Goal: Task Accomplishment & Management: Manage account settings

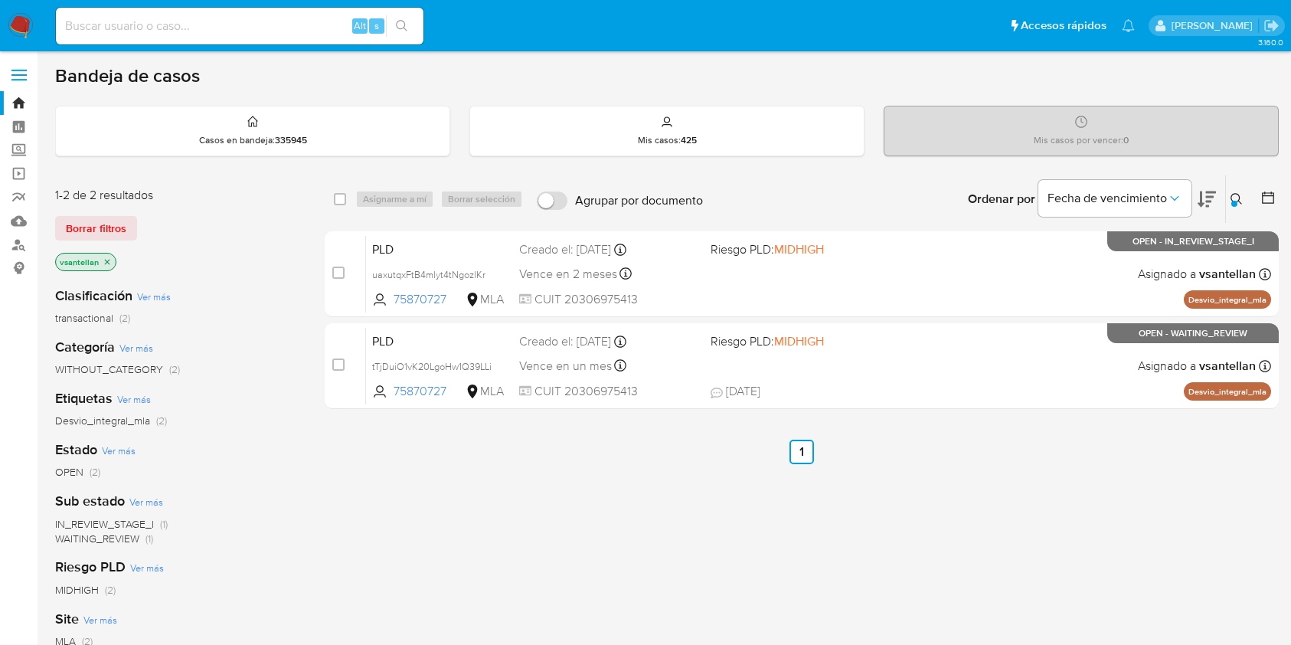
scroll to position [102, 0]
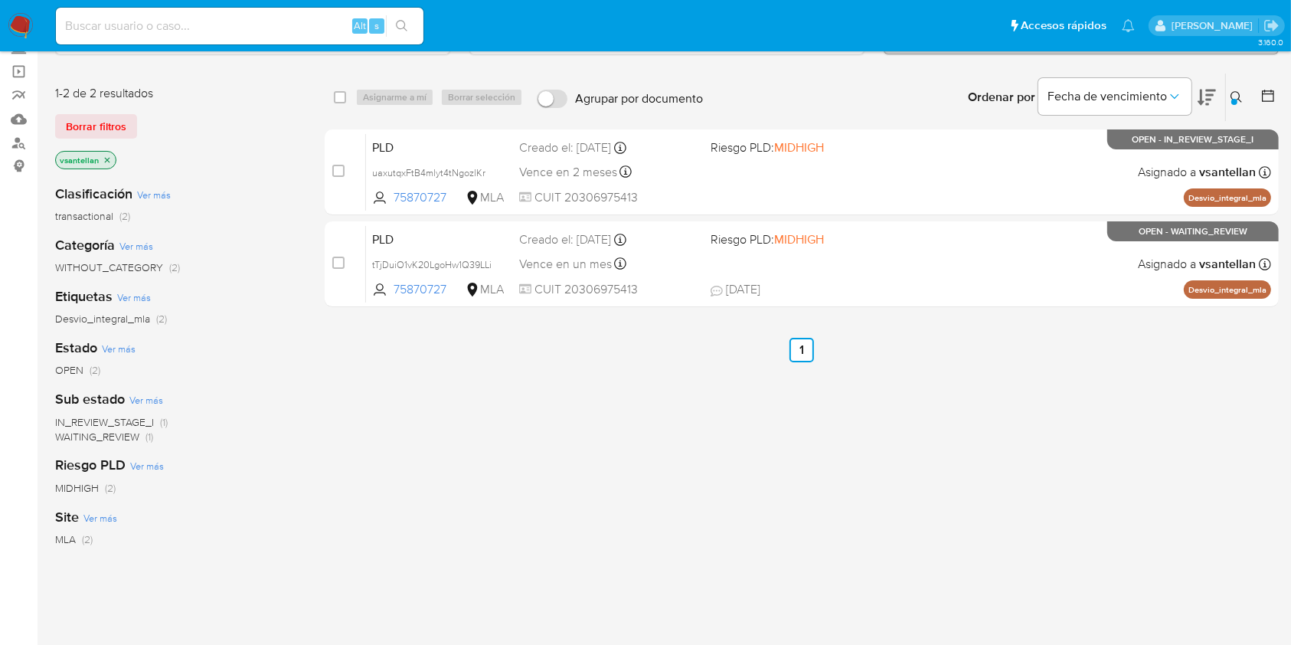
drag, startPoint x: 0, startPoint y: 0, endPoint x: 24, endPoint y: 31, distance: 38.8
click at [24, 31] on img at bounding box center [21, 26] width 26 height 26
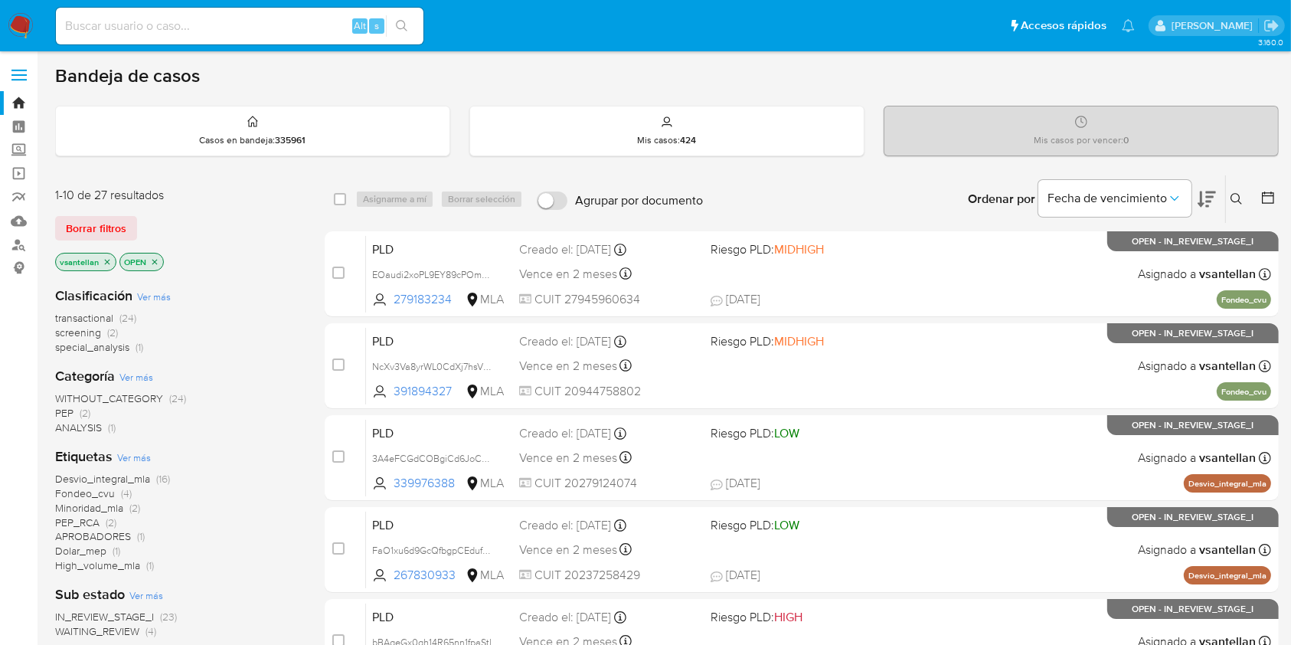
click at [1247, 196] on button at bounding box center [1238, 199] width 25 height 18
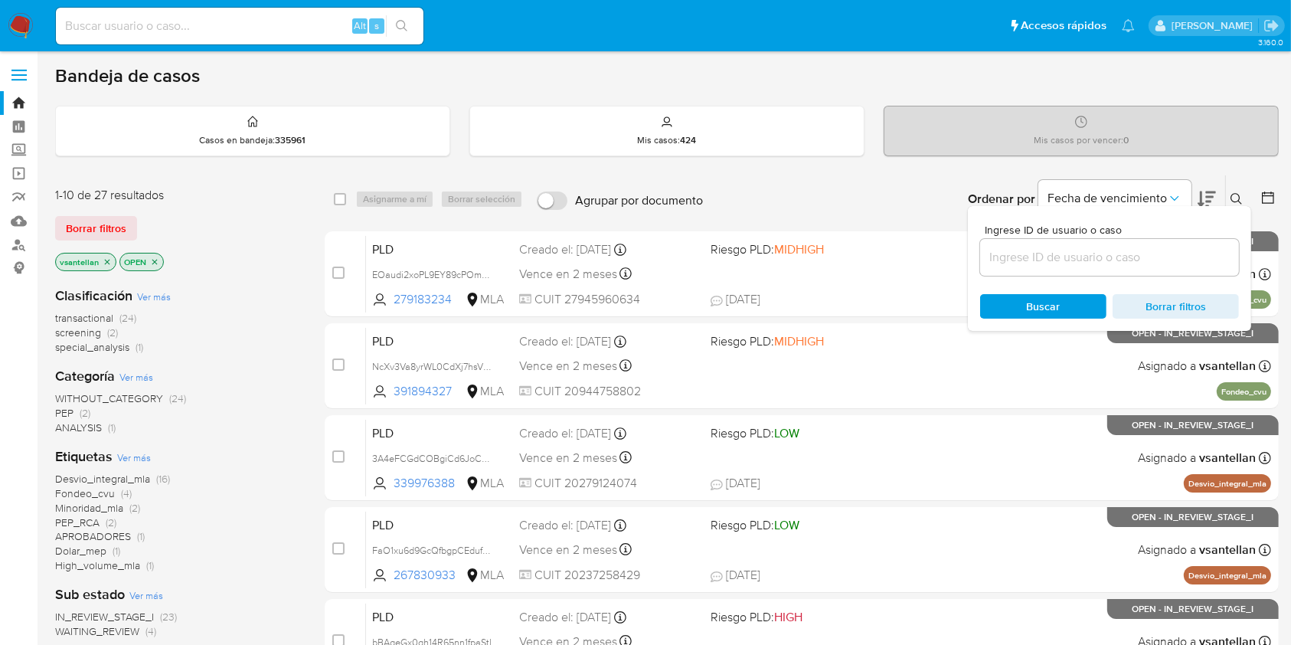
drag, startPoint x: 1094, startPoint y: 263, endPoint x: 1116, endPoint y: 260, distance: 21.6
click at [1094, 262] on input at bounding box center [1109, 257] width 259 height 20
type input "168014775"
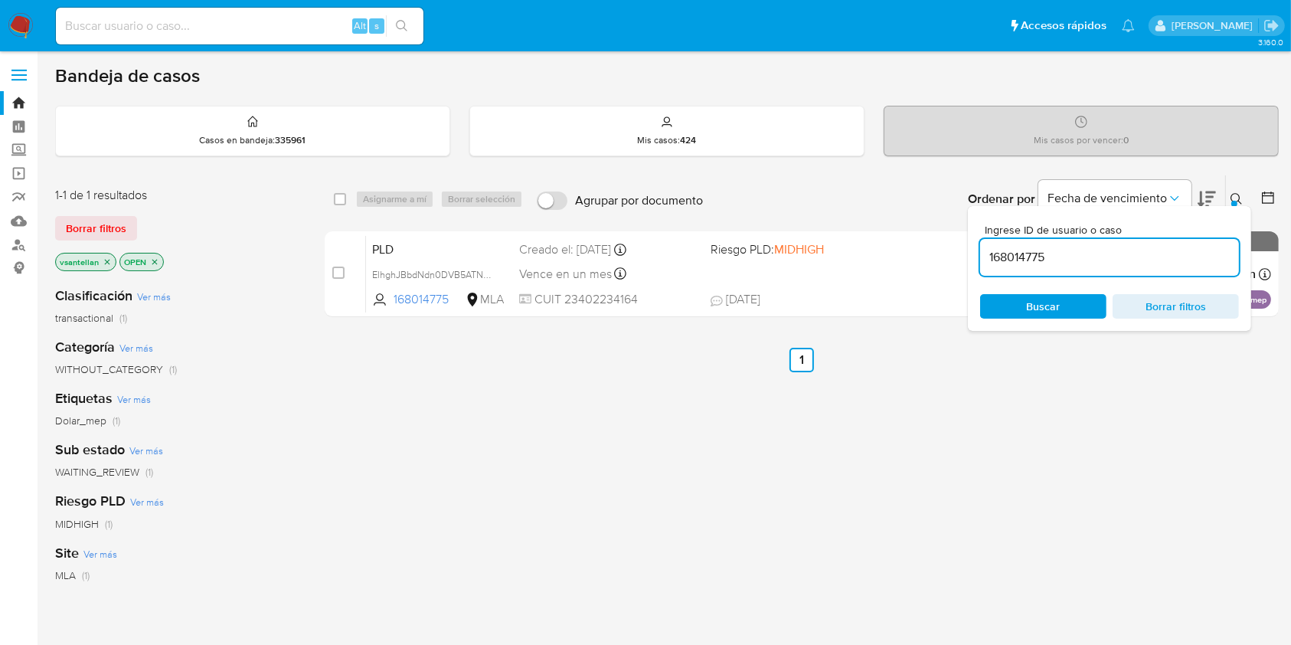
click at [1236, 196] on icon at bounding box center [1237, 199] width 12 height 12
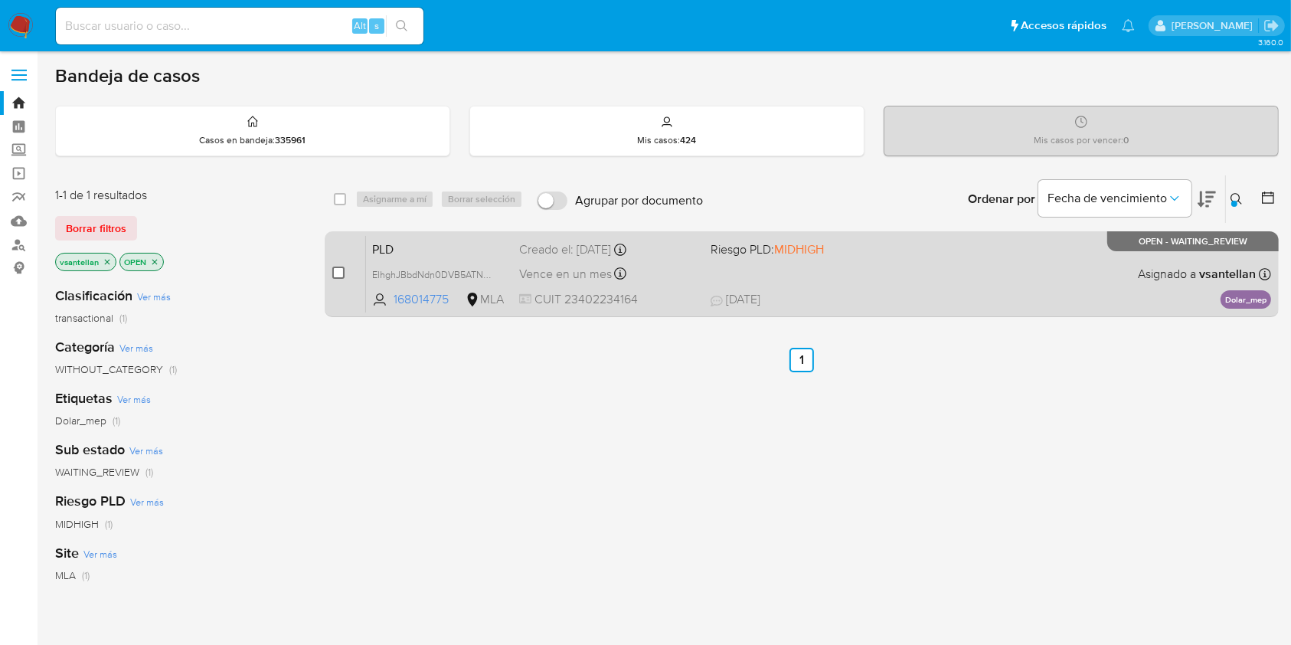
click at [337, 274] on input "checkbox" at bounding box center [338, 273] width 12 height 12
checkbox input "true"
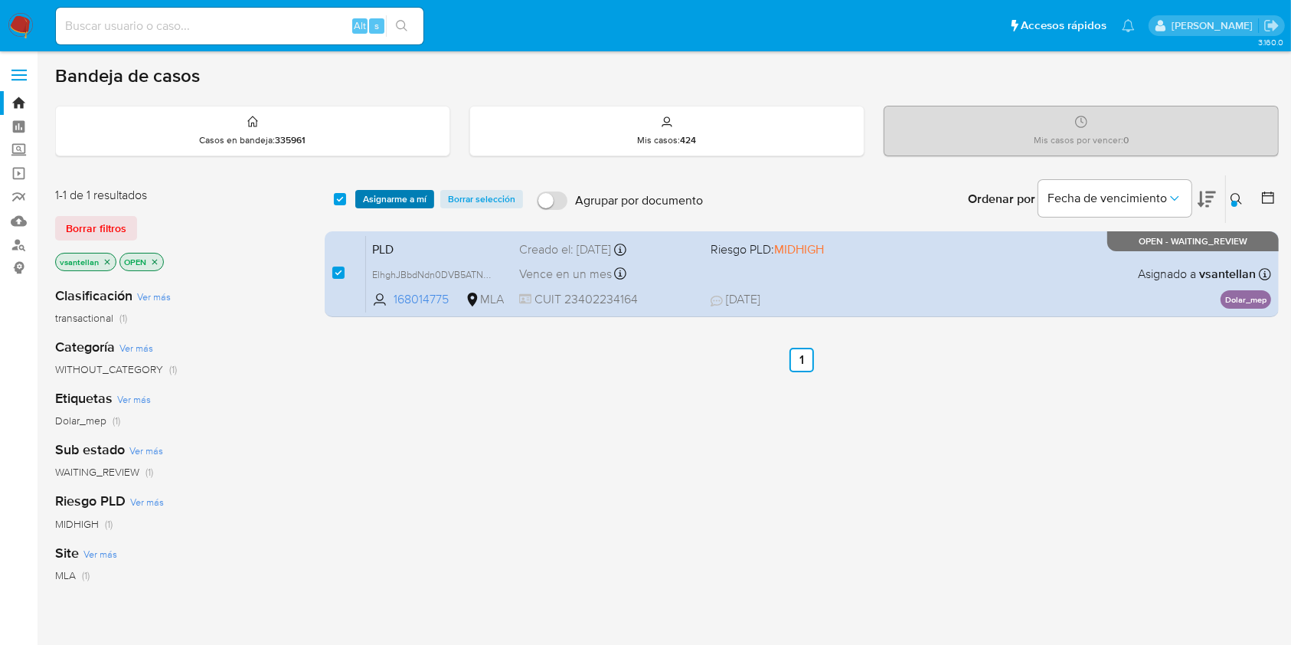
click at [394, 196] on span "Asignarme a mí" at bounding box center [395, 198] width 64 height 15
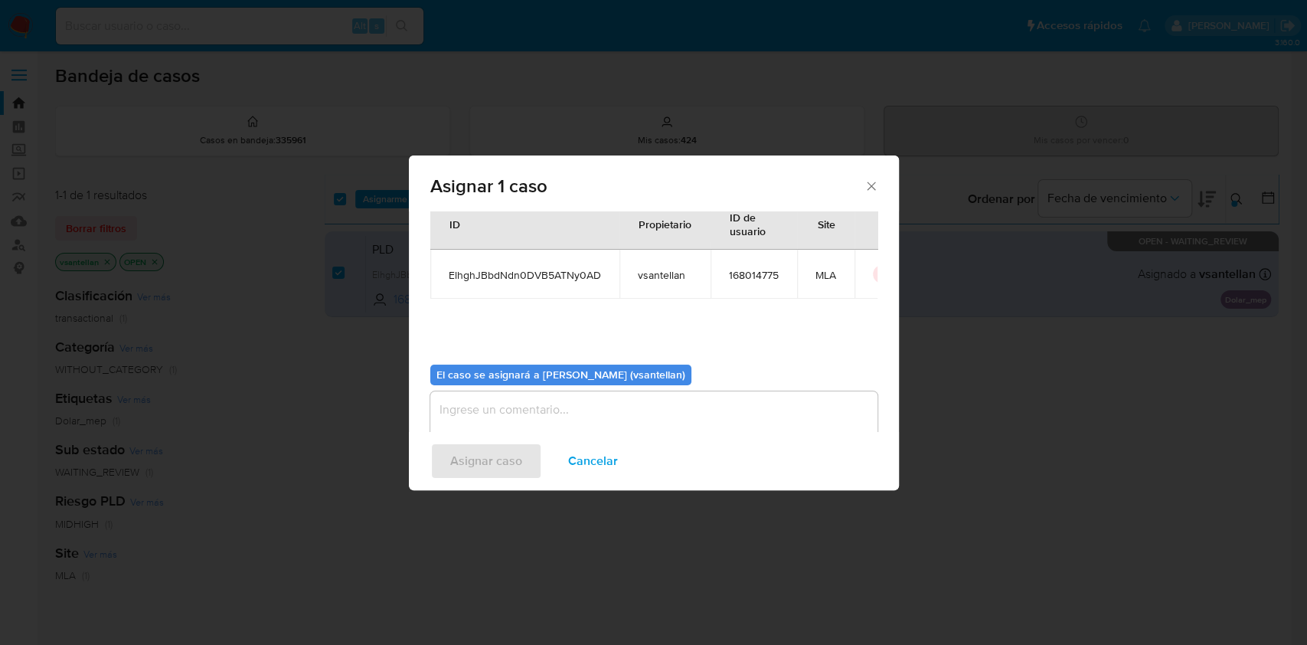
scroll to position [78, 0]
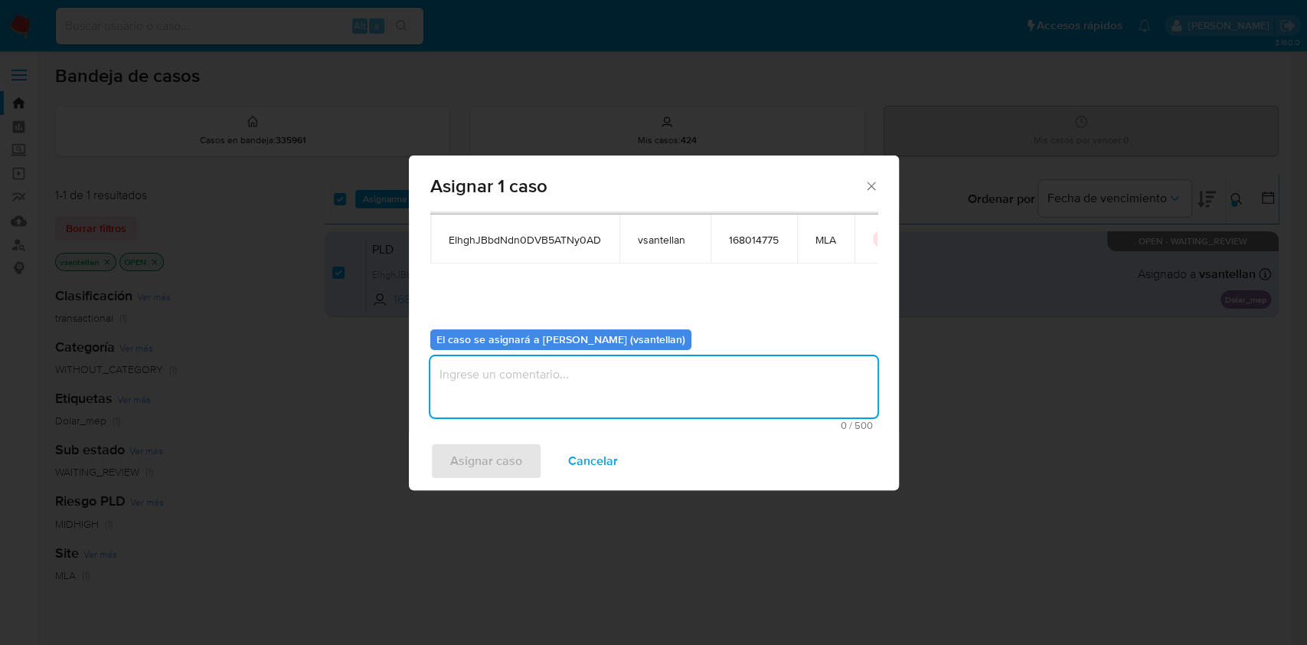
click at [480, 406] on textarea "assign-modal" at bounding box center [653, 386] width 447 height 61
type textarea "1"
click at [462, 456] on span "Asignar caso" at bounding box center [486, 461] width 72 height 34
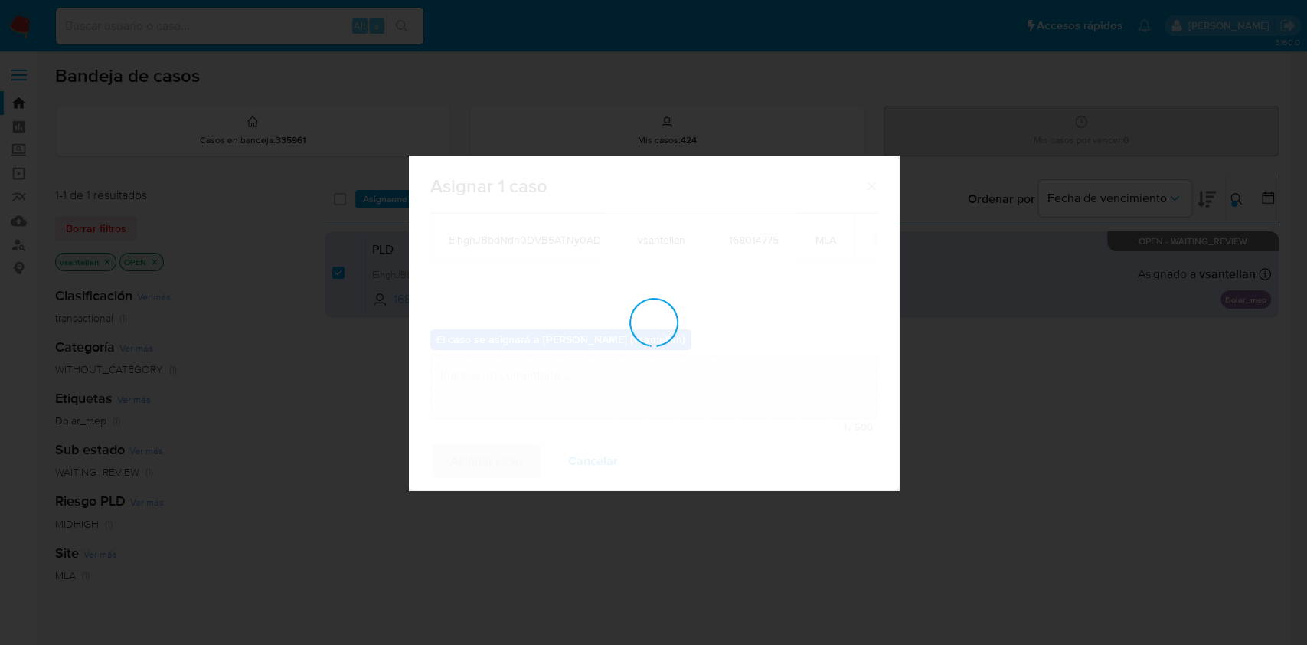
checkbox input "false"
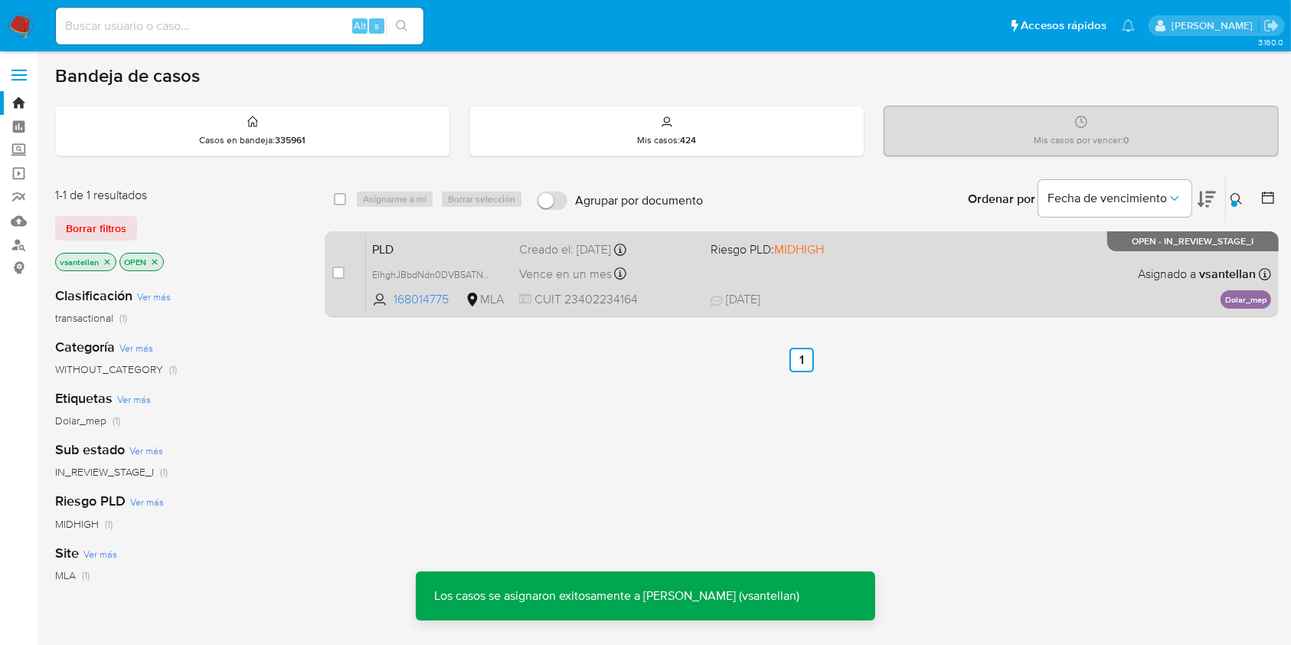
click at [960, 291] on span "18/08/2025 18/08/2025 16:36" at bounding box center [896, 299] width 370 height 17
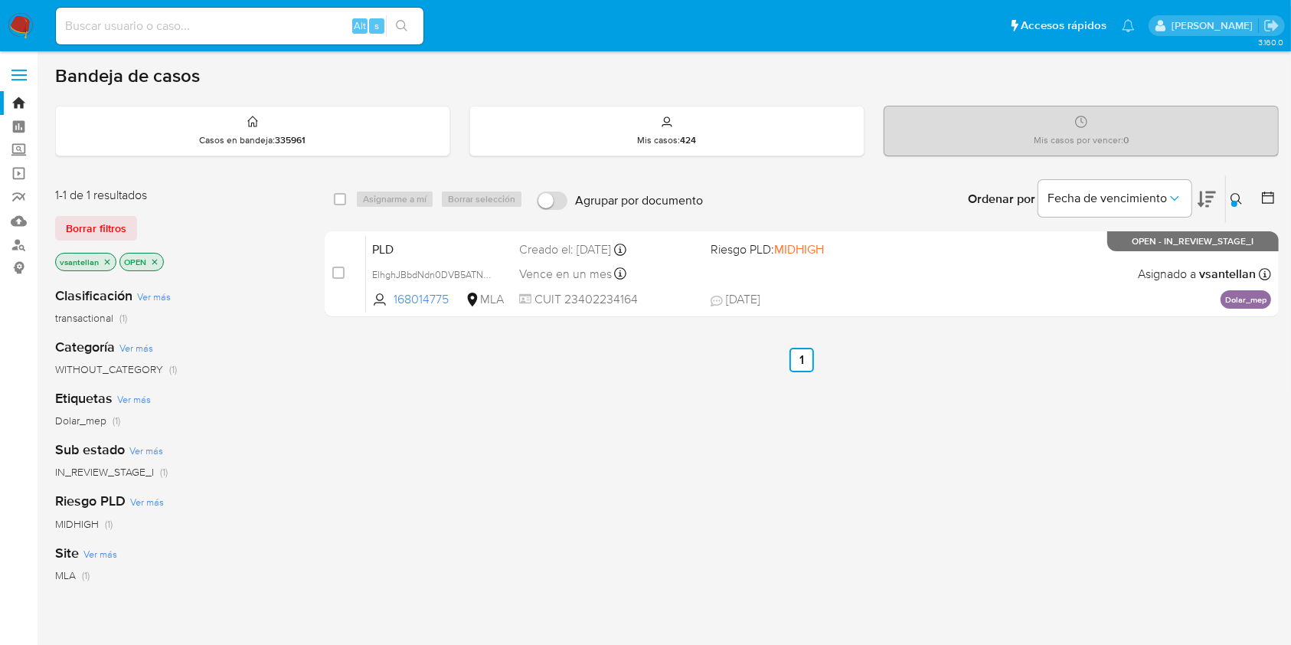
click at [1236, 201] on div at bounding box center [1234, 204] width 6 height 6
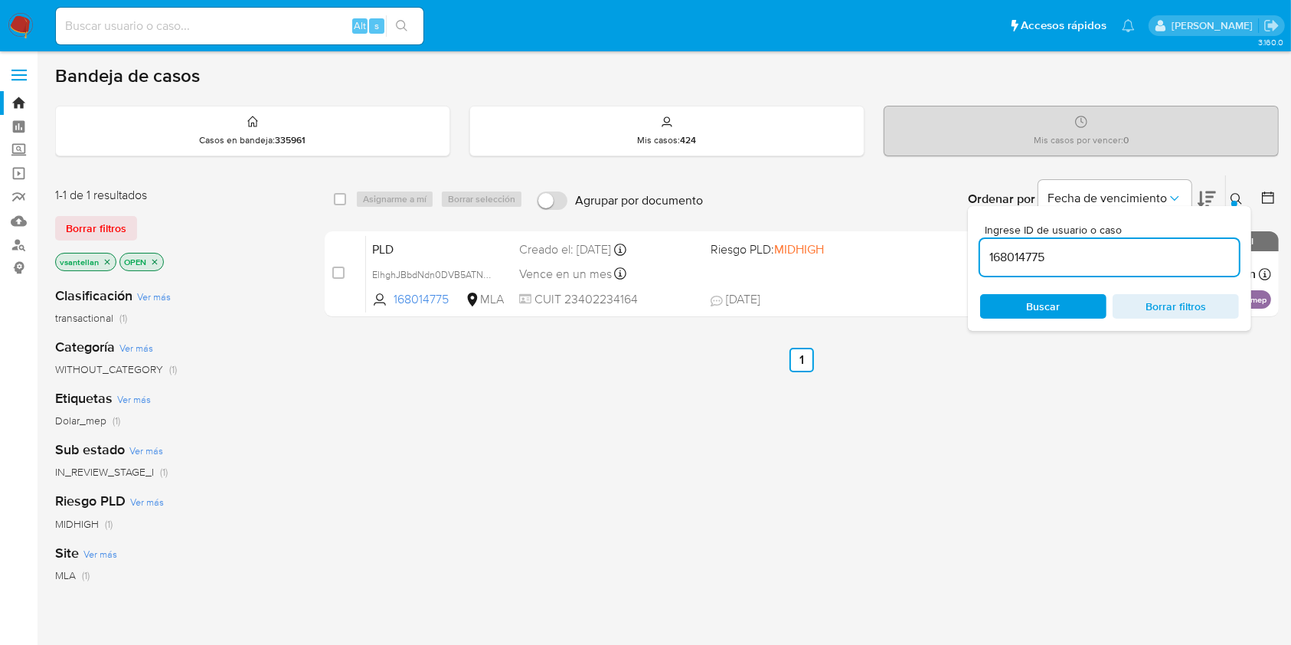
click at [1072, 262] on input "168014775" at bounding box center [1109, 257] width 259 height 20
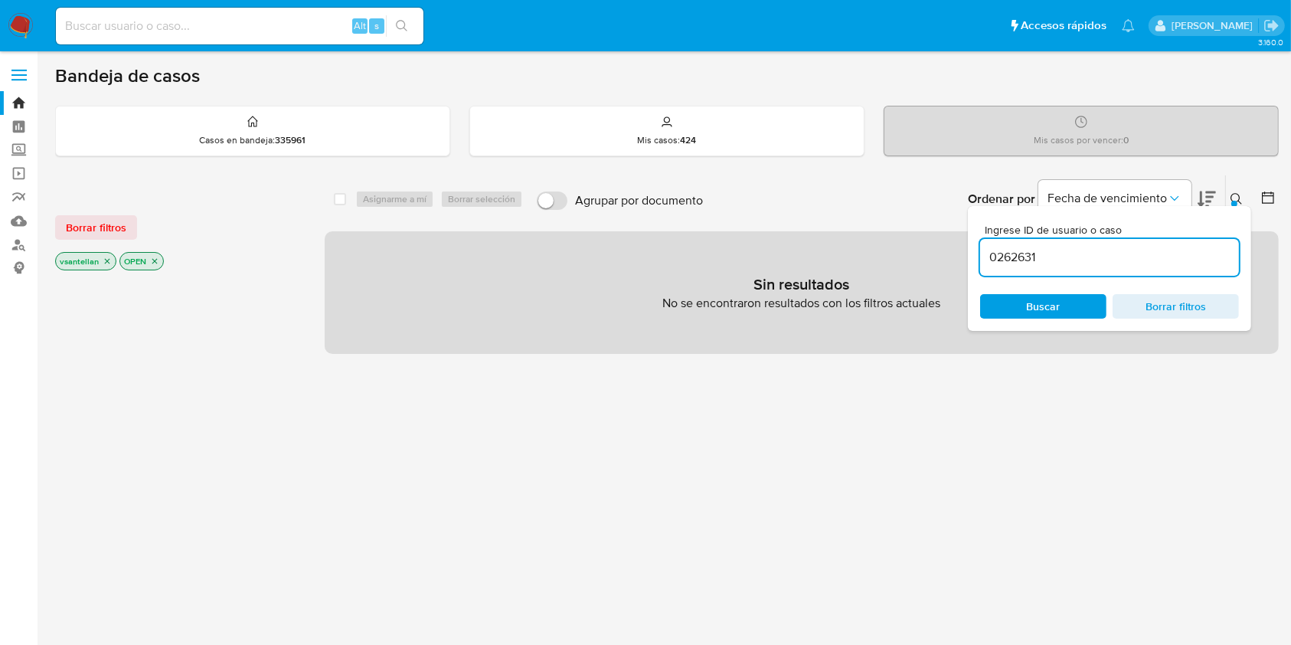
drag, startPoint x: 1103, startPoint y: 248, endPoint x: 938, endPoint y: 267, distance: 165.8
click at [939, 267] on div "select-all-cases-checkbox Asignarme a mí Borrar selección Agrupar por documento…" at bounding box center [802, 264] width 954 height 179
paste input "9"
type input "90262631"
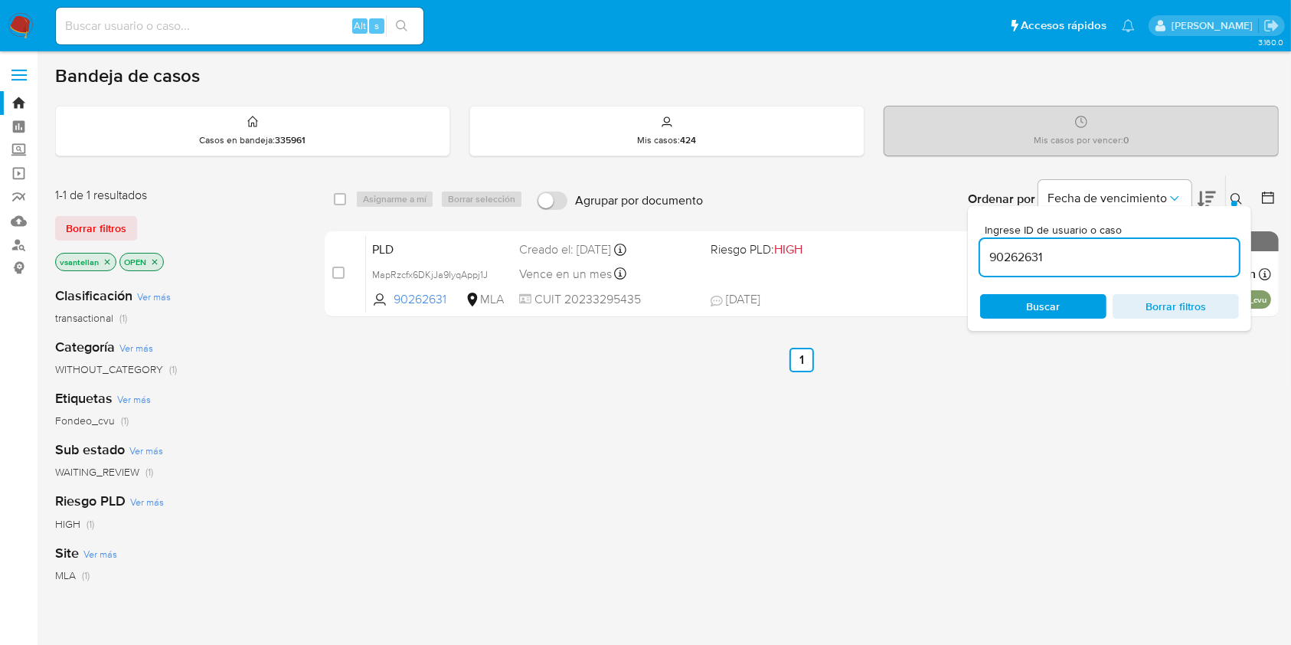
click at [1229, 191] on button at bounding box center [1238, 199] width 25 height 18
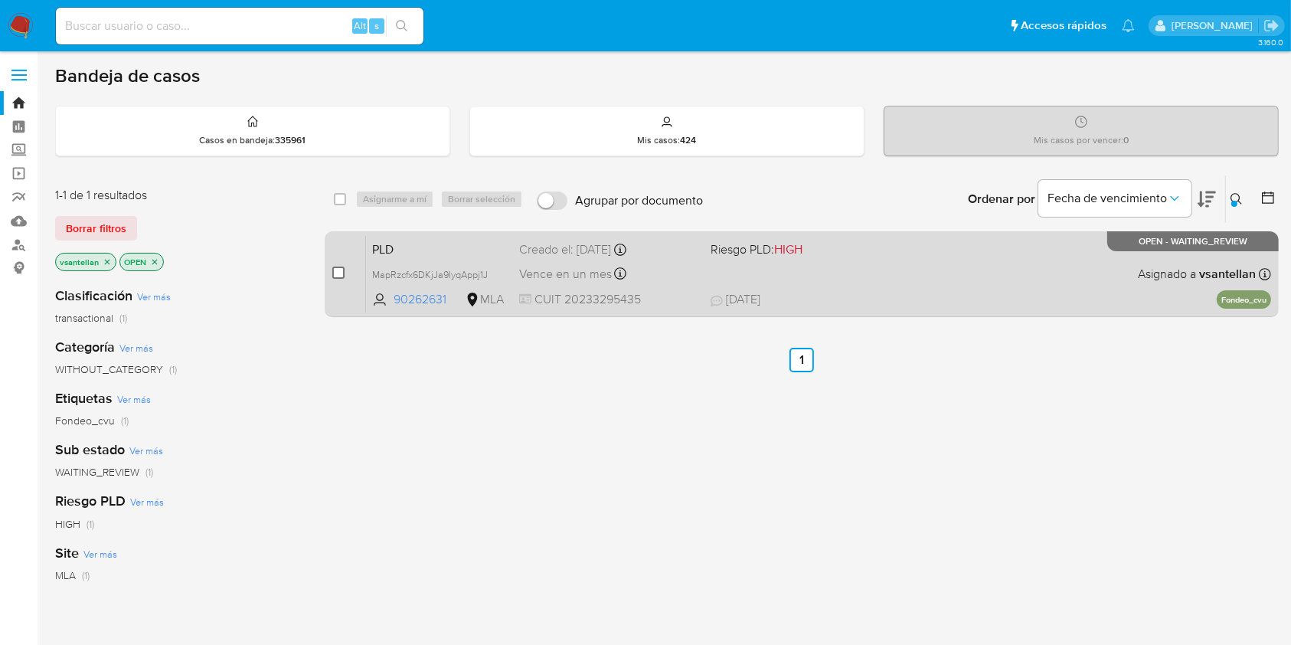
click at [339, 270] on input "checkbox" at bounding box center [338, 273] width 12 height 12
checkbox input "true"
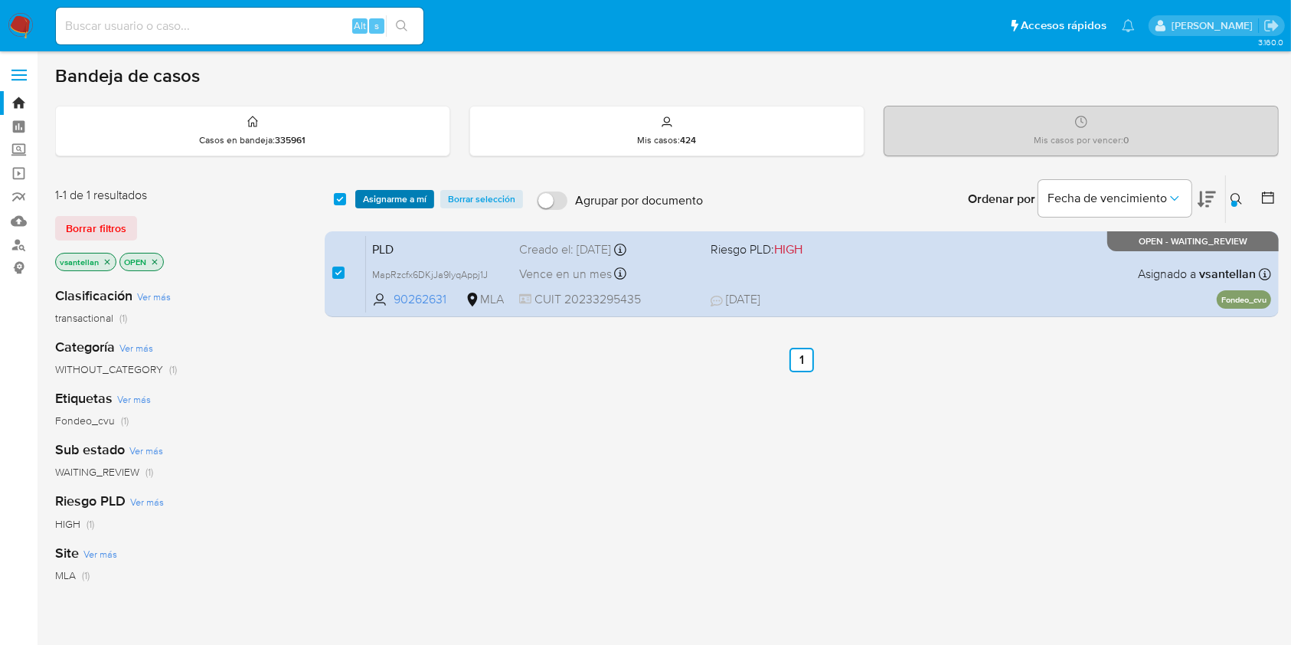
click at [391, 197] on span "Asignarme a mí" at bounding box center [395, 198] width 64 height 15
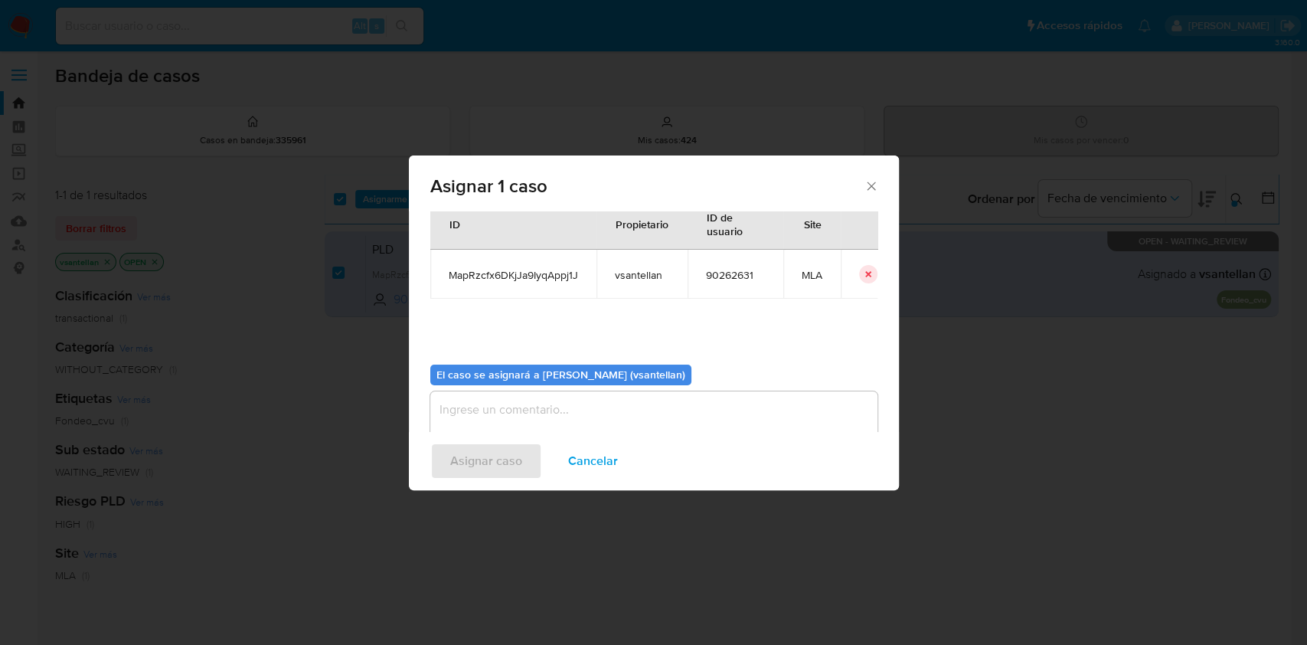
scroll to position [78, 0]
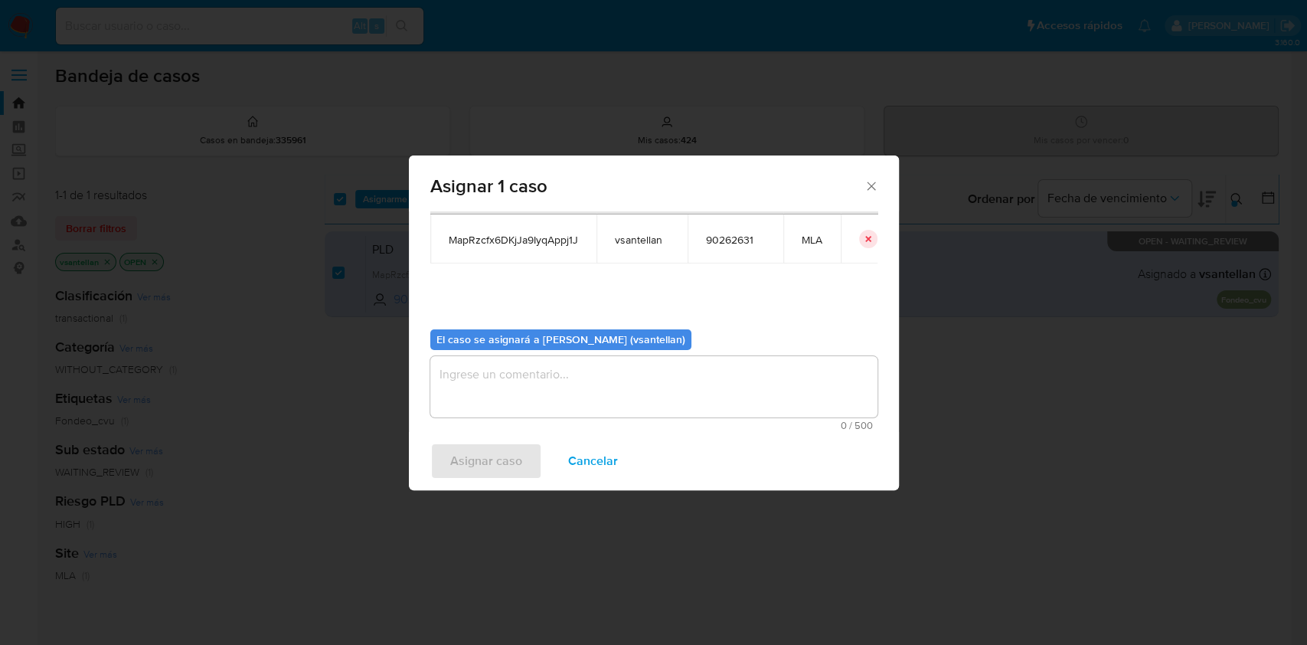
click at [500, 404] on textarea "assign-modal" at bounding box center [653, 386] width 447 height 61
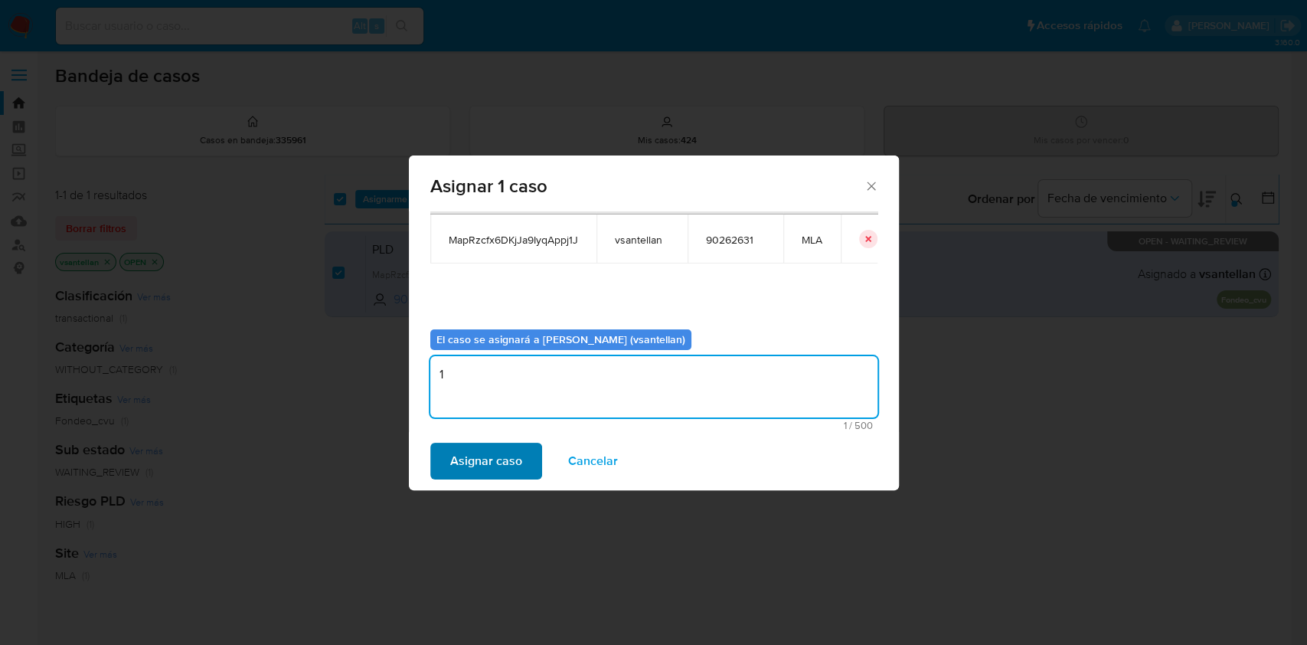
type textarea "1"
click at [493, 458] on span "Asignar caso" at bounding box center [486, 461] width 72 height 34
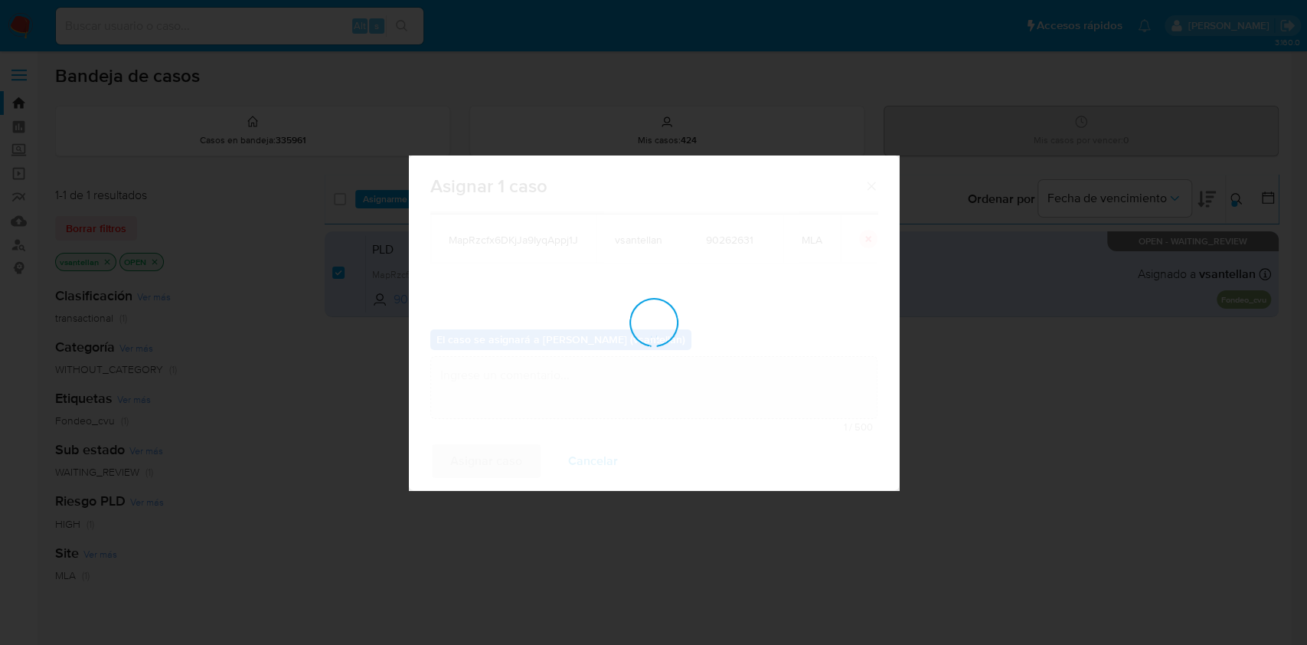
checkbox input "false"
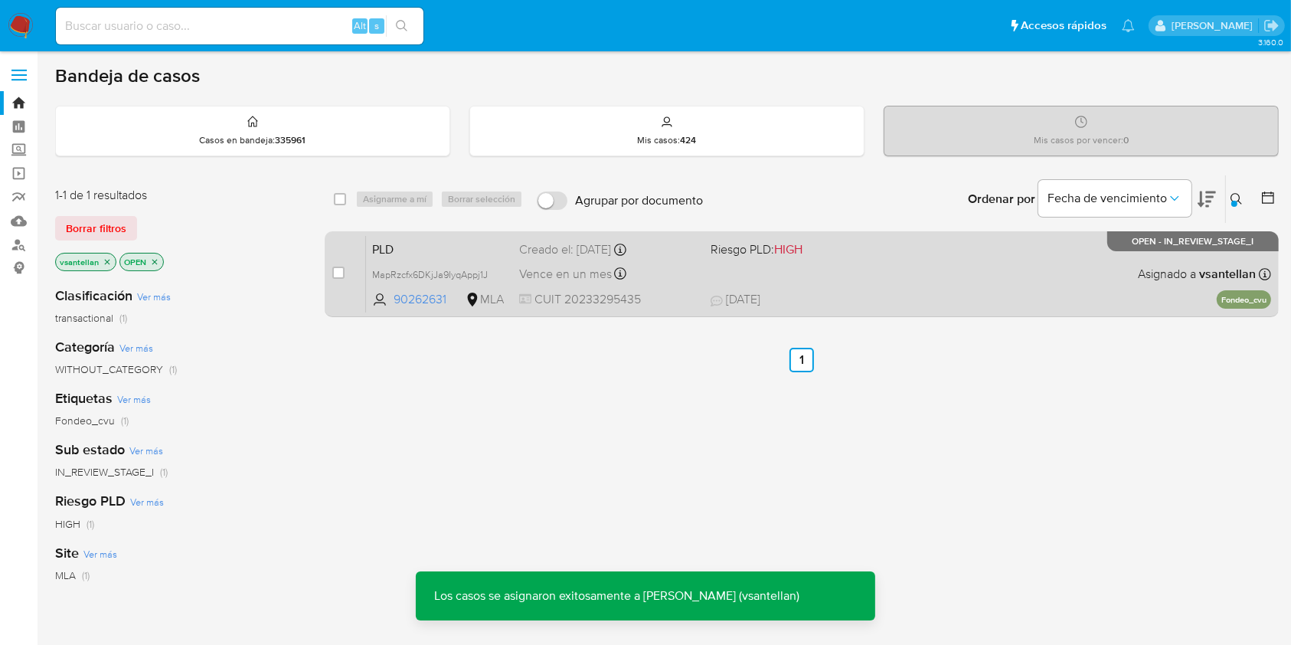
click at [937, 283] on div "PLD MapRzcfx6DKjJa9IyqAppj1J 90262631 MLA Riesgo PLD: HIGH Creado el: 12/08/202…" at bounding box center [818, 273] width 905 height 77
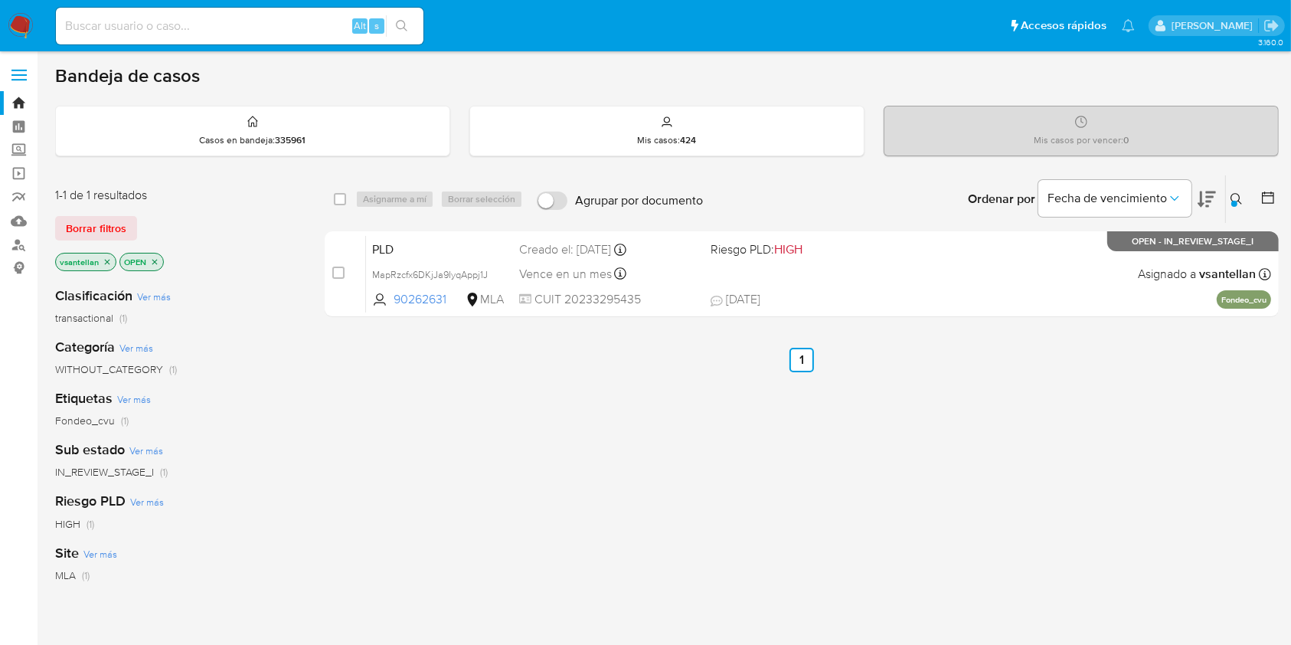
click at [1237, 193] on icon at bounding box center [1237, 199] width 12 height 12
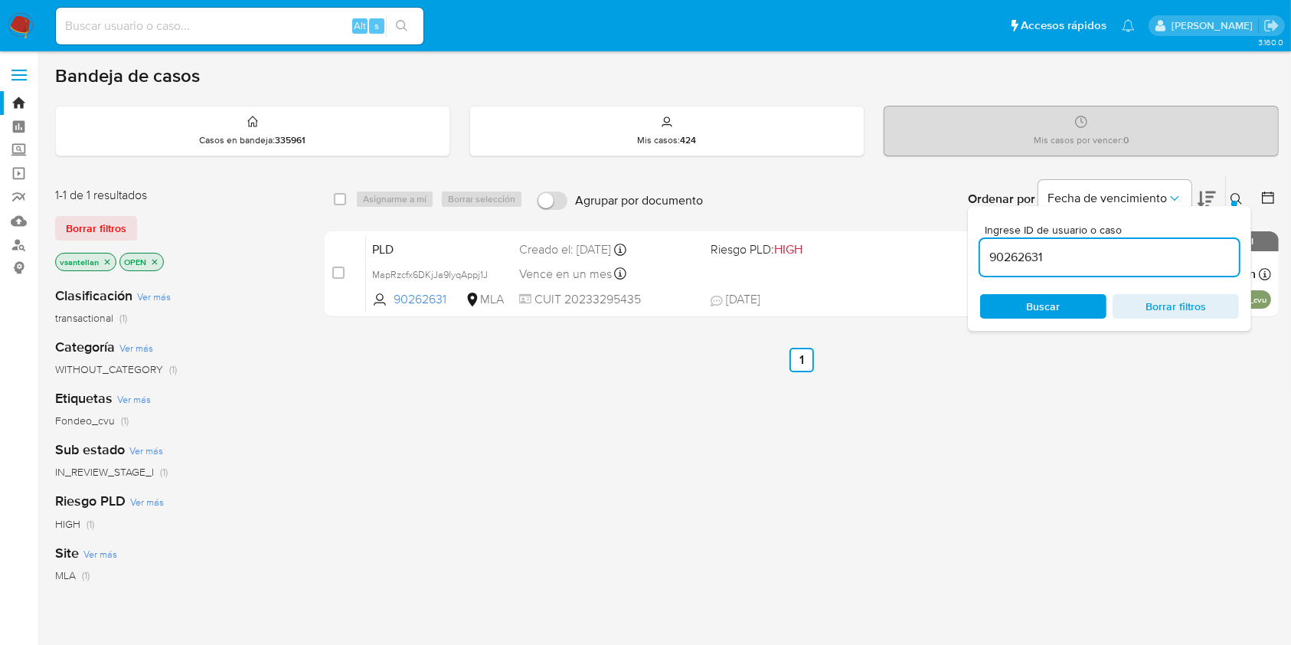
click at [1098, 257] on input "90262631" at bounding box center [1109, 257] width 259 height 20
type input "226686385"
click at [1235, 193] on icon at bounding box center [1237, 199] width 12 height 12
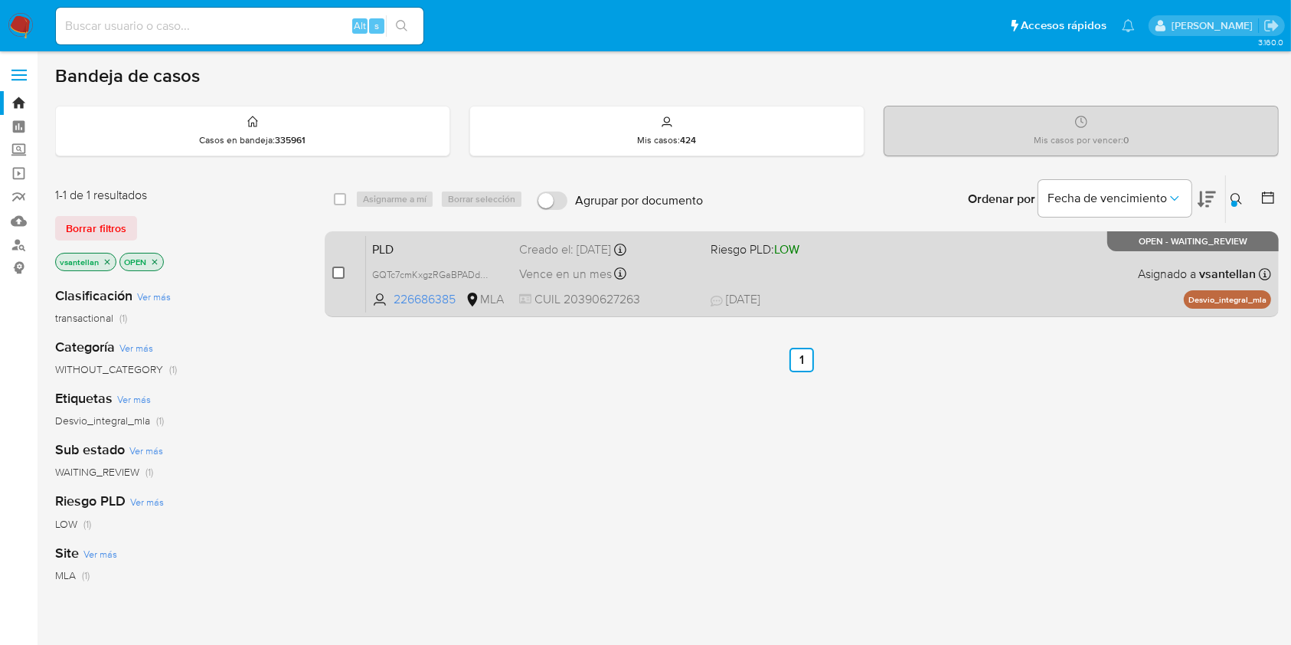
click at [342, 272] on input "checkbox" at bounding box center [338, 273] width 12 height 12
checkbox input "true"
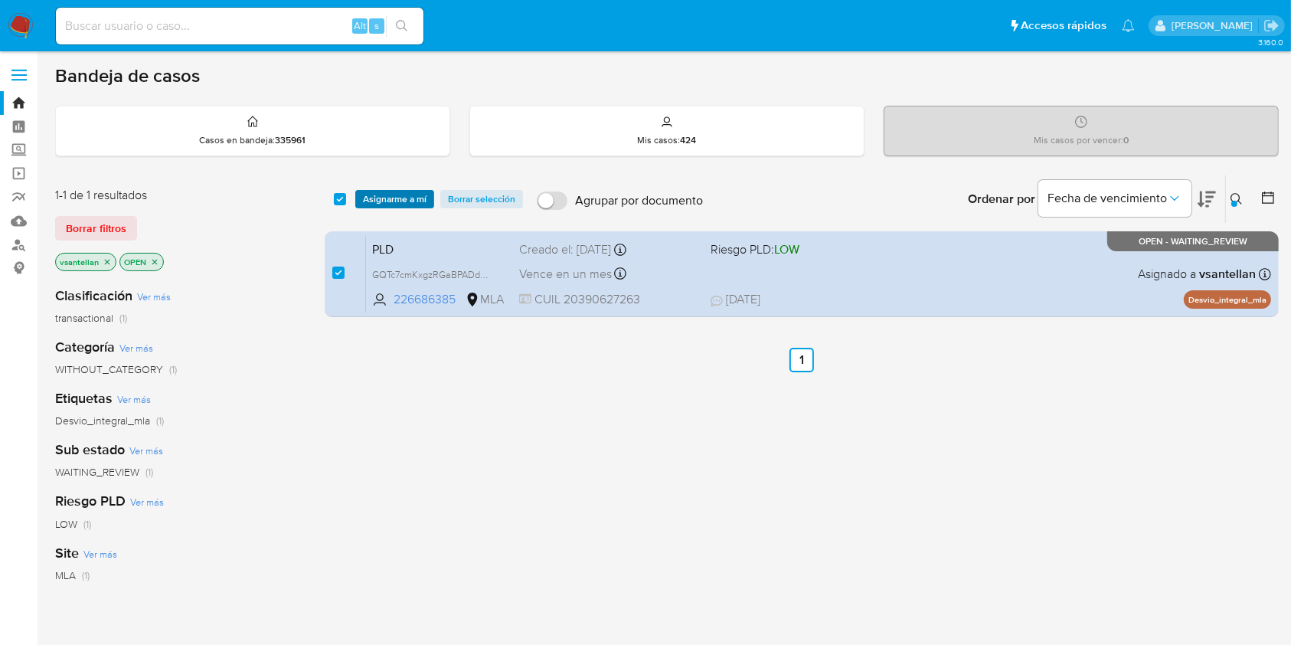
click at [374, 191] on span "Asignarme a mí" at bounding box center [395, 198] width 64 height 15
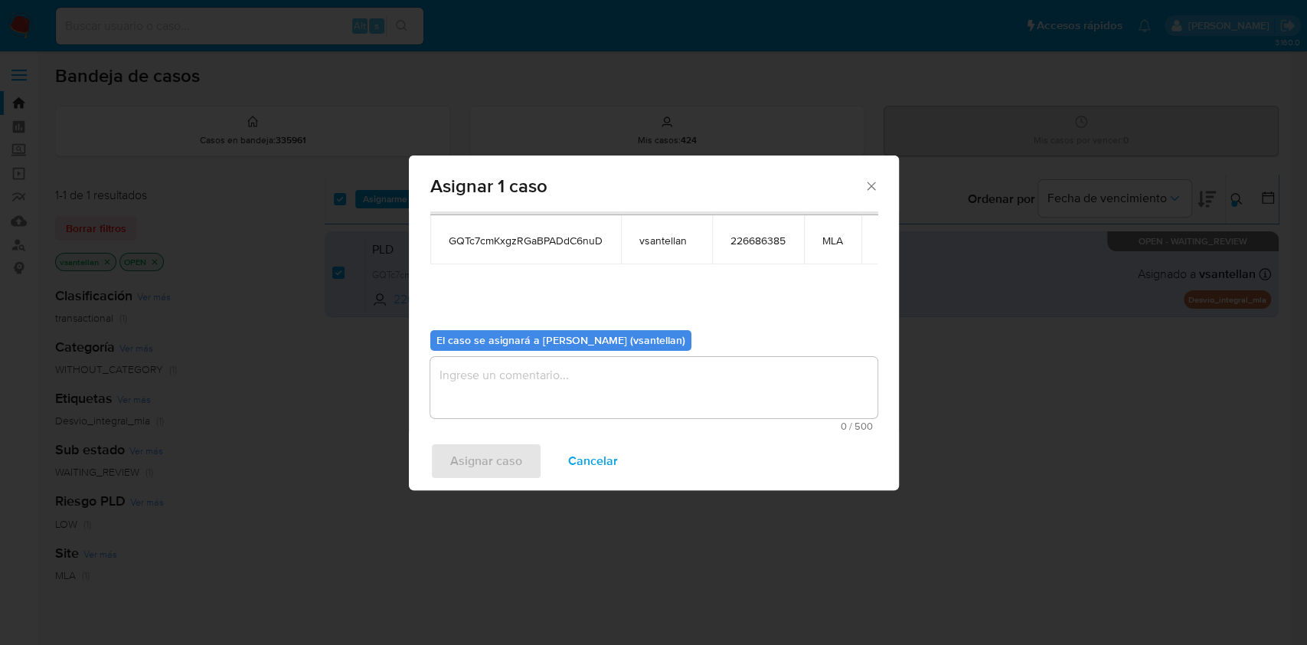
scroll to position [78, 0]
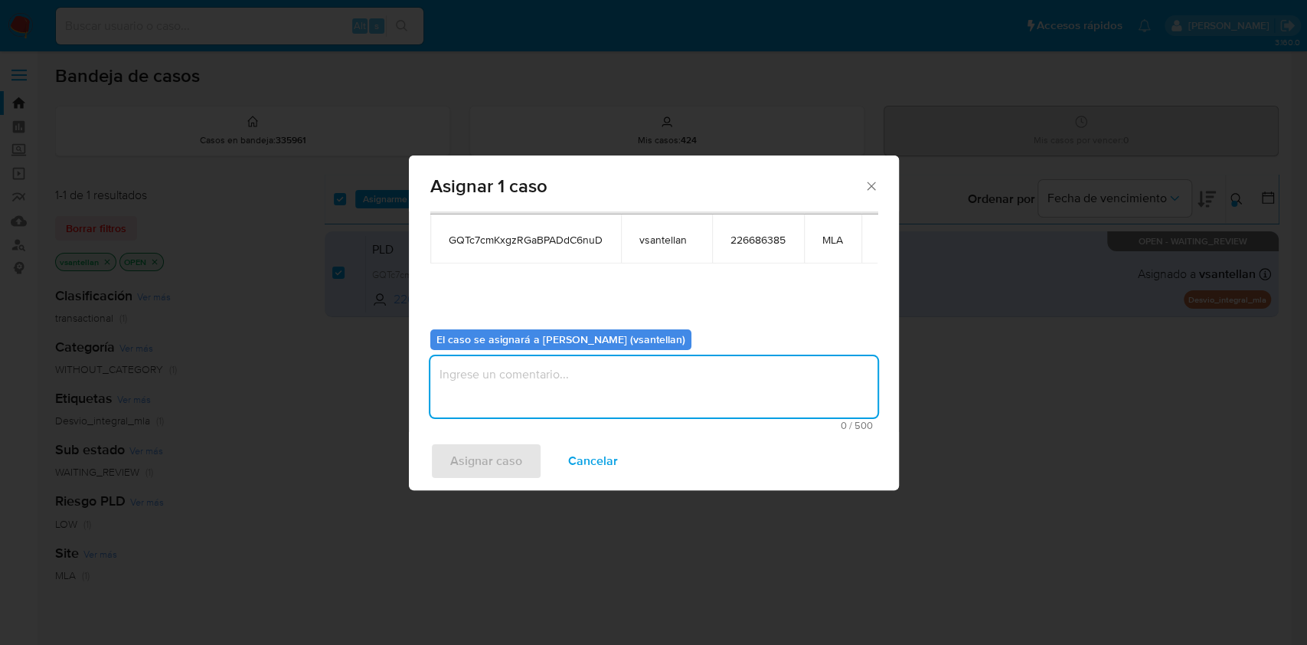
click at [472, 384] on textarea "assign-modal" at bounding box center [653, 386] width 447 height 61
type textarea "1"
click at [458, 444] on span "Asignar caso" at bounding box center [486, 461] width 72 height 34
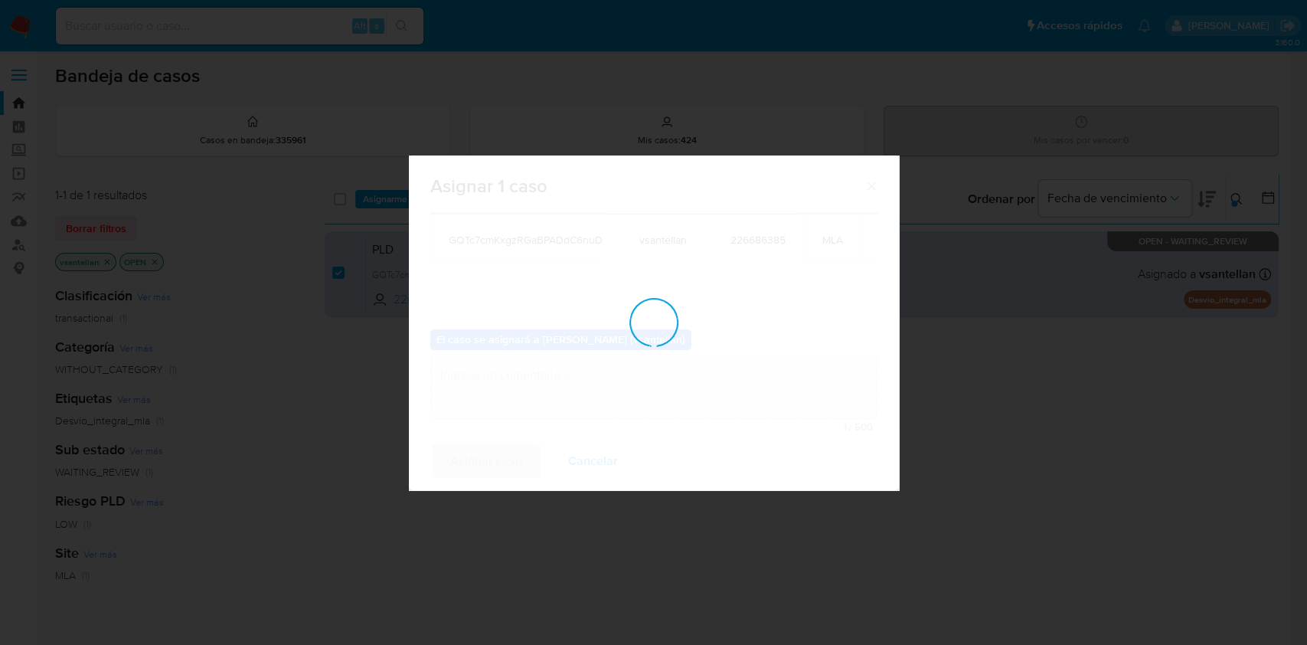
checkbox input "false"
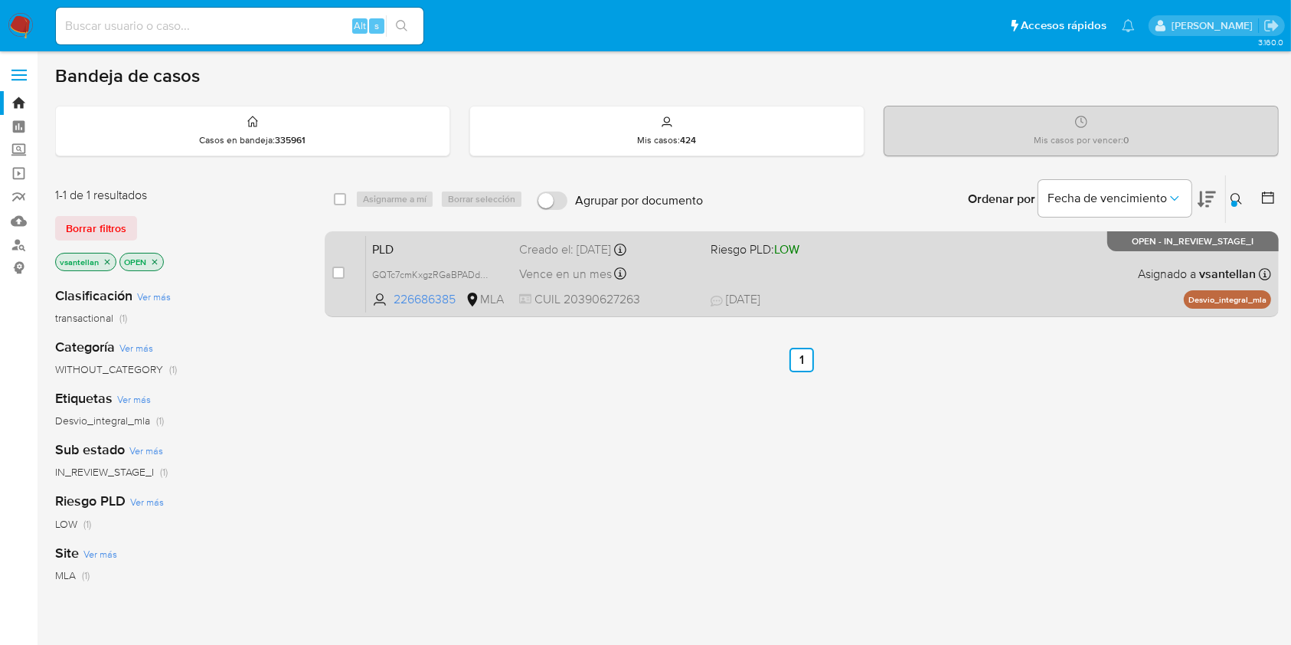
click at [949, 283] on div "PLD GQTc7cmKxgzRGaBPADdC6nuD 226686385 MLA Riesgo PLD: LOW Creado el: 12/08/202…" at bounding box center [818, 273] width 905 height 77
click at [806, 284] on div "PLD GQTc7cmKxgzRGaBPADdC6nuD 226686385 MLA Riesgo PLD: LOW Creado el: 12/08/202…" at bounding box center [818, 273] width 905 height 77
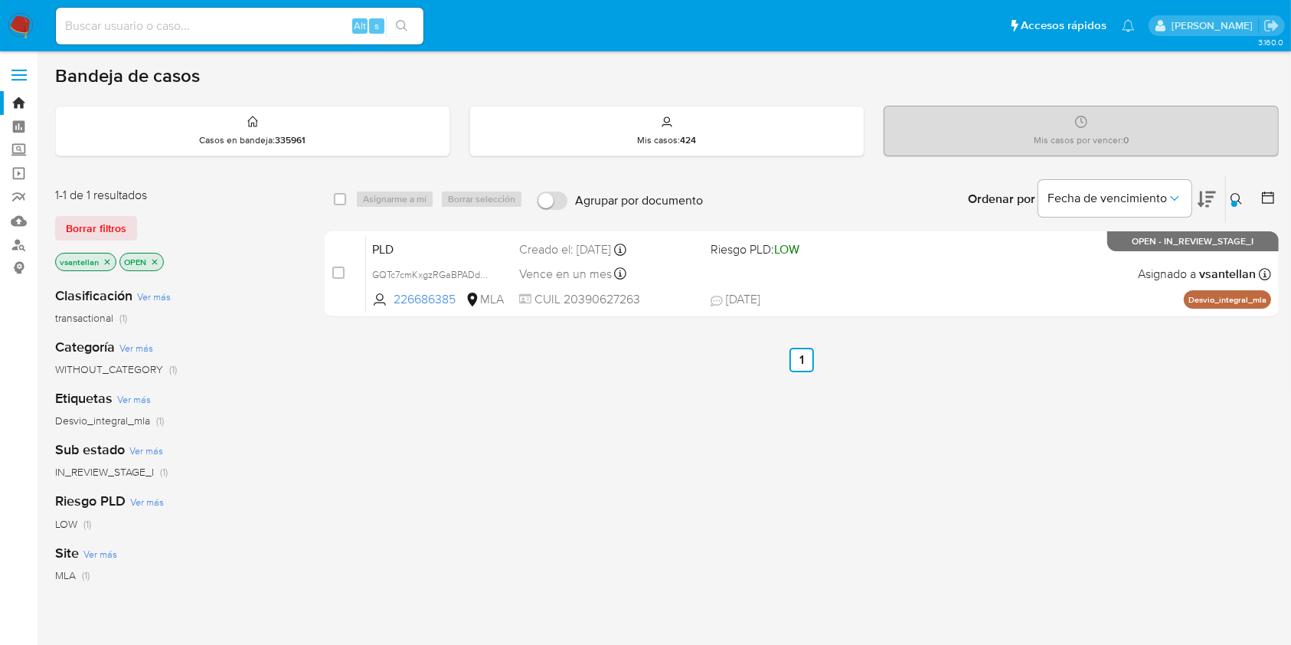
click at [106, 265] on p "vsantellan" at bounding box center [86, 261] width 60 height 17
click at [106, 263] on icon "close-filter" at bounding box center [107, 261] width 9 height 9
click at [1232, 204] on div at bounding box center [1234, 204] width 6 height 6
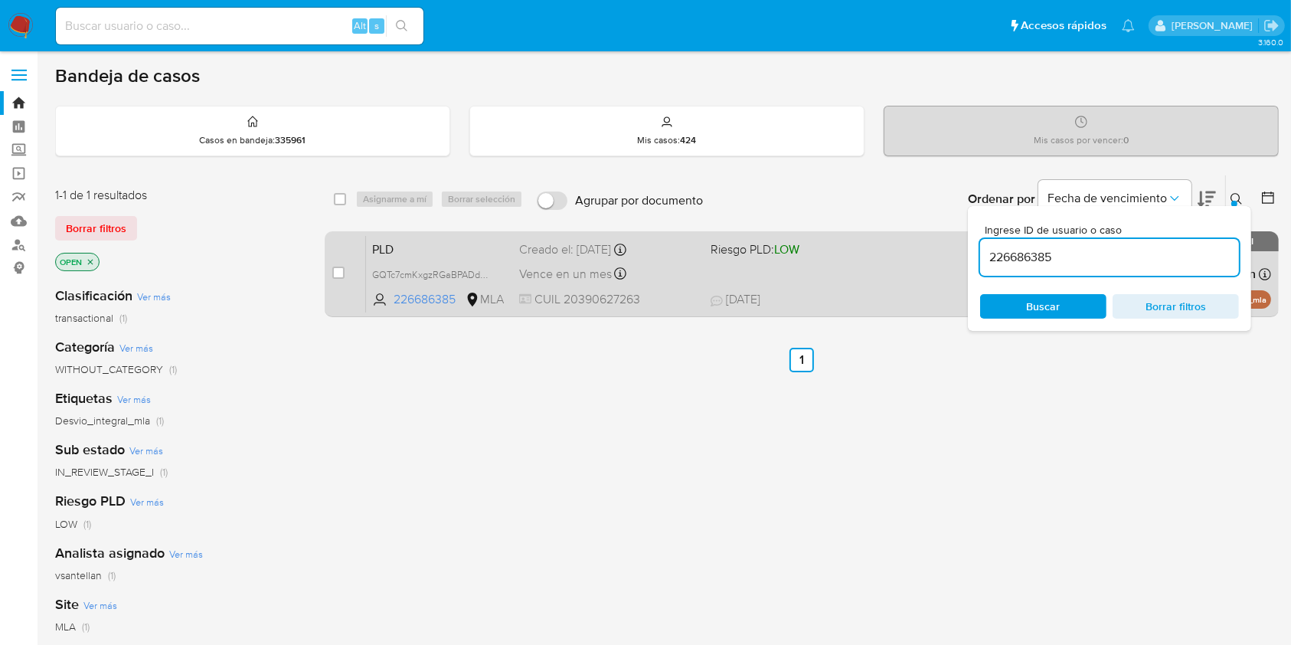
drag, startPoint x: 1081, startPoint y: 253, endPoint x: 860, endPoint y: 267, distance: 221.8
click at [860, 267] on div "select-all-cases-checkbox Asignarme a mí Borrar selección Agrupar por documento…" at bounding box center [802, 249] width 954 height 149
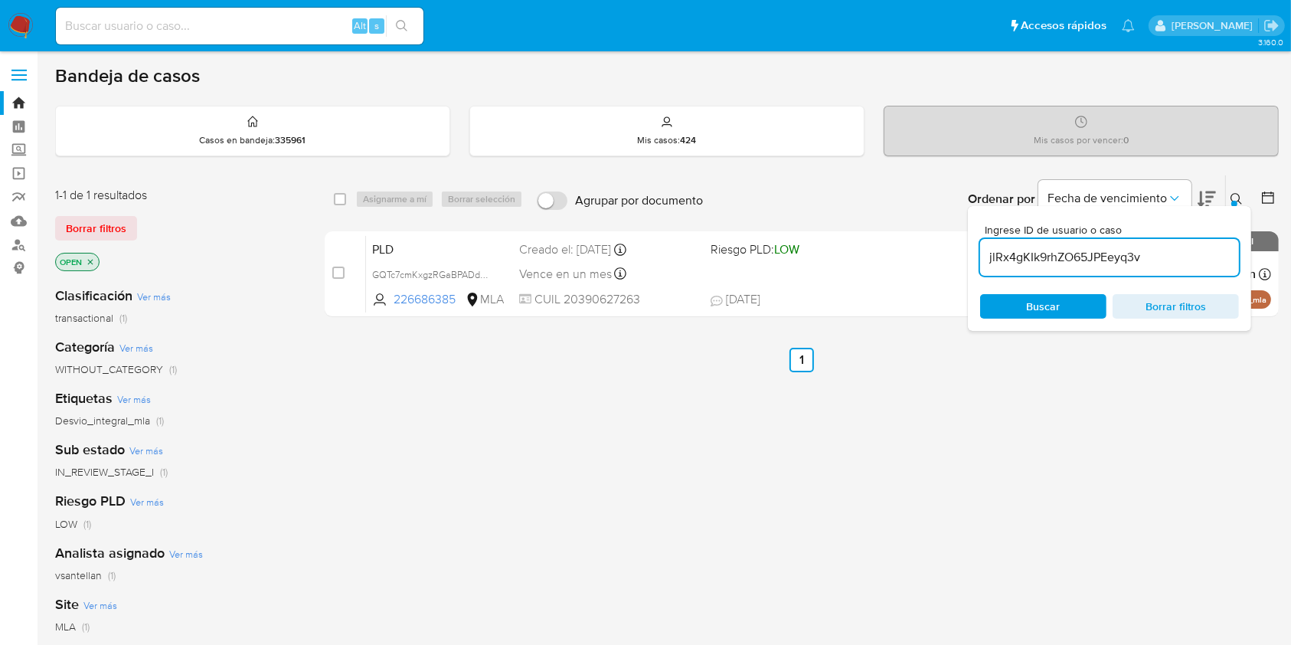
type input "jlRx4gKIk9rhZO65JPEeyq3v"
click at [1234, 201] on div at bounding box center [1234, 204] width 6 height 6
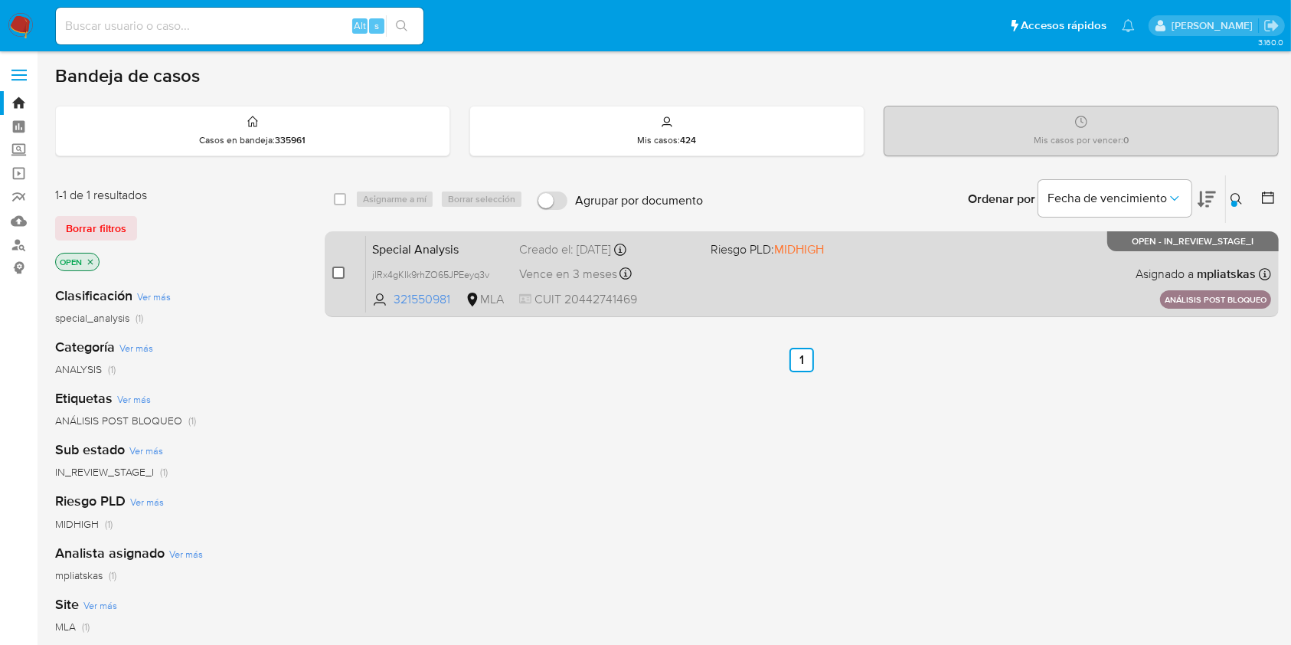
click at [337, 271] on input "checkbox" at bounding box center [338, 273] width 12 height 12
checkbox input "true"
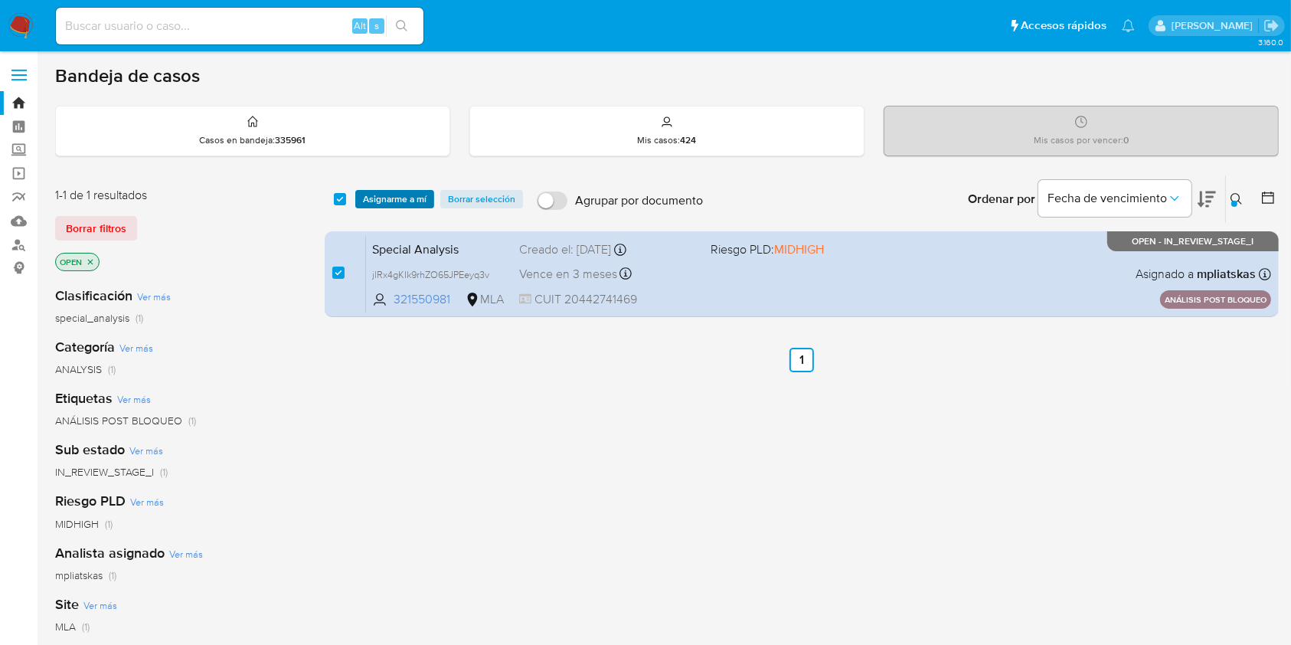
click at [397, 201] on span "Asignarme a mí" at bounding box center [395, 198] width 64 height 15
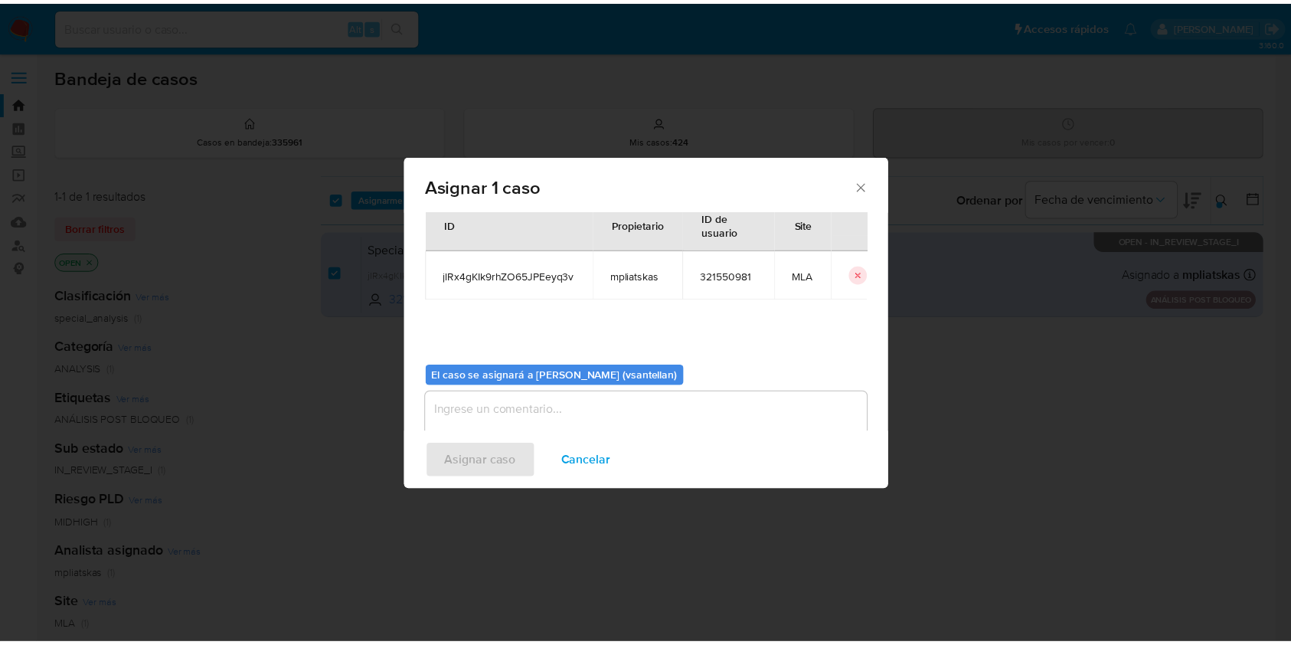
scroll to position [78, 0]
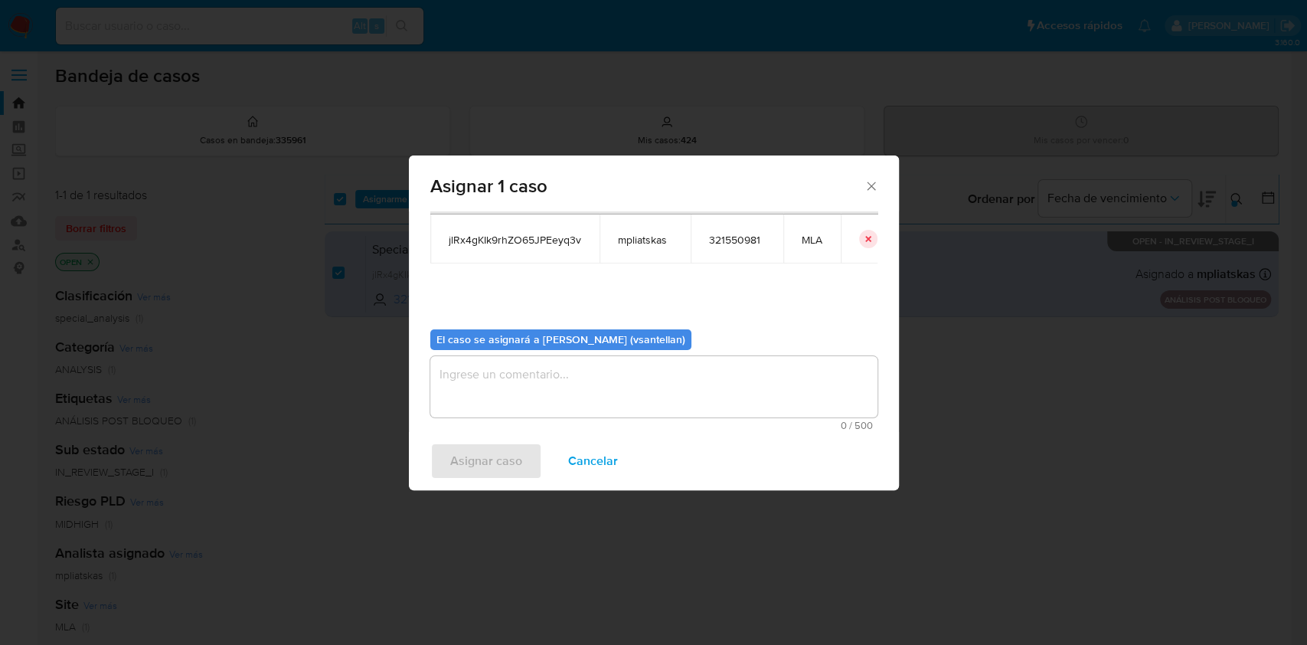
drag, startPoint x: 470, startPoint y: 382, endPoint x: 482, endPoint y: 450, distance: 68.4
click at [471, 384] on textarea "assign-modal" at bounding box center [653, 386] width 447 height 61
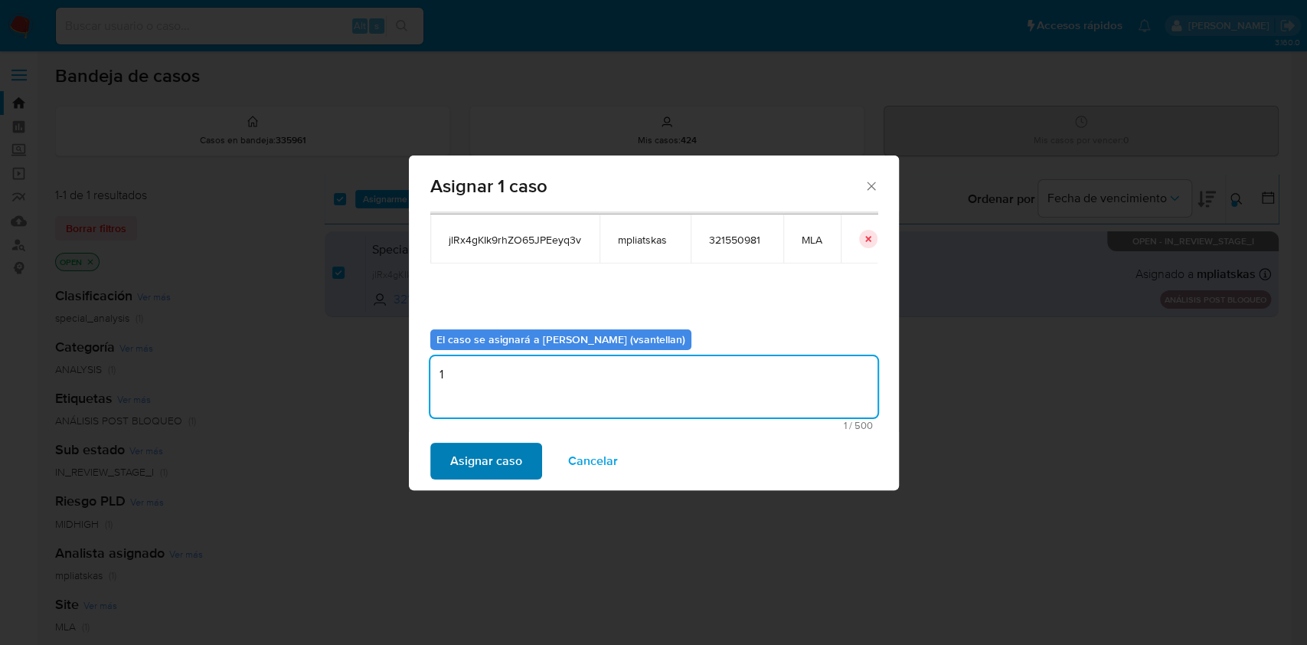
type textarea "1"
click at [475, 460] on span "Asignar caso" at bounding box center [486, 461] width 72 height 34
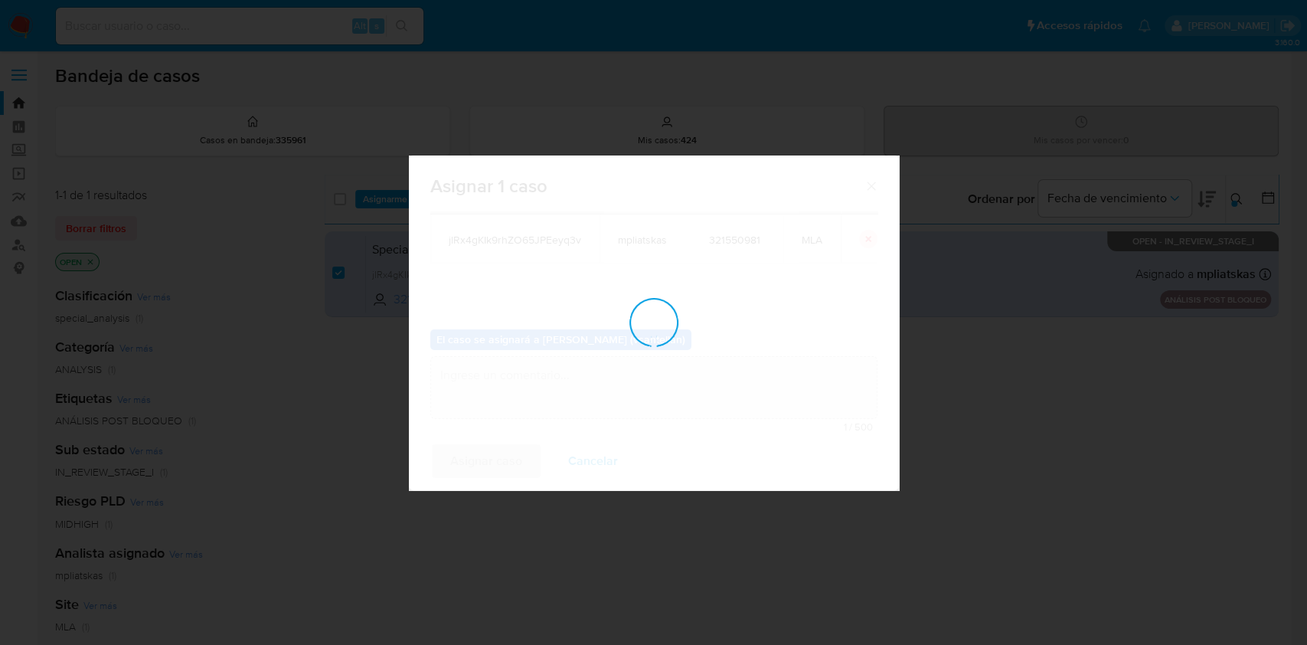
checkbox input "false"
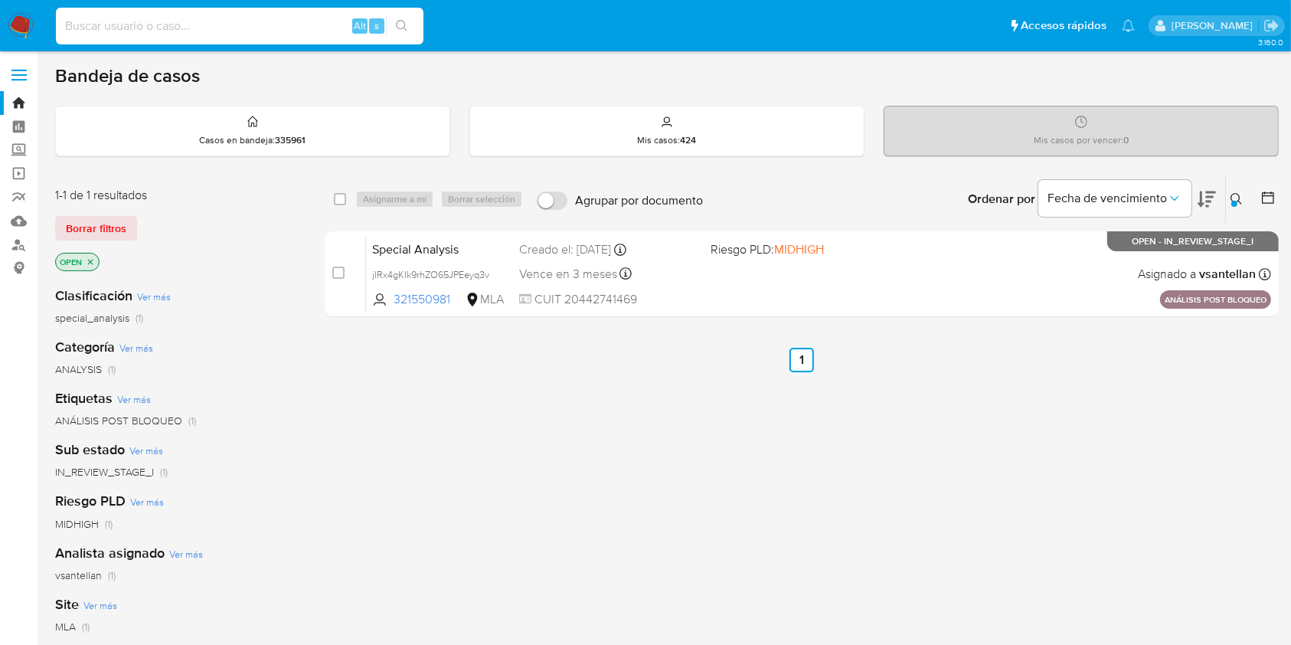
click at [176, 29] on input at bounding box center [240, 26] width 368 height 20
paste input "516453636"
type input "516453636"
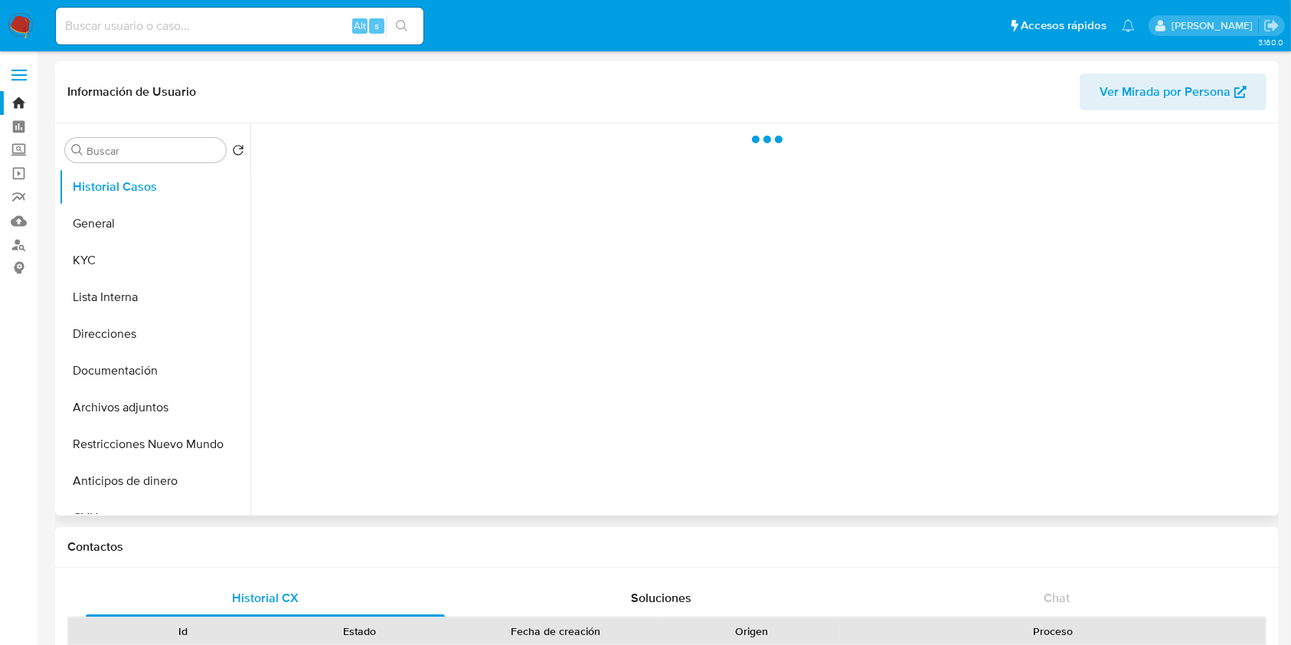
select select "10"
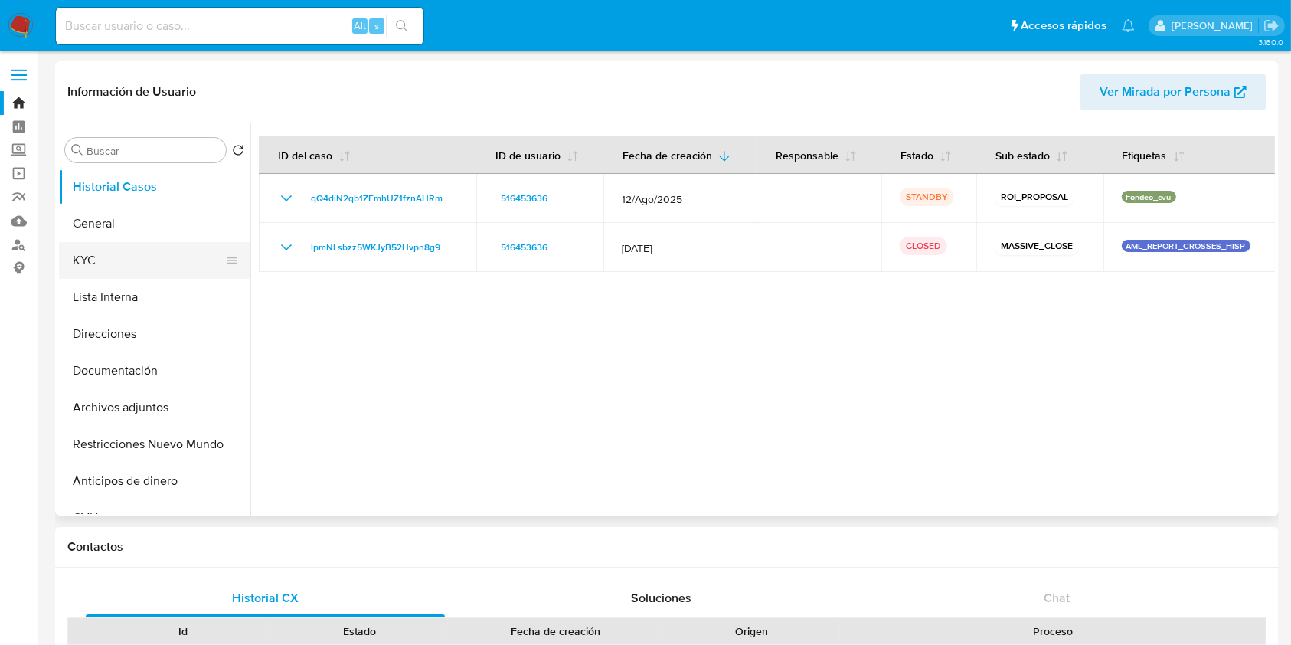
click at [136, 264] on button "KYC" at bounding box center [148, 260] width 179 height 37
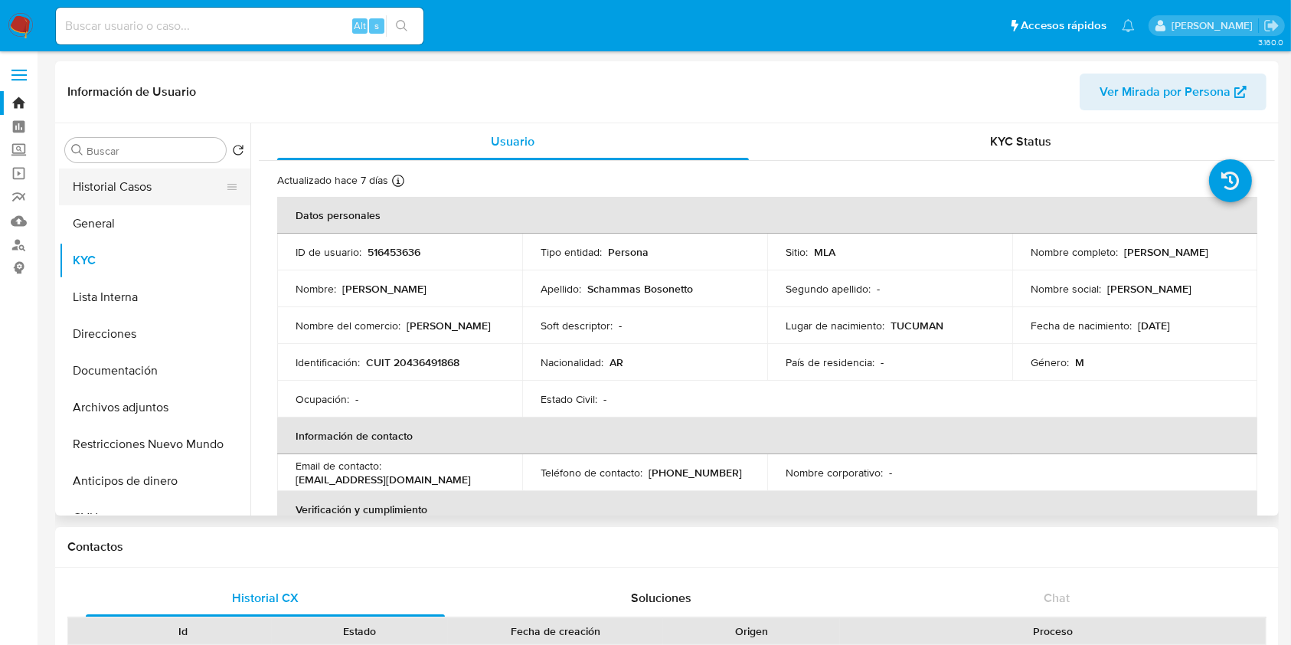
click at [143, 195] on button "Historial Casos" at bounding box center [148, 186] width 179 height 37
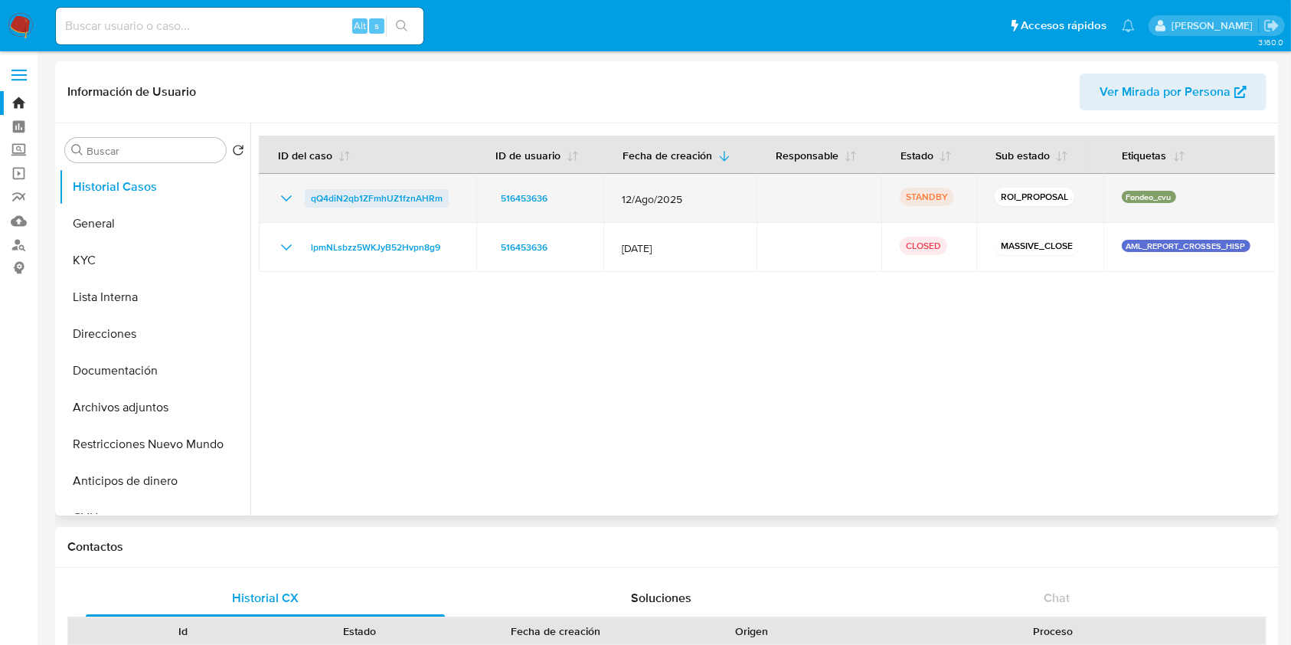
click at [350, 193] on span "qQ4diN2qb1ZFmhUZ1fznAHRm" at bounding box center [377, 198] width 132 height 18
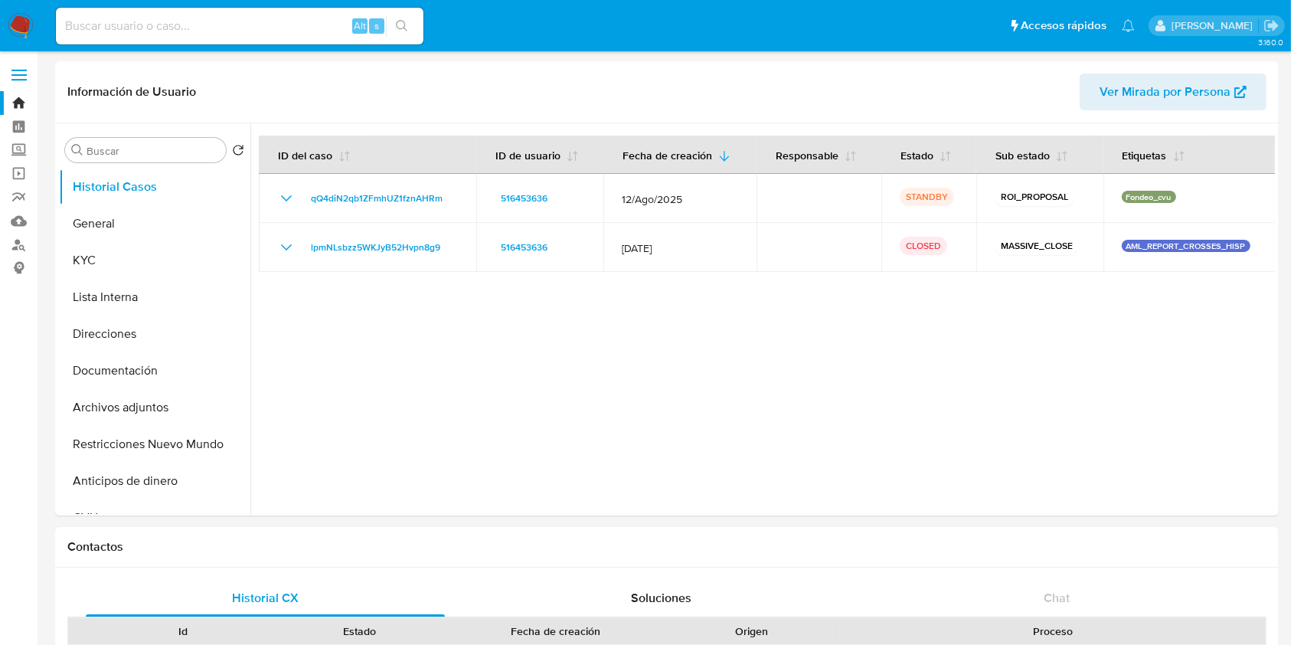
click at [31, 15] on img at bounding box center [21, 26] width 26 height 26
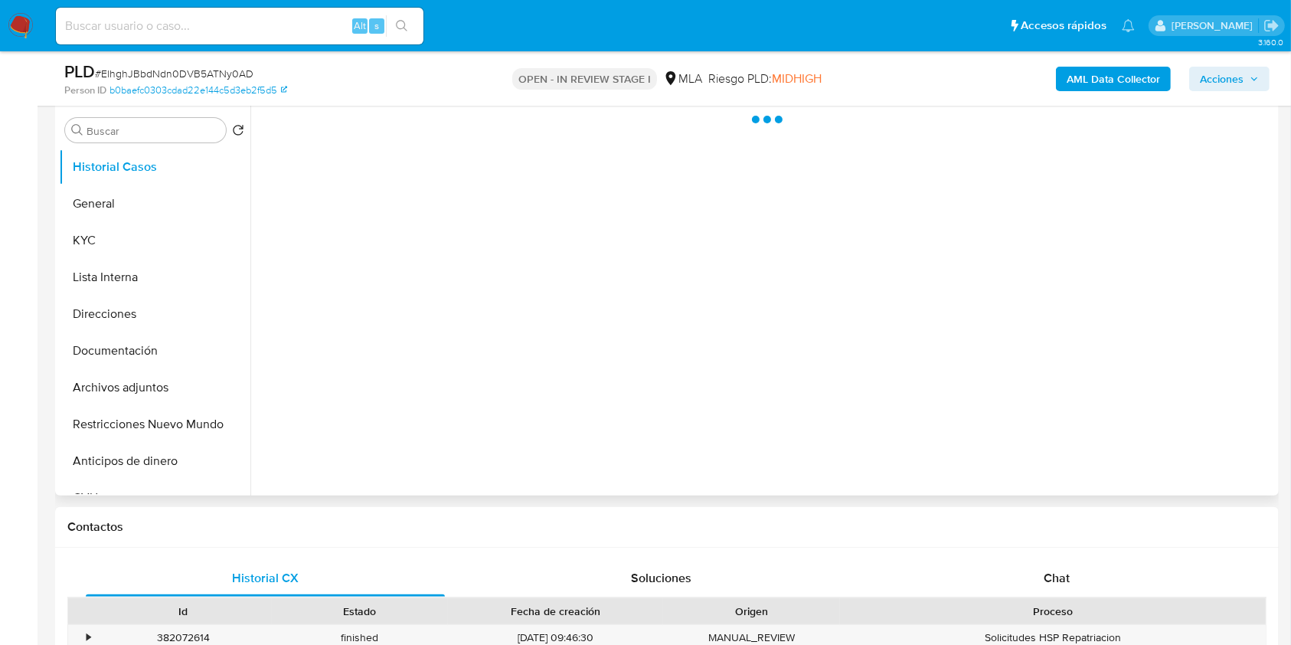
scroll to position [306, 0]
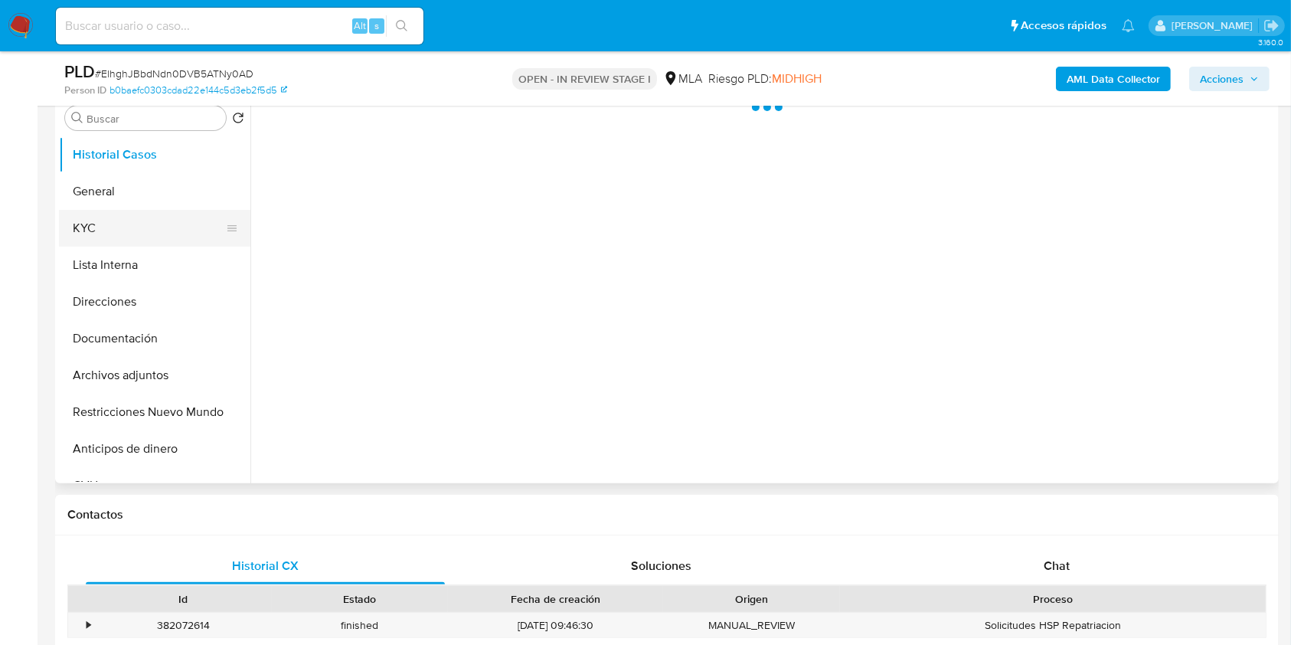
select select "10"
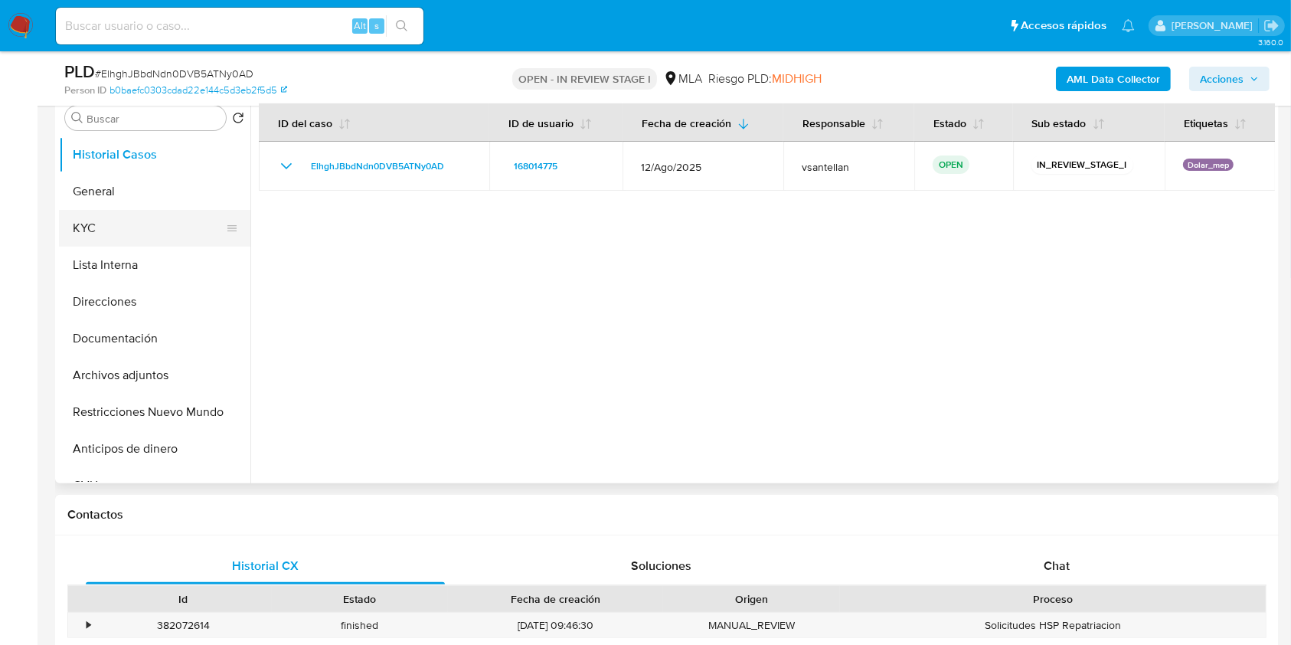
click at [151, 230] on button "KYC" at bounding box center [148, 228] width 179 height 37
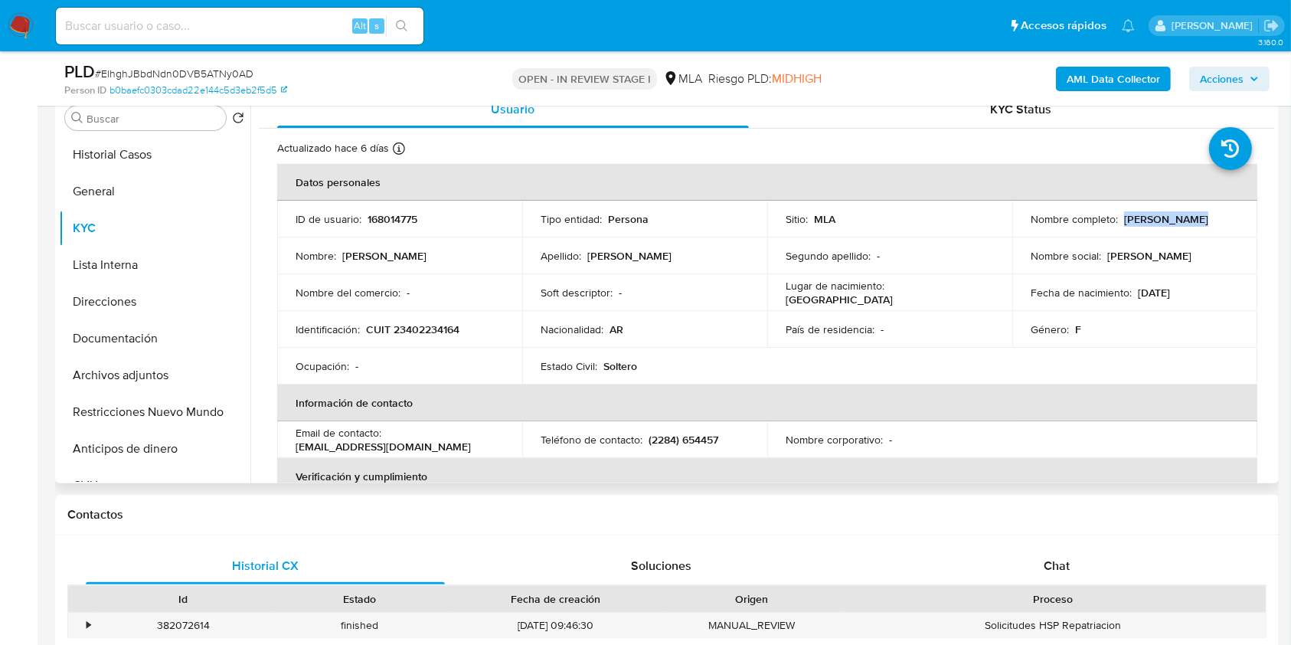
drag, startPoint x: 1189, startPoint y: 221, endPoint x: 1120, endPoint y: 218, distance: 69.0
click at [1120, 218] on div "Nombre completo : Ines Rossetti" at bounding box center [1135, 219] width 208 height 14
copy p "Ines Rossetti"
click at [1058, 557] on span "Chat" at bounding box center [1057, 566] width 26 height 18
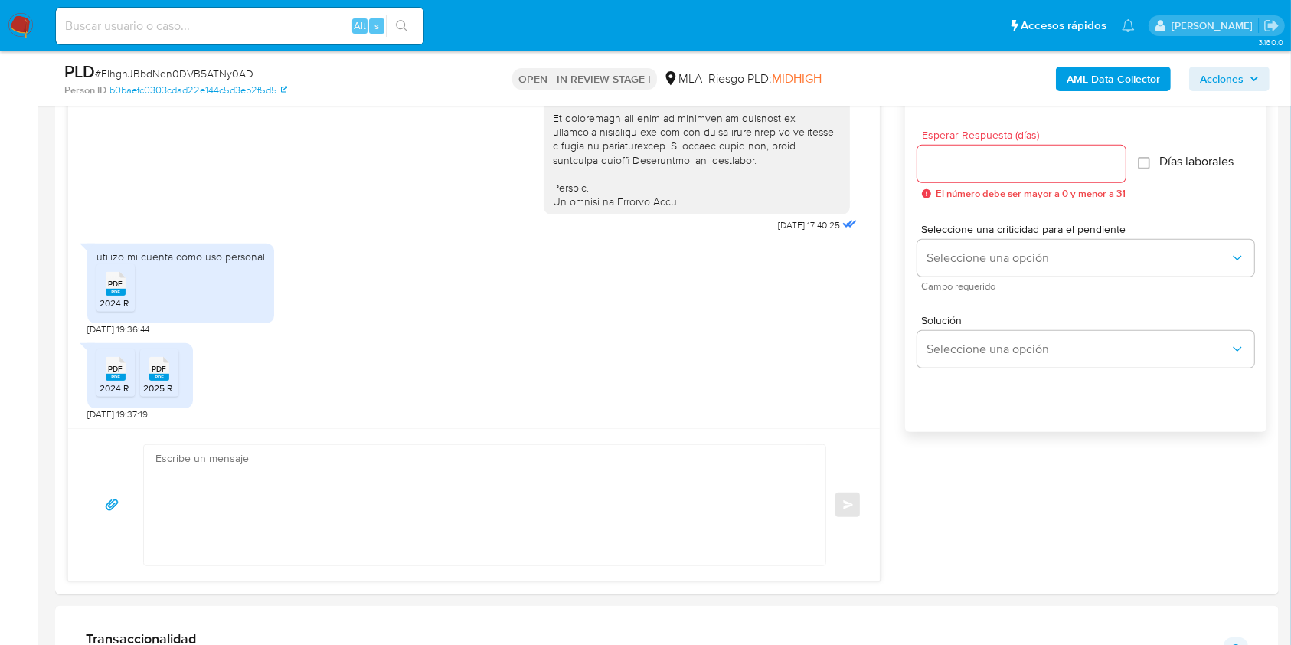
scroll to position [852, 0]
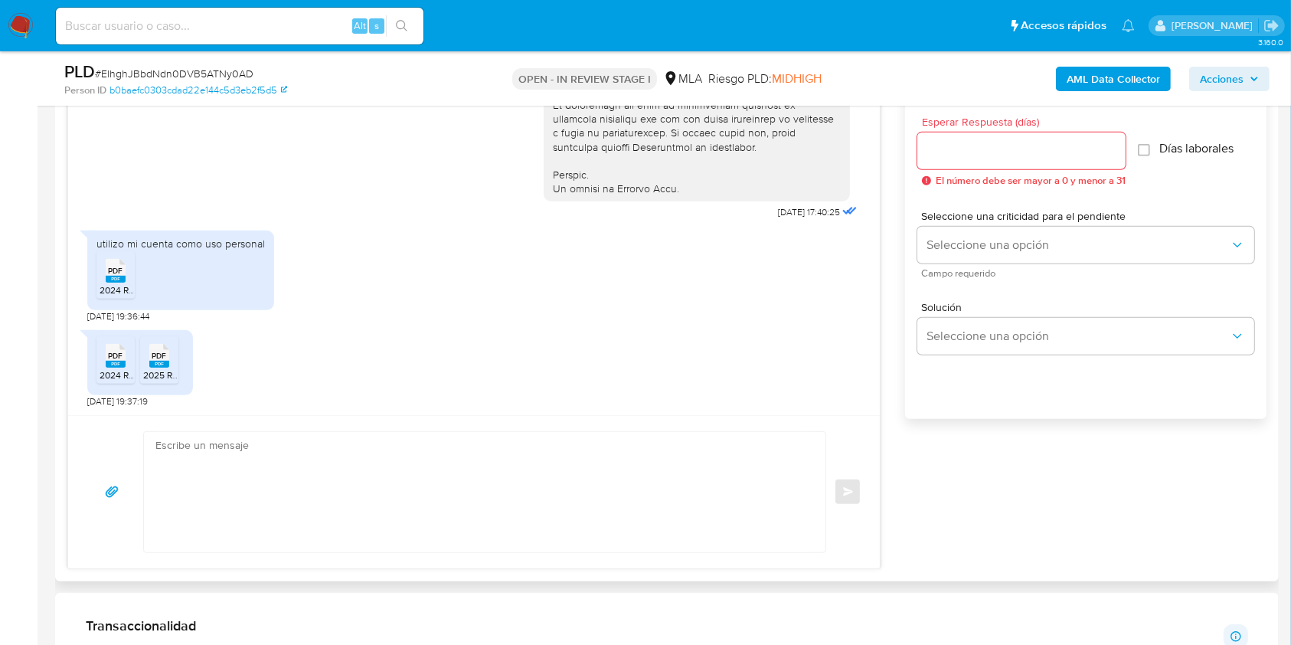
click at [328, 499] on textarea at bounding box center [480, 492] width 651 height 120
paste textarea "Hola Ines Rossetti, Muchas gracias por tu respuesta. En este caso, te pedimos q…"
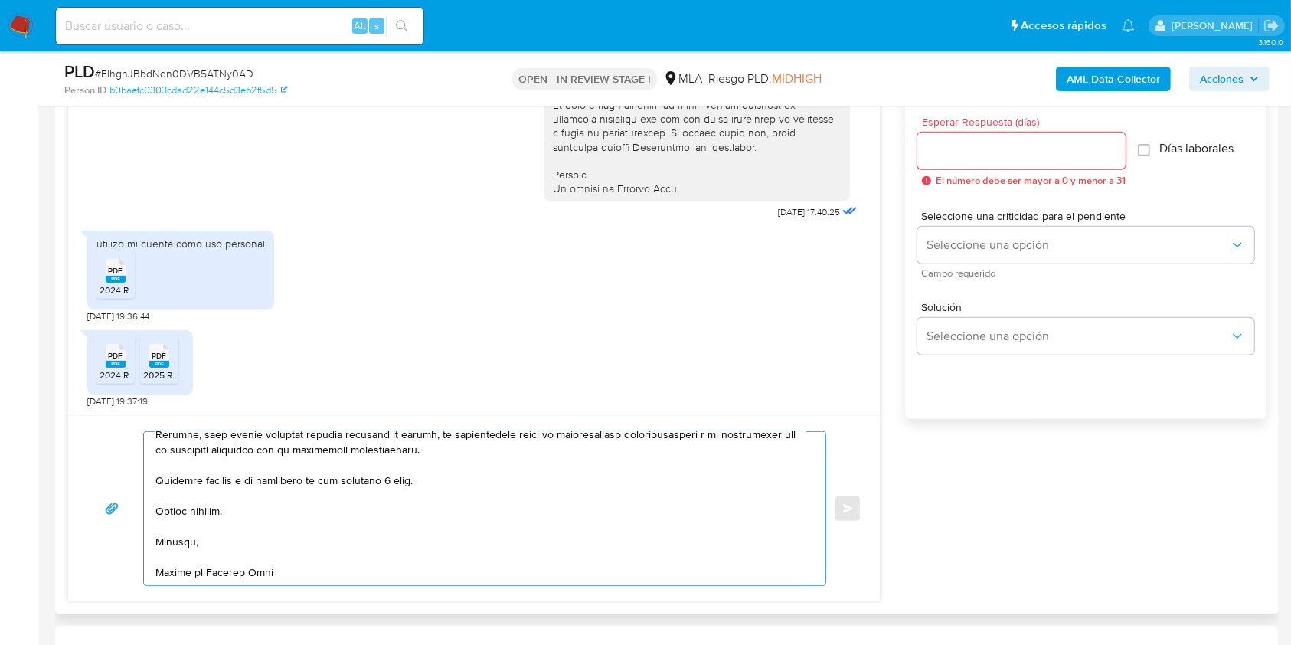
scroll to position [545, 0]
drag, startPoint x: 441, startPoint y: 475, endPoint x: 318, endPoint y: 474, distance: 123.3
click at [318, 474] on textarea at bounding box center [480, 508] width 651 height 153
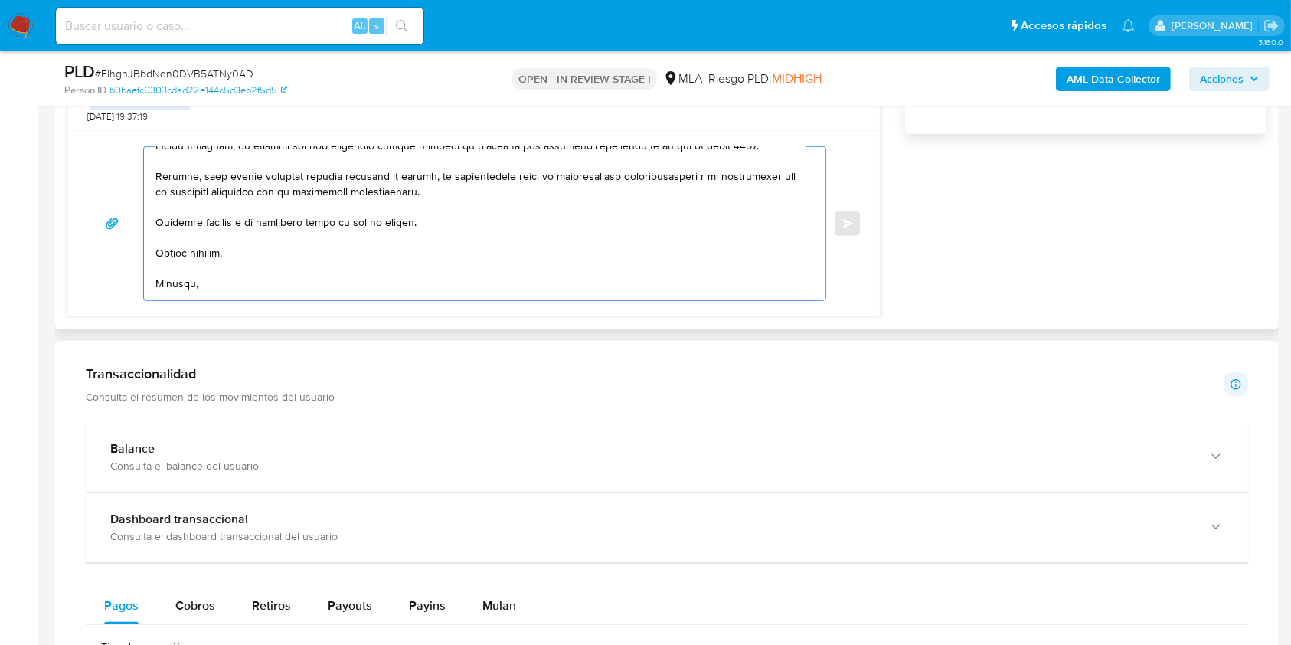
scroll to position [0, 0]
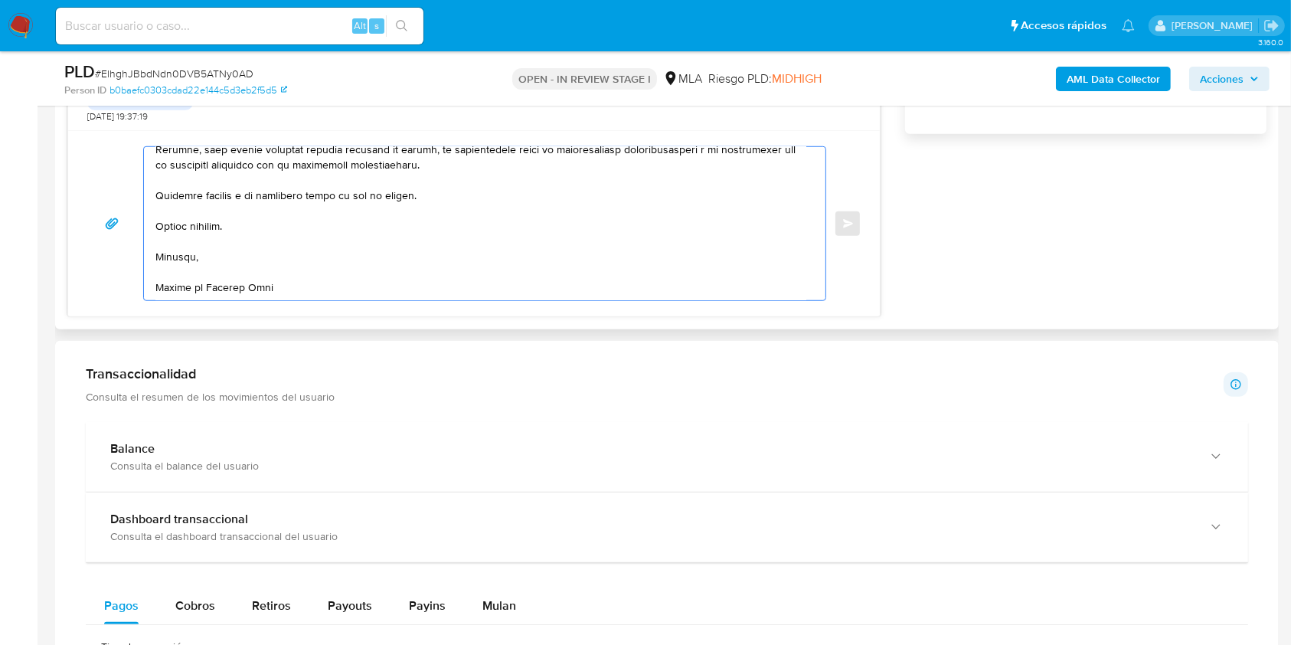
drag, startPoint x: 156, startPoint y: 505, endPoint x: 651, endPoint y: 178, distance: 593.0
click at [651, 178] on textarea at bounding box center [480, 223] width 651 height 153
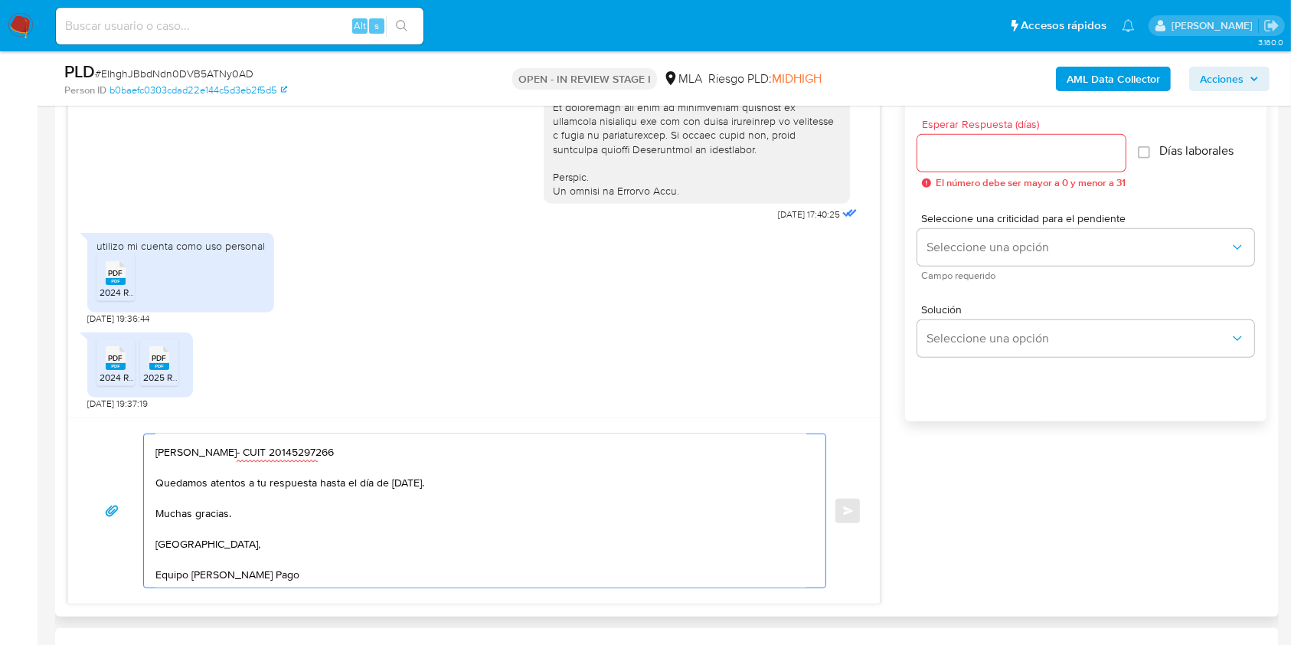
type textarea "Hola Ines Rossetti, Muchas gracias por tu respuesta. En este caso, te pedimos q…"
drag, startPoint x: 1042, startPoint y: 159, endPoint x: 986, endPoint y: 255, distance: 111.1
click at [1042, 159] on input "Esperar Respuesta (días)" at bounding box center [1021, 153] width 208 height 20
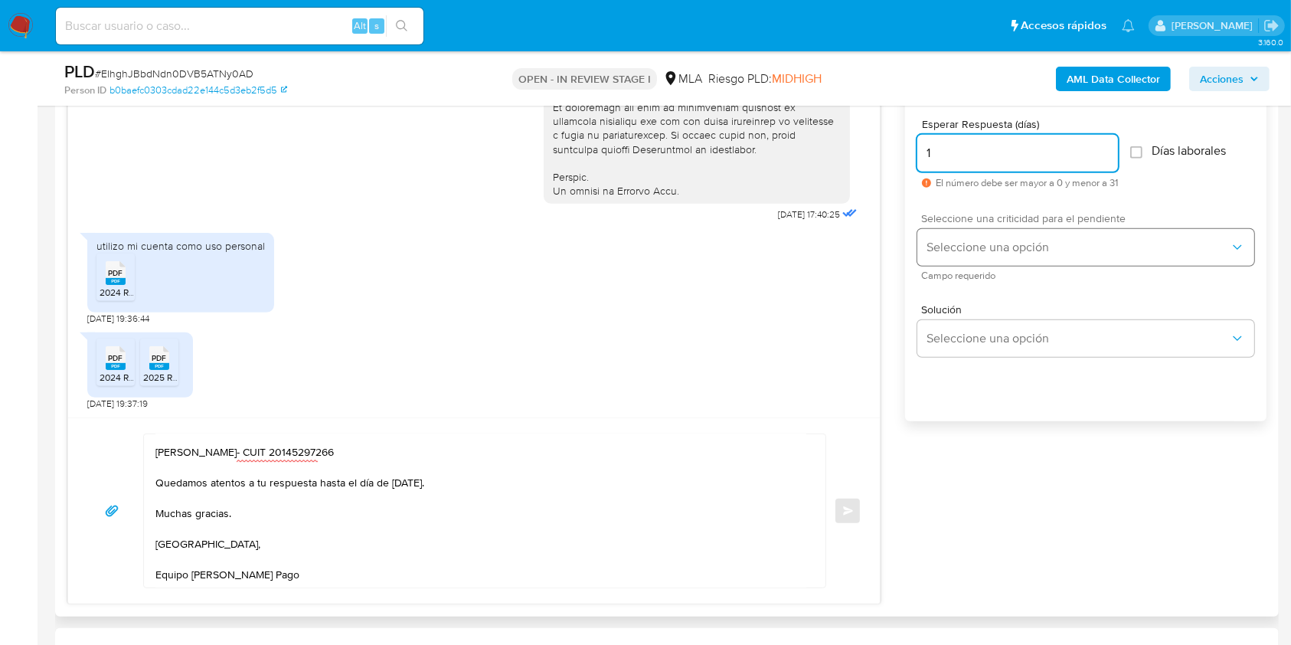
type input "1"
click at [974, 255] on button "Seleccione una opción" at bounding box center [1085, 247] width 337 height 37
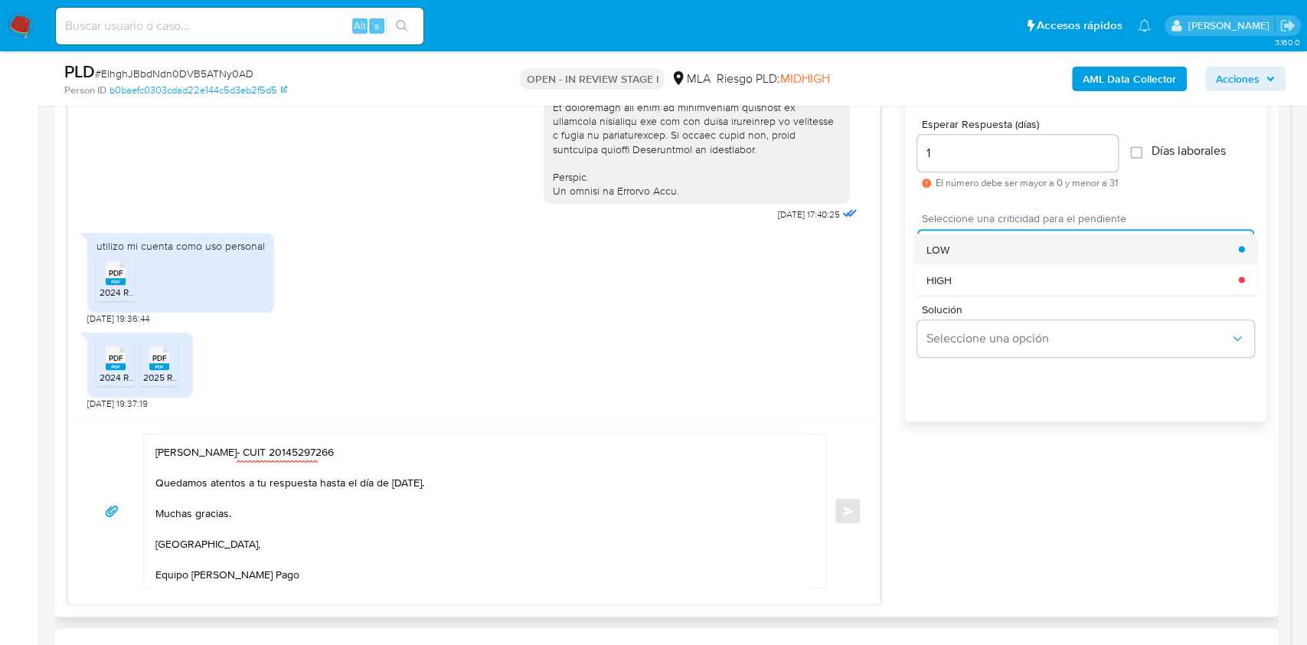
click at [950, 254] on div "LOW" at bounding box center [1083, 249] width 312 height 31
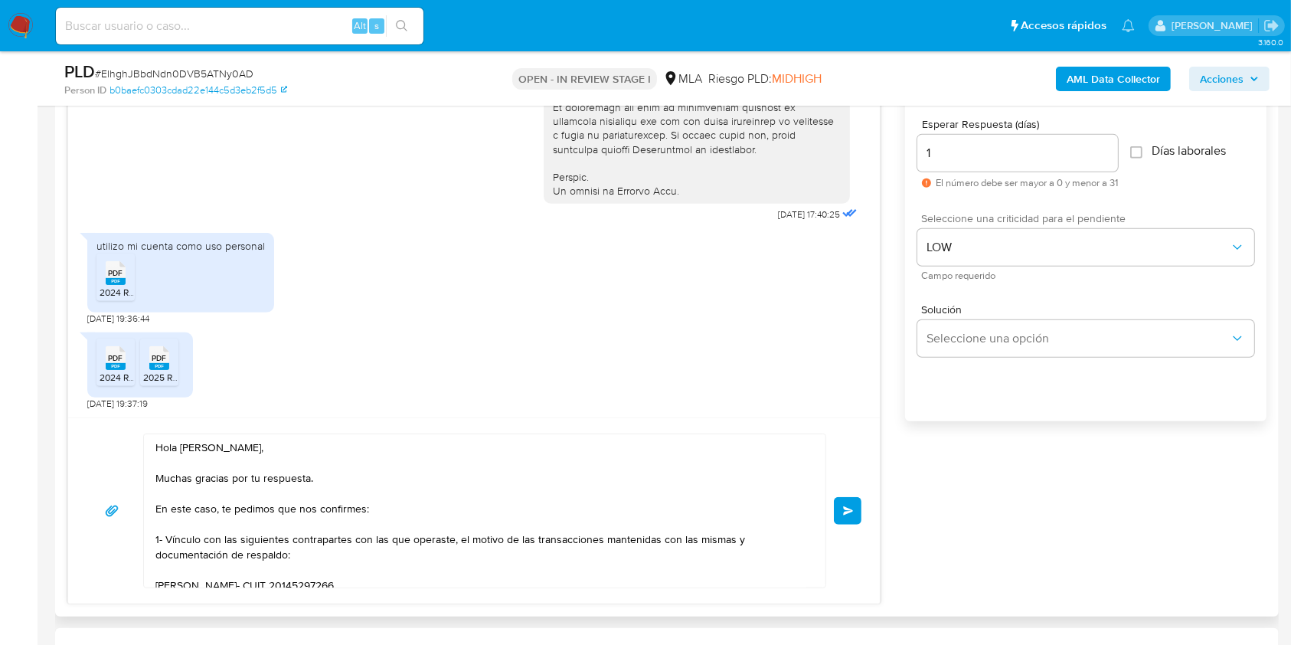
click at [852, 499] on button "Enviar" at bounding box center [848, 511] width 28 height 28
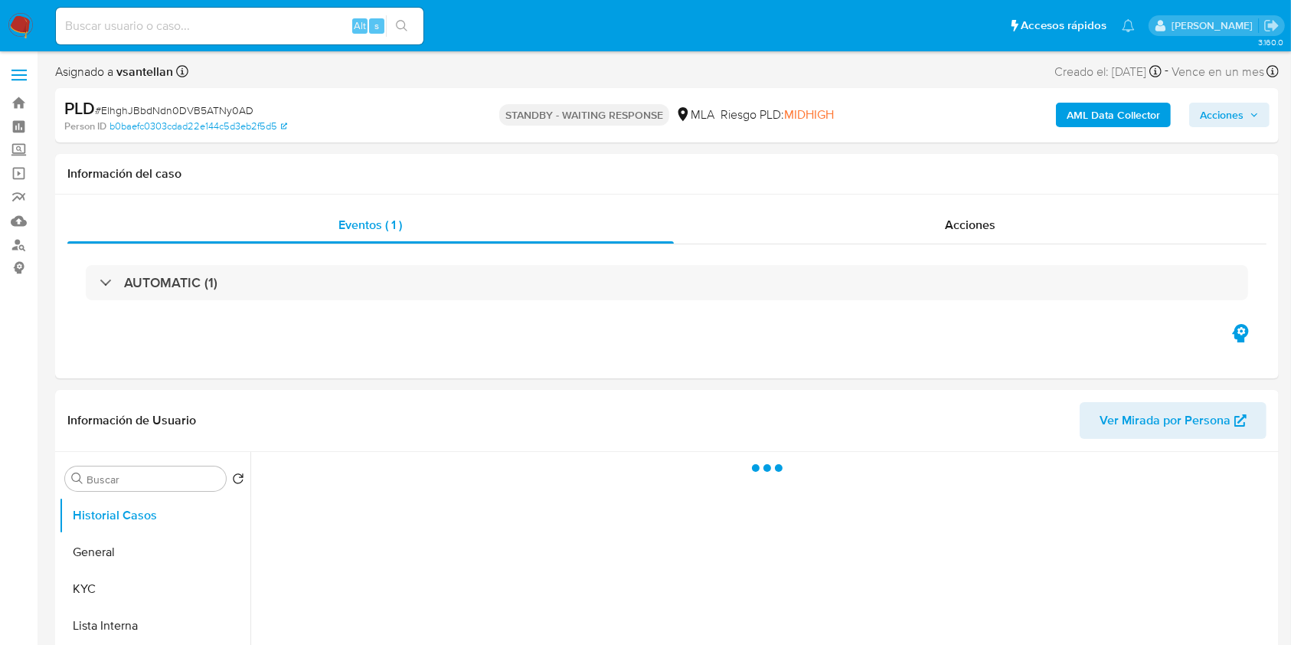
select select "10"
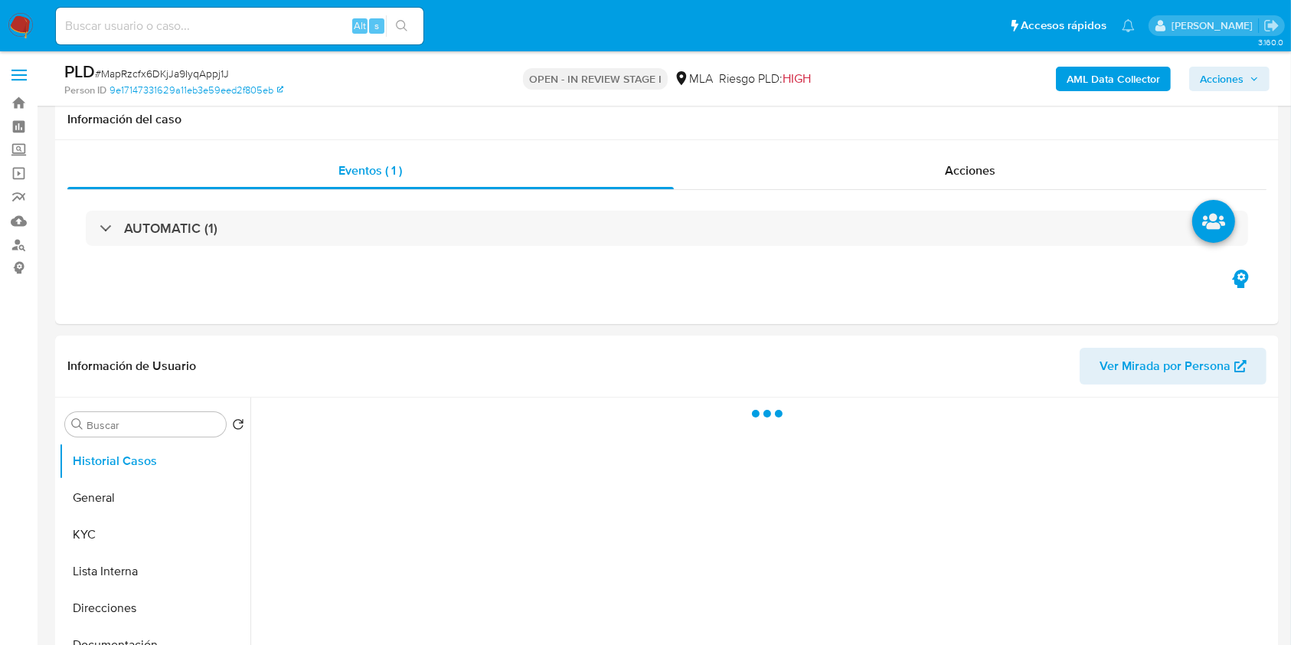
scroll to position [253, 0]
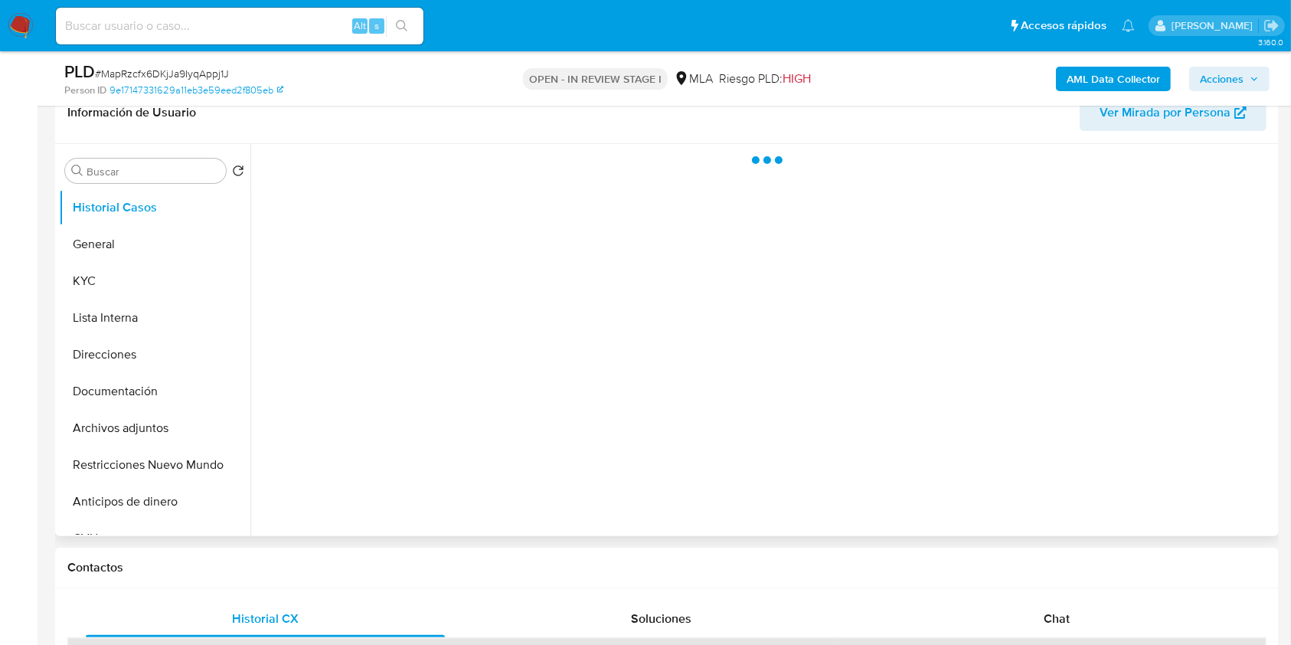
select select "10"
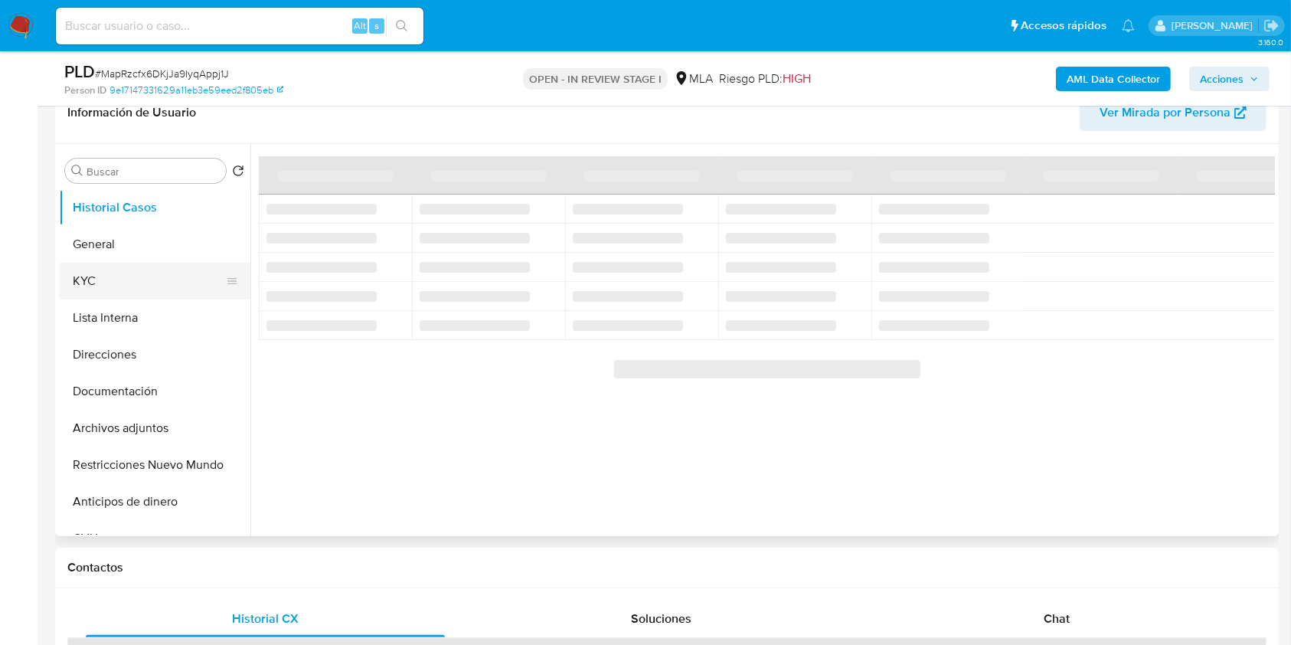
click at [161, 288] on button "KYC" at bounding box center [148, 281] width 179 height 37
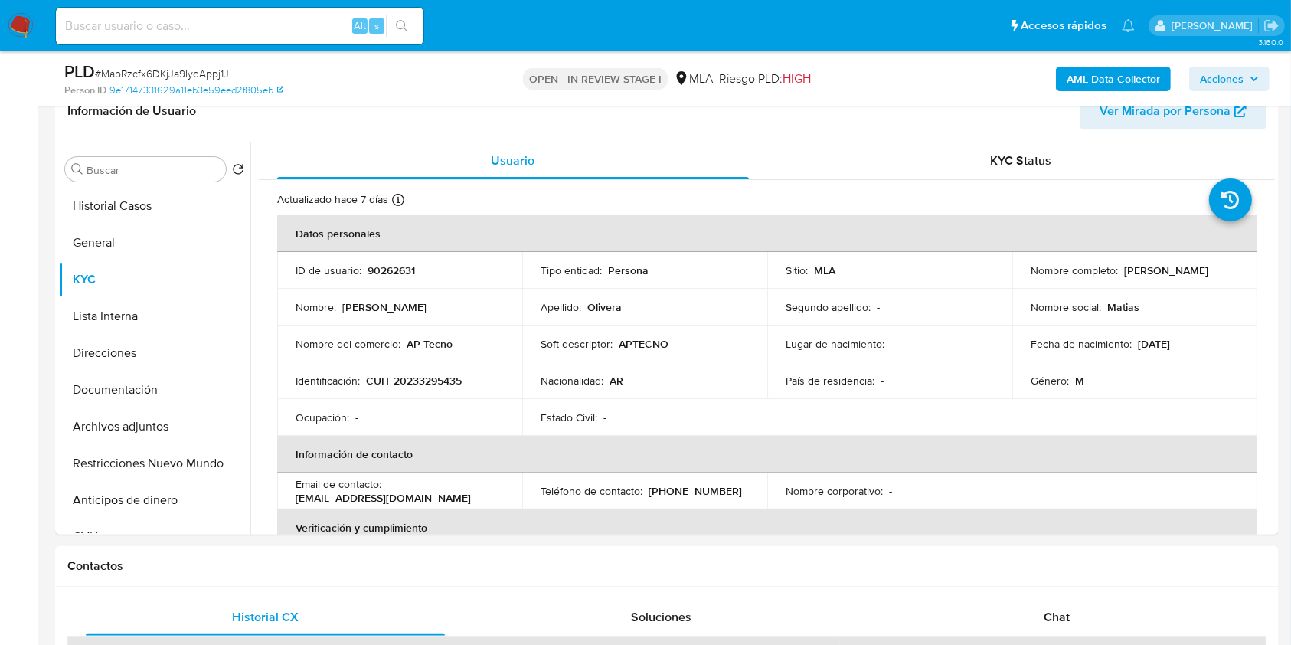
scroll to position [492, 0]
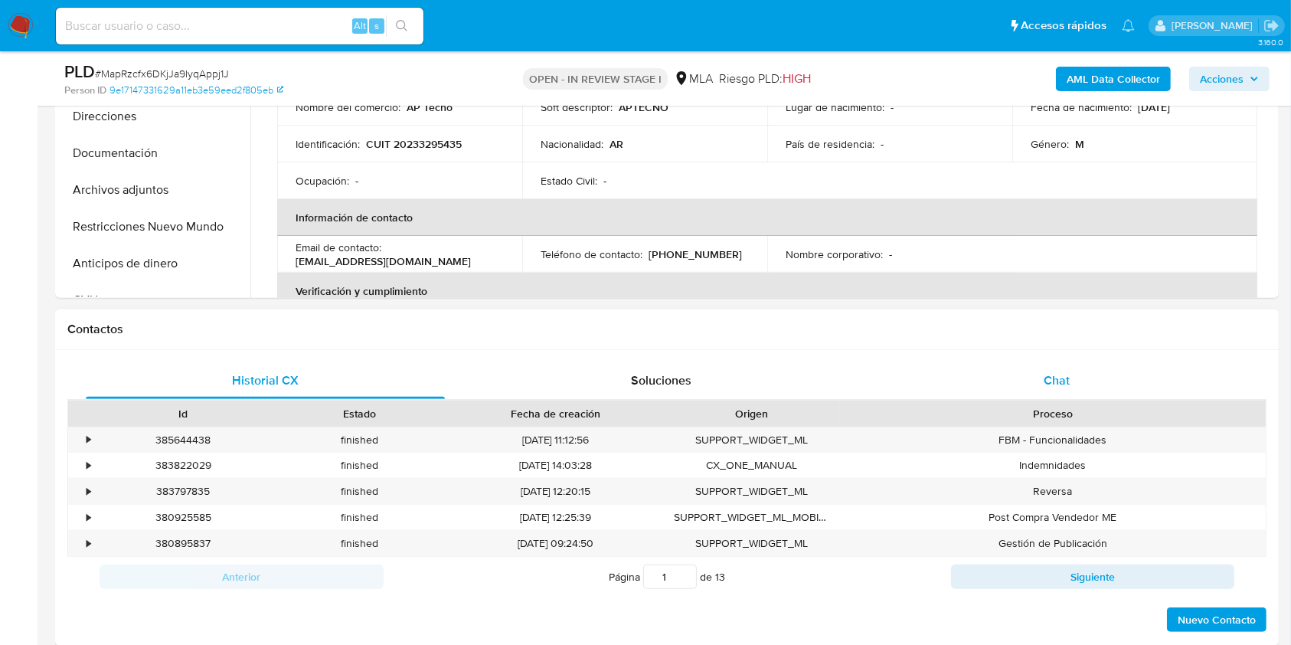
click at [1082, 384] on div "Chat" at bounding box center [1057, 380] width 359 height 37
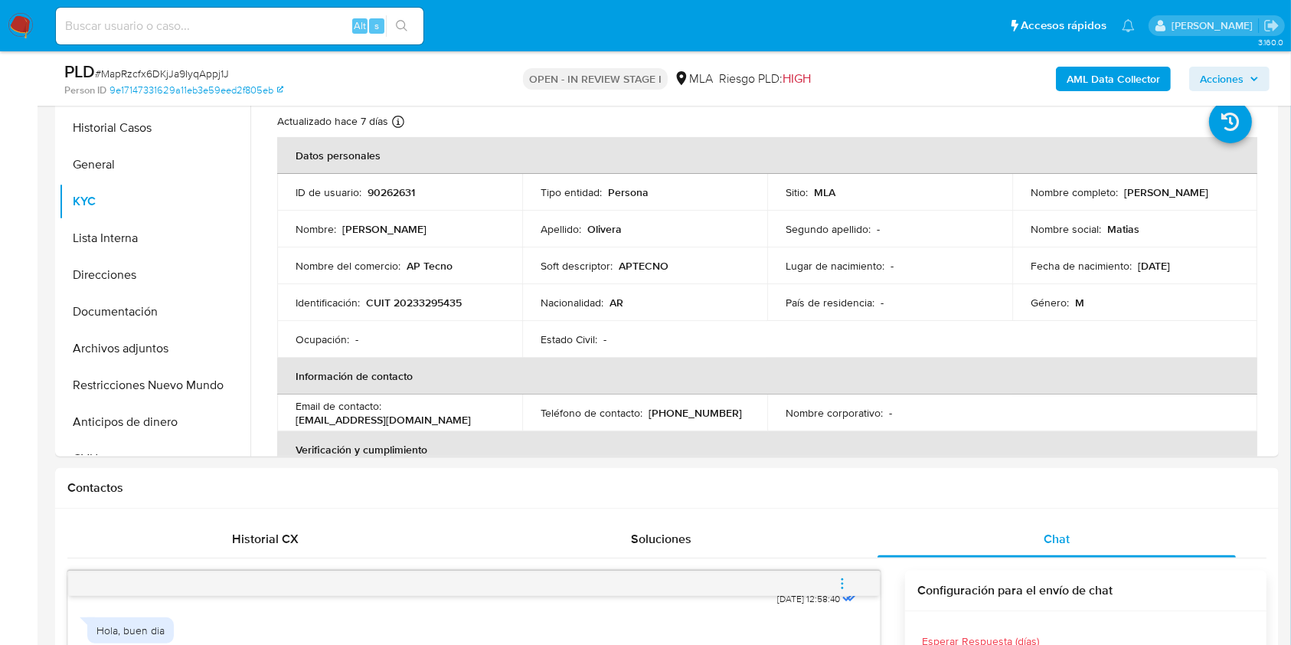
scroll to position [326, 0]
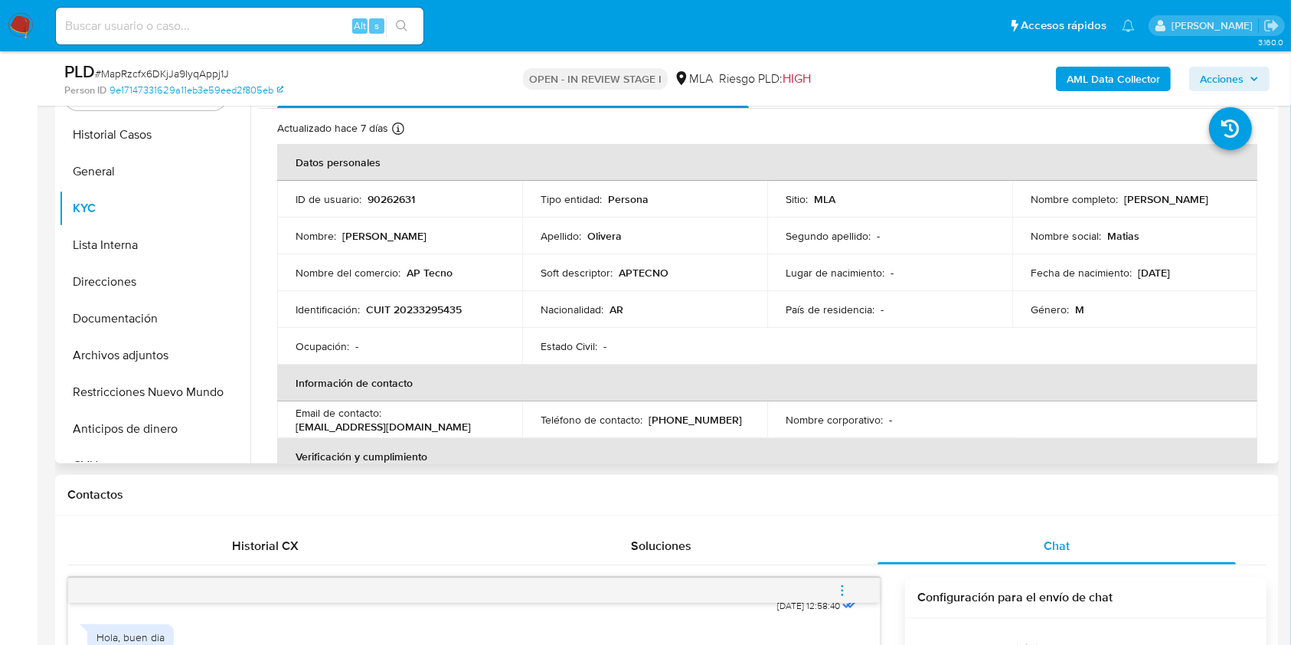
click at [1024, 207] on td "Nombre completo : Matias Ezequiel Olivera" at bounding box center [1134, 199] width 245 height 37
copy p "Matias Ezequiel Olivera"
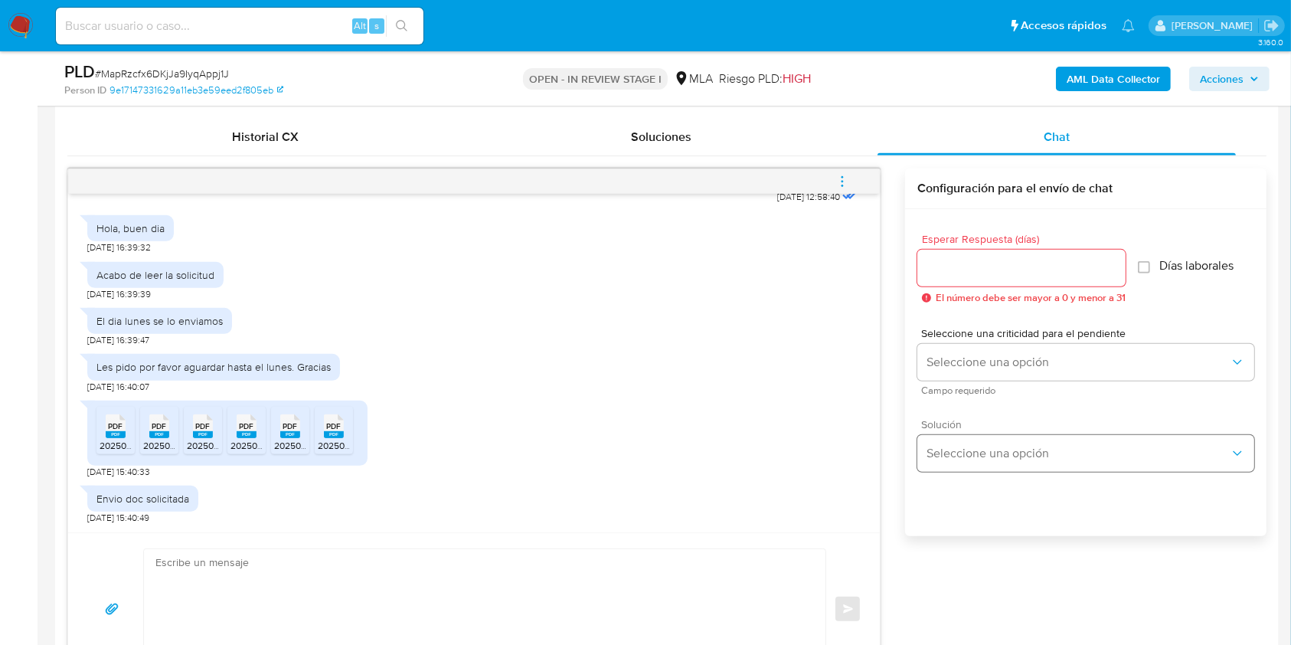
scroll to position [837, 0]
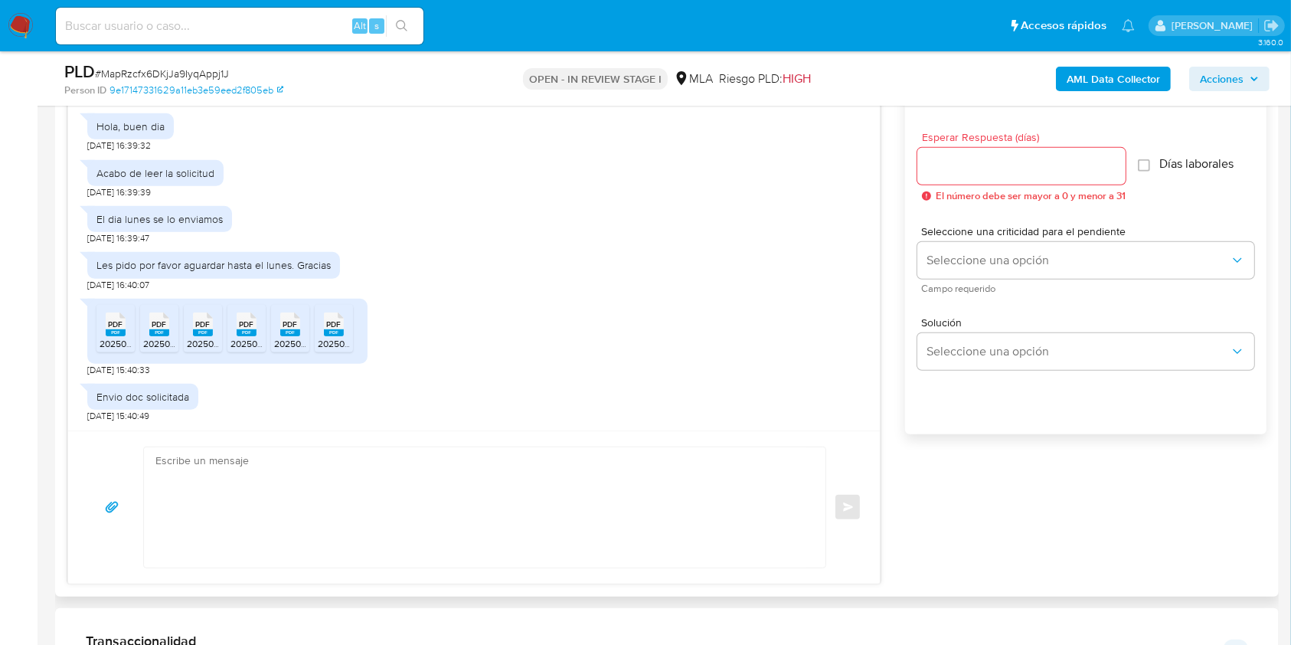
click at [370, 521] on textarea at bounding box center [480, 507] width 651 height 120
paste textarea "Hola Matias Ezequiel Olivera, Muchas gracias por tu respuesta. En este caso, te…"
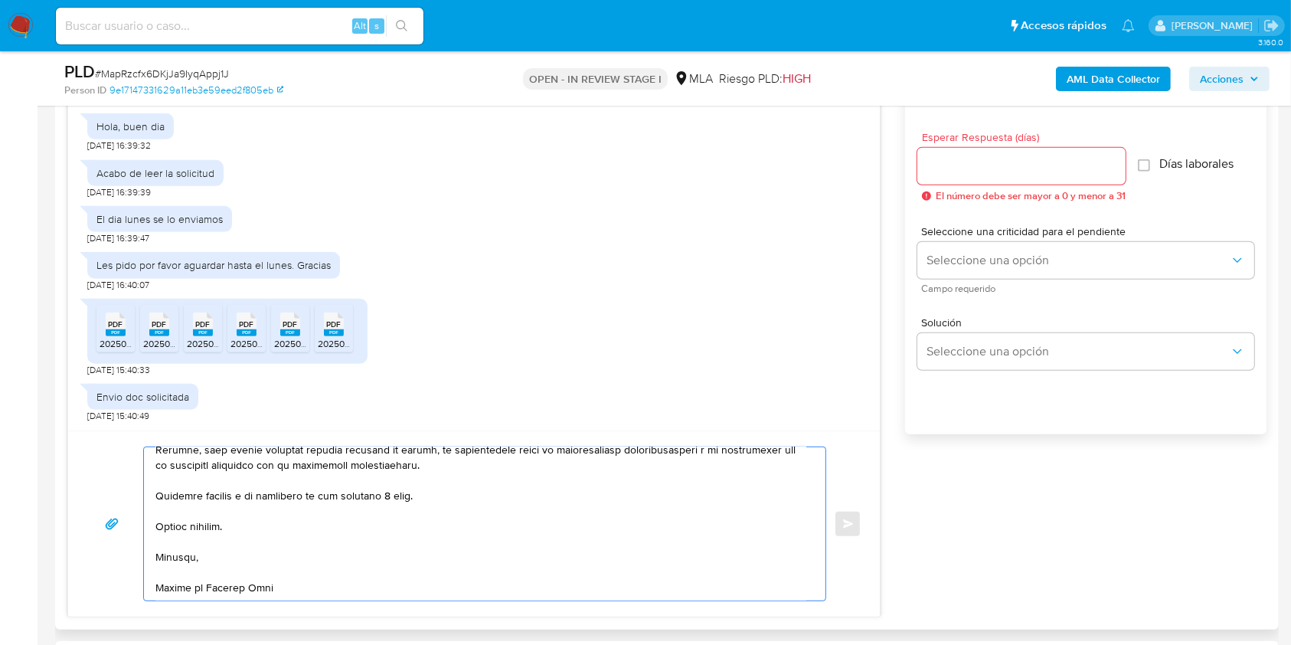
scroll to position [545, 0]
drag, startPoint x: 438, startPoint y: 497, endPoint x: 321, endPoint y: 497, distance: 117.2
click at [321, 497] on textarea at bounding box center [480, 523] width 651 height 153
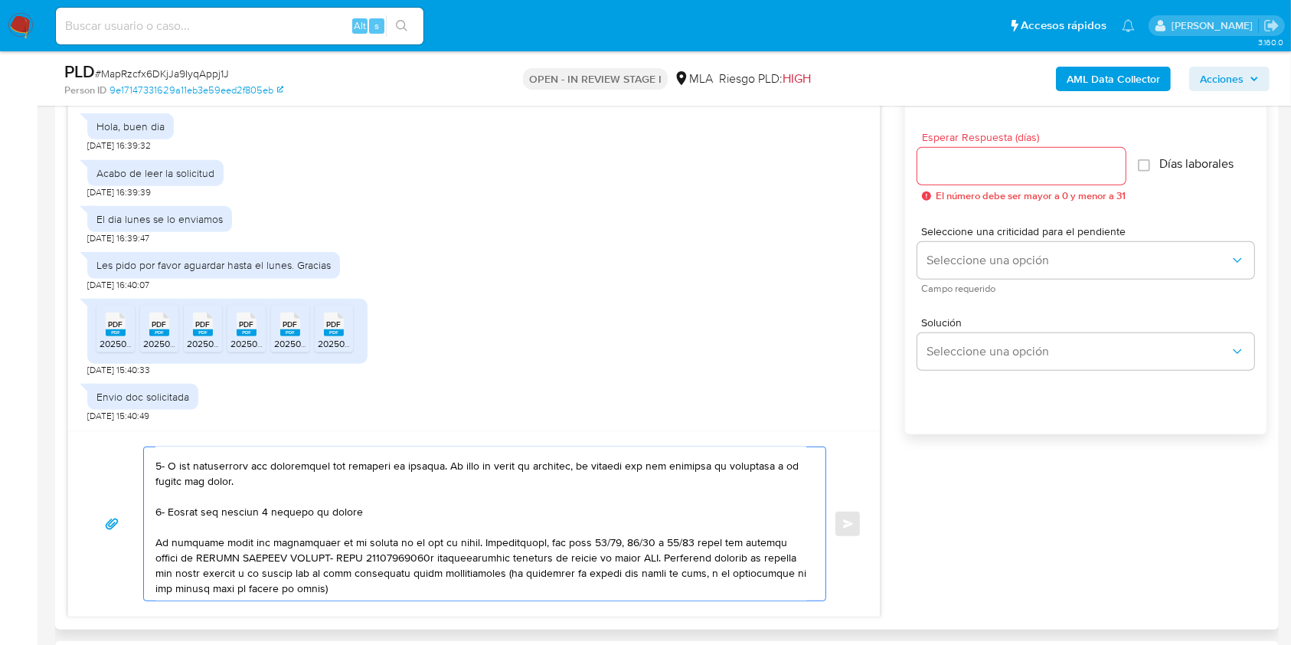
scroll to position [0, 0]
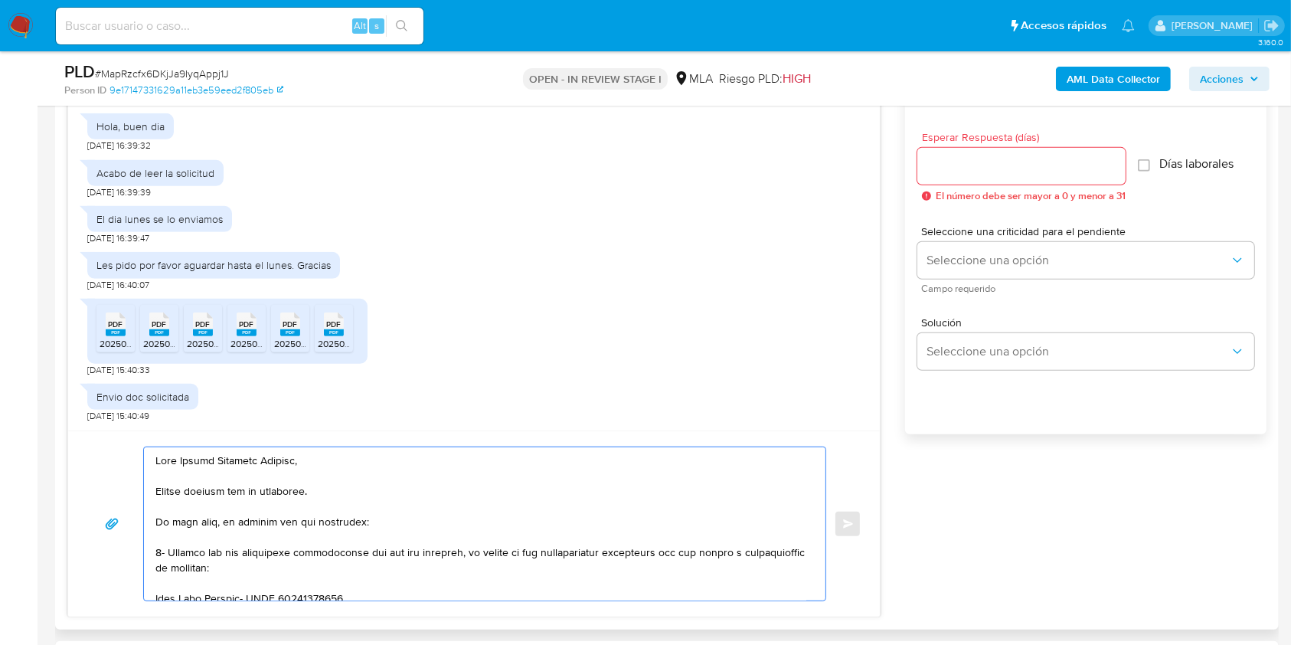
drag, startPoint x: 446, startPoint y: 547, endPoint x: 143, endPoint y: 528, distance: 303.8
click at [144, 528] on div at bounding box center [481, 523] width 674 height 153
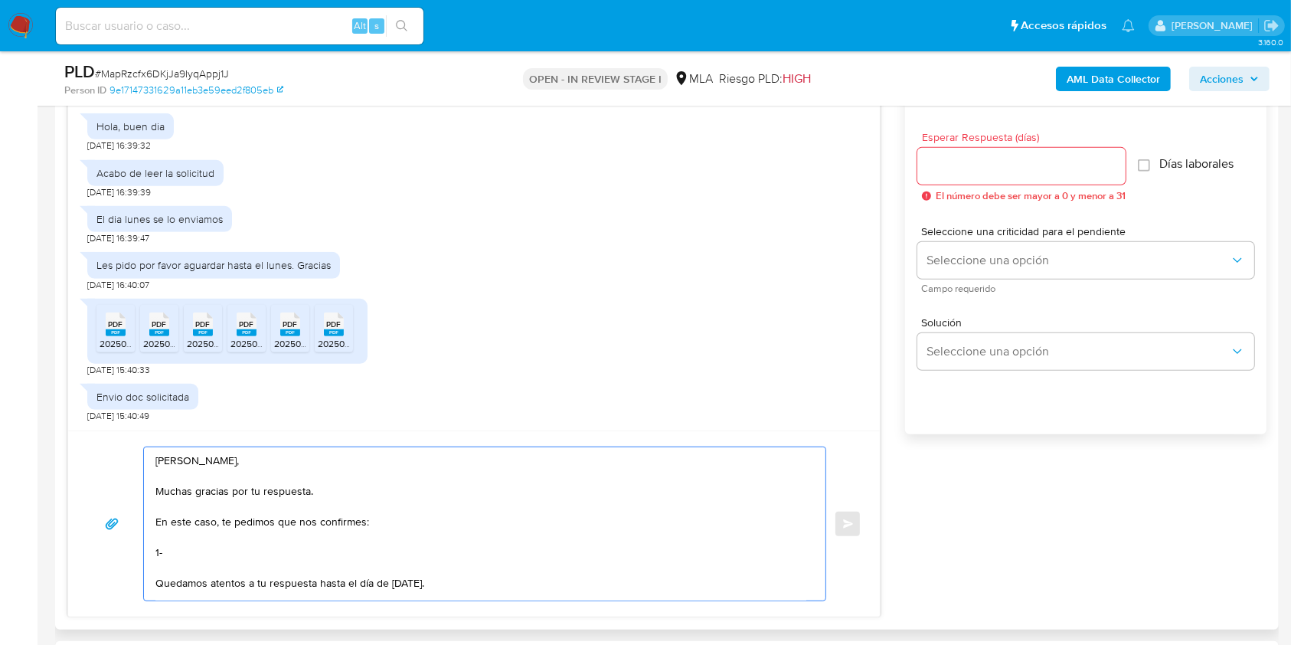
paste textarea "Te pedimos que nos brindes información acerca de tu actividad comercial, en qué…"
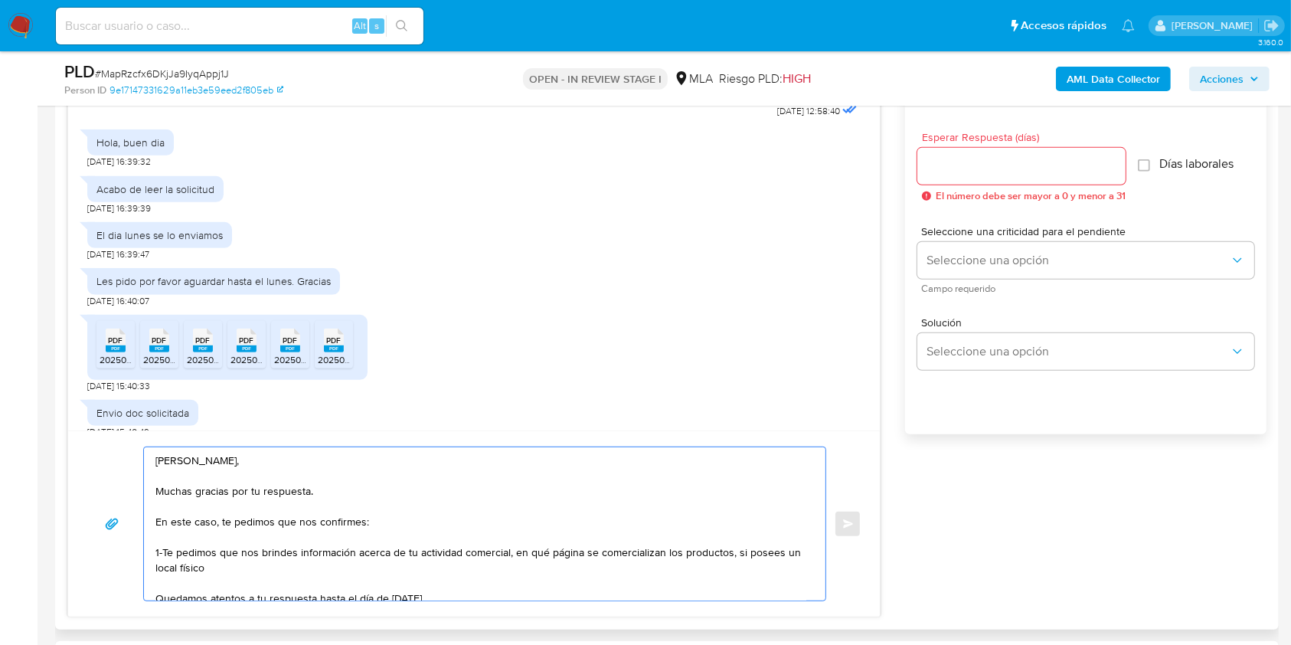
scroll to position [1182, 0]
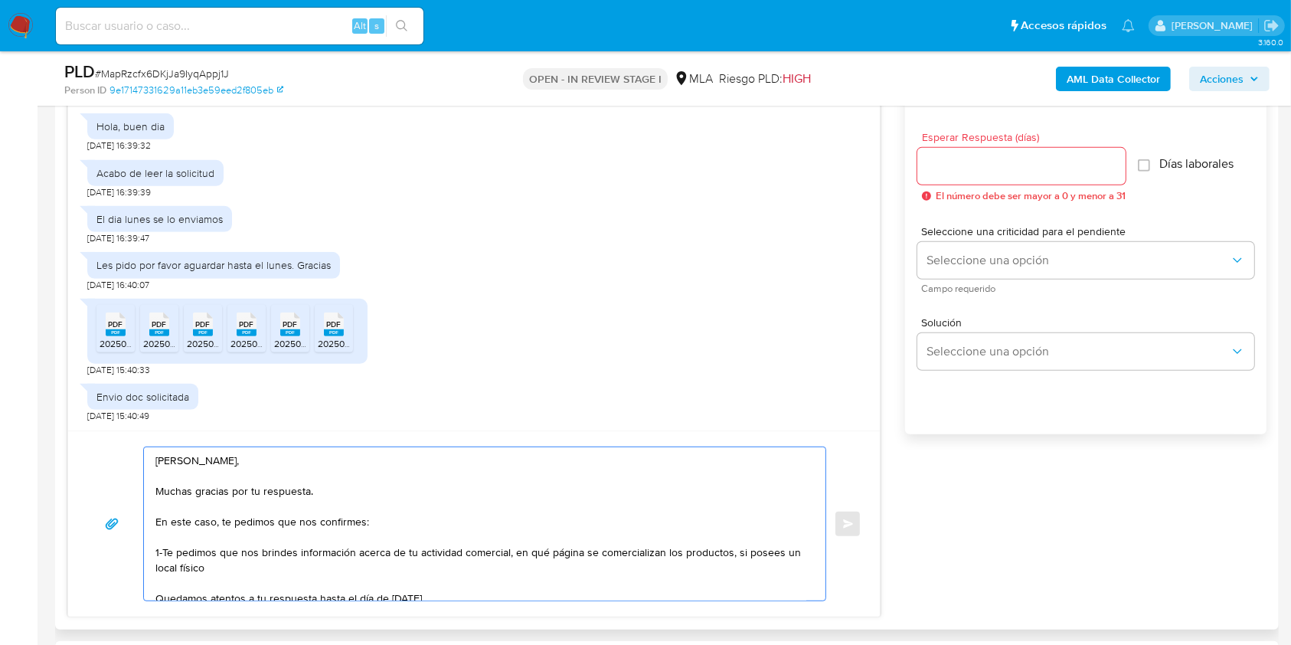
click at [734, 550] on textarea "Hola Matias Ezequiel Olivera, Muchas gracias por tu respuesta. En este caso, te…" at bounding box center [480, 523] width 651 height 153
click at [243, 573] on textarea "Hola Matias Ezequiel Olivera, Muchas gracias por tu respuesta. En este caso, te…" at bounding box center [480, 523] width 651 height 153
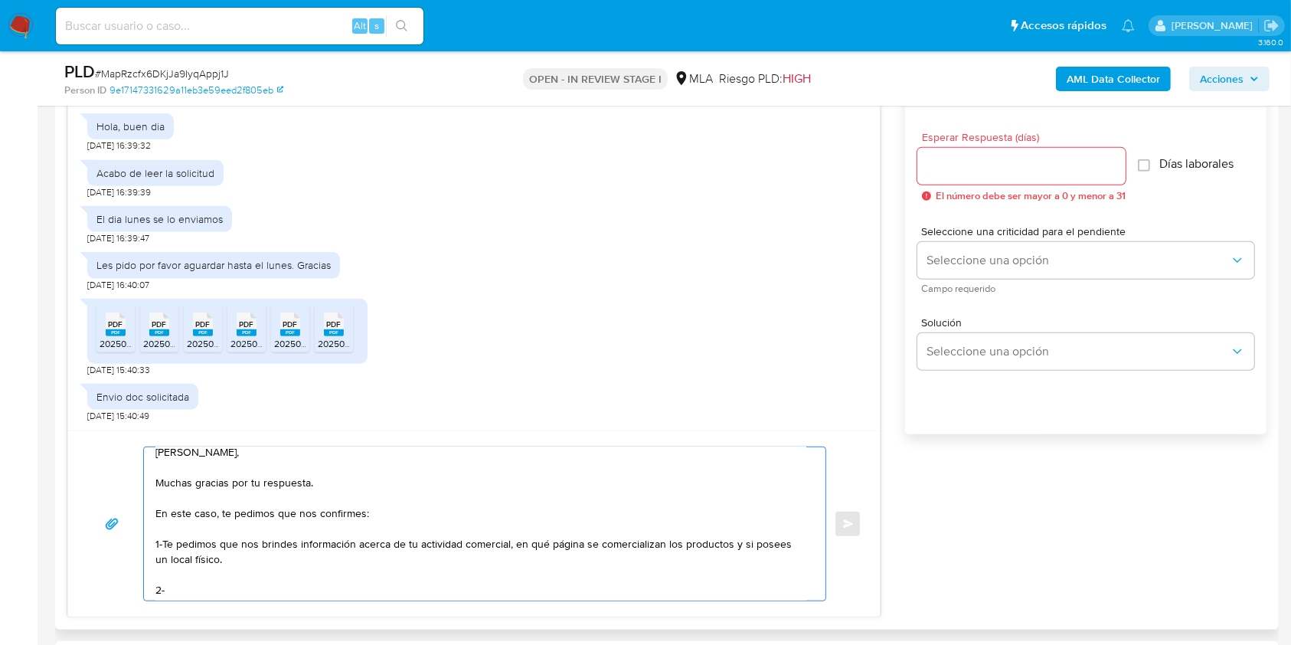
paste textarea "Vínculo con las siguientes contrapartes con las que operaste, el motivo de las …"
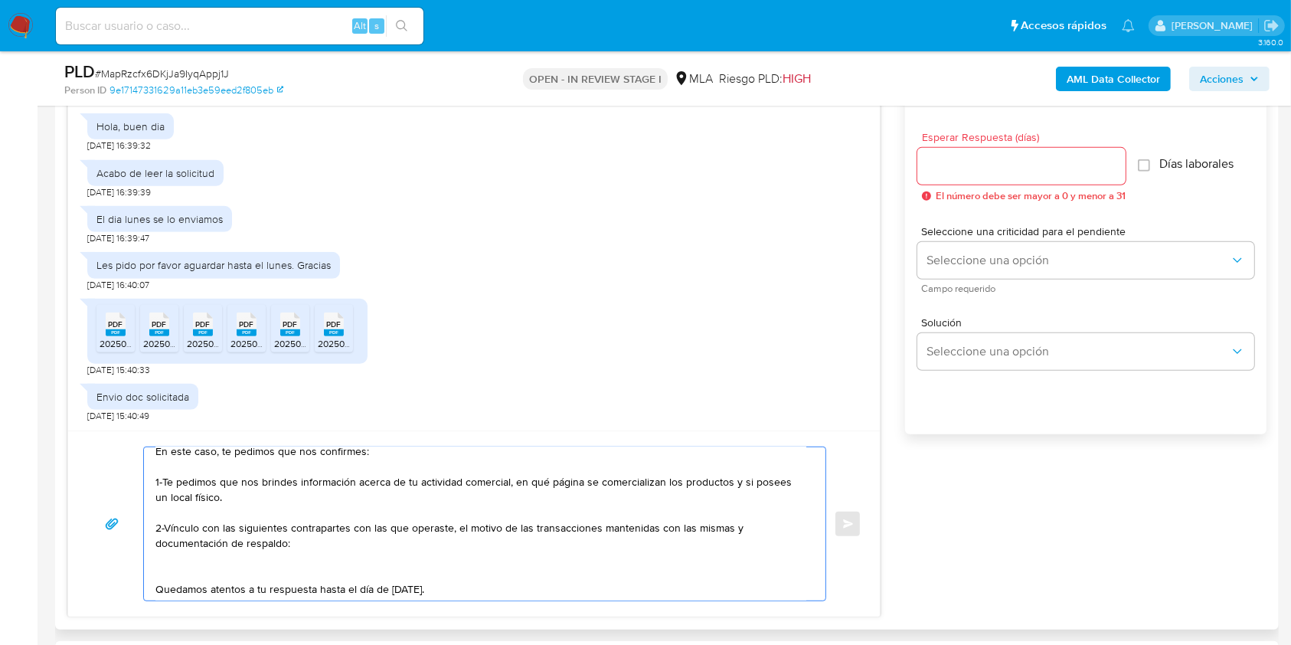
scroll to position [102, 0]
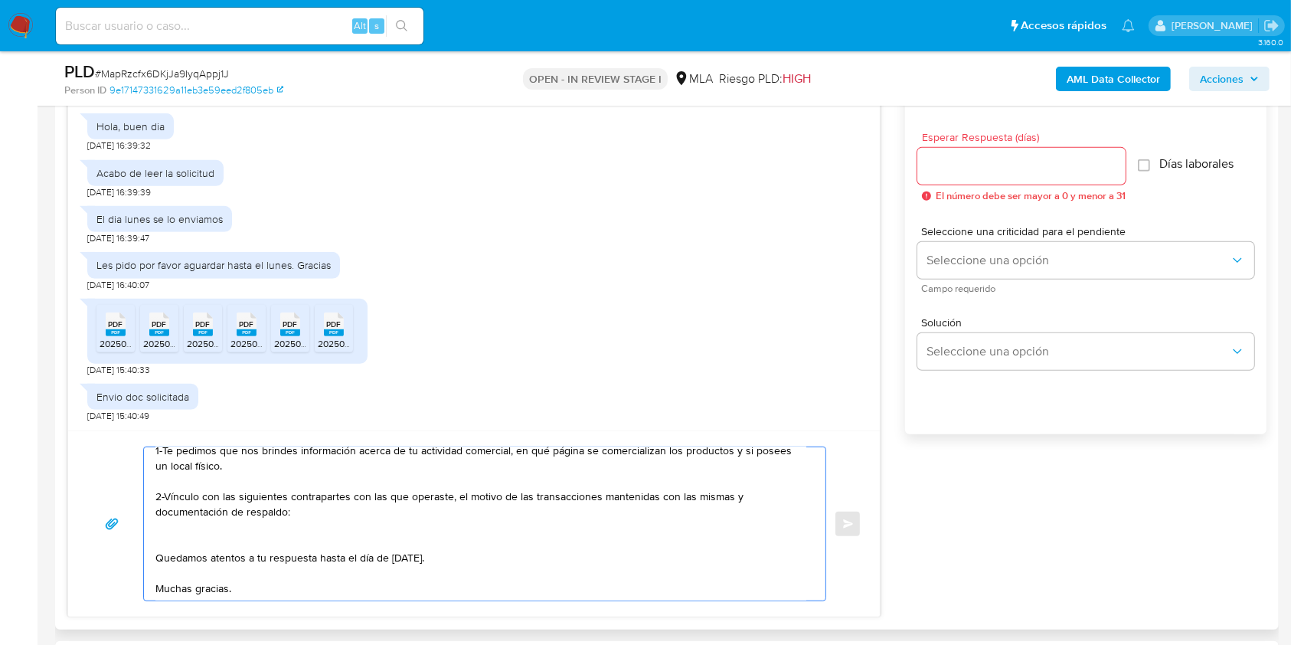
paste textarea "Silajes Jose Monzon E Hijos Sa - CUIL 30717843807 Mototimes Sa - CUIL 337126626…"
click at [152, 532] on div "Hola Matias Ezequiel Olivera, Muchas gracias por tu respuesta. En este caso, te…" at bounding box center [481, 523] width 674 height 153
click at [157, 532] on textarea "Hola Matias Ezequiel Olivera, Muchas gracias por tu respuesta. En este caso, te…" at bounding box center [480, 523] width 651 height 153
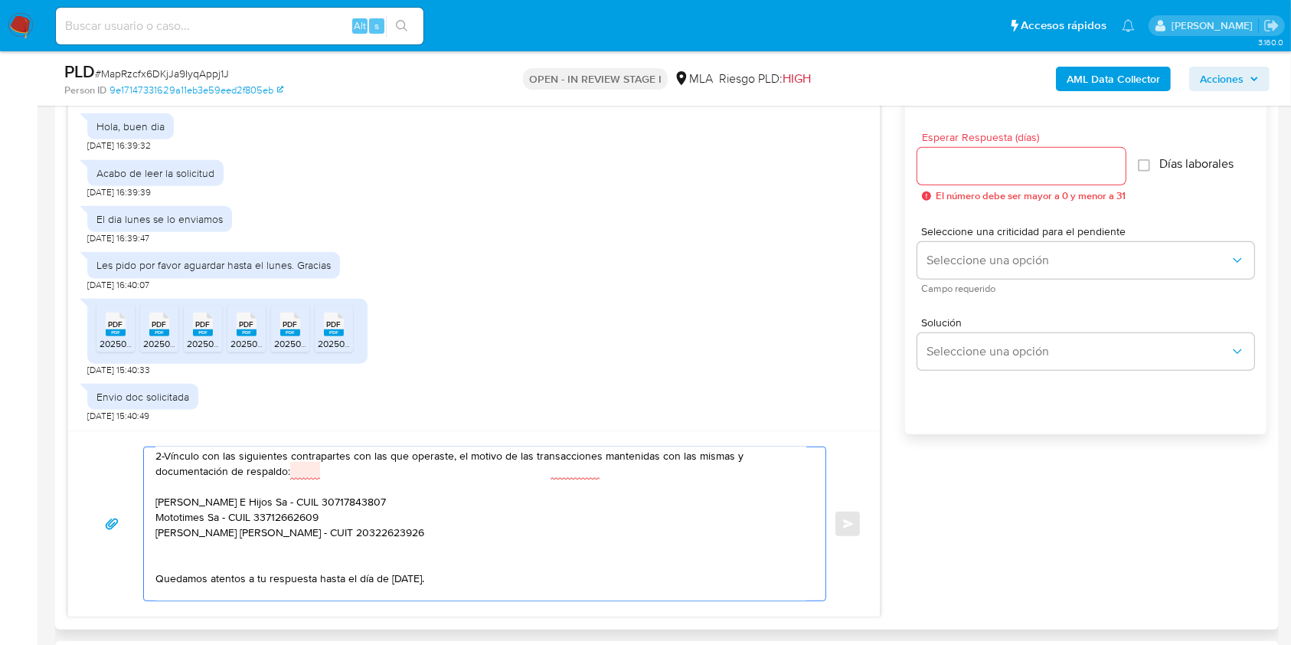
scroll to position [161, 0]
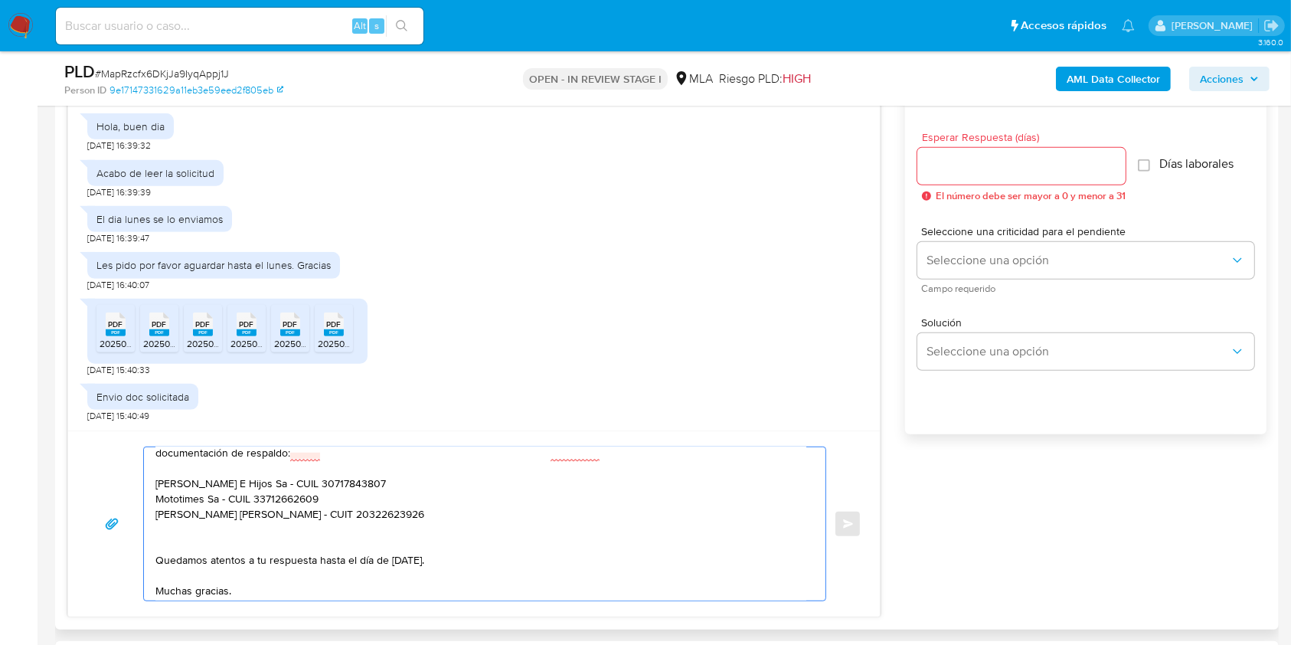
click at [519, 544] on textarea "Hola Matias Ezequiel Olivera, Muchas gracias por tu respuesta. En este caso, te…" at bounding box center [480, 523] width 651 height 153
click at [168, 548] on textarea "Hola Matias Ezequiel Olivera, Muchas gracias por tu respuesta. En este caso, te…" at bounding box center [480, 523] width 651 height 153
click at [231, 545] on textarea "Hola Matias Ezequiel Olivera, Muchas gracias por tu respuesta. En este caso, te…" at bounding box center [480, 523] width 651 height 153
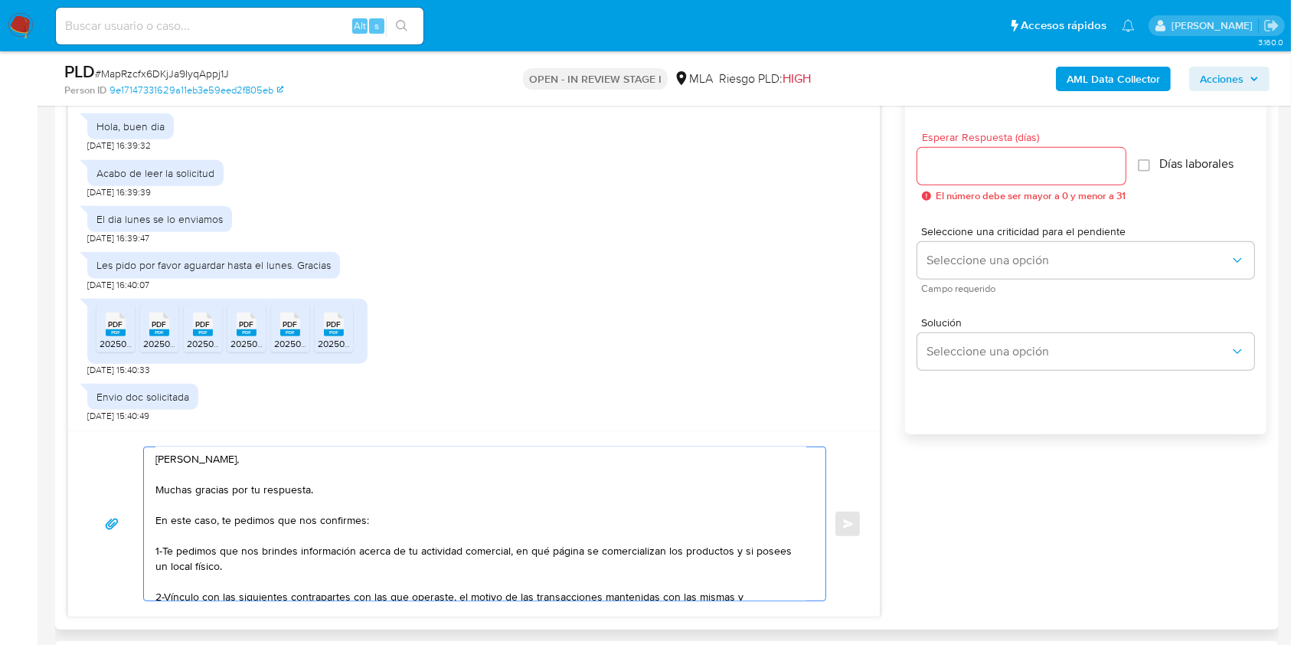
scroll to position [11, 0]
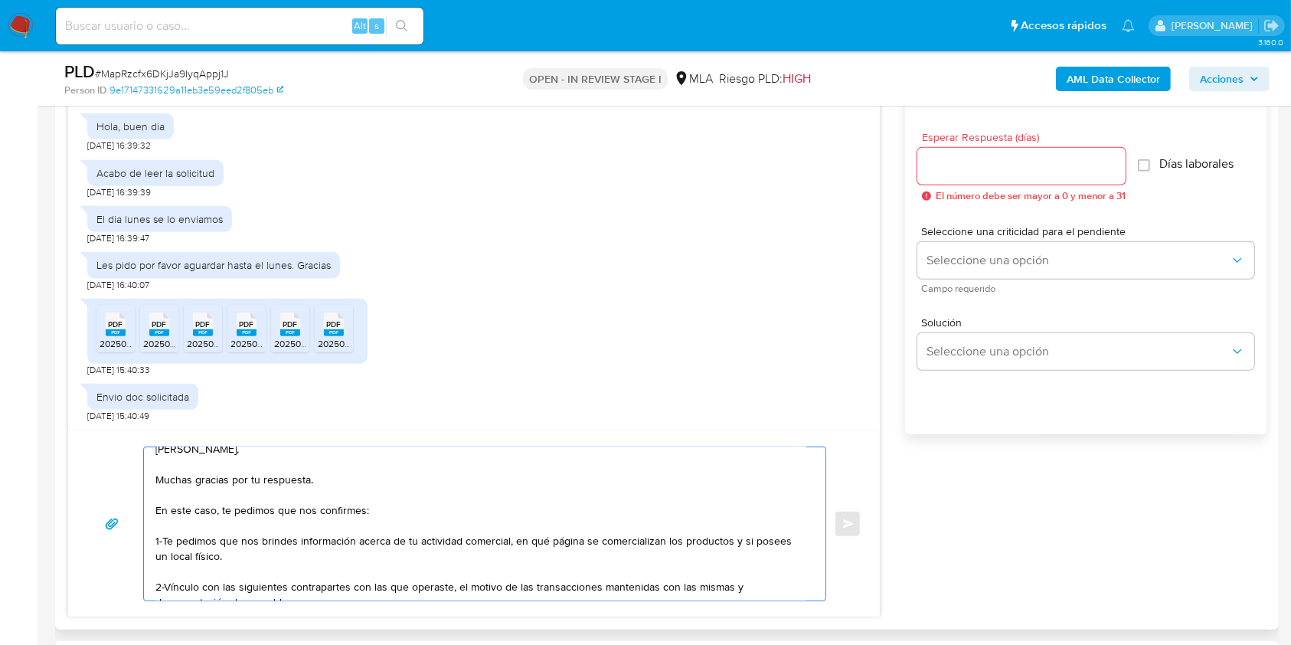
drag, startPoint x: 300, startPoint y: 541, endPoint x: 162, endPoint y: 540, distance: 138.6
click at [162, 540] on textarea "Hola Matias Ezequiel Olivera, Muchas gracias por tu respuesta. En este caso, te…" at bounding box center [480, 523] width 651 height 153
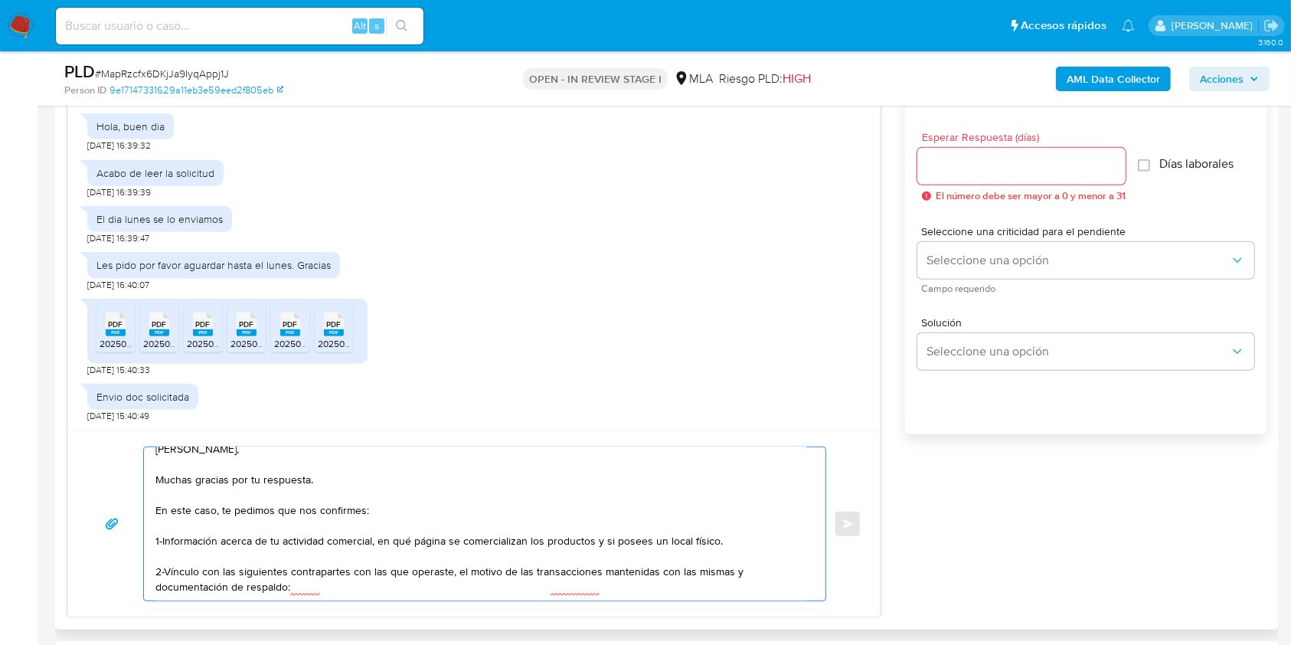
click at [325, 576] on textarea "Hola Matias Ezequiel Olivera, Muchas gracias por tu respuesta. En este caso, te…" at bounding box center [480, 523] width 651 height 153
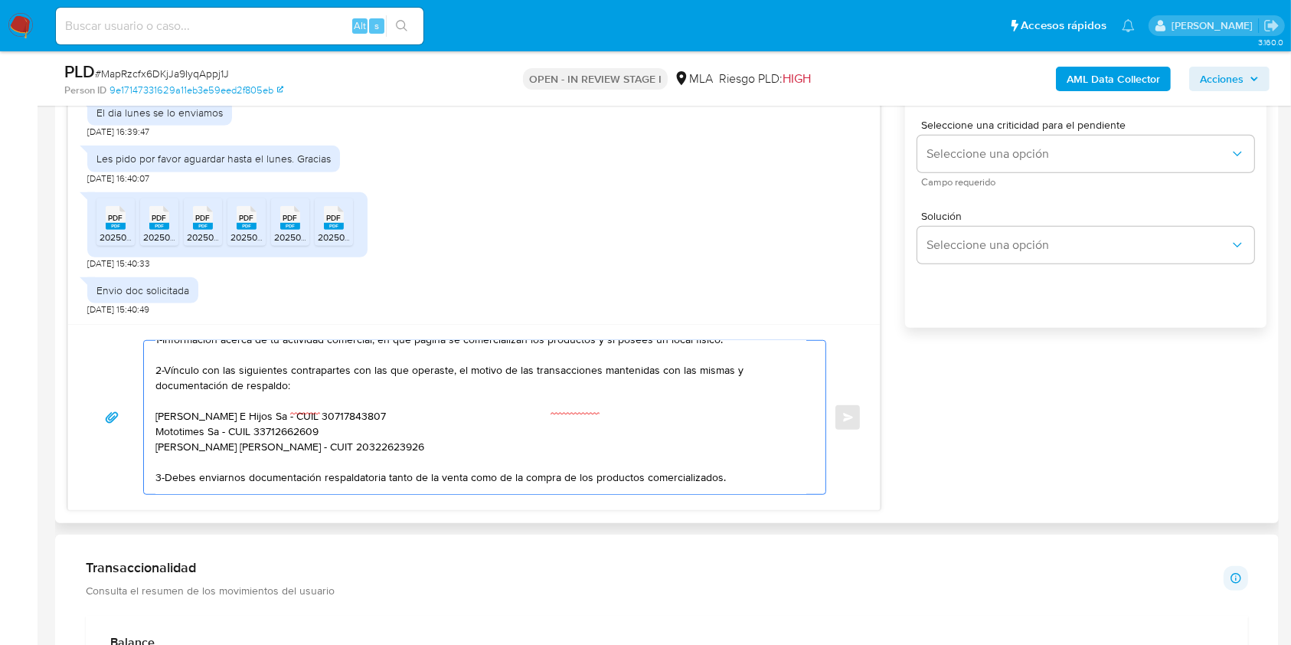
scroll to position [0, 0]
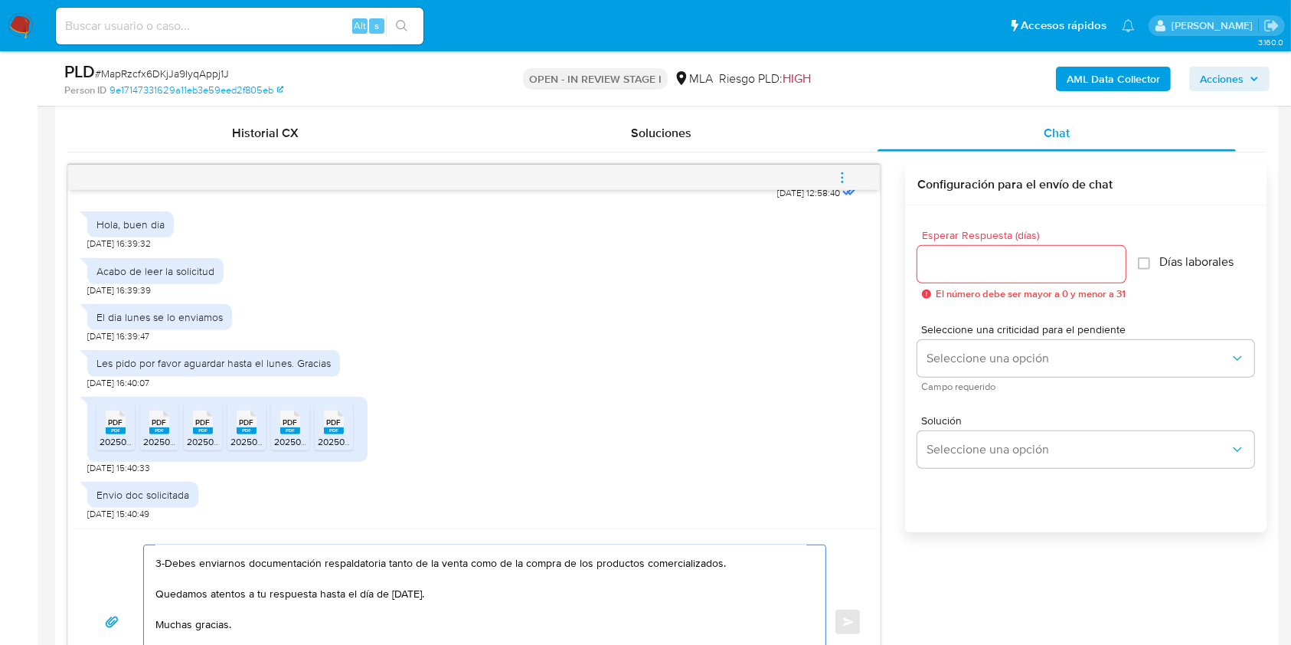
type textarea "Hola Matias Ezequiel Olivera, Muchas gracias por tu respuesta. En este caso, te…"
click at [953, 261] on input "Esperar Respuesta (días)" at bounding box center [1021, 264] width 208 height 20
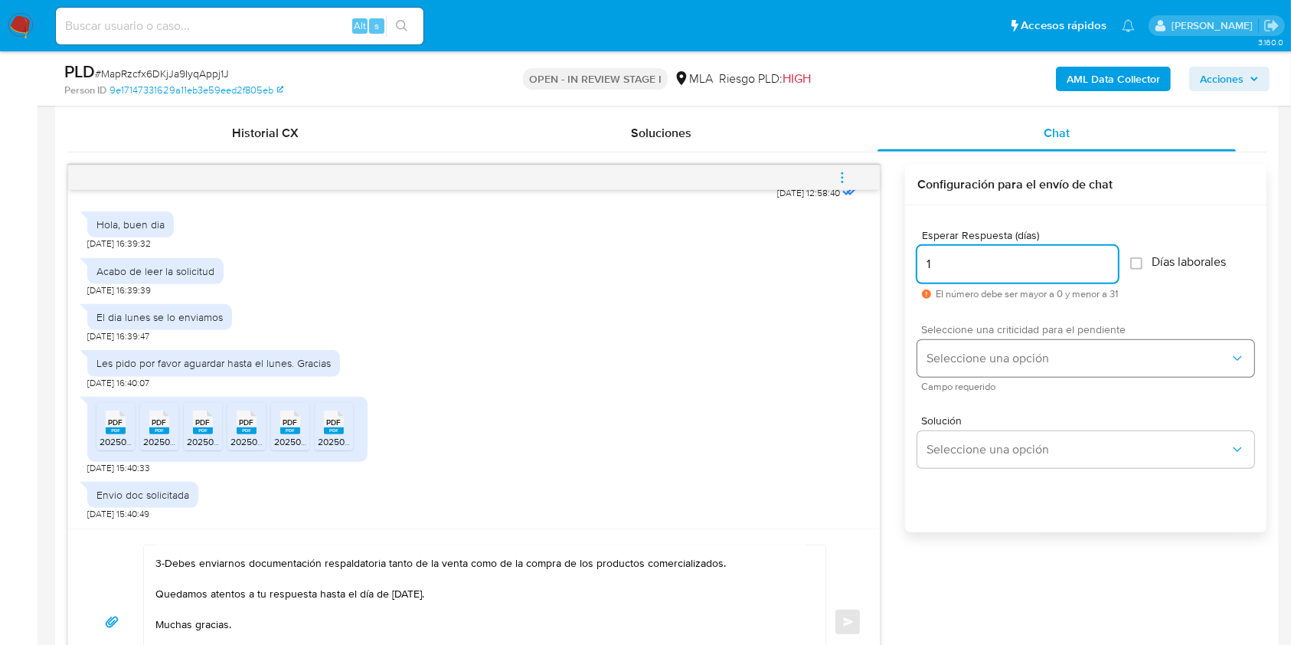
type input "1"
click at [982, 357] on span "Seleccione una opción" at bounding box center [1078, 358] width 303 height 15
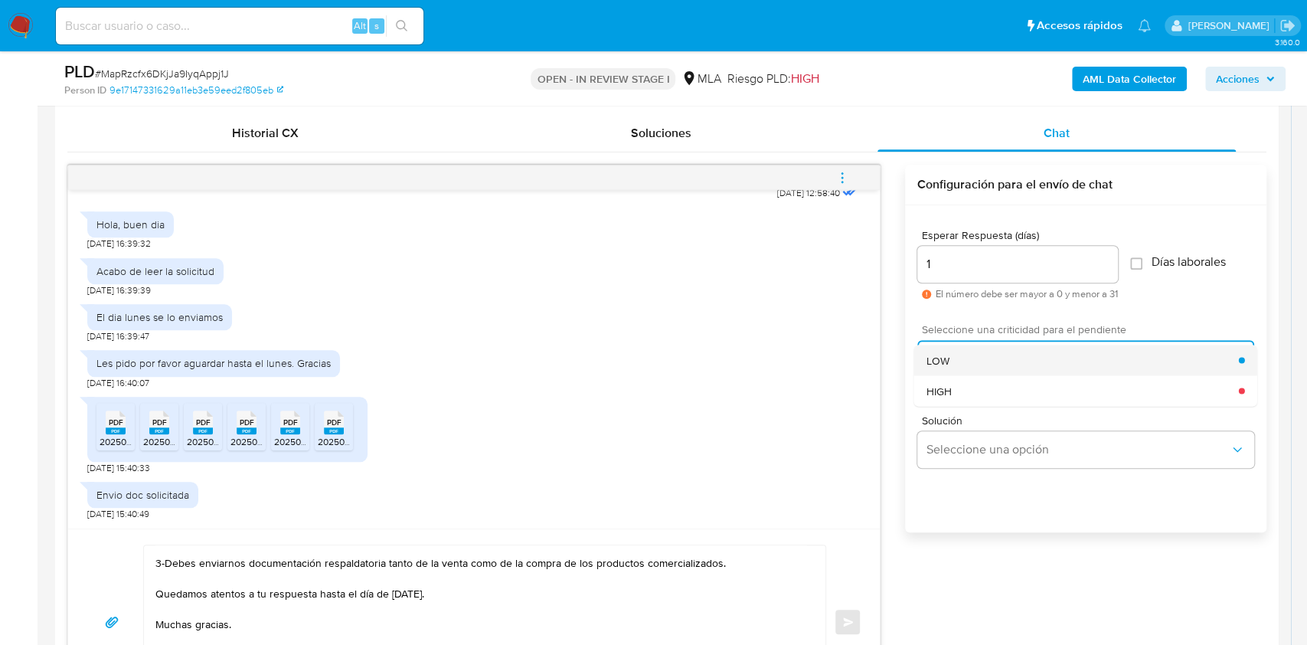
click at [963, 355] on div "LOW" at bounding box center [1083, 360] width 312 height 31
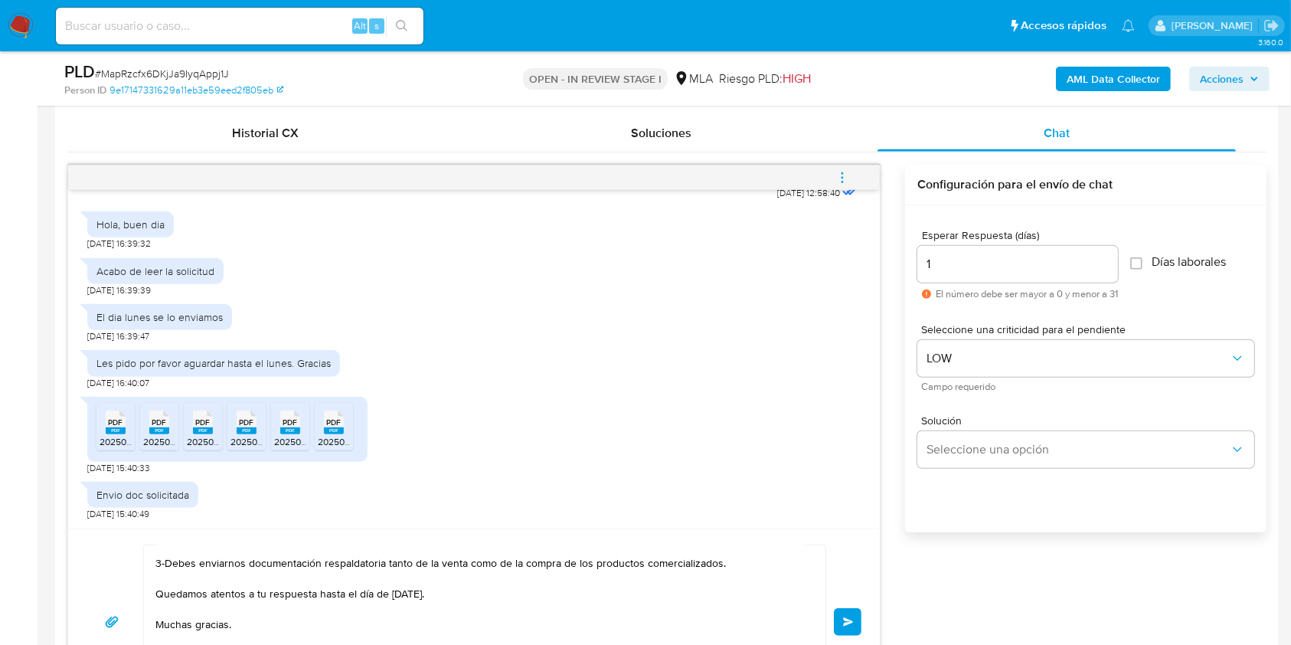
click at [852, 617] on span "Enviar" at bounding box center [848, 621] width 11 height 9
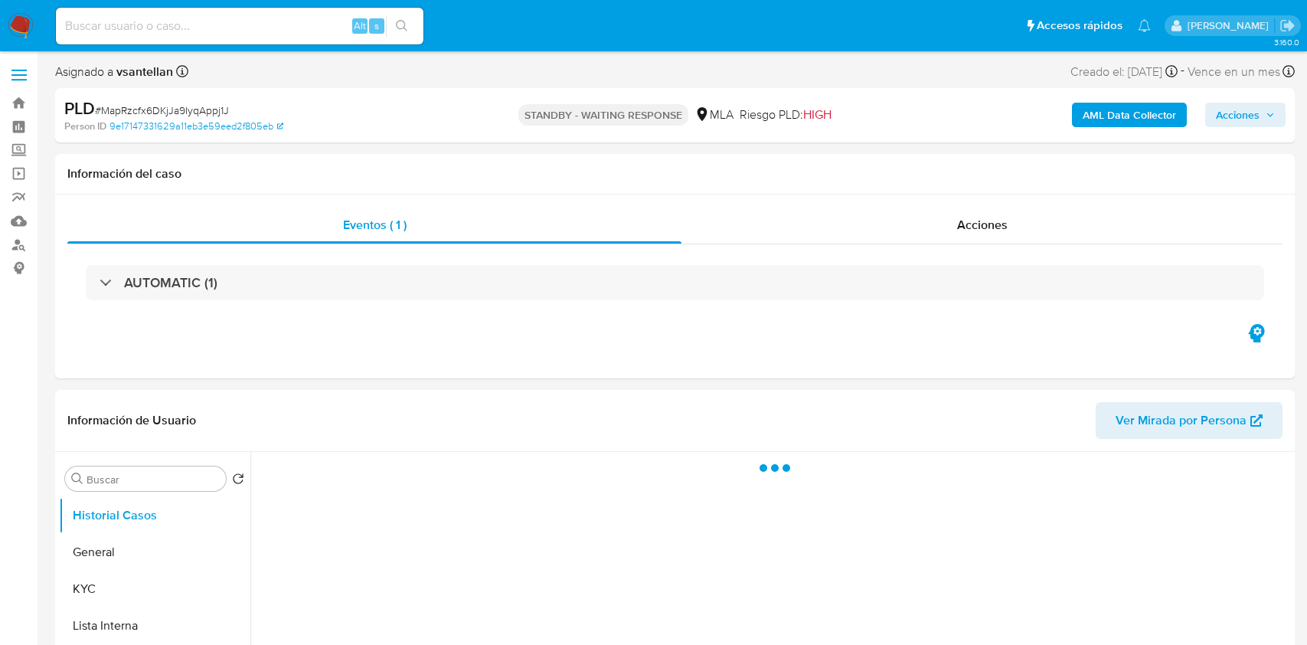
select select "10"
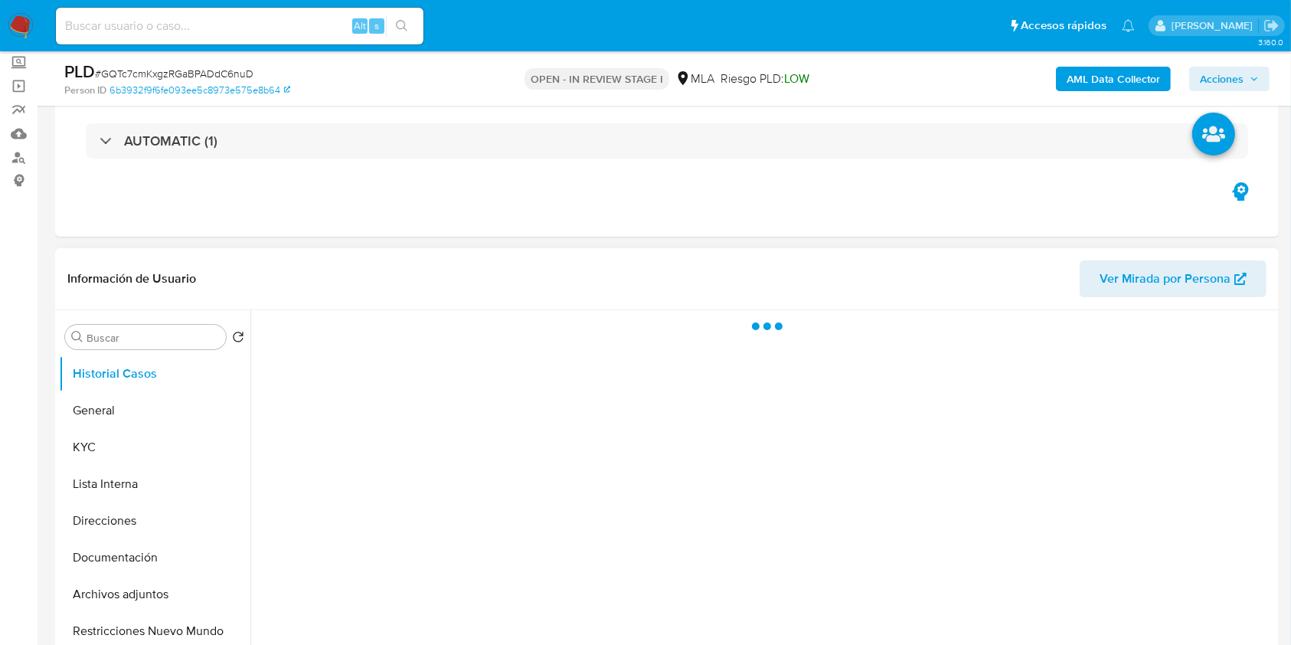
select select "10"
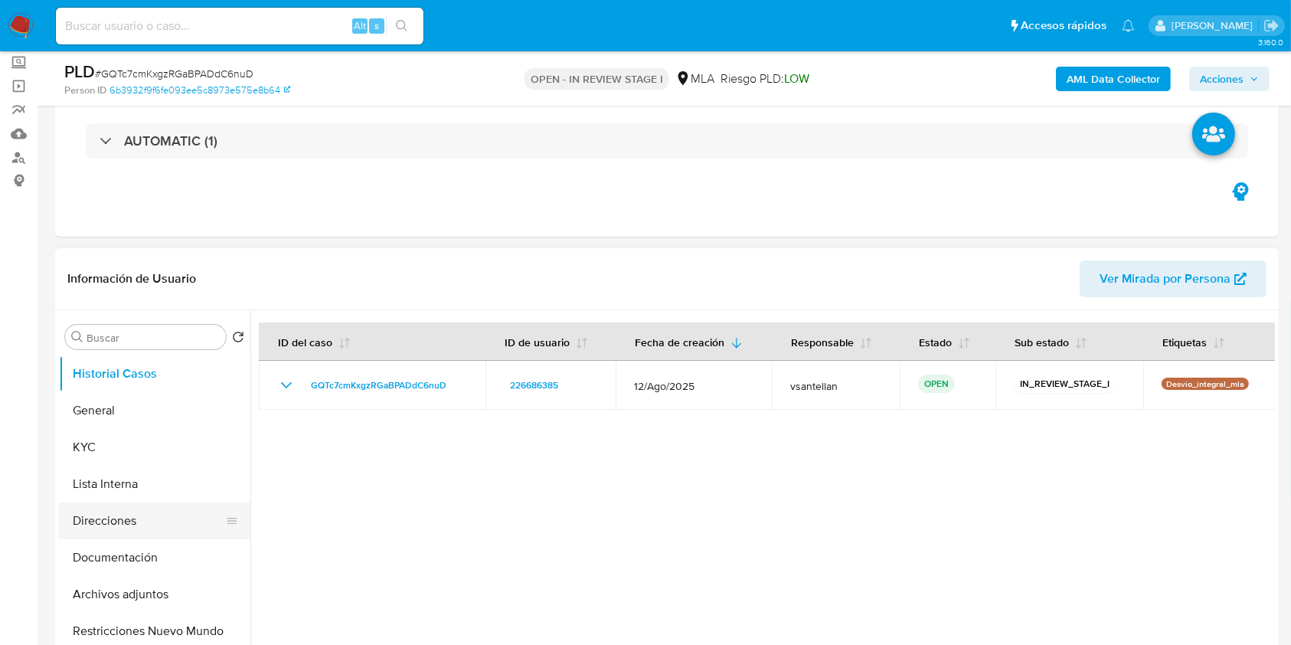
scroll to position [90, 0]
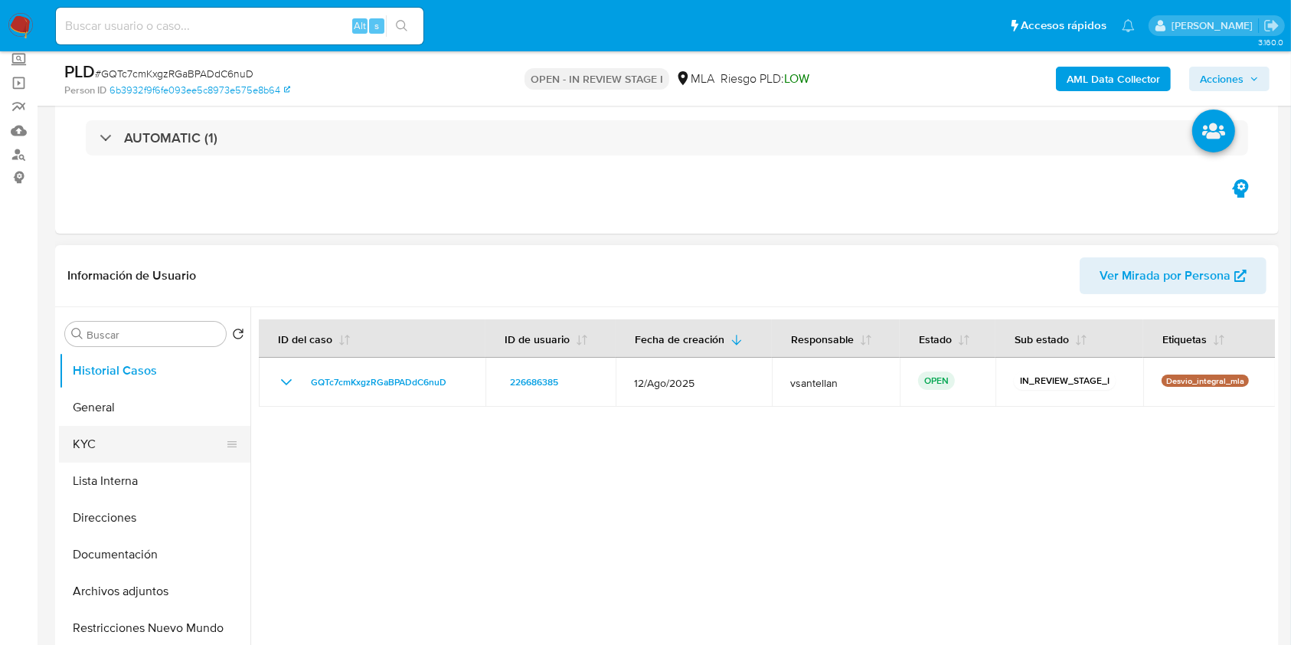
click at [136, 448] on button "KYC" at bounding box center [148, 444] width 179 height 37
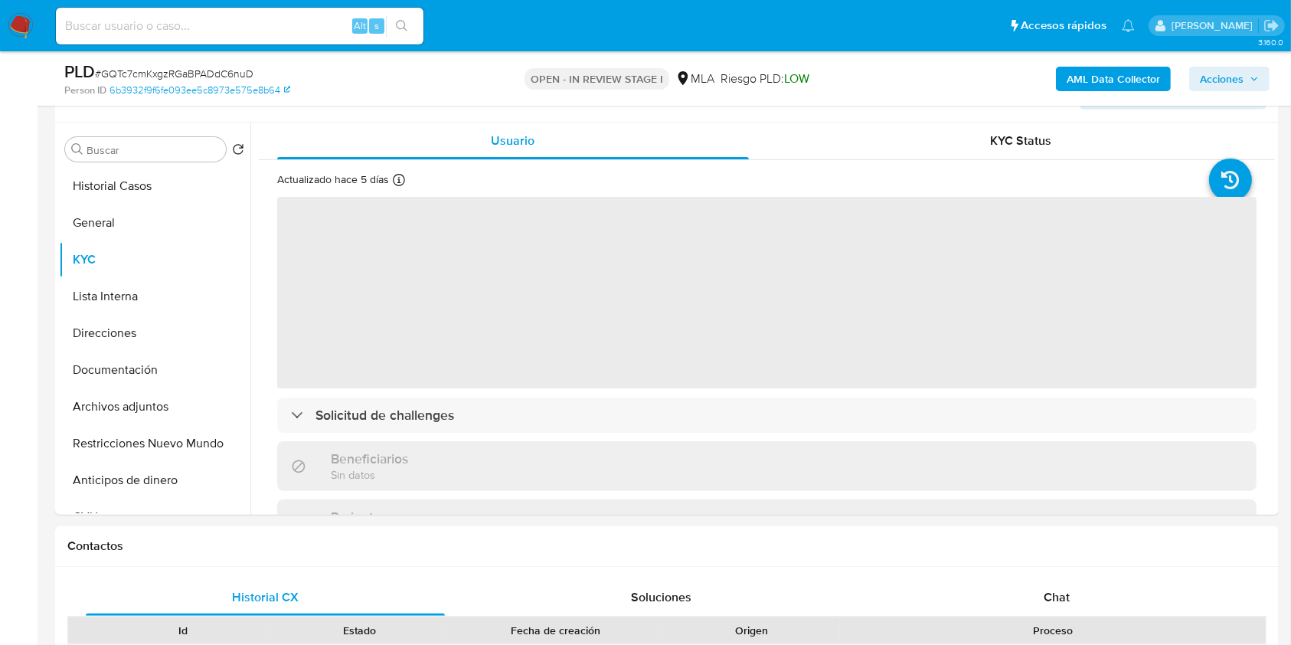
scroll to position [281, 0]
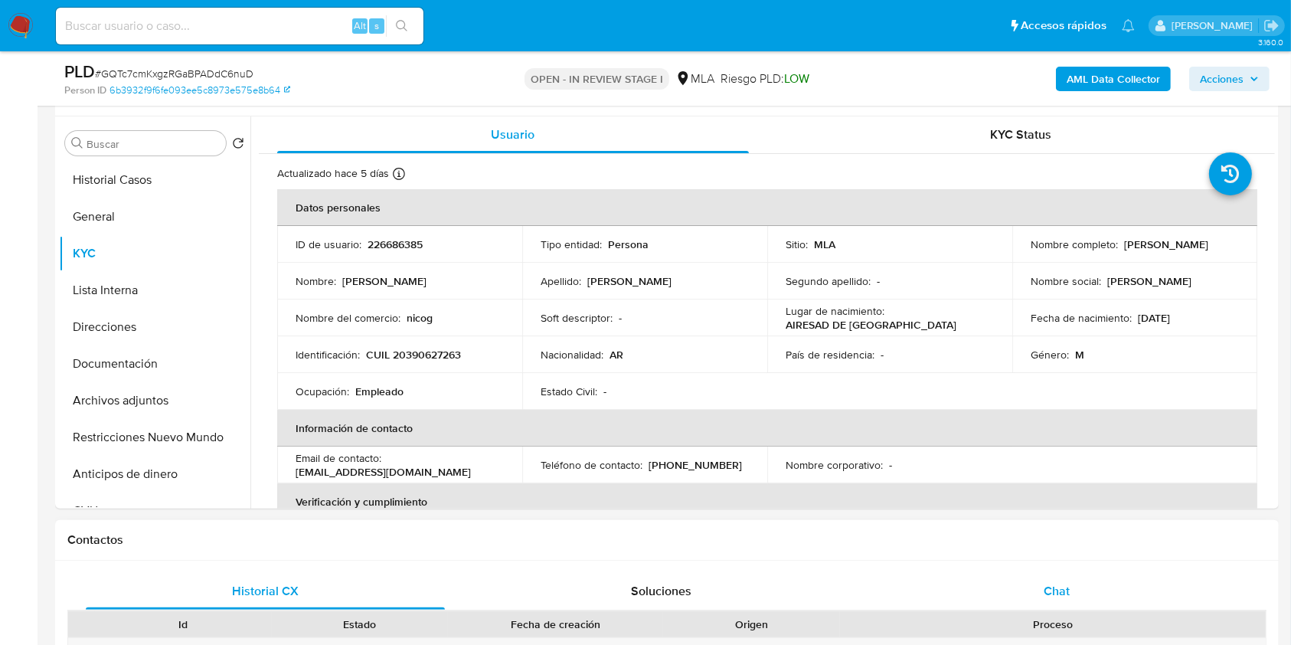
click at [1109, 589] on div "Chat" at bounding box center [1057, 591] width 359 height 37
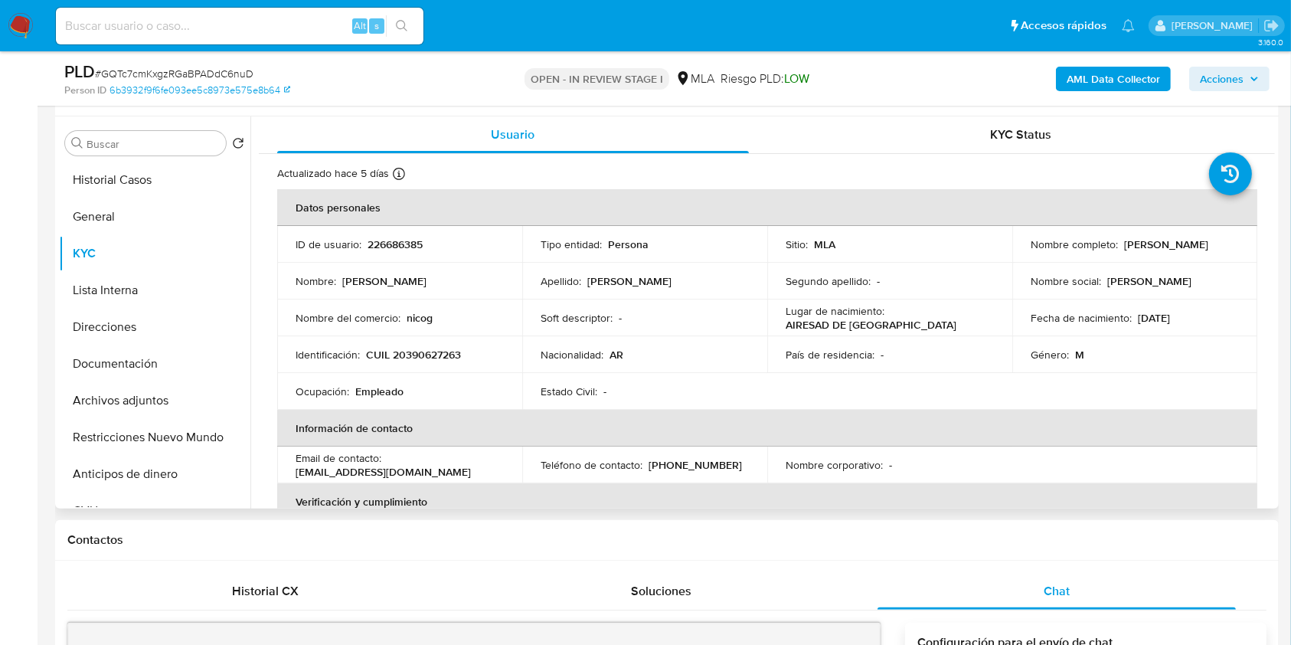
scroll to position [1753, 0]
drag, startPoint x: 1029, startPoint y: 252, endPoint x: 1169, endPoint y: 254, distance: 140.9
click at [1169, 251] on div "Nombre completo : [PERSON_NAME]" at bounding box center [1135, 244] width 208 height 14
copy p "[PERSON_NAME]"
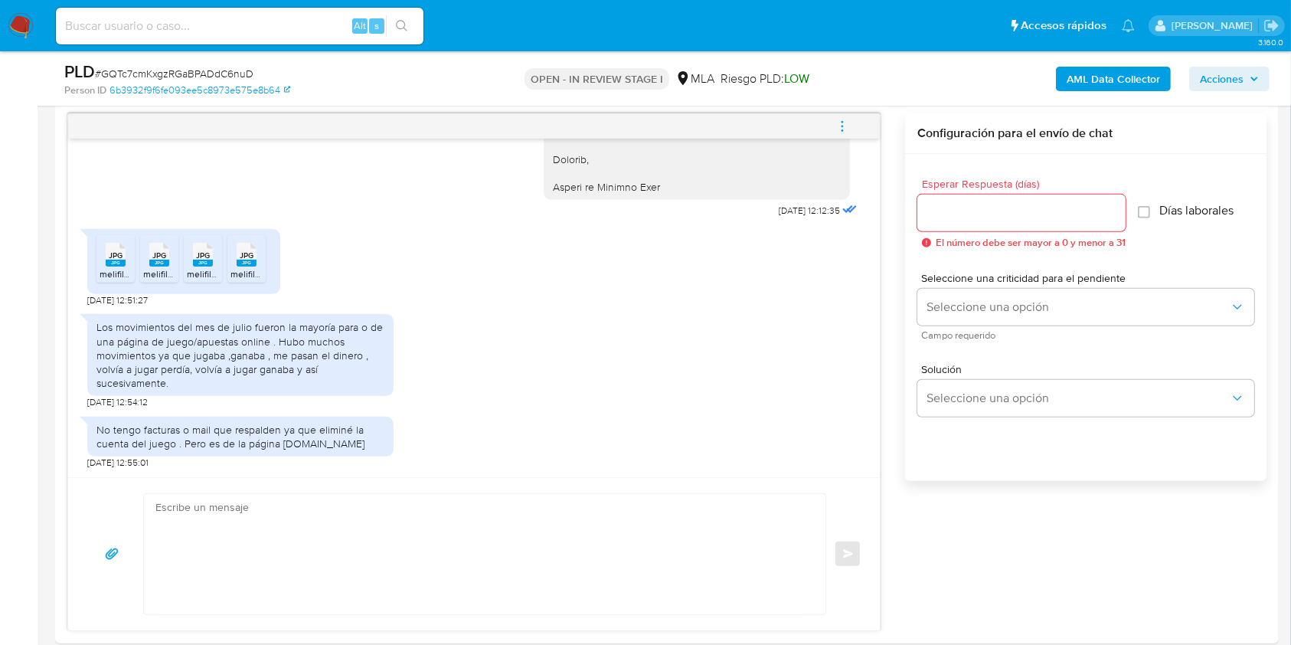
scroll to position [831, 0]
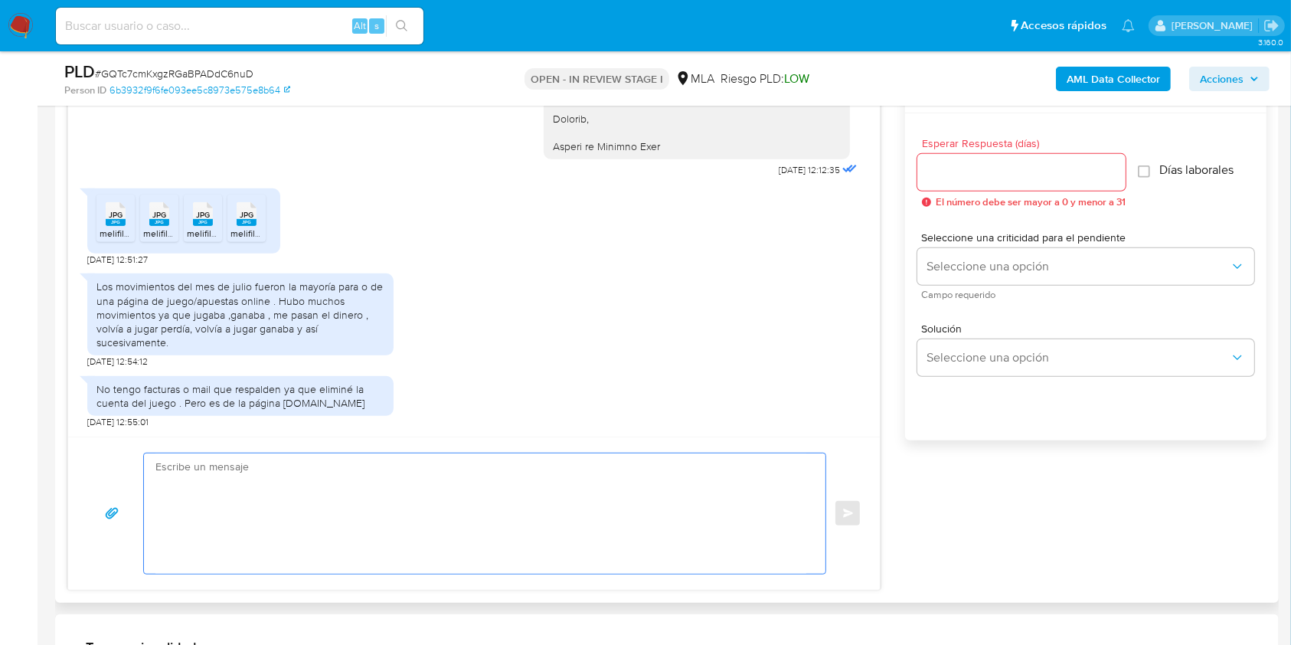
click at [340, 518] on textarea at bounding box center [480, 513] width 651 height 120
paste textarea "Lore Ipsumdo Sitame Consectet, Adipis elitsed doe te incididun. Ut labo etdo, m…"
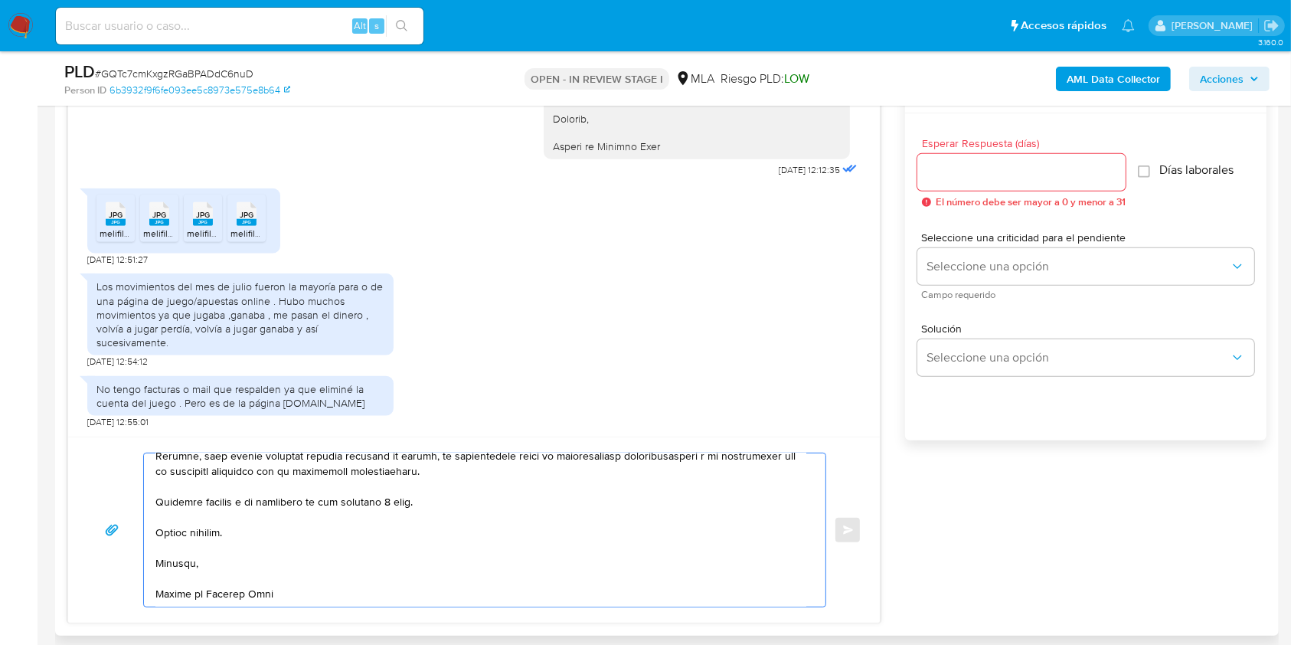
scroll to position [546, 0]
drag, startPoint x: 438, startPoint y: 500, endPoint x: 316, endPoint y: 503, distance: 121.8
click at [316, 503] on textarea at bounding box center [480, 529] width 651 height 153
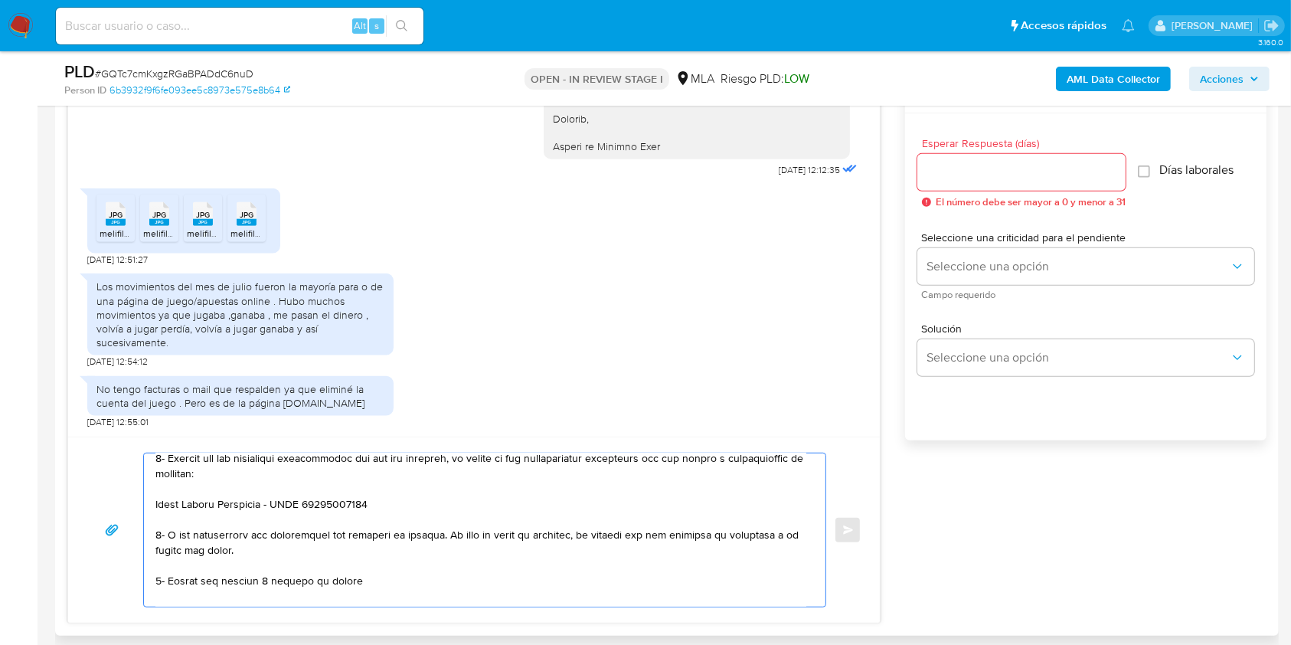
scroll to position [92, 0]
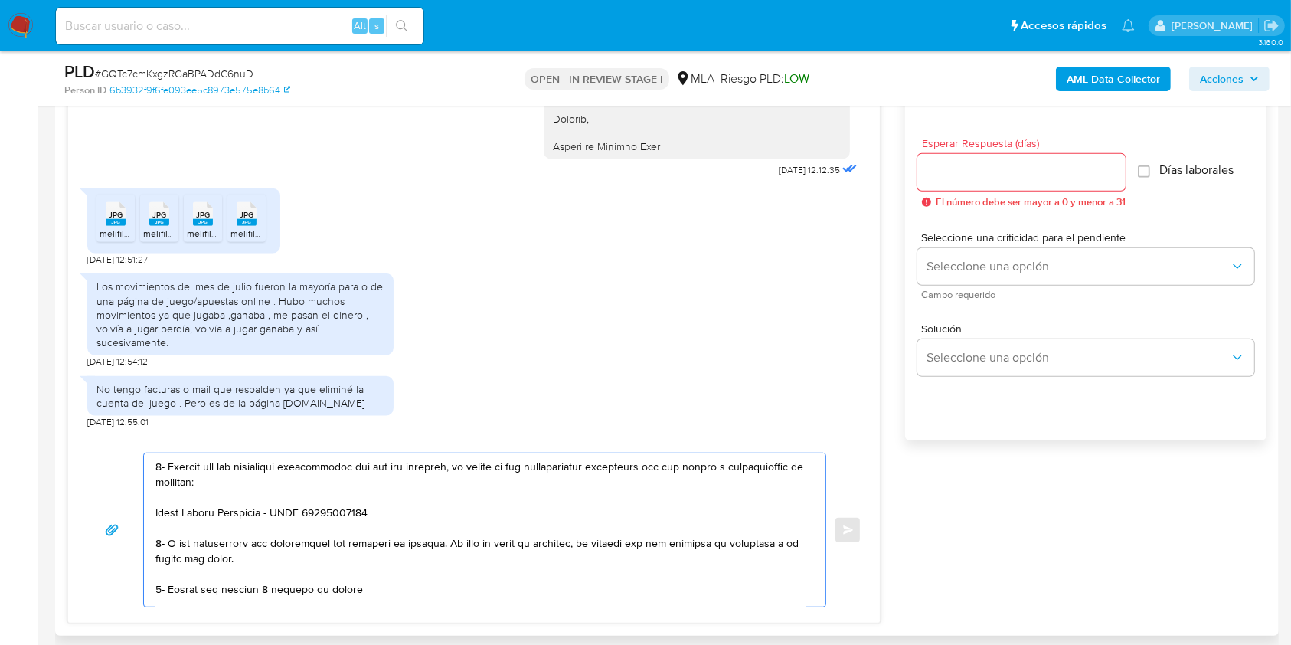
drag, startPoint x: 458, startPoint y: 514, endPoint x: 168, endPoint y: 551, distance: 292.7
click at [147, 547] on div at bounding box center [481, 529] width 674 height 153
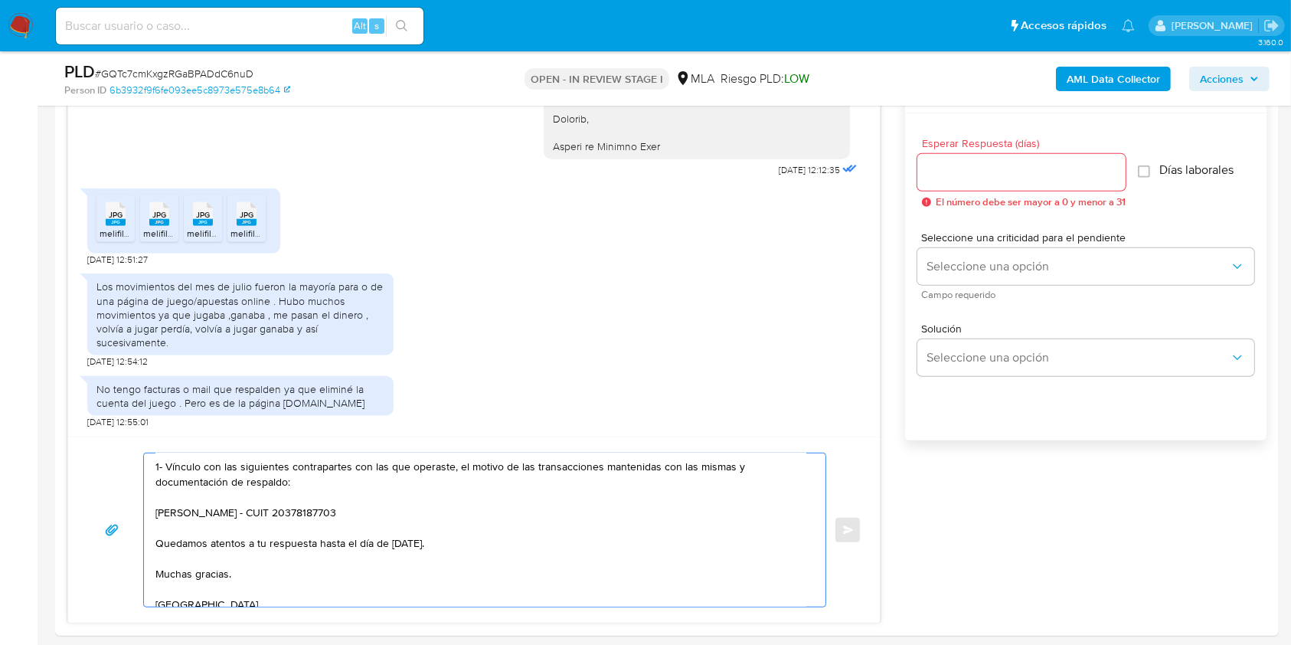
type textarea "Hola [PERSON_NAME], Muchas gracias por tu respuesta. En este caso, te pedimos q…"
drag, startPoint x: 813, startPoint y: 538, endPoint x: 820, endPoint y: 546, distance: 10.3
click at [820, 526] on div "Hola [PERSON_NAME], Muchas gracias por tu respuesta. En este caso, te pedimos q…" at bounding box center [484, 530] width 683 height 155
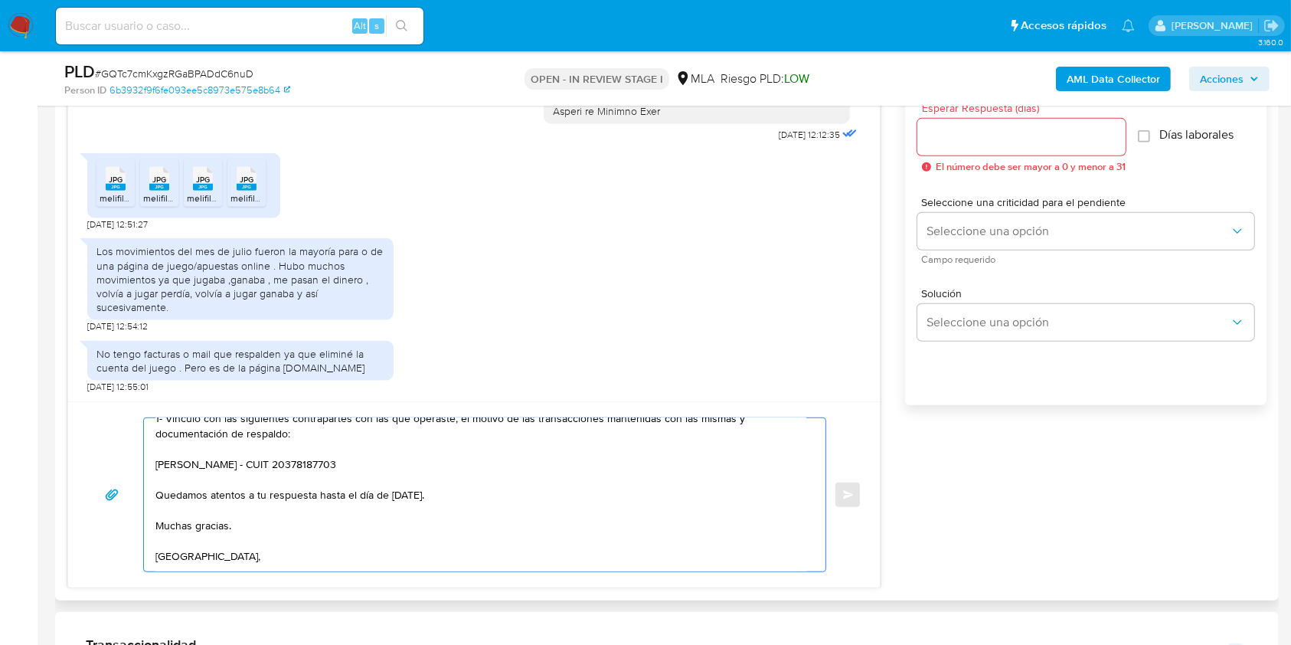
scroll to position [139, 0]
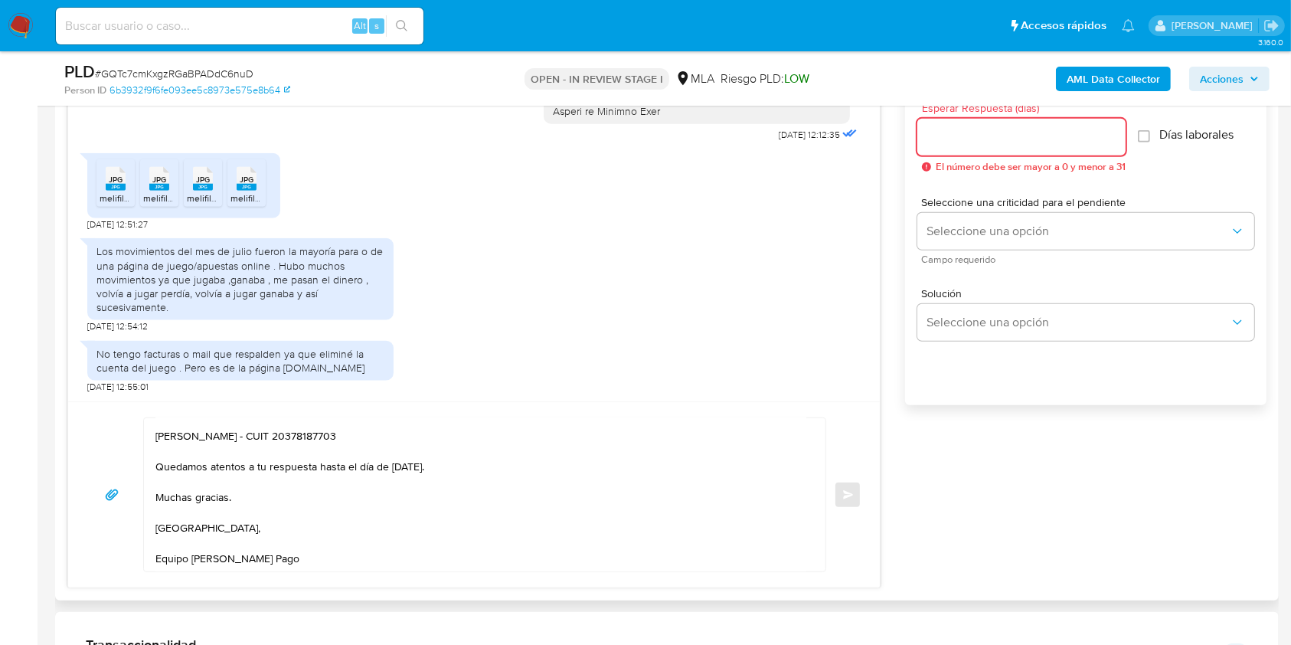
click at [971, 138] on input "Esperar Respuesta (días)" at bounding box center [1021, 137] width 208 height 20
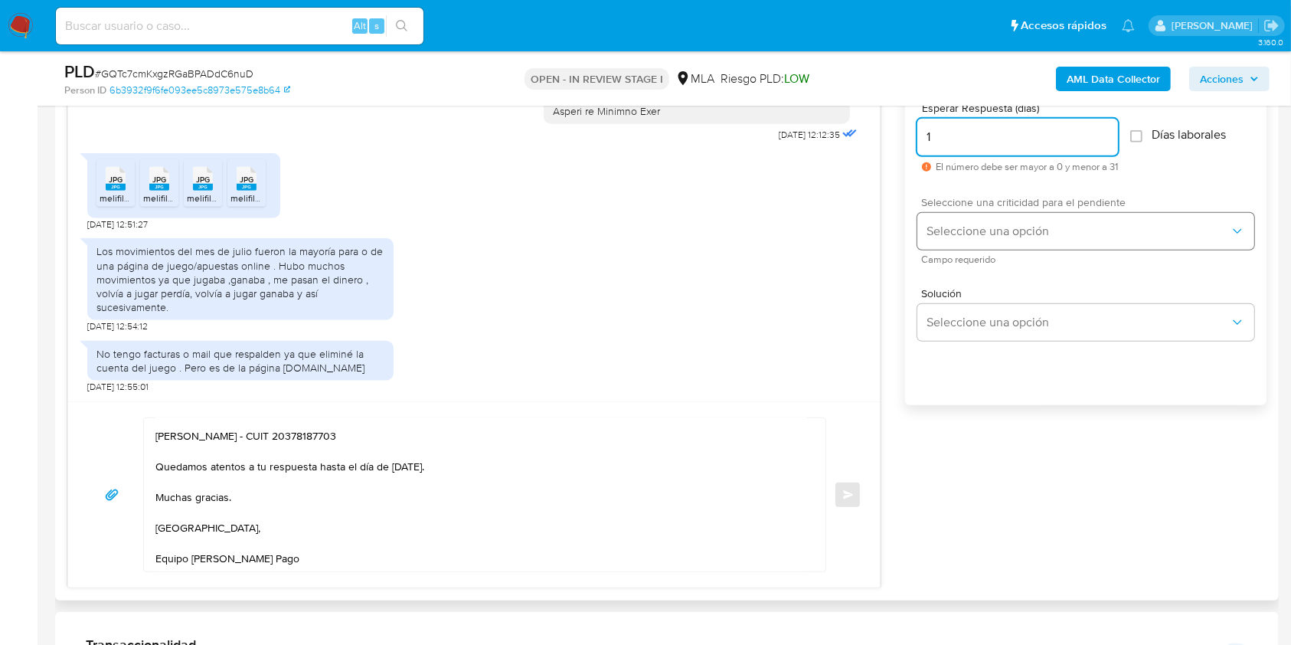
type input "1"
click at [953, 242] on button "Seleccione una opción" at bounding box center [1085, 231] width 337 height 37
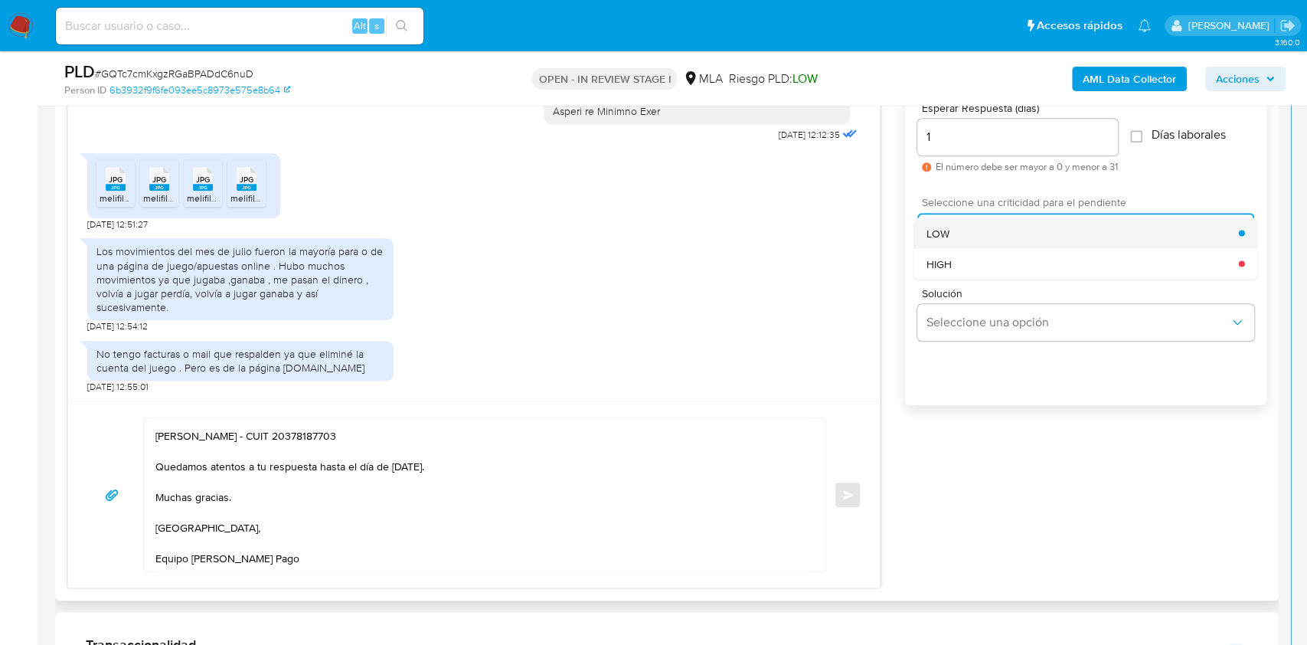
click at [949, 237] on div "LOW" at bounding box center [1083, 233] width 312 height 31
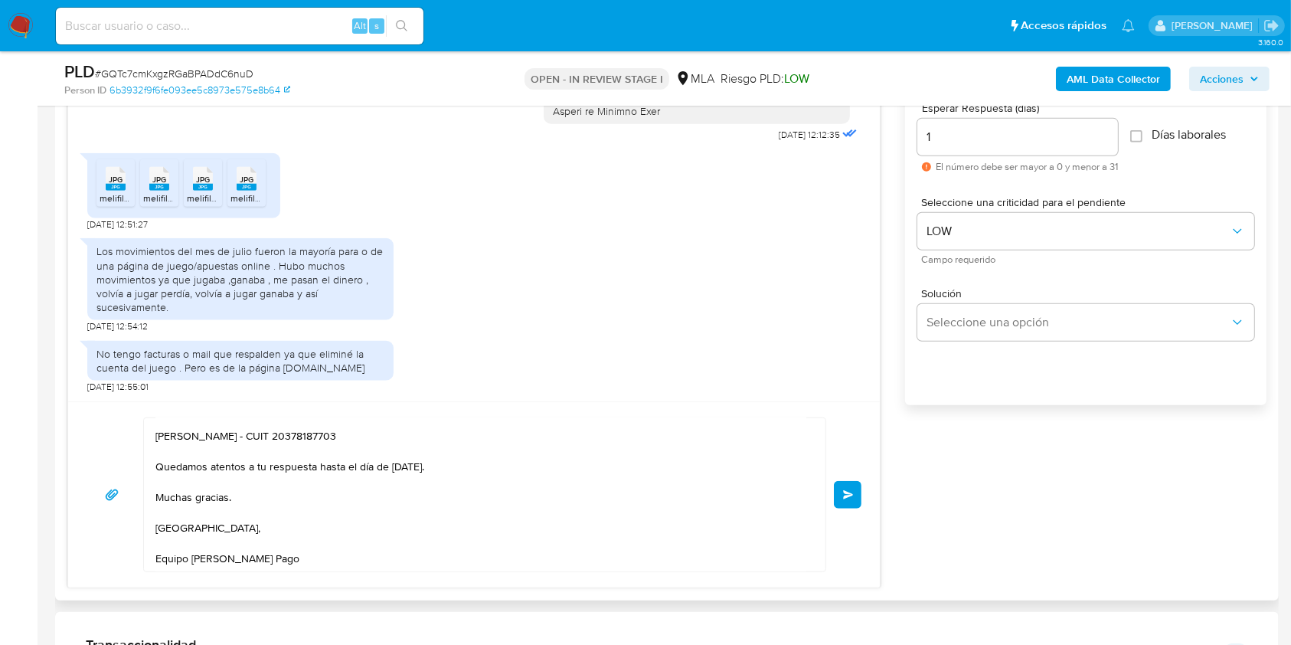
click at [843, 497] on span "Enviar" at bounding box center [848, 494] width 11 height 9
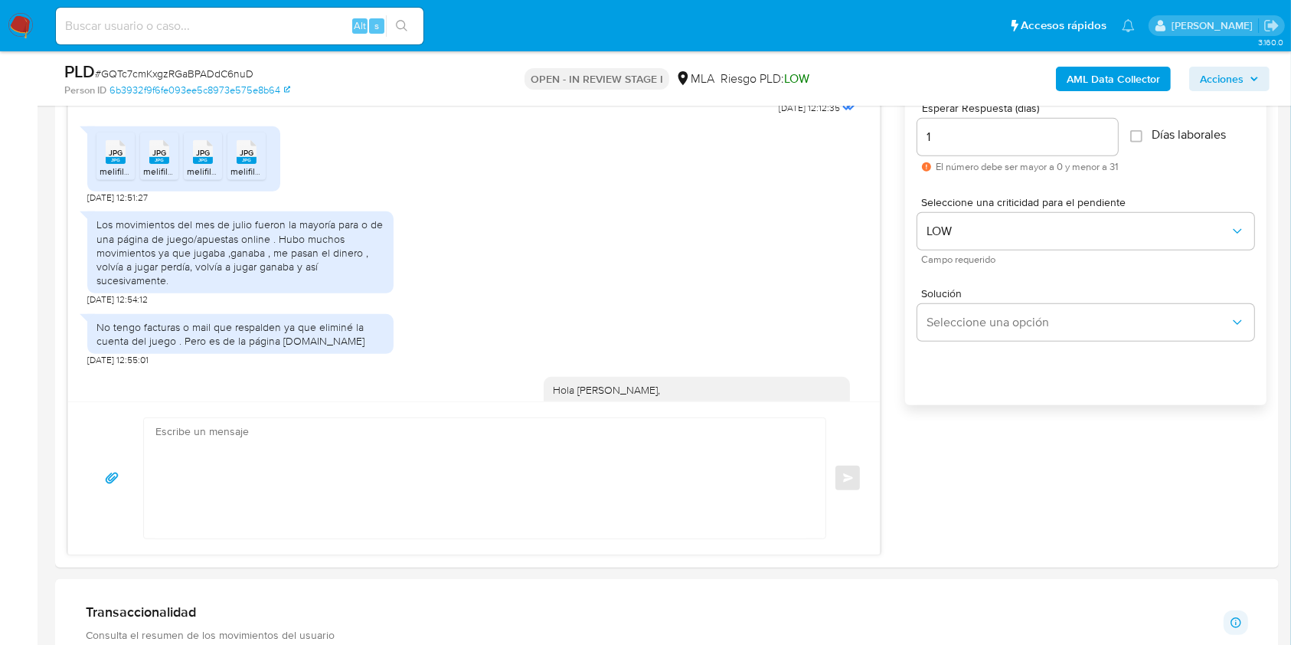
scroll to position [2062, 0]
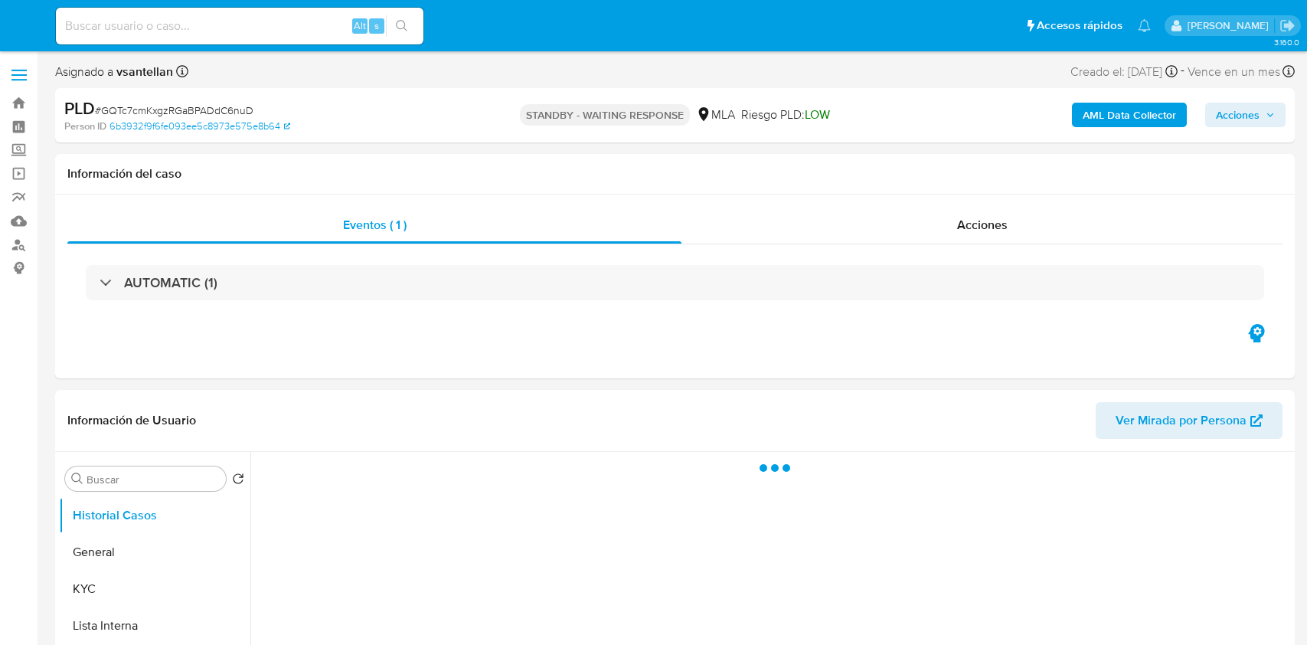
select select "10"
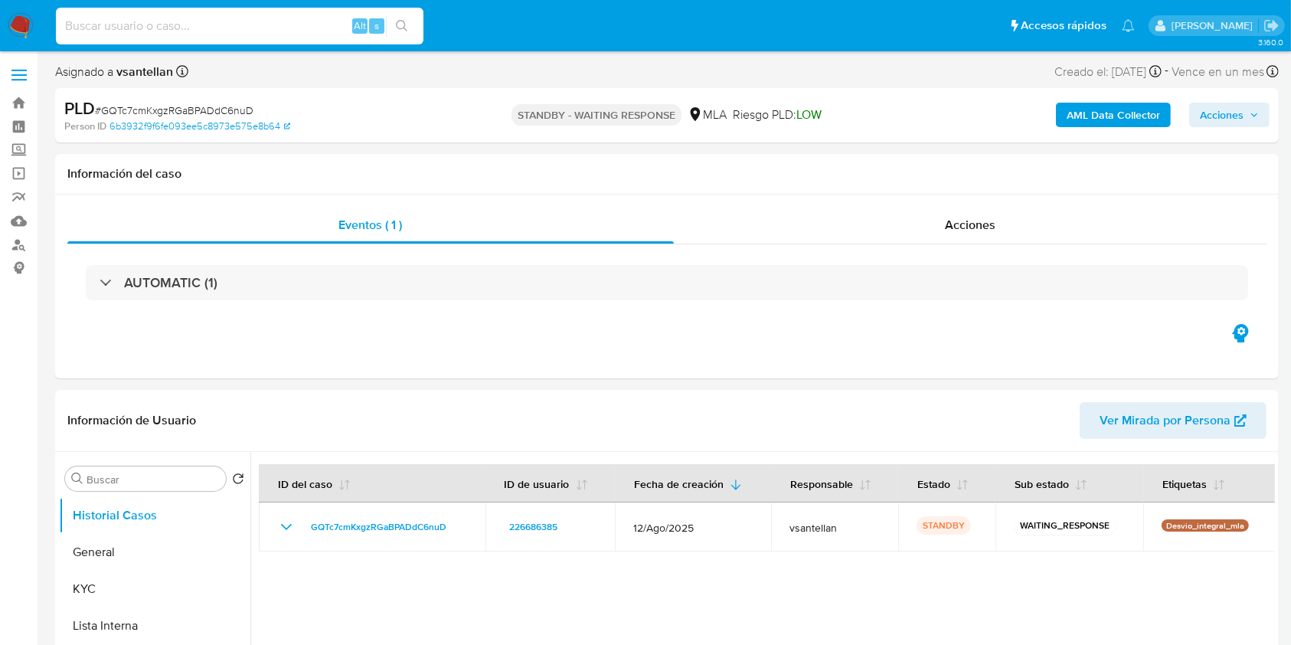
click at [221, 28] on input at bounding box center [240, 26] width 368 height 20
paste input "321550981"
type input "321550981"
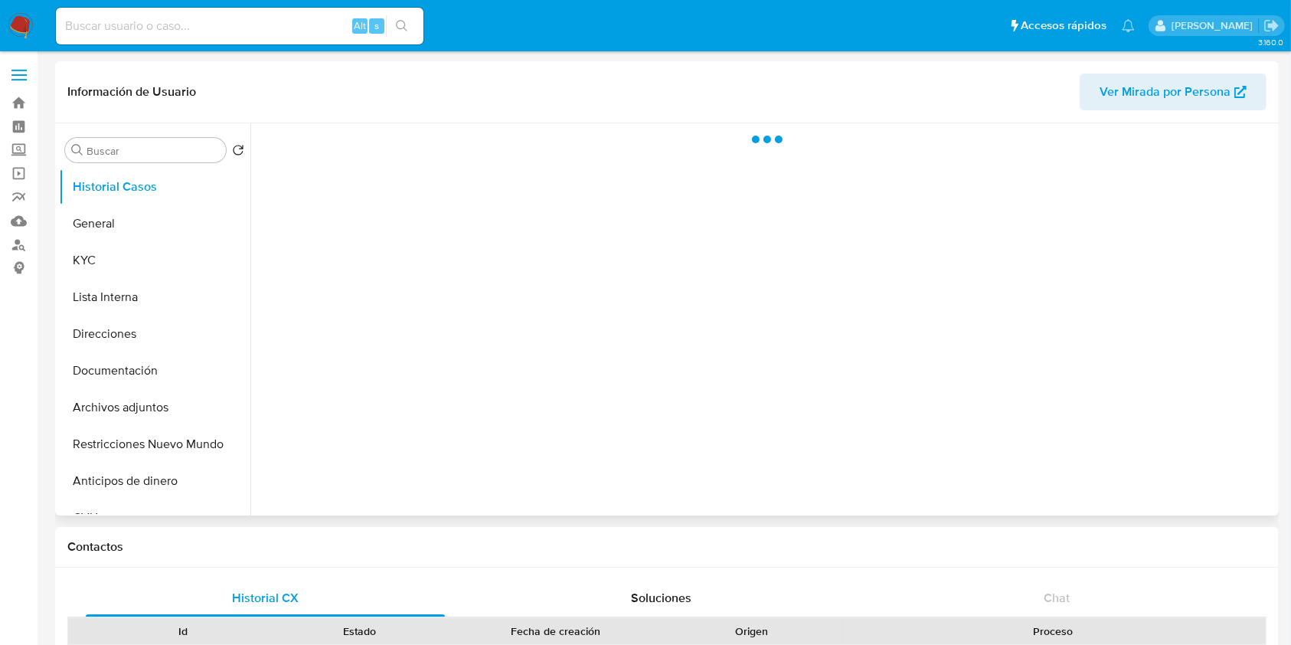
select select "10"
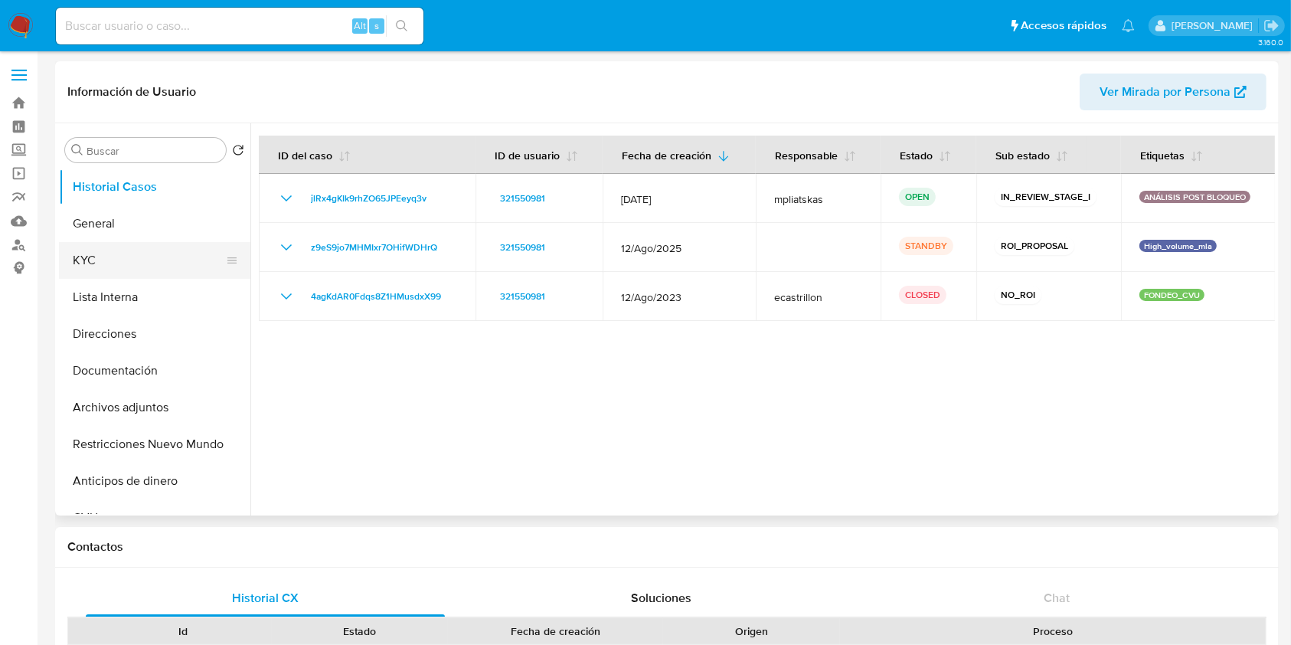
click at [90, 272] on button "KYC" at bounding box center [148, 260] width 179 height 37
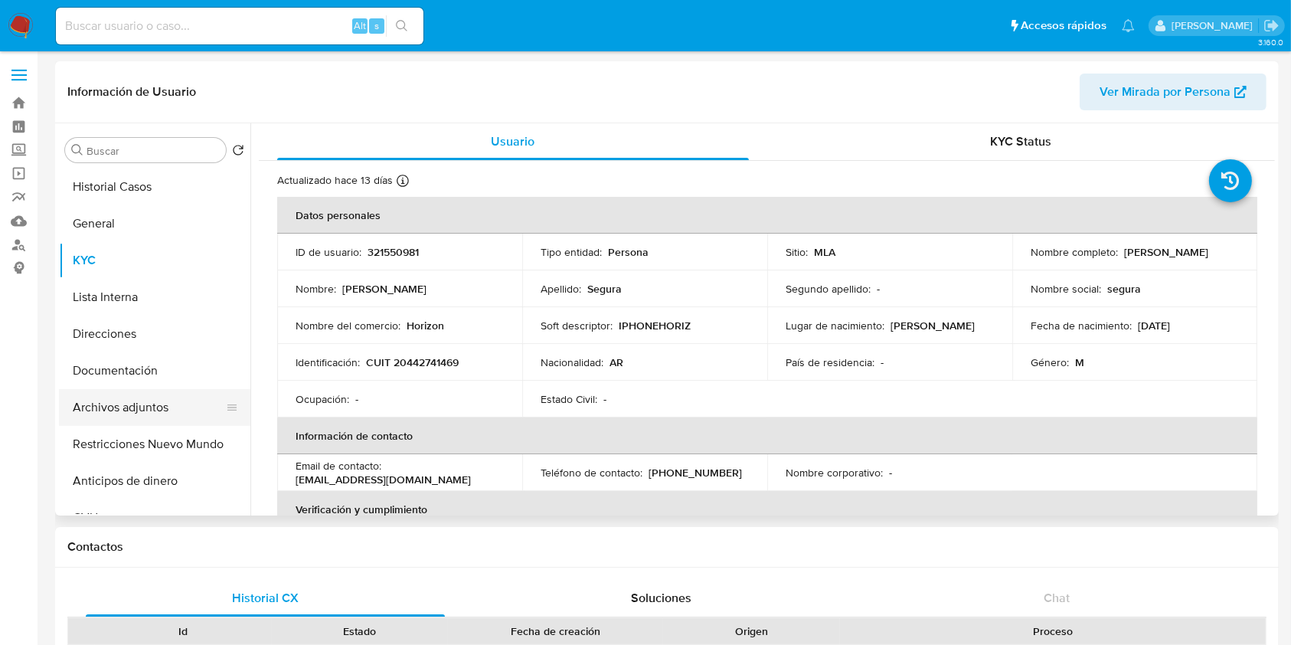
click at [165, 420] on button "Archivos adjuntos" at bounding box center [148, 407] width 179 height 37
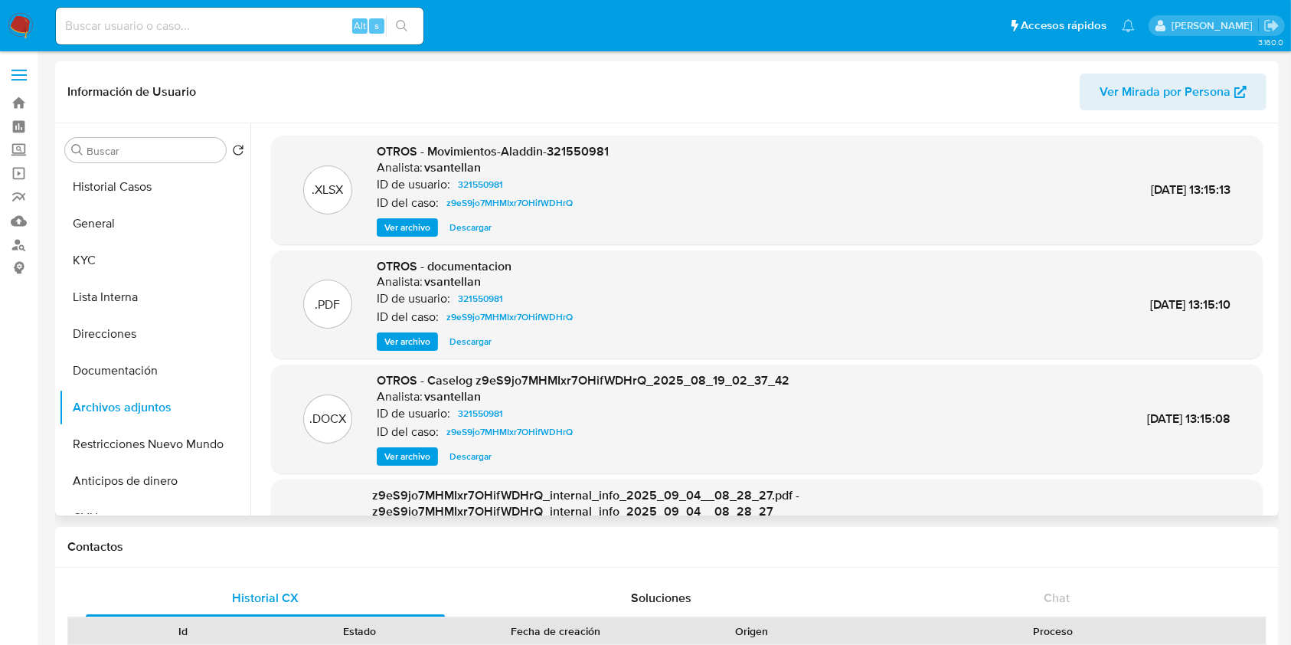
click at [420, 340] on span "Ver archivo" at bounding box center [407, 341] width 46 height 15
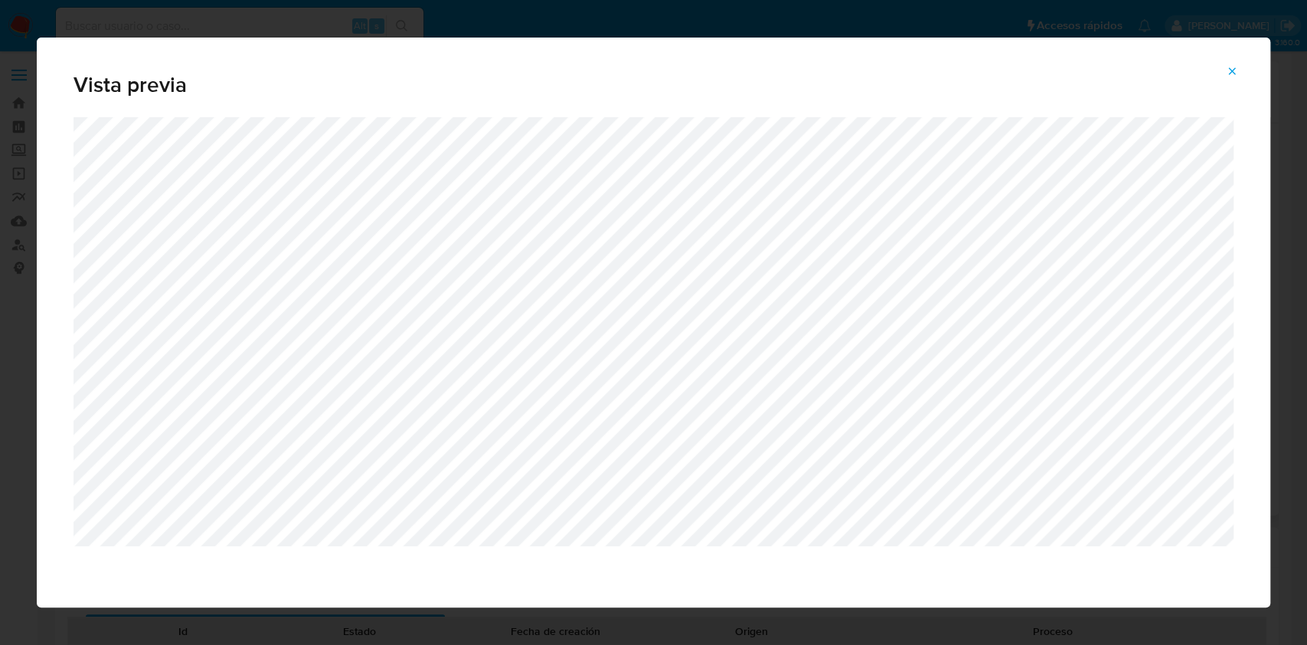
click at [1232, 77] on span "Attachment preview" at bounding box center [1232, 71] width 12 height 21
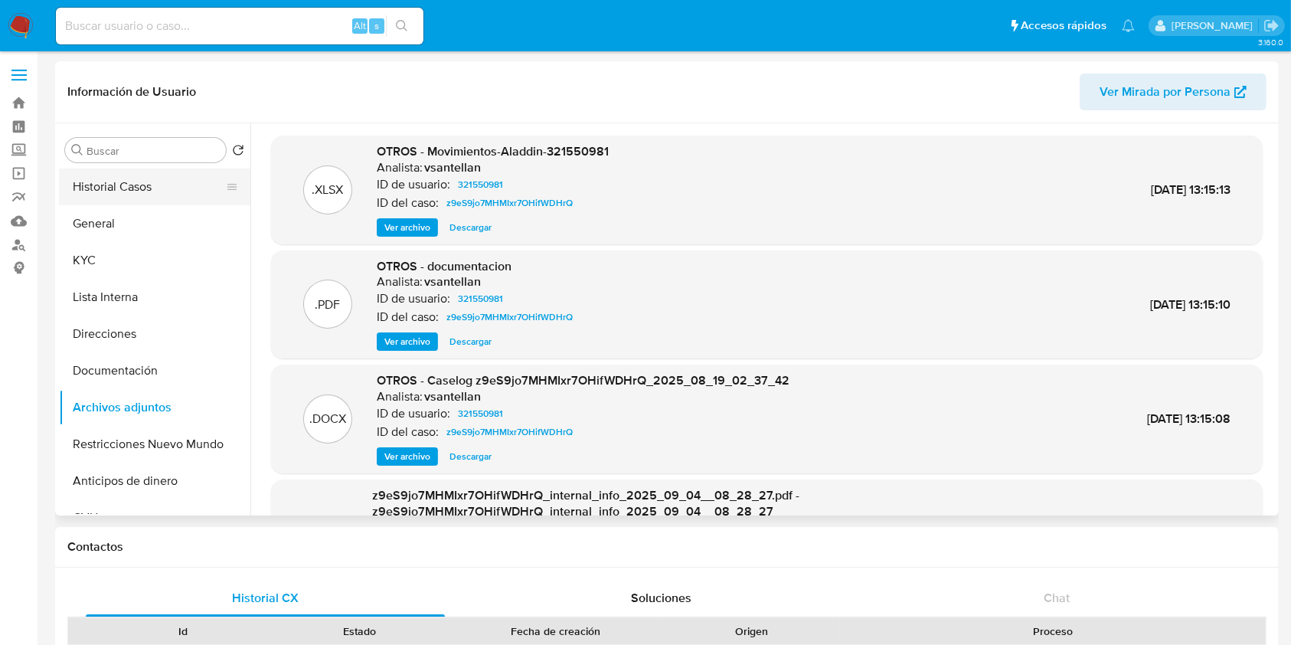
click at [178, 182] on button "Historial Casos" at bounding box center [148, 186] width 179 height 37
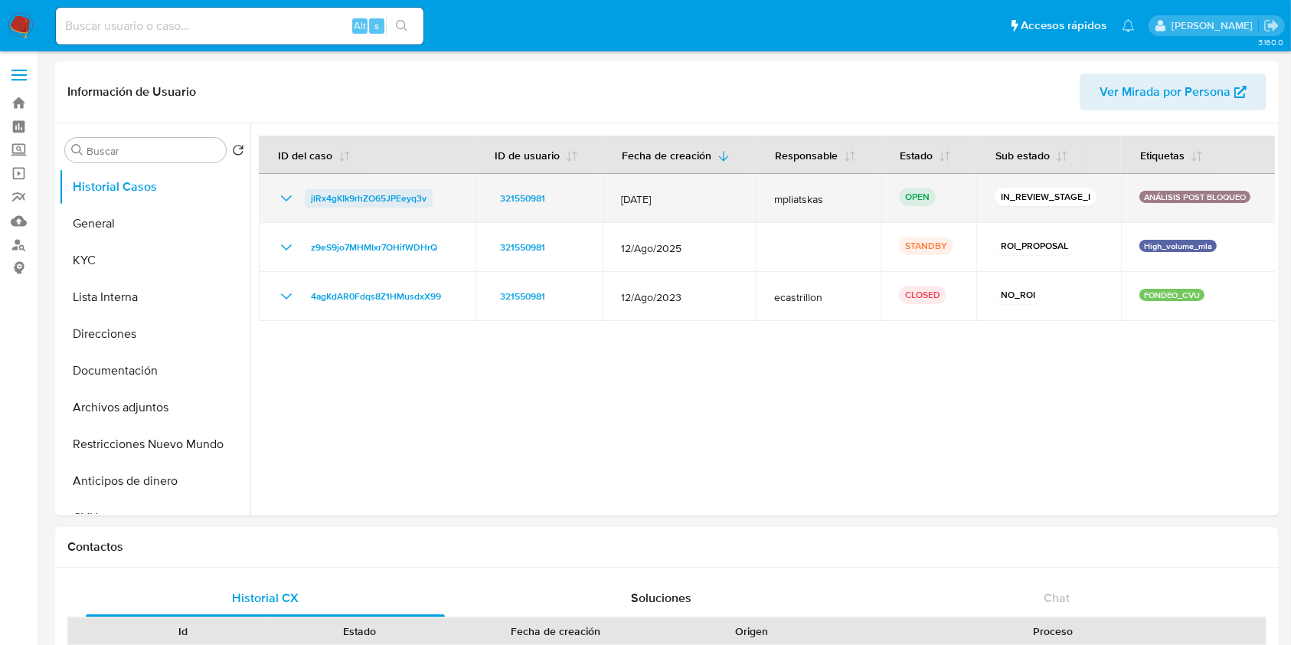
click at [325, 205] on span "jlRx4gKIk9rhZO65JPEeyq3v" at bounding box center [369, 198] width 116 height 18
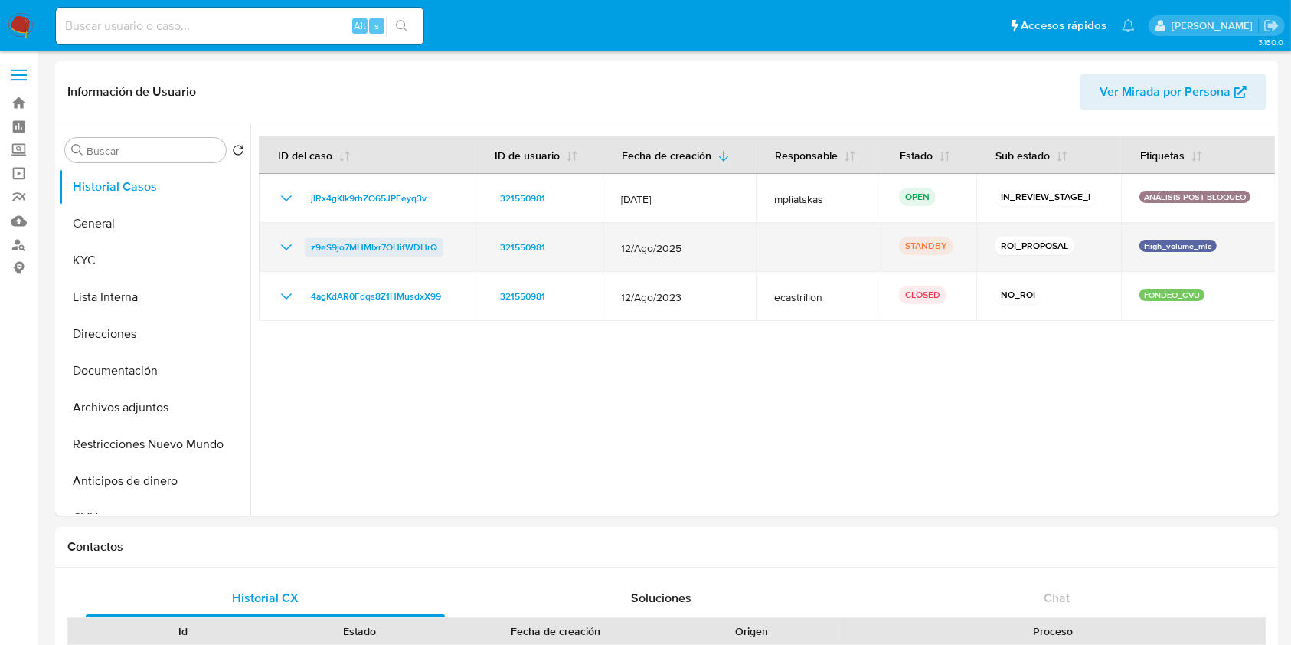
click at [400, 247] on span "z9eS9jo7MHMIxr7OHifWDHrQ" at bounding box center [374, 247] width 126 height 18
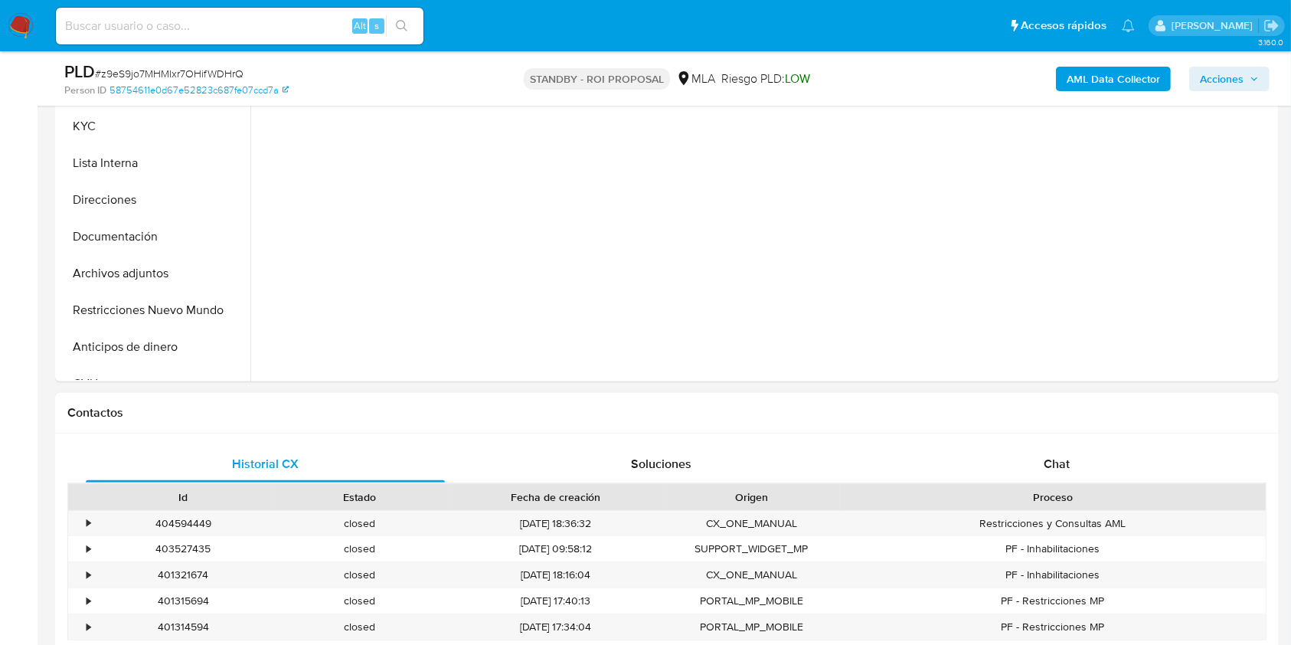
click at [1088, 485] on div "Proceso" at bounding box center [1053, 497] width 426 height 26
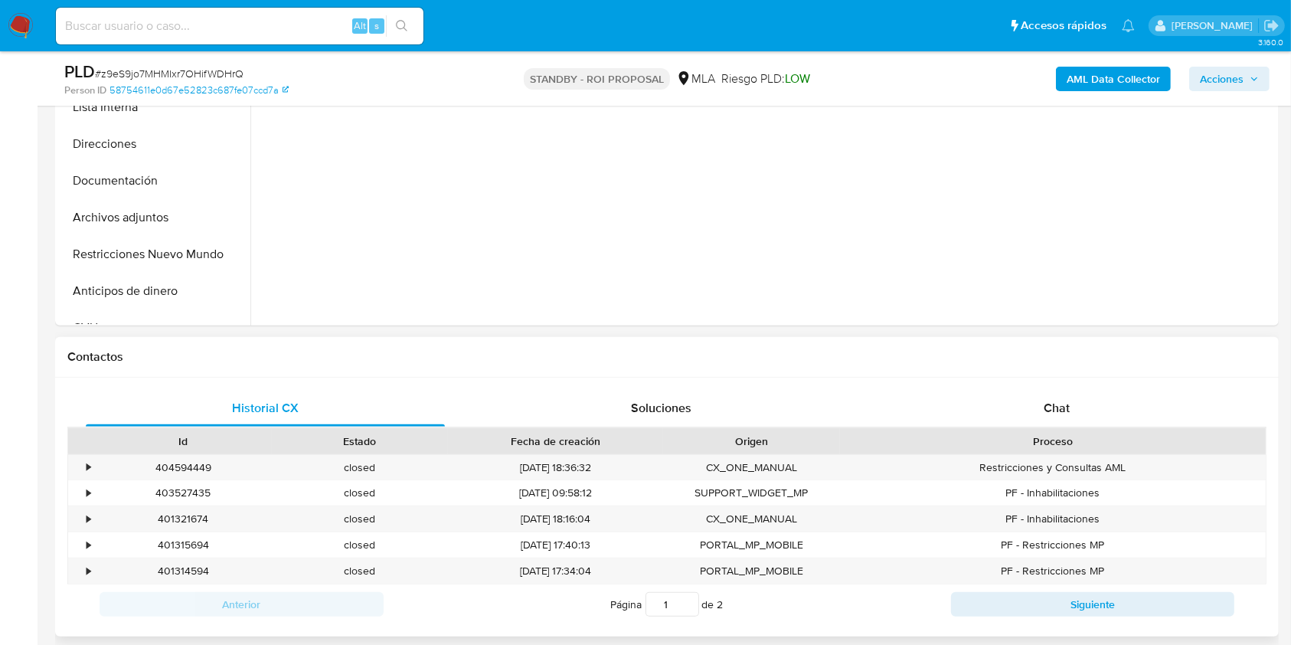
scroll to position [510, 0]
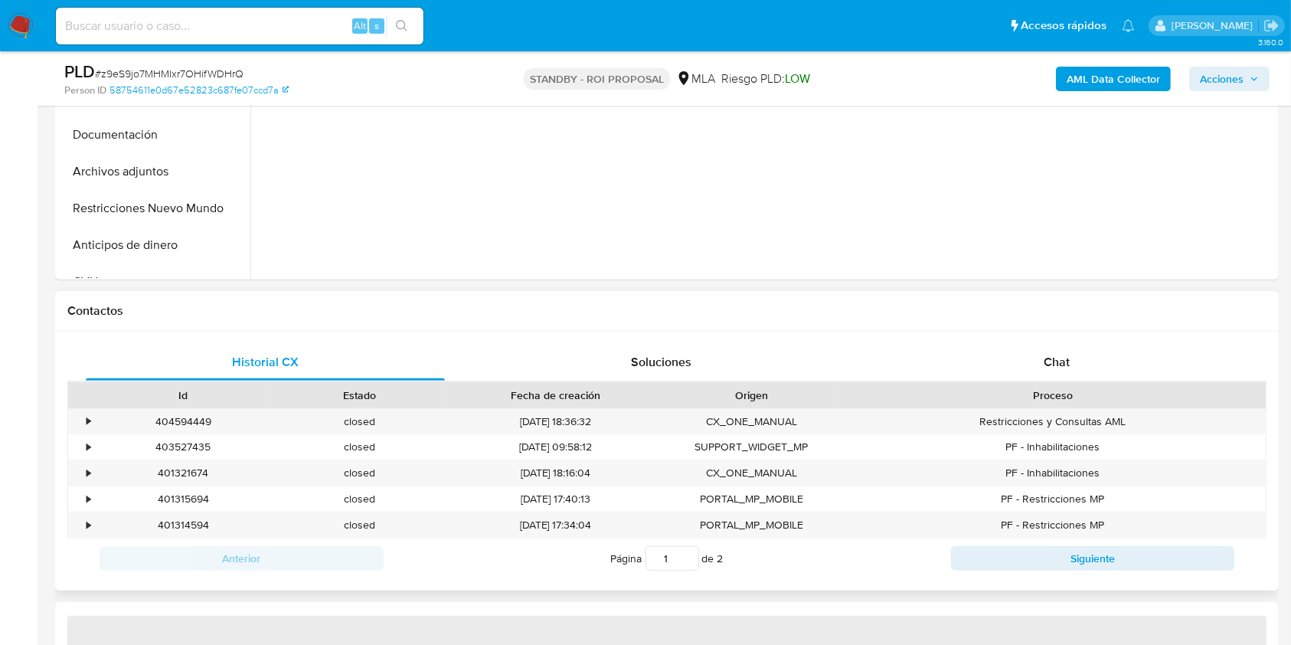
select select "10"
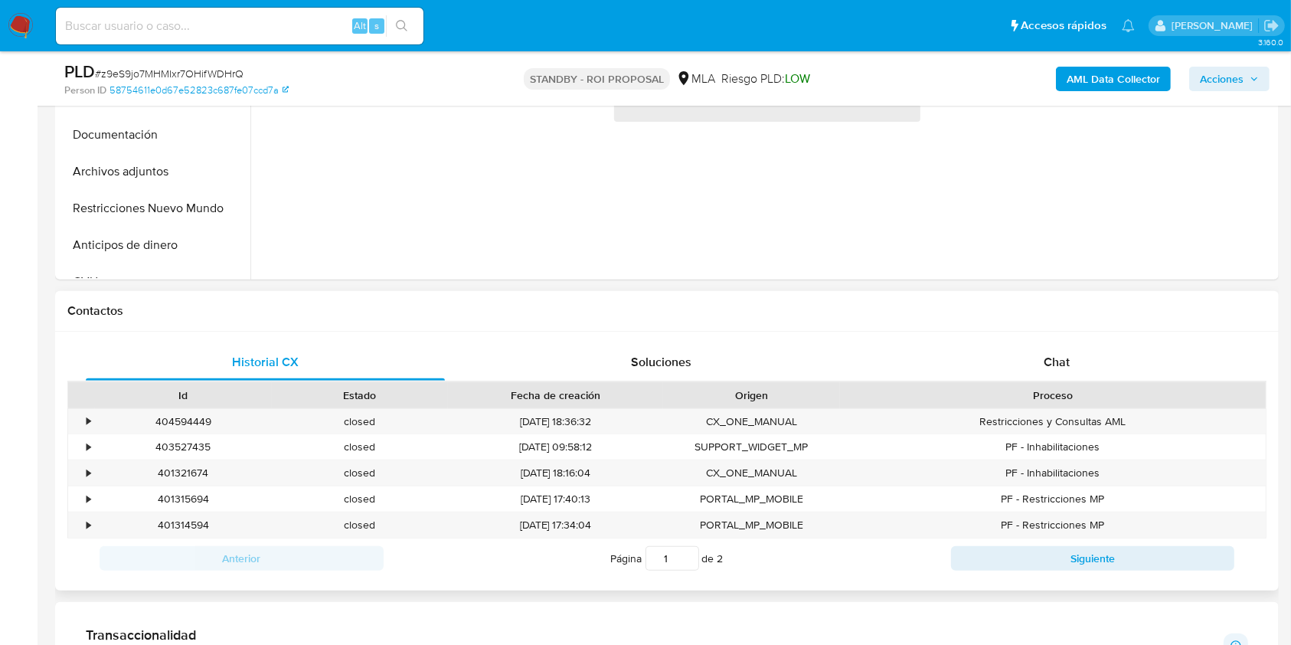
click at [1061, 394] on div "Proceso" at bounding box center [1053, 395] width 404 height 15
click at [1066, 369] on span "Chat" at bounding box center [1057, 362] width 26 height 18
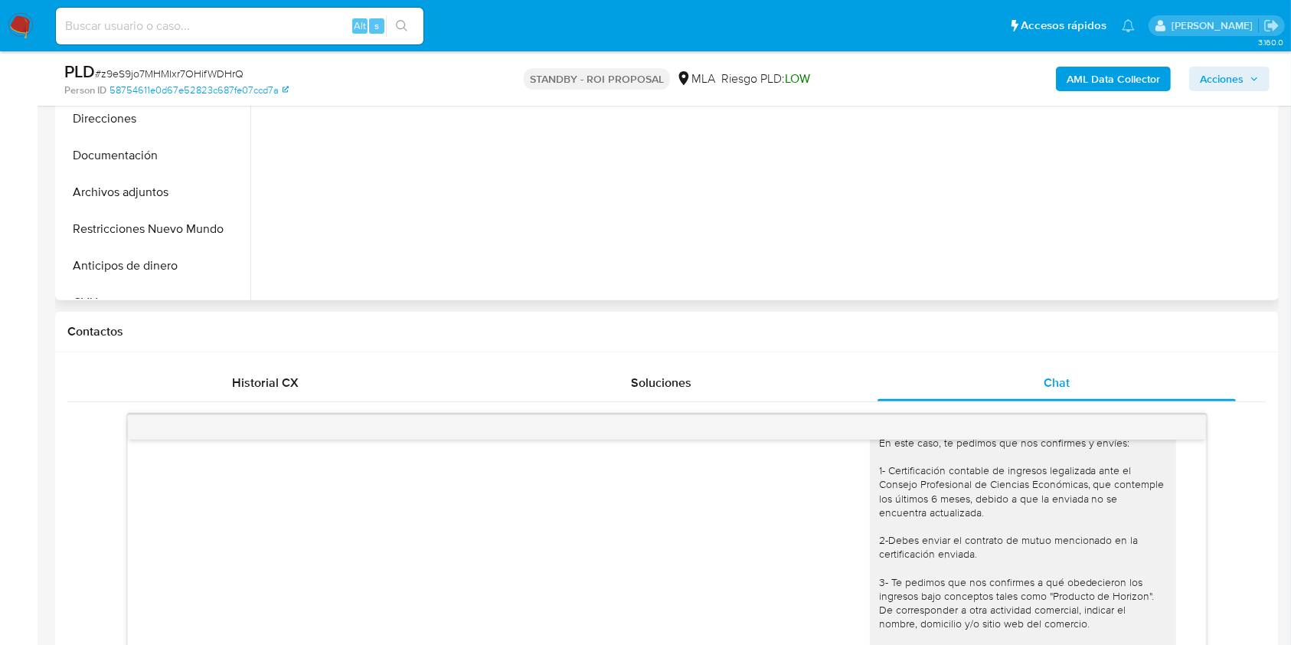
scroll to position [472, 0]
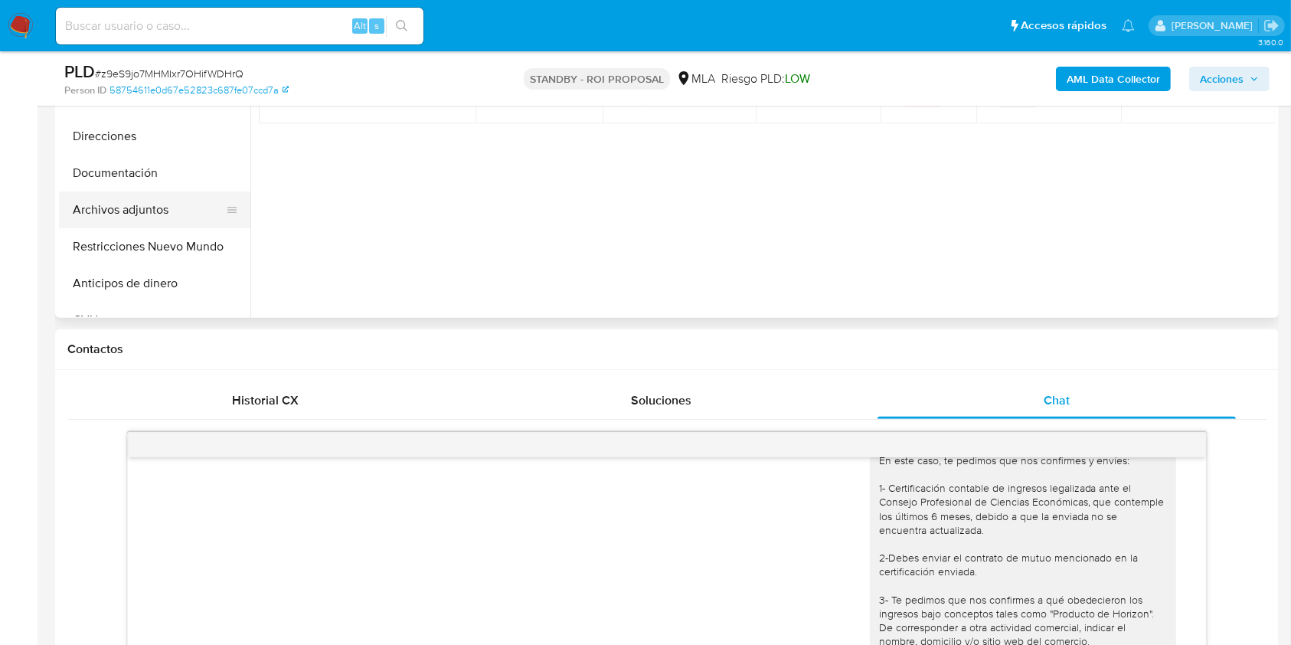
click at [157, 212] on button "Archivos adjuntos" at bounding box center [148, 209] width 179 height 37
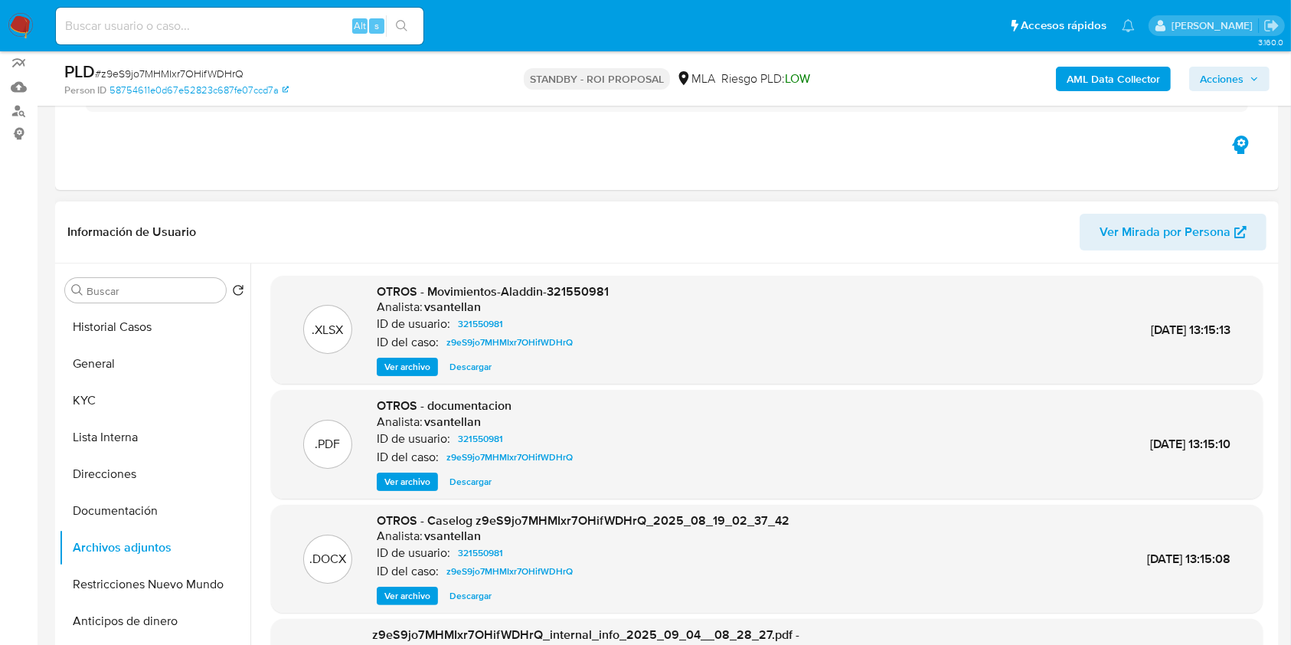
scroll to position [165, 0]
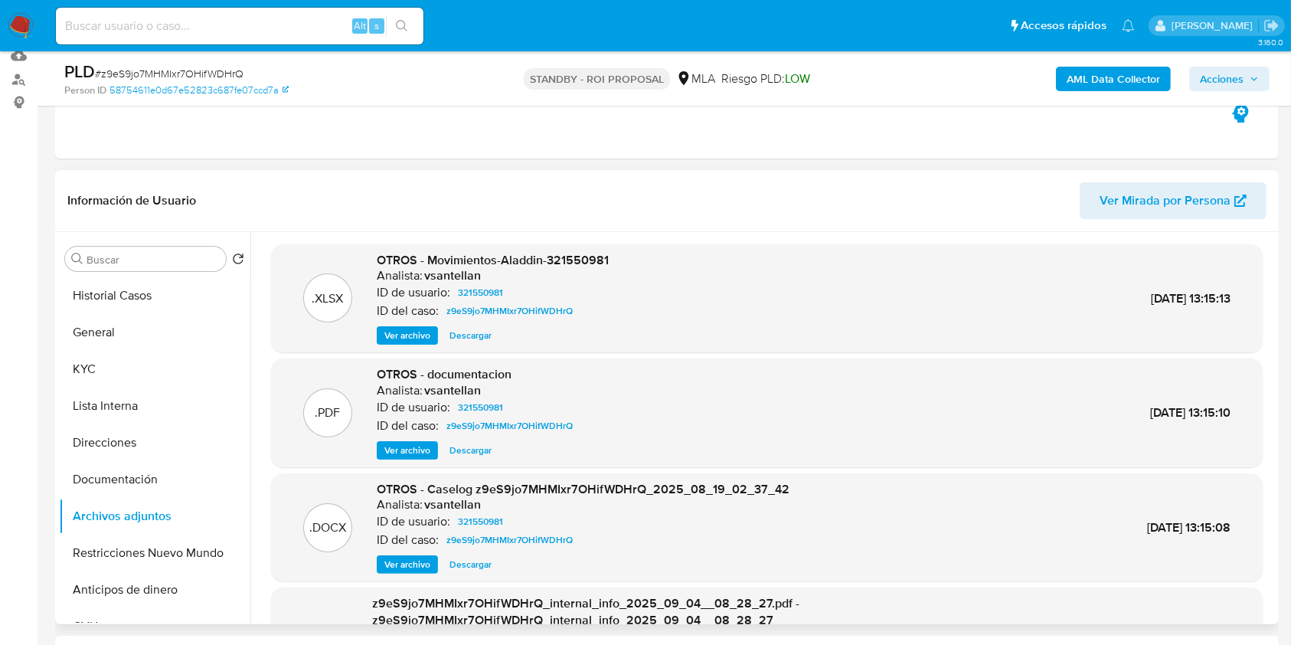
click at [398, 451] on span "Ver archivo" at bounding box center [407, 450] width 46 height 15
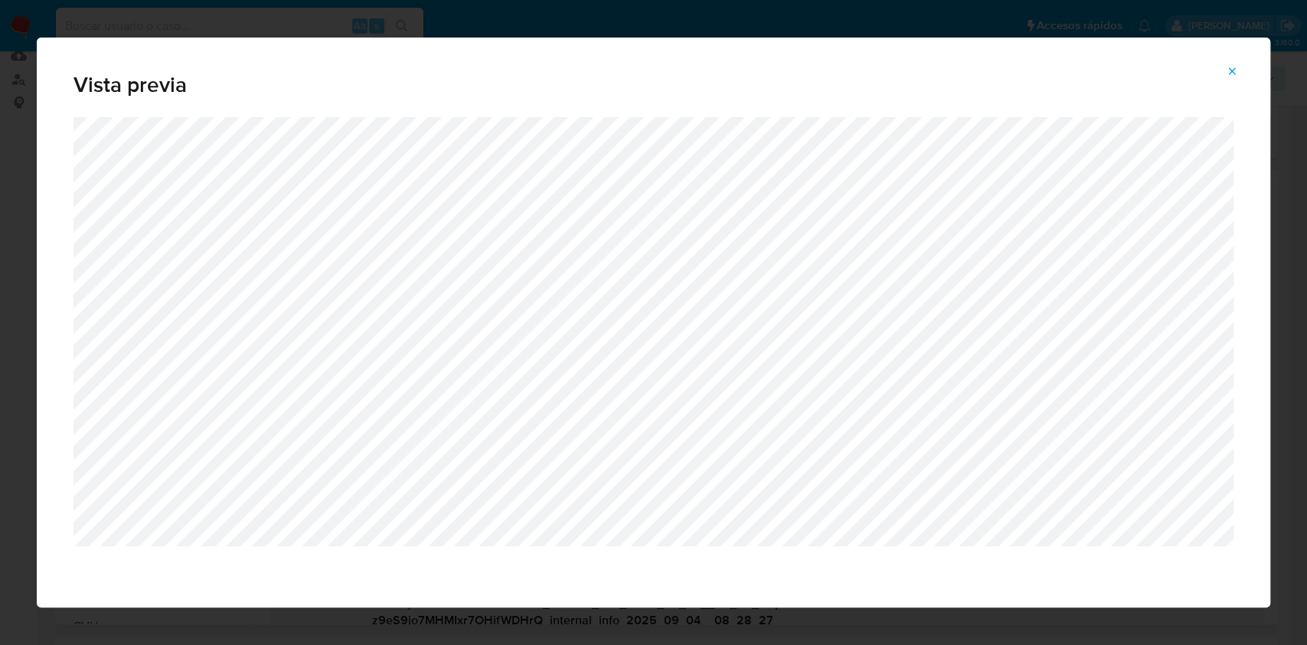
click at [1236, 70] on icon "Attachment preview" at bounding box center [1232, 71] width 12 height 12
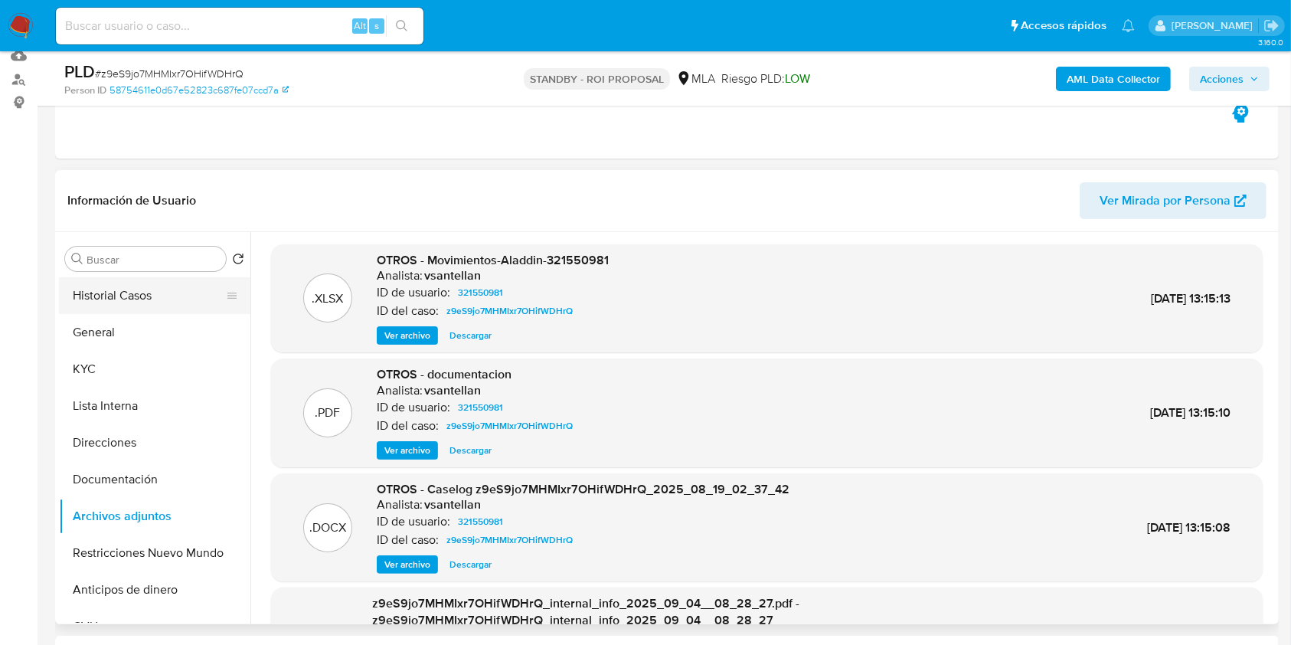
click at [174, 296] on button "Historial Casos" at bounding box center [148, 295] width 179 height 37
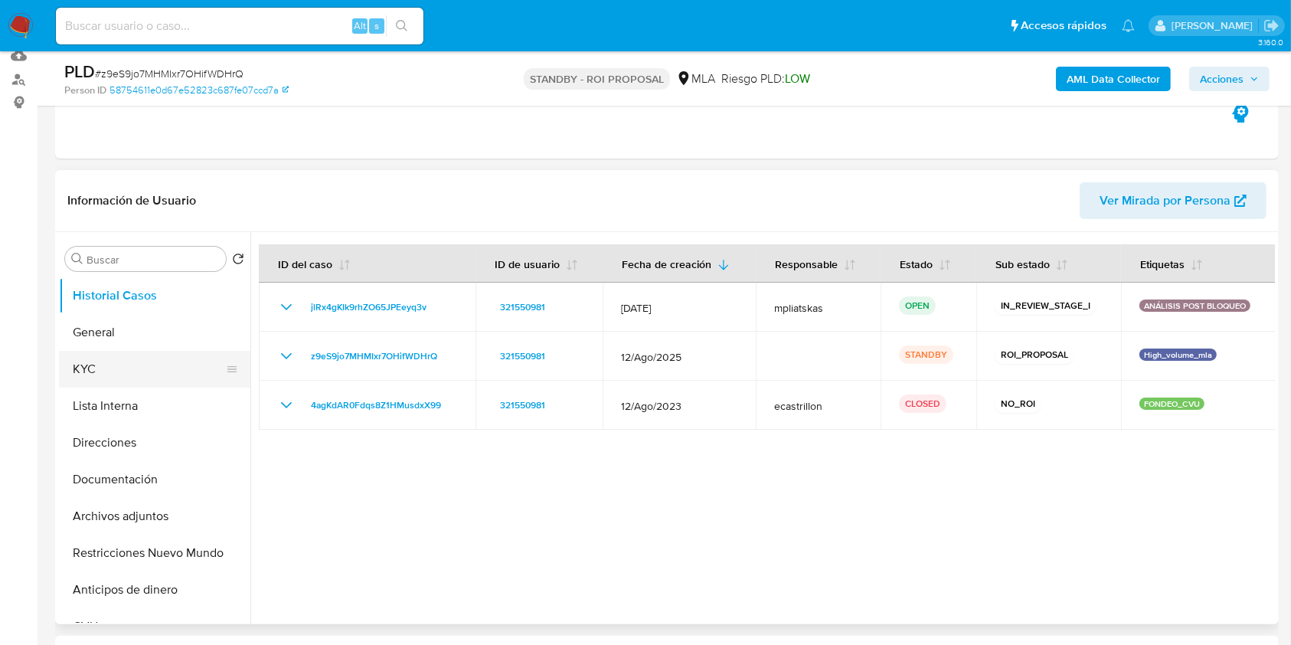
click at [83, 371] on button "KYC" at bounding box center [148, 369] width 179 height 37
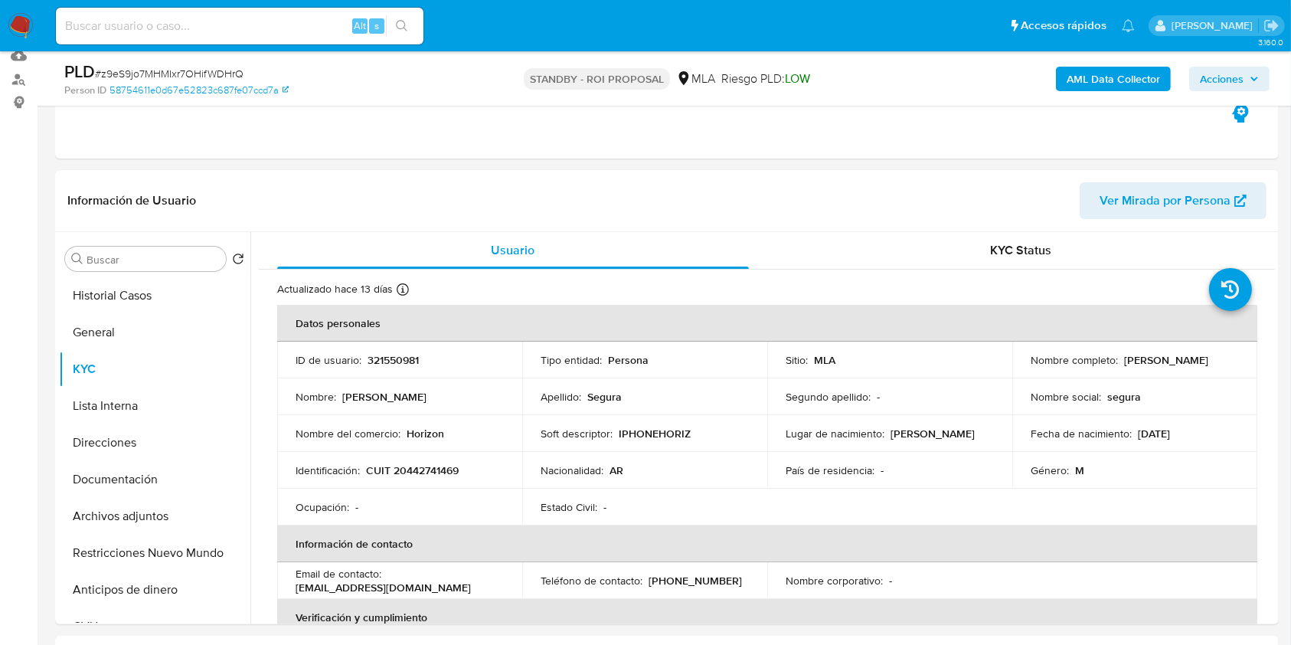
drag, startPoint x: 1144, startPoint y: 364, endPoint x: 1025, endPoint y: 381, distance: 120.0
click at [1031, 367] on div "Nombre completo : [PERSON_NAME]" at bounding box center [1135, 360] width 208 height 14
copy p "[PERSON_NAME]"
click at [162, 489] on button "Documentación" at bounding box center [148, 479] width 179 height 37
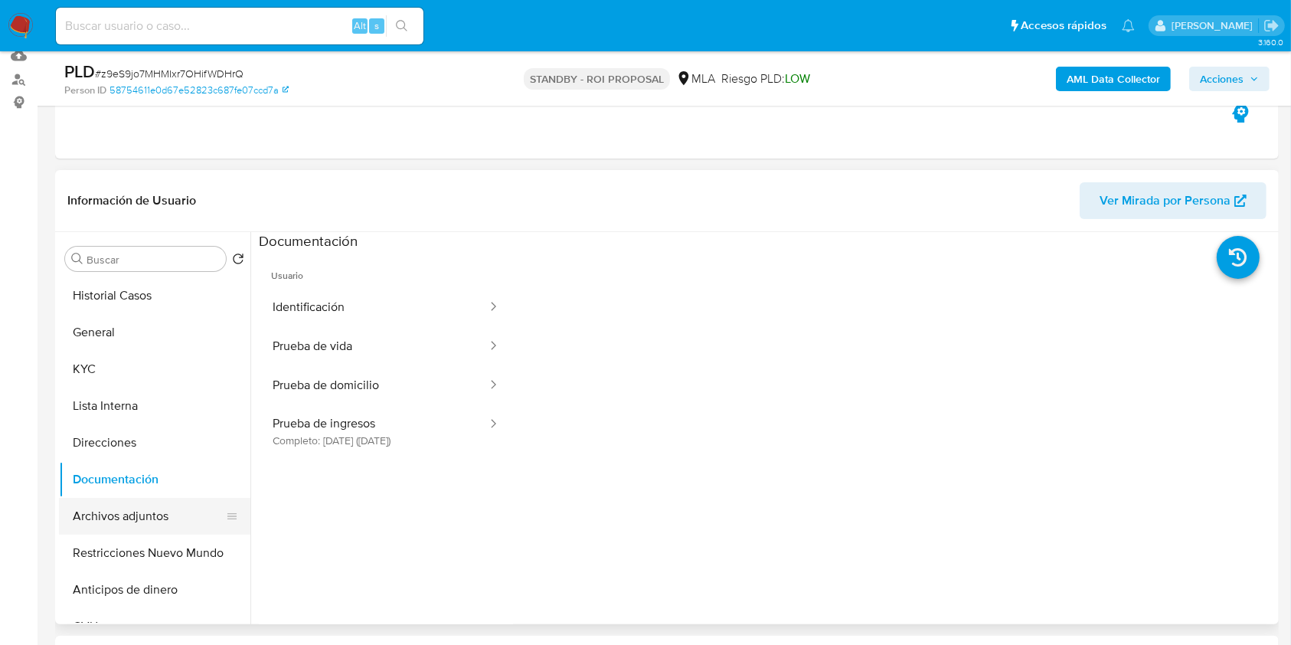
click at [165, 515] on button "Archivos adjuntos" at bounding box center [148, 516] width 179 height 37
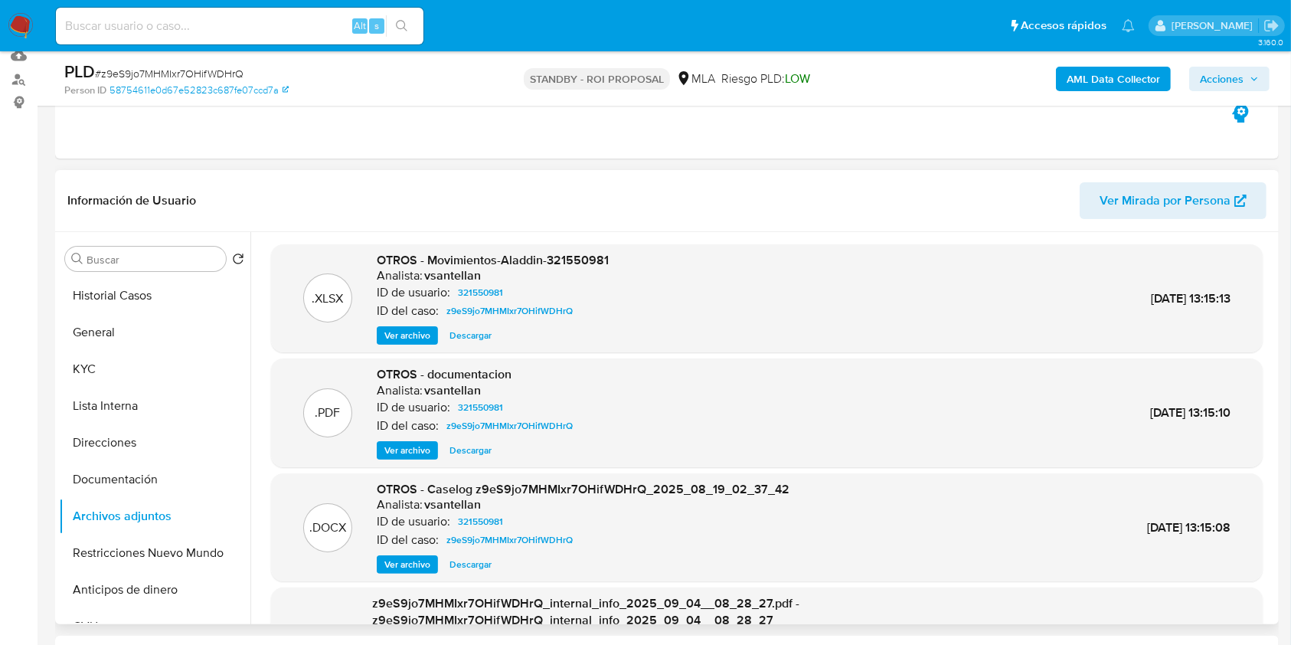
click at [412, 453] on span "Ver archivo" at bounding box center [407, 450] width 46 height 15
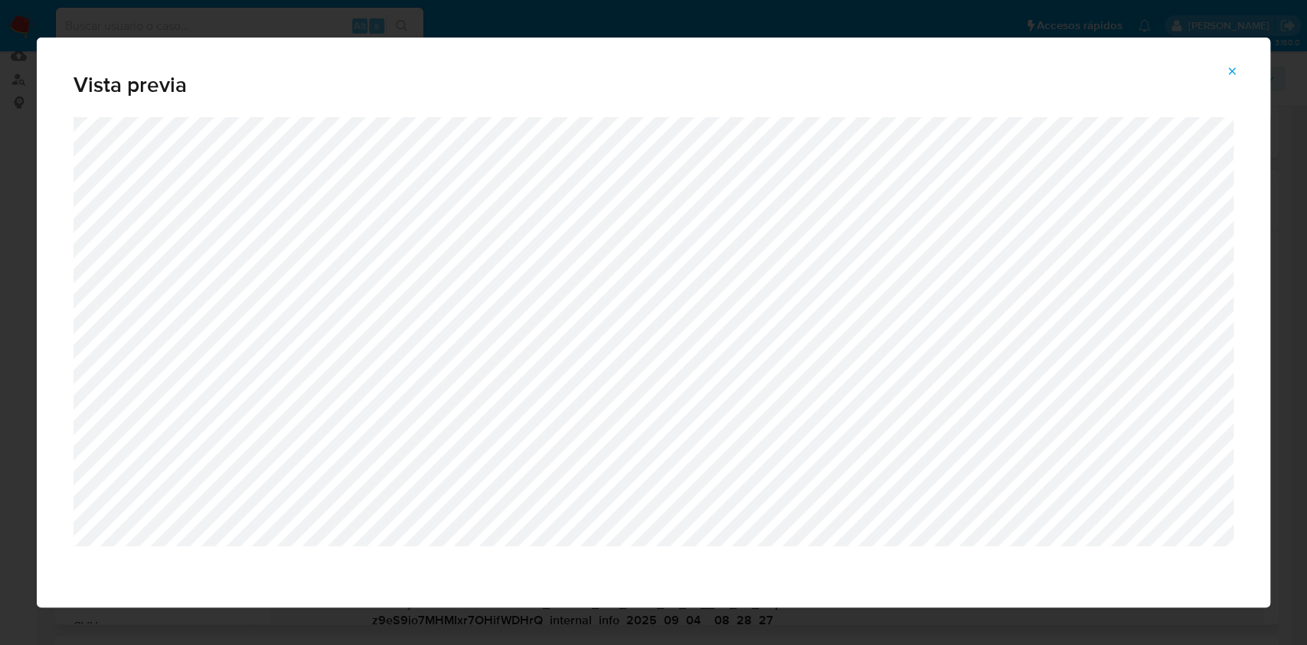
click at [1232, 77] on span "Attachment preview" at bounding box center [1232, 71] width 12 height 21
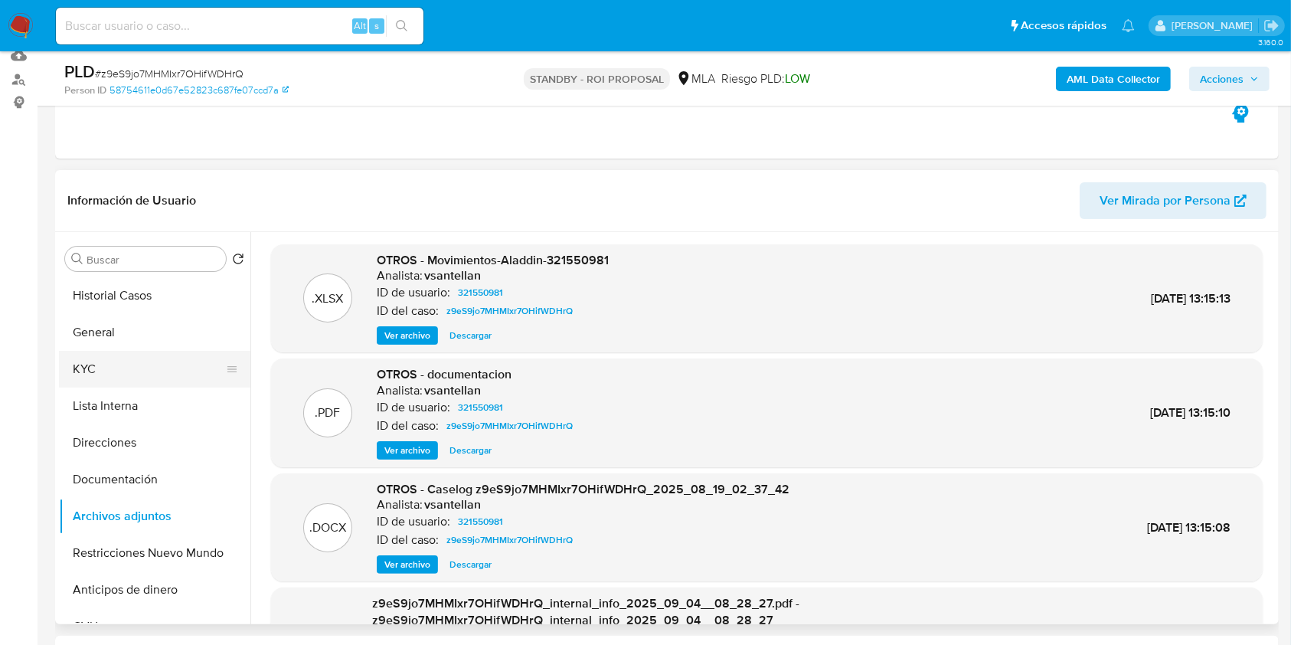
click at [101, 375] on button "KYC" at bounding box center [148, 369] width 179 height 37
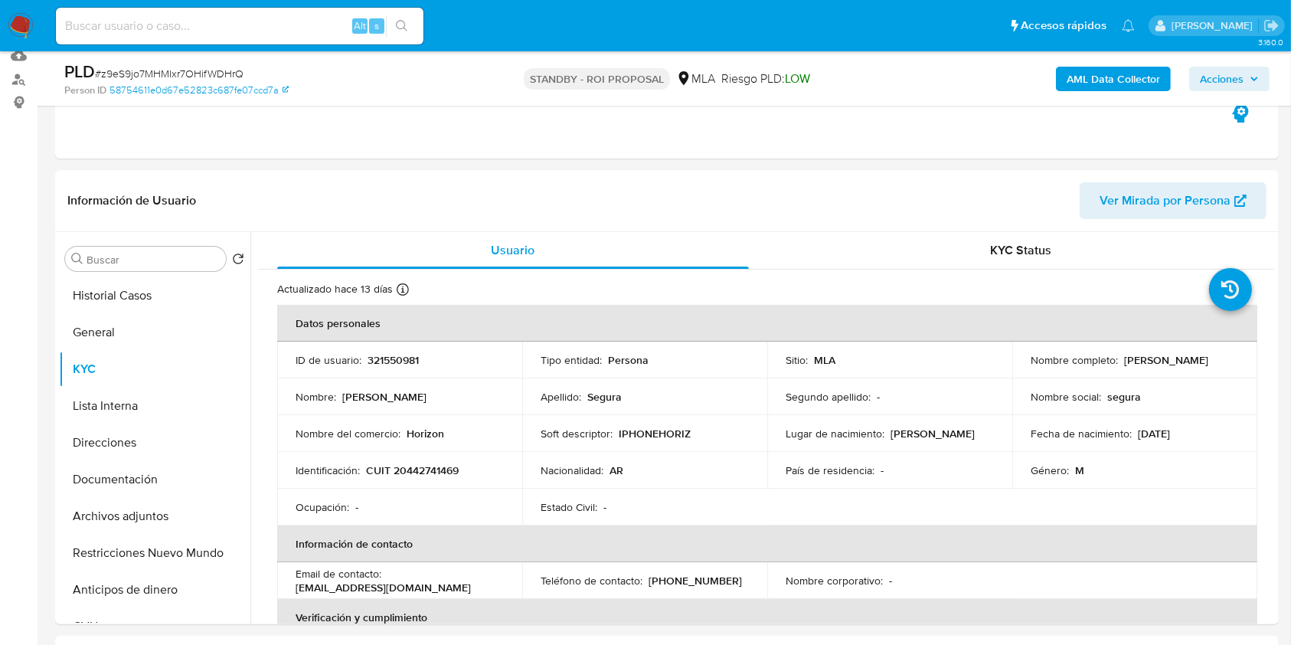
drag, startPoint x: 1069, startPoint y: 365, endPoint x: 1016, endPoint y: 368, distance: 52.9
click at [1016, 368] on td "Nombre completo : [PERSON_NAME]" at bounding box center [1134, 360] width 245 height 37
copy p "[PERSON_NAME]"
click at [144, 299] on button "Historial Casos" at bounding box center [148, 295] width 179 height 37
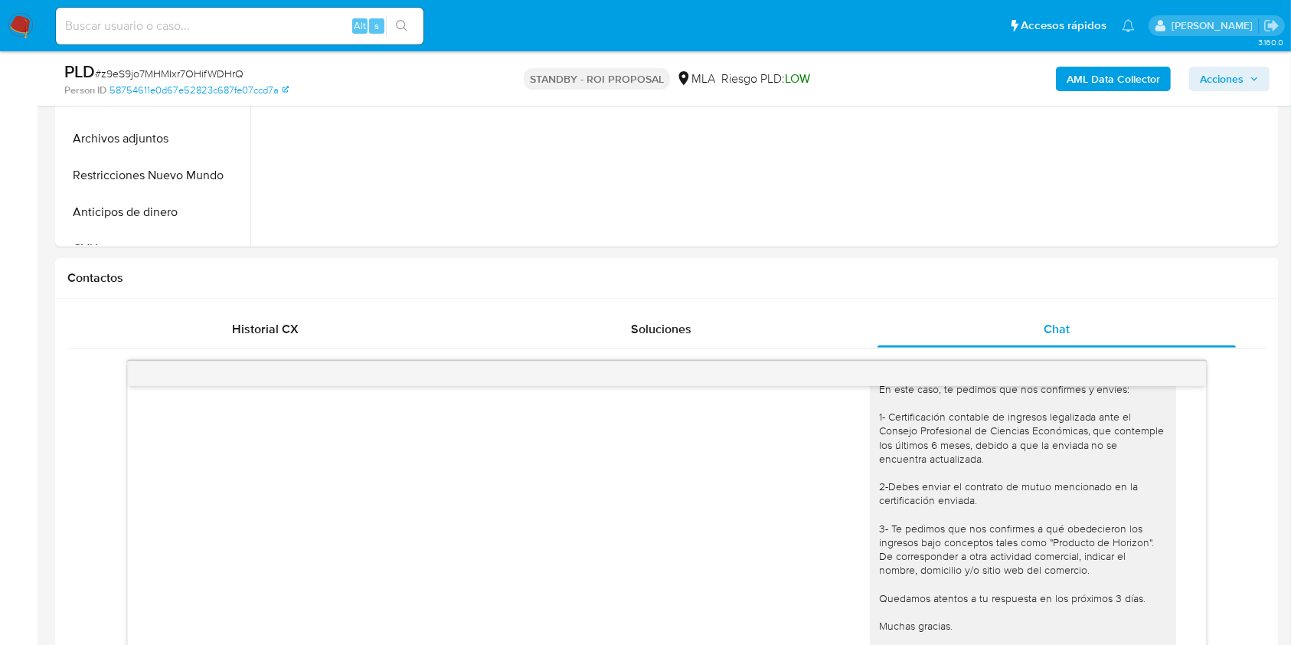
scroll to position [620, 0]
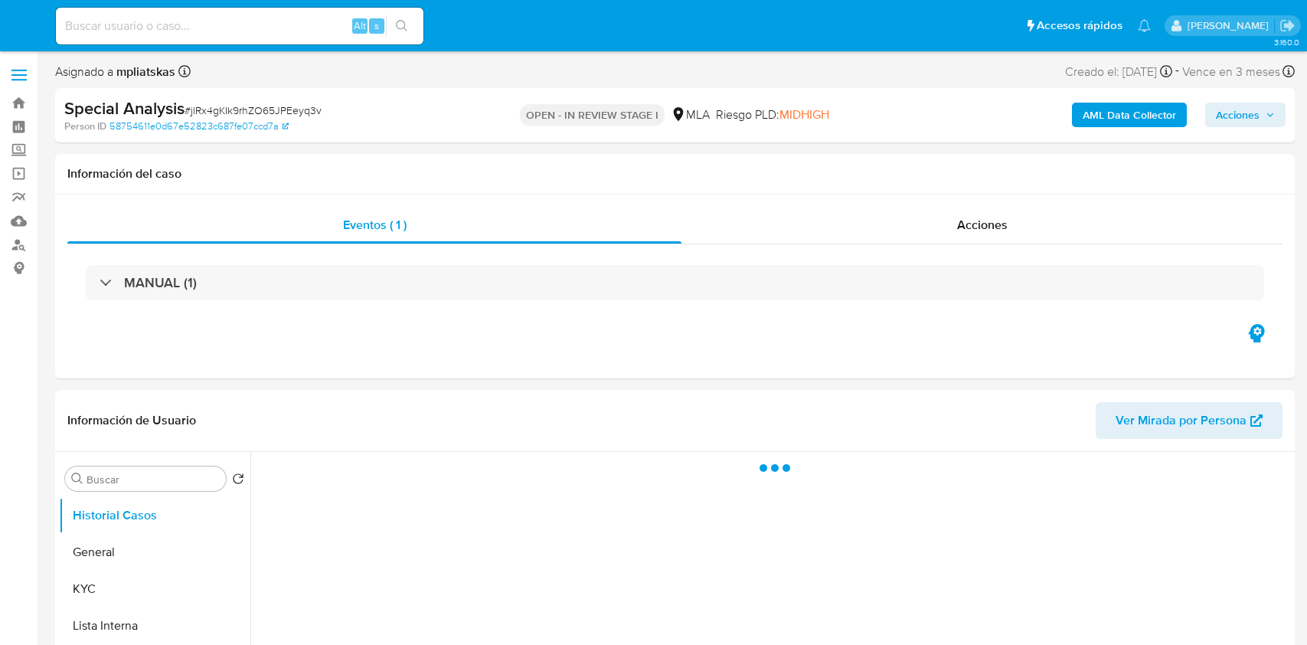
select select "10"
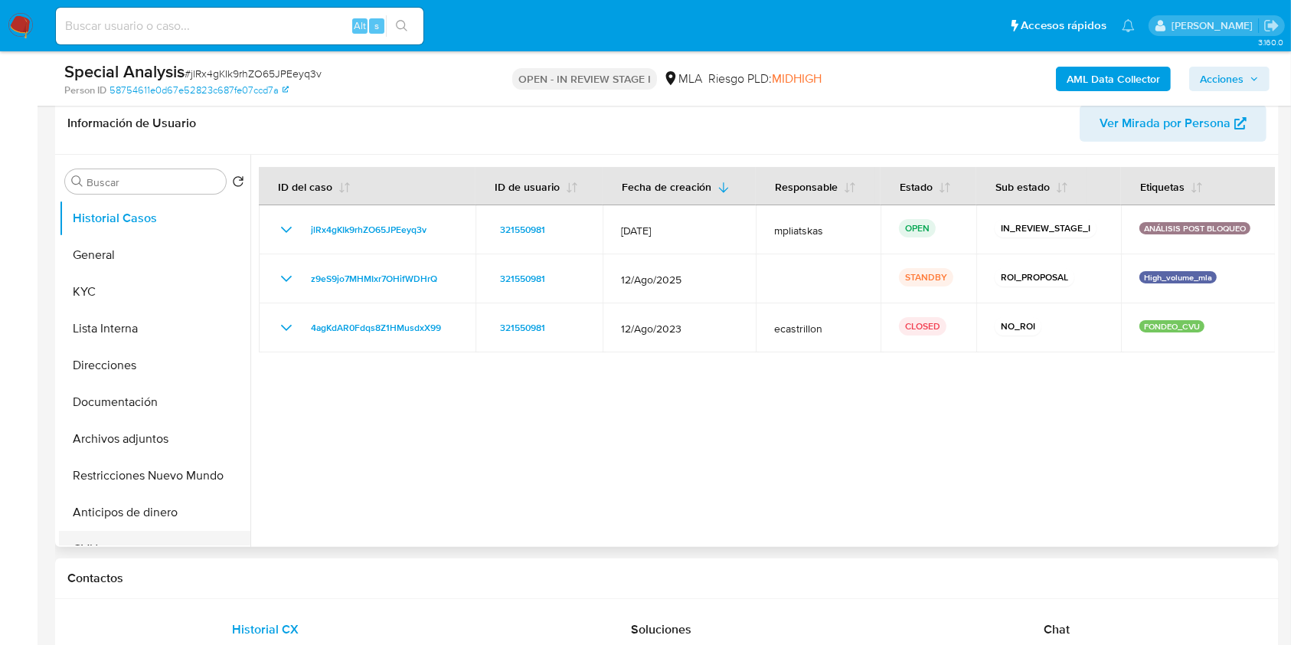
scroll to position [306, 0]
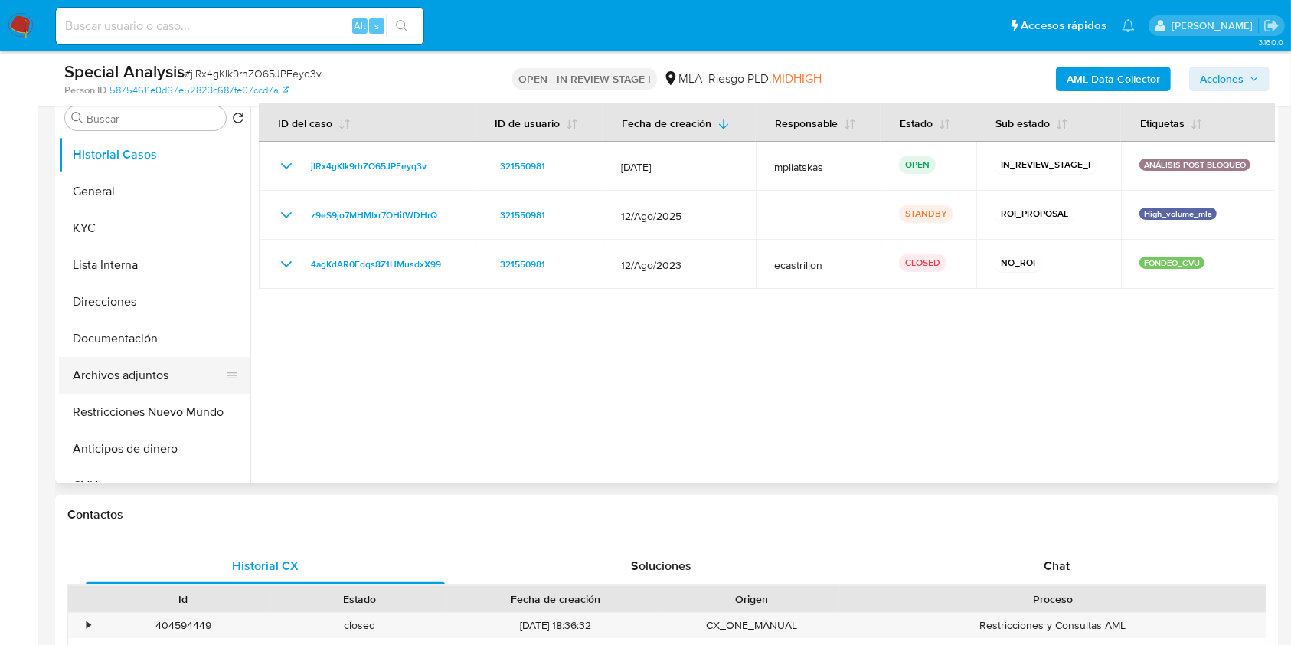
click at [120, 386] on button "Archivos adjuntos" at bounding box center [148, 375] width 179 height 37
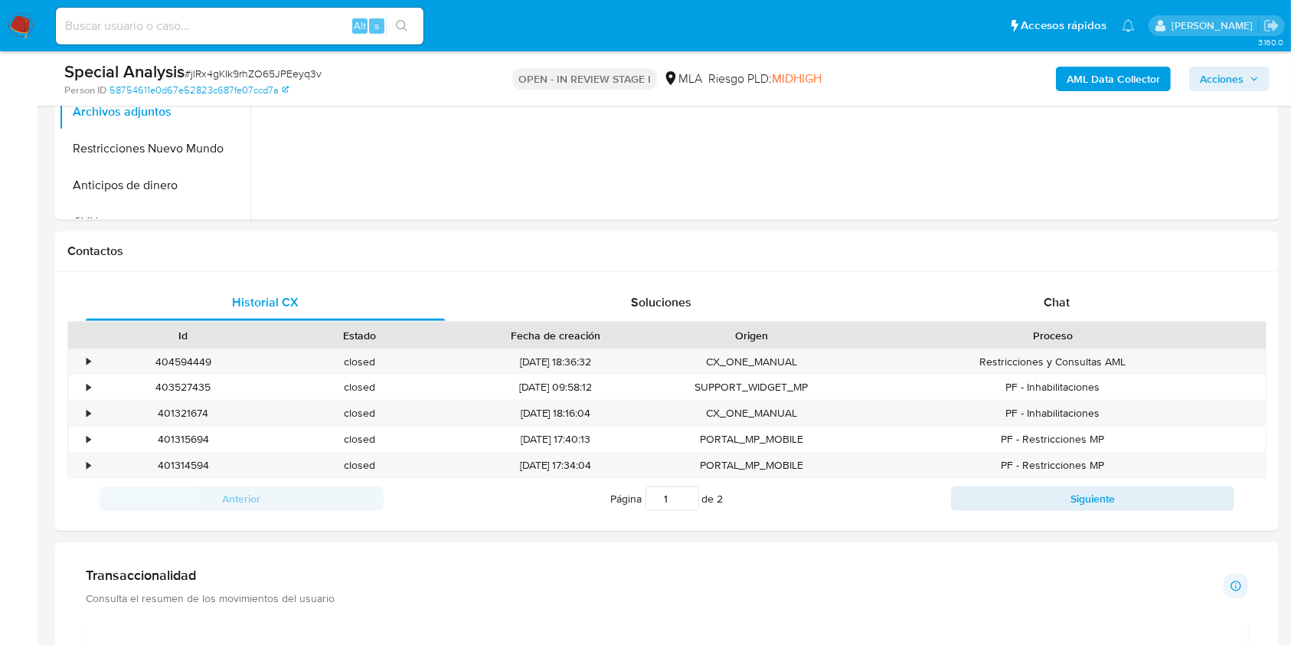
scroll to position [628, 0]
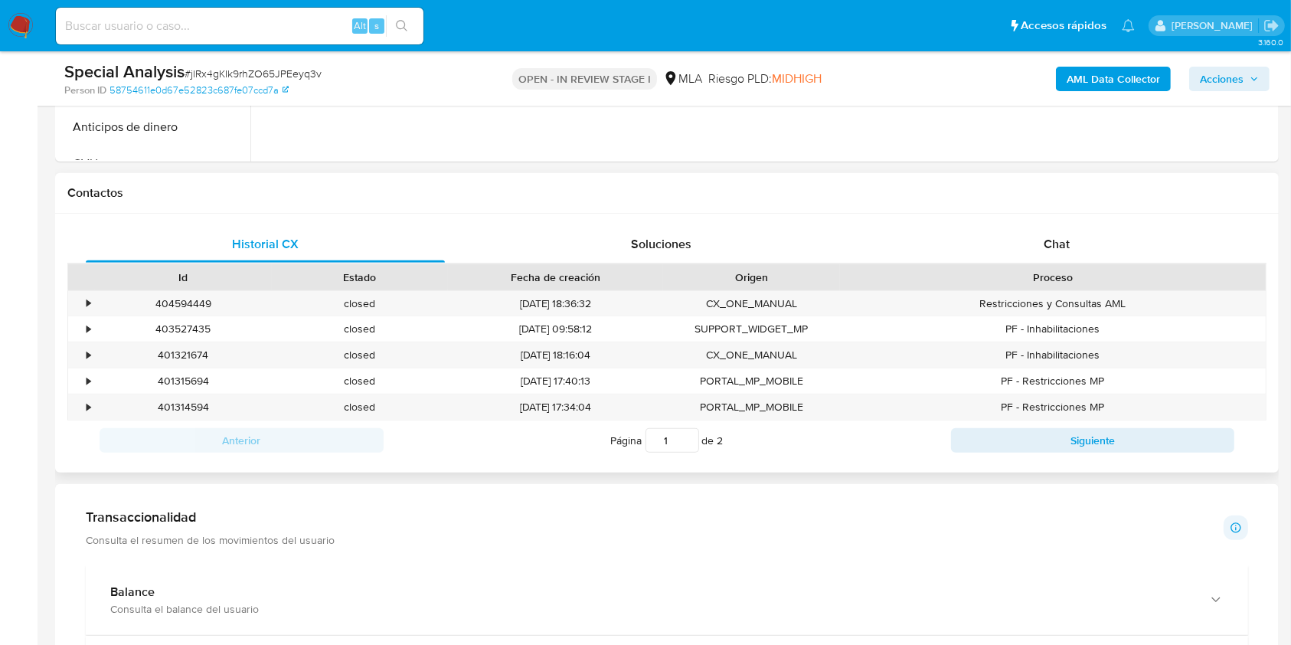
drag, startPoint x: 1130, startPoint y: 203, endPoint x: 1138, endPoint y: 212, distance: 12.5
click at [1133, 209] on div "Contactos" at bounding box center [667, 193] width 1224 height 41
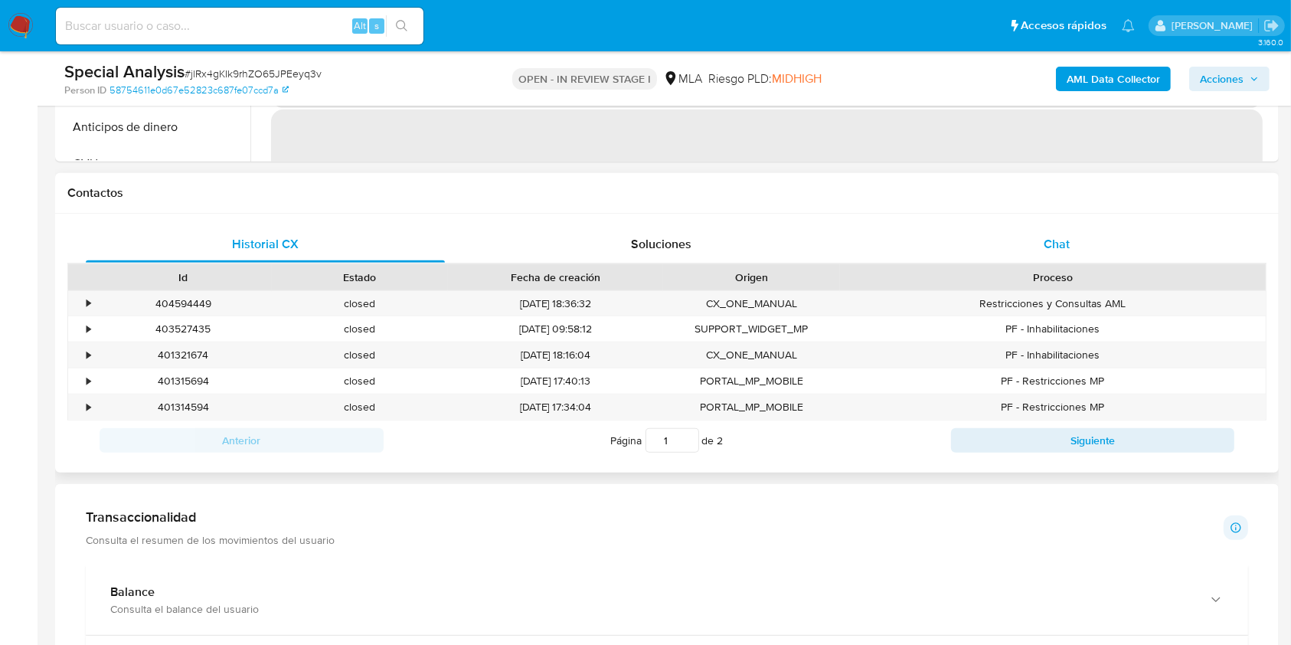
click at [1140, 228] on div "Chat" at bounding box center [1057, 244] width 359 height 37
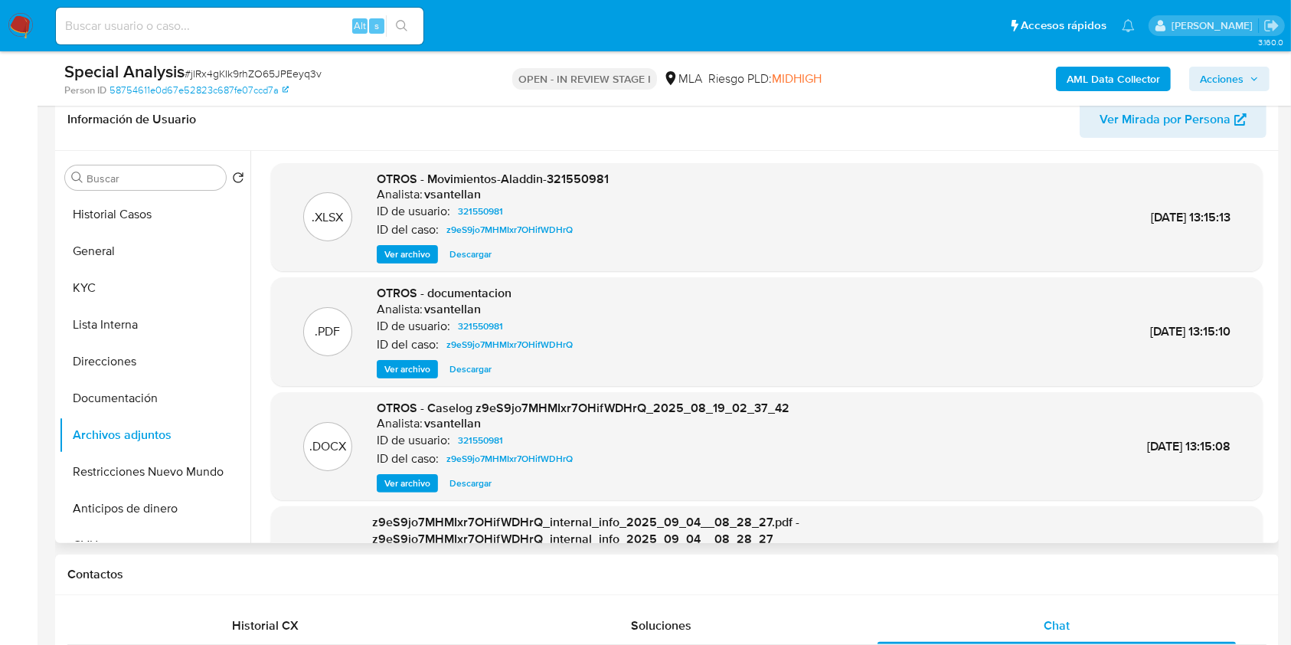
scroll to position [215, 0]
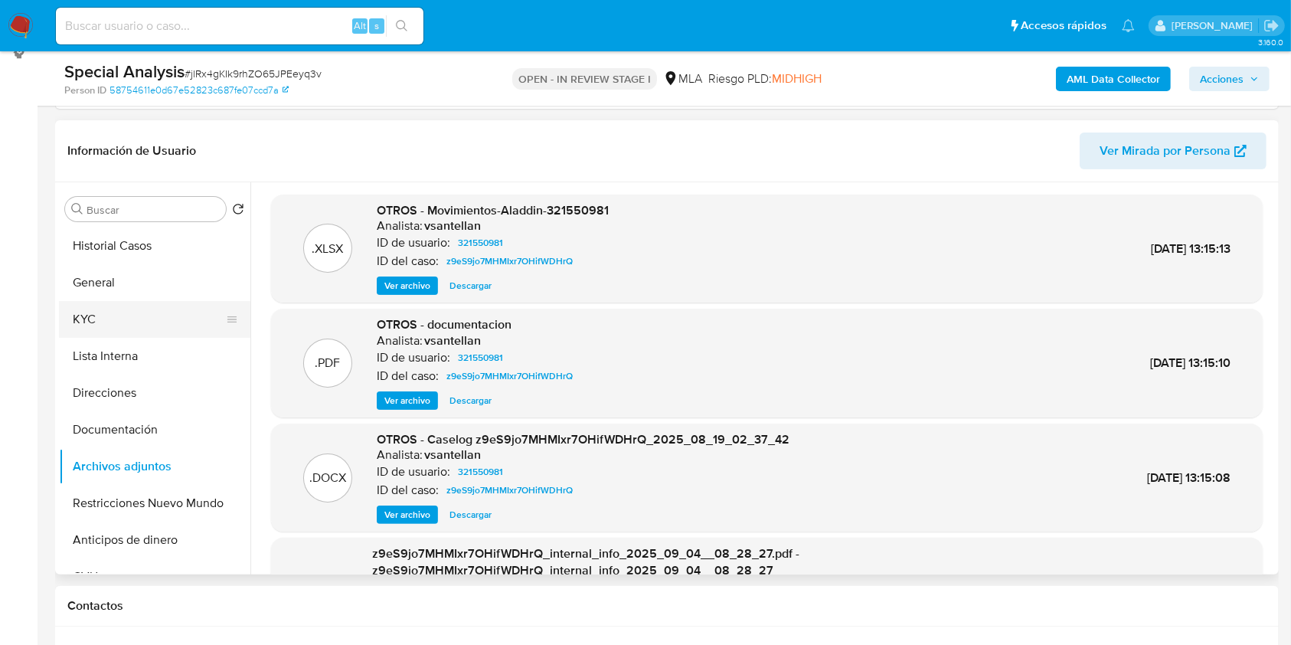
click at [87, 307] on button "KYC" at bounding box center [148, 319] width 179 height 37
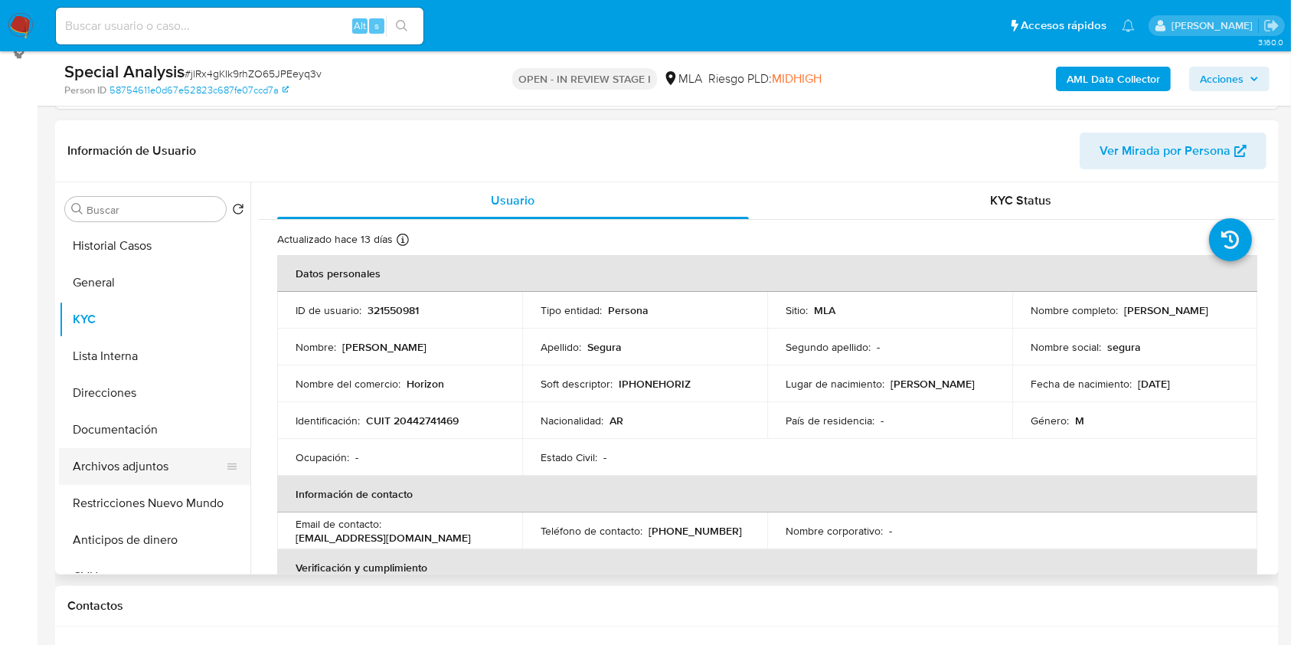
click at [190, 463] on button "Archivos adjuntos" at bounding box center [148, 466] width 179 height 37
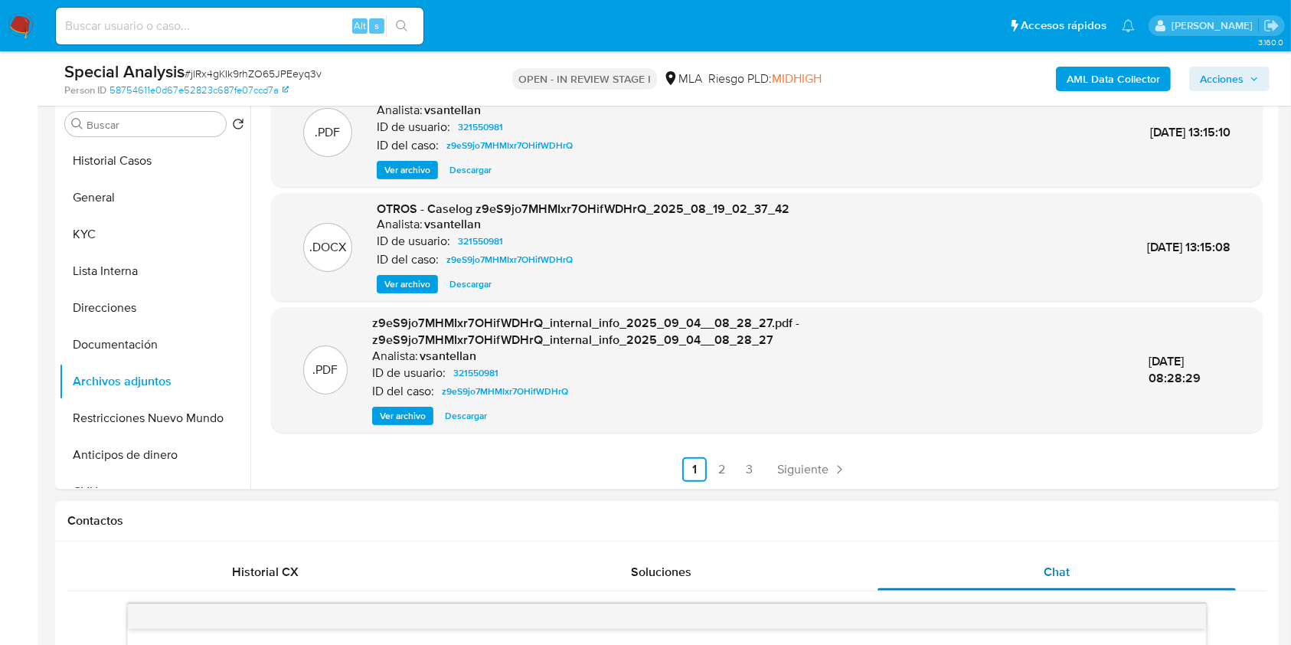
scroll to position [306, 0]
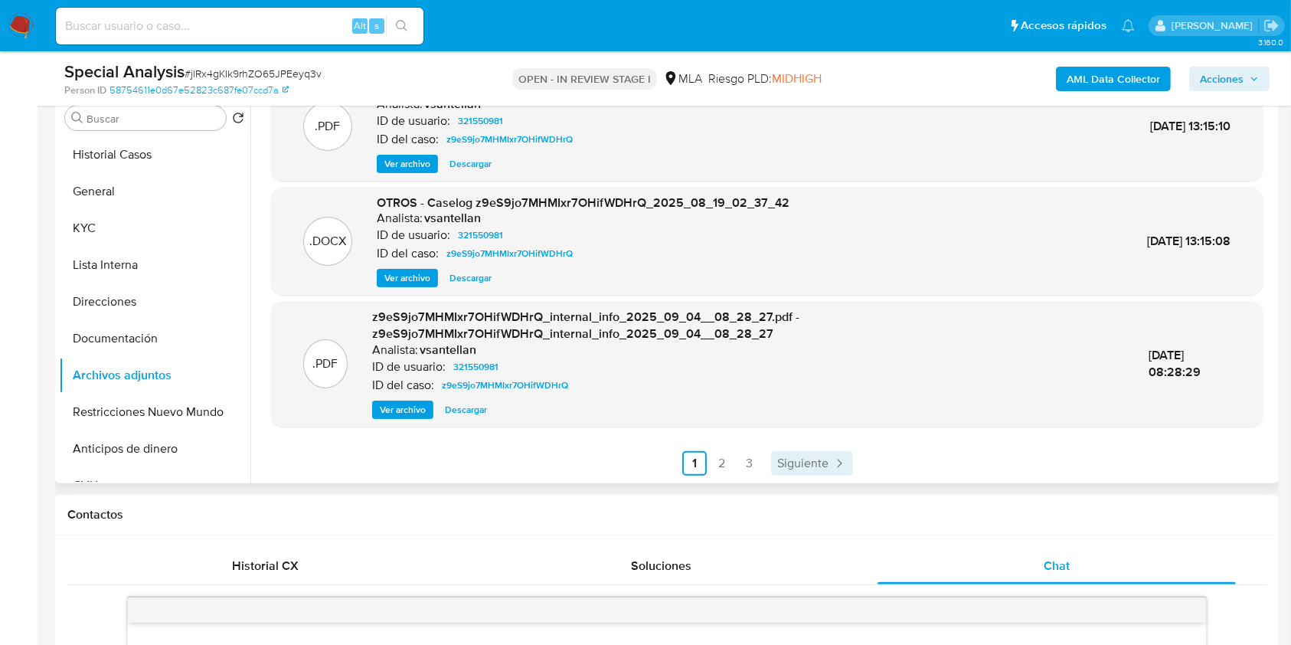
click at [799, 466] on span "Siguiente" at bounding box center [802, 463] width 51 height 12
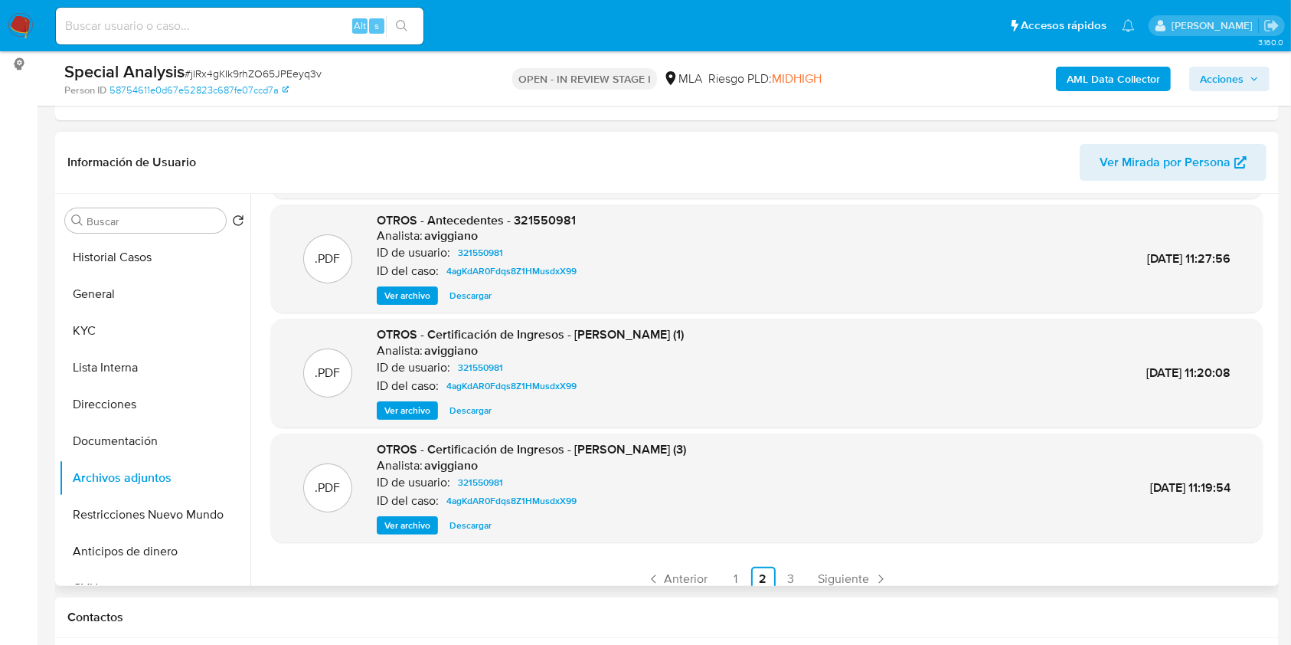
scroll to position [146, 0]
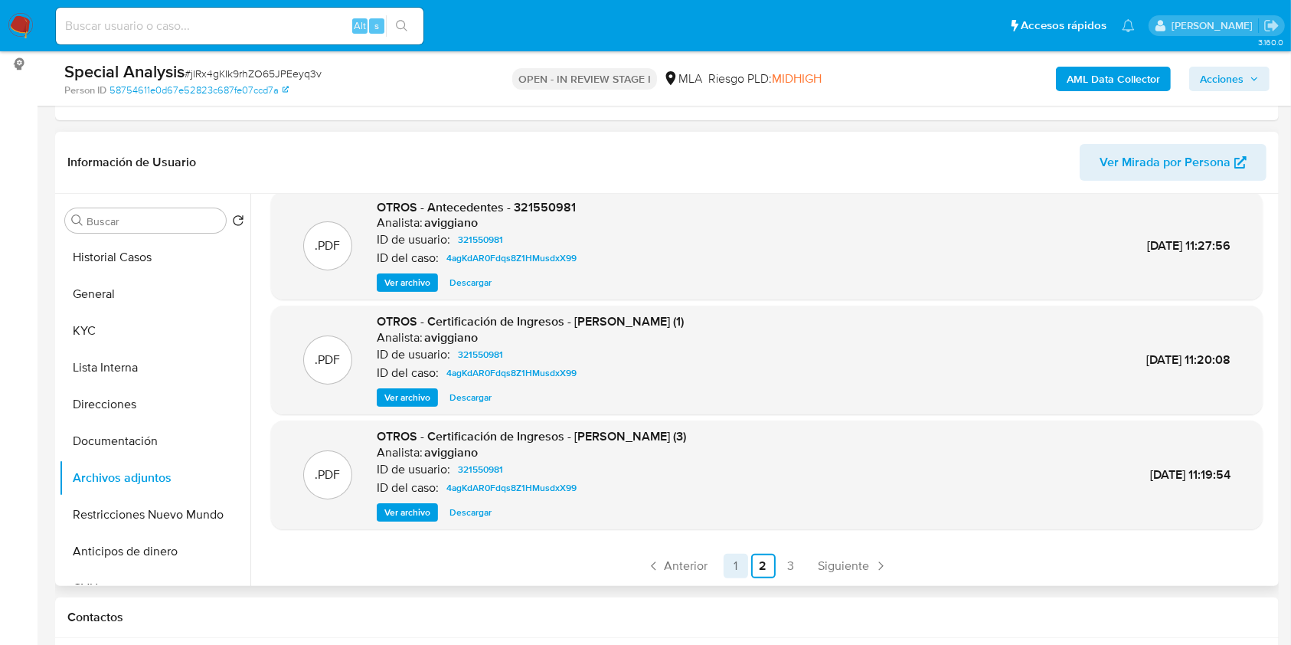
click at [724, 564] on link "1" at bounding box center [736, 566] width 25 height 25
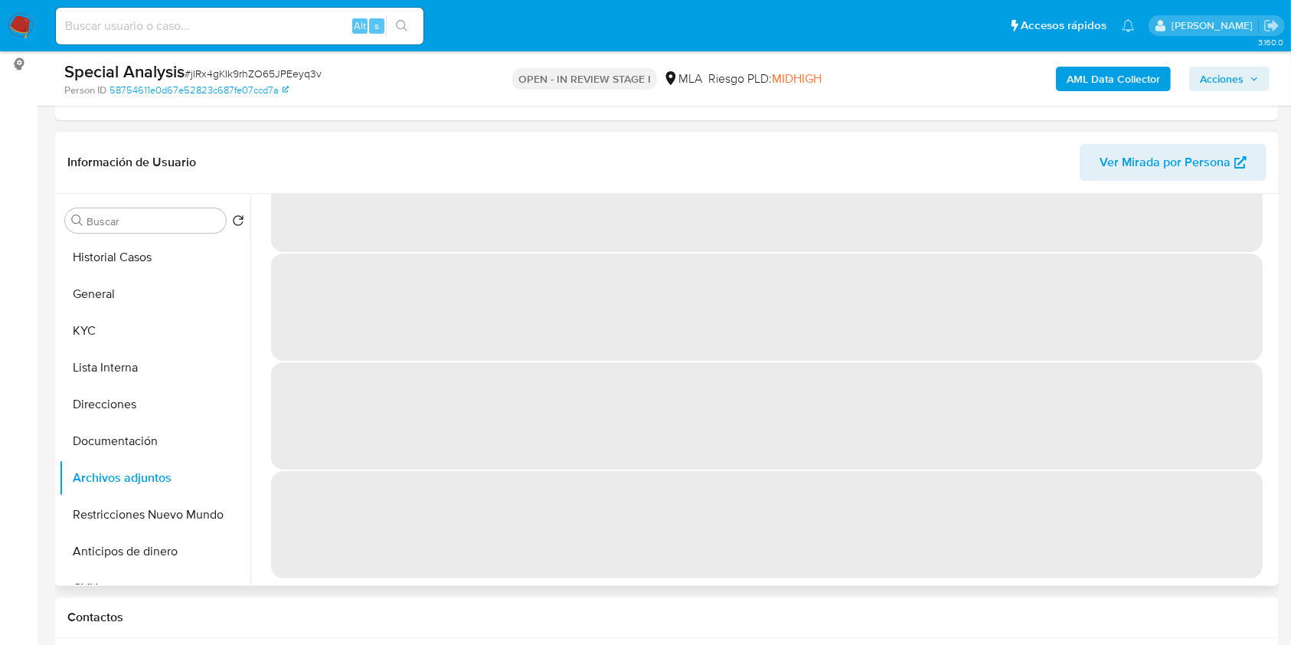
scroll to position [0, 0]
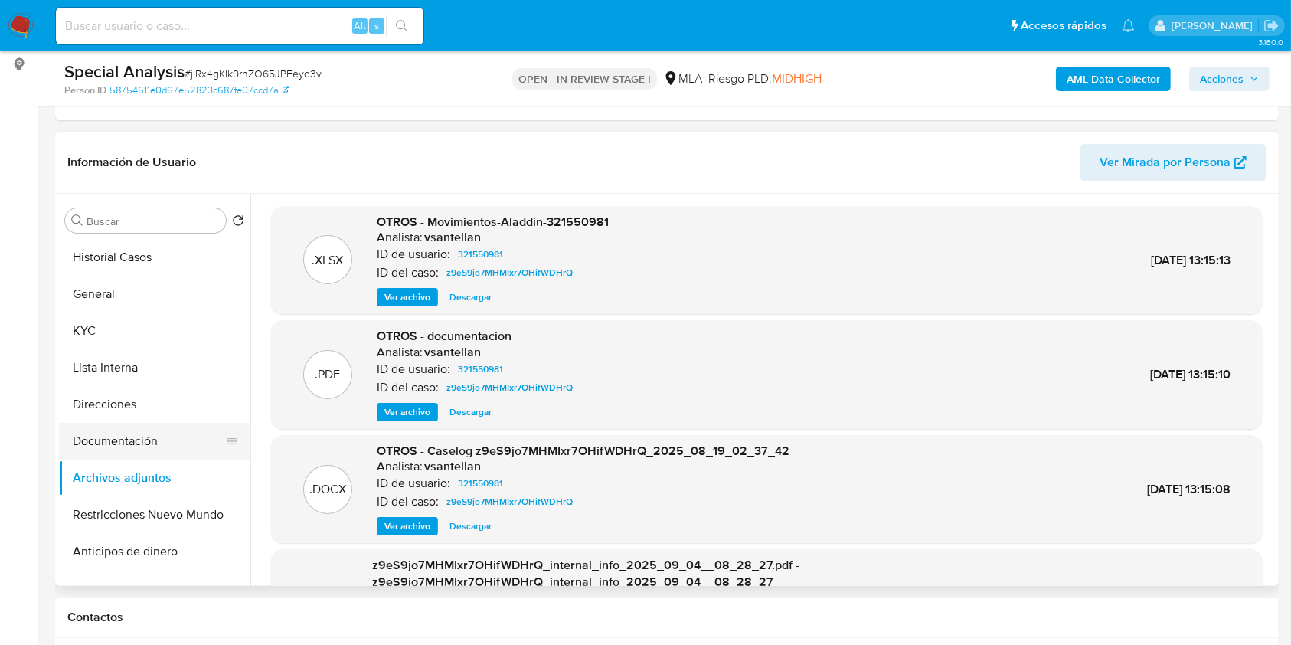
click at [125, 430] on button "Documentación" at bounding box center [148, 441] width 179 height 37
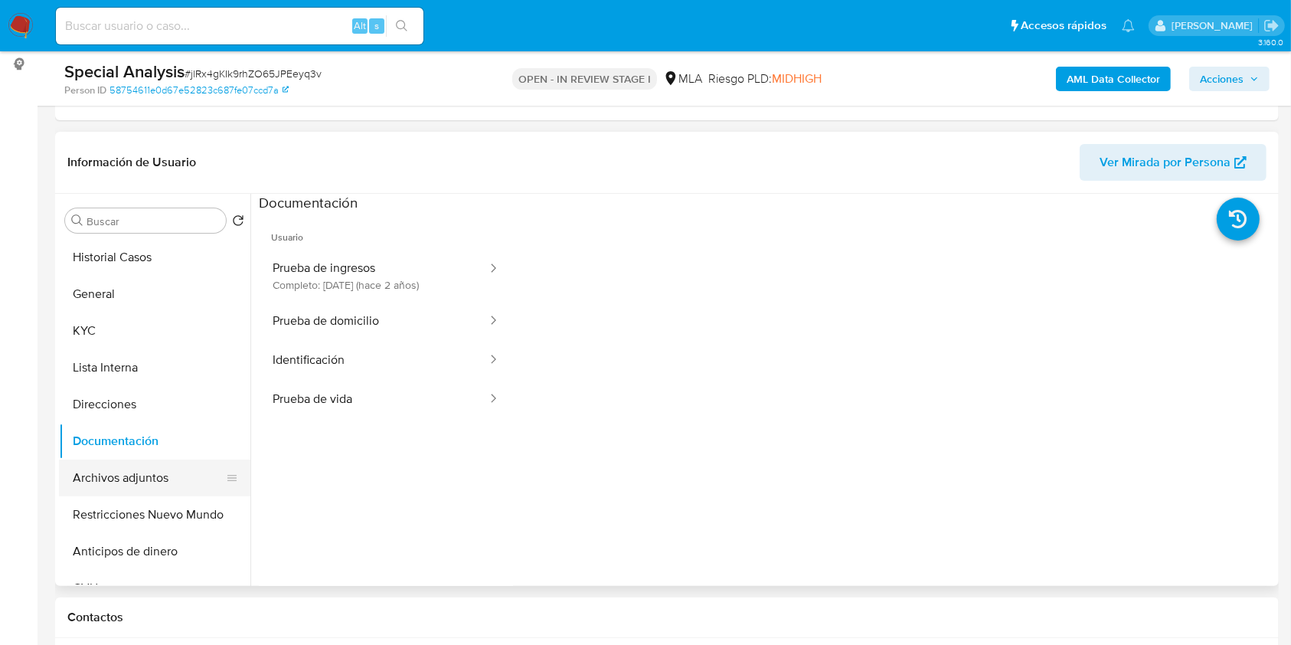
click at [142, 478] on button "Archivos adjuntos" at bounding box center [148, 478] width 179 height 37
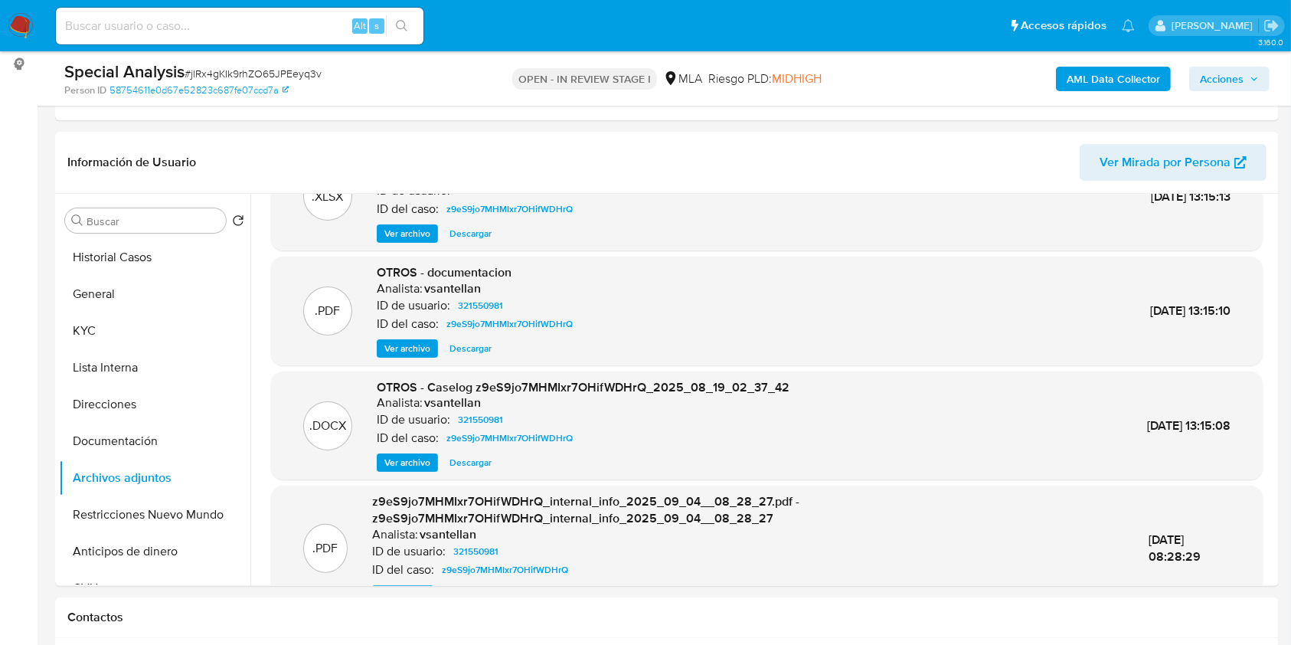
scroll to position [146, 0]
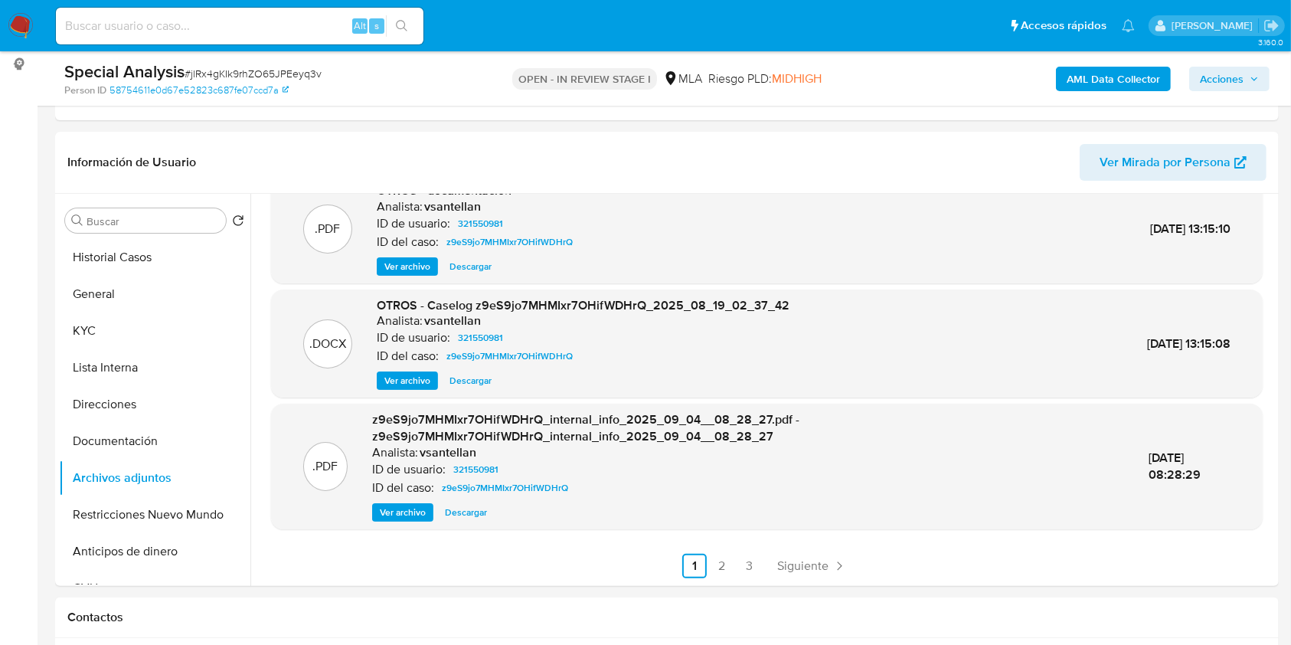
click at [1148, 524] on div ".PDF z9eS9jo7MHMIxr7OHifWDHrQ_internal_info_2025_09_04__08_28_27.pdf - z9eS9jo7…" at bounding box center [767, 466] width 992 height 125
click at [180, 242] on button "Historial Casos" at bounding box center [148, 257] width 179 height 37
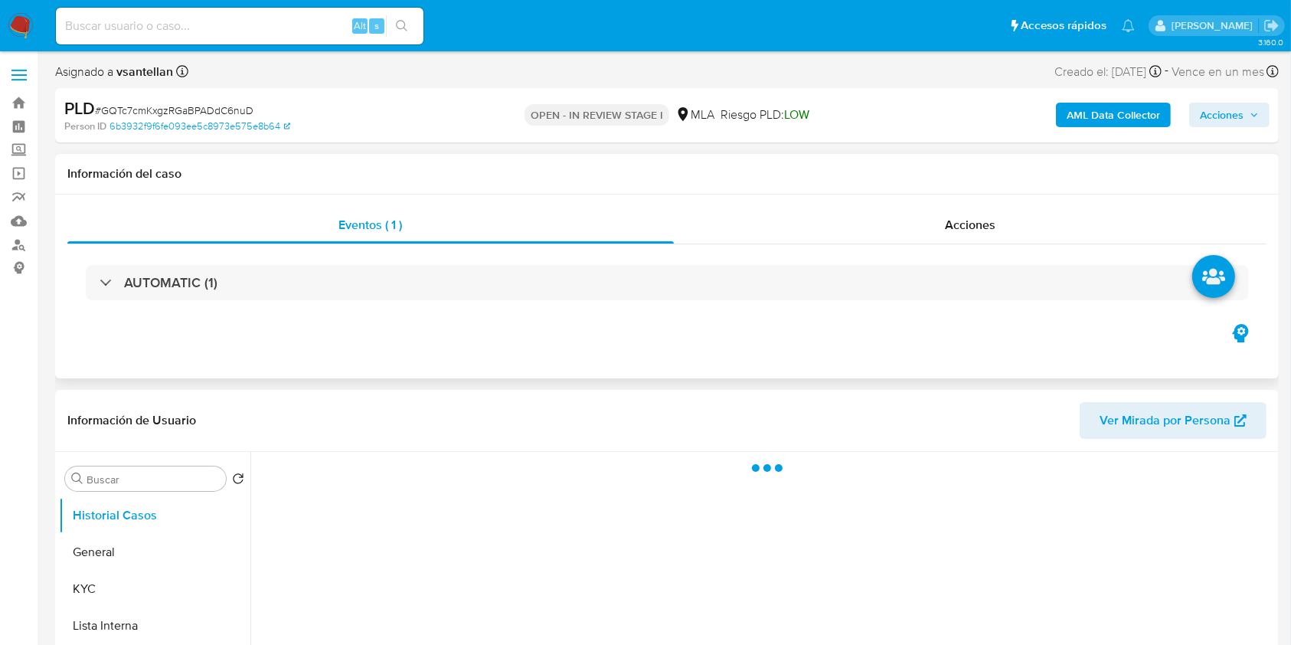
select select "10"
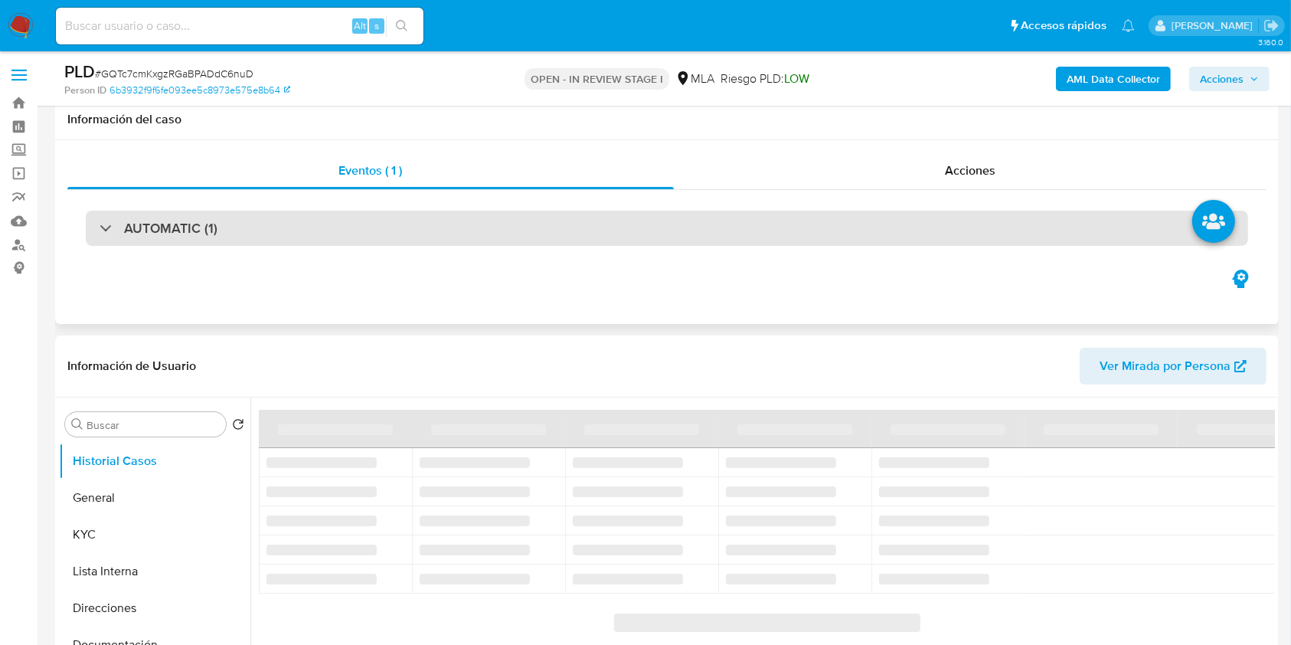
scroll to position [102, 0]
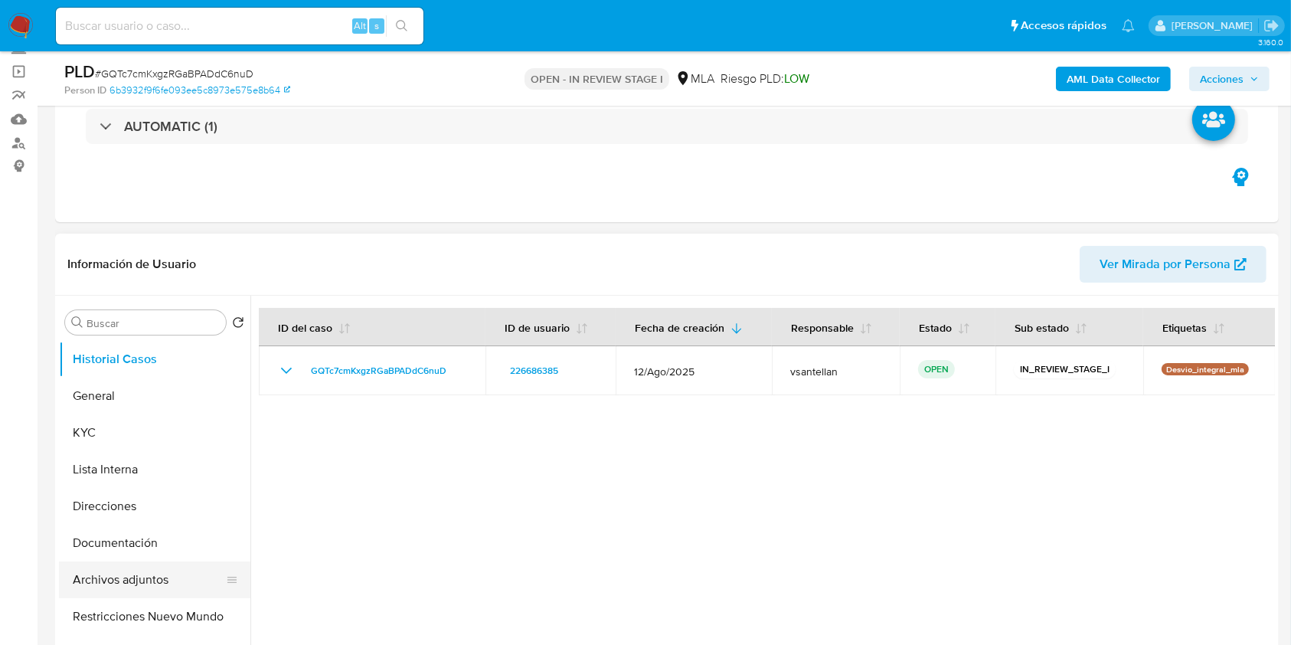
click at [145, 581] on button "Archivos adjuntos" at bounding box center [148, 579] width 179 height 37
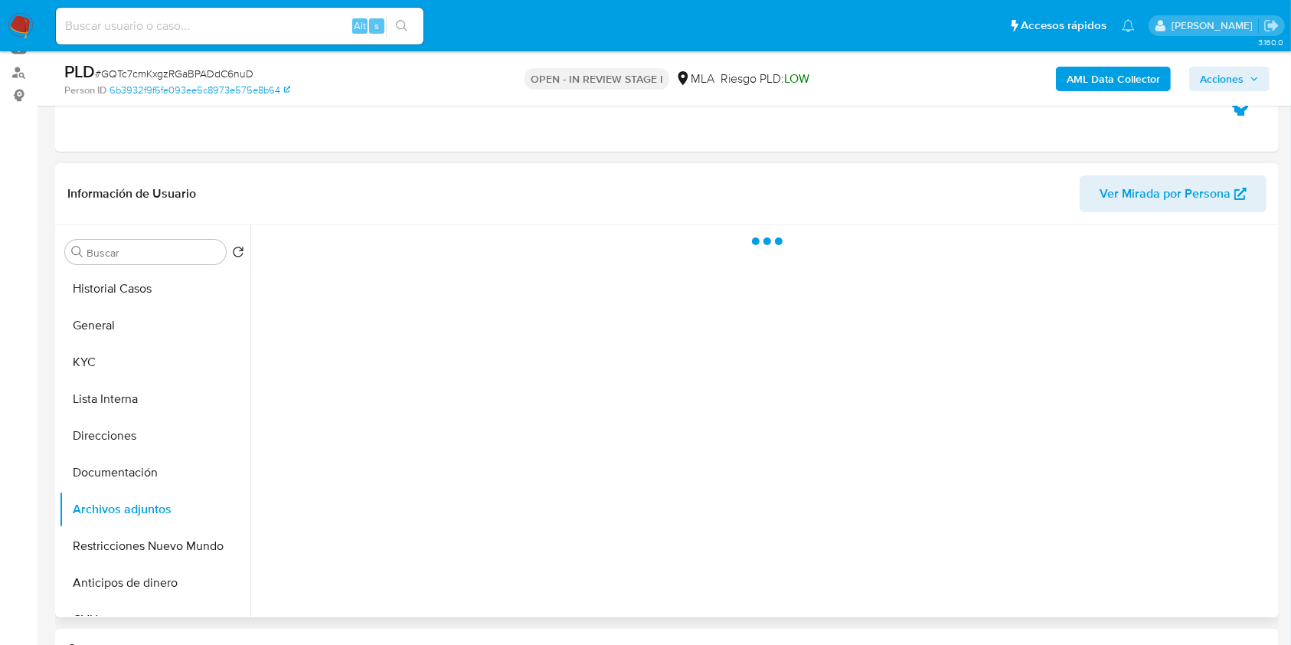
scroll to position [204, 0]
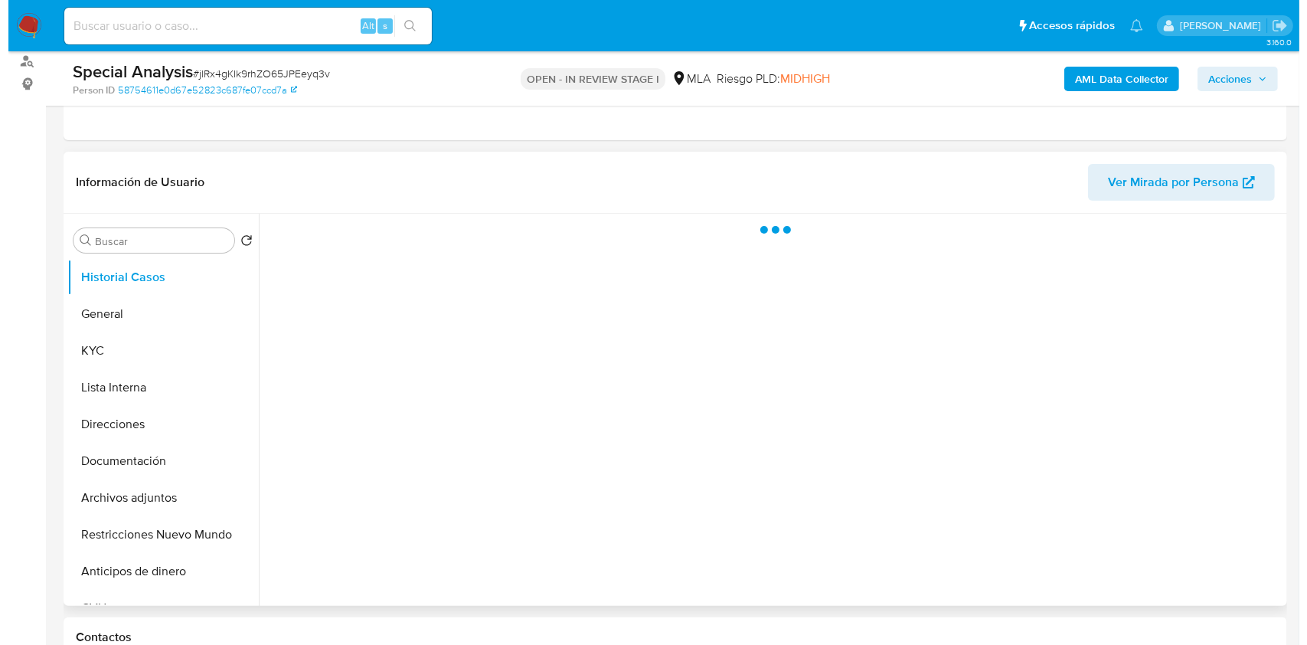
scroll to position [204, 0]
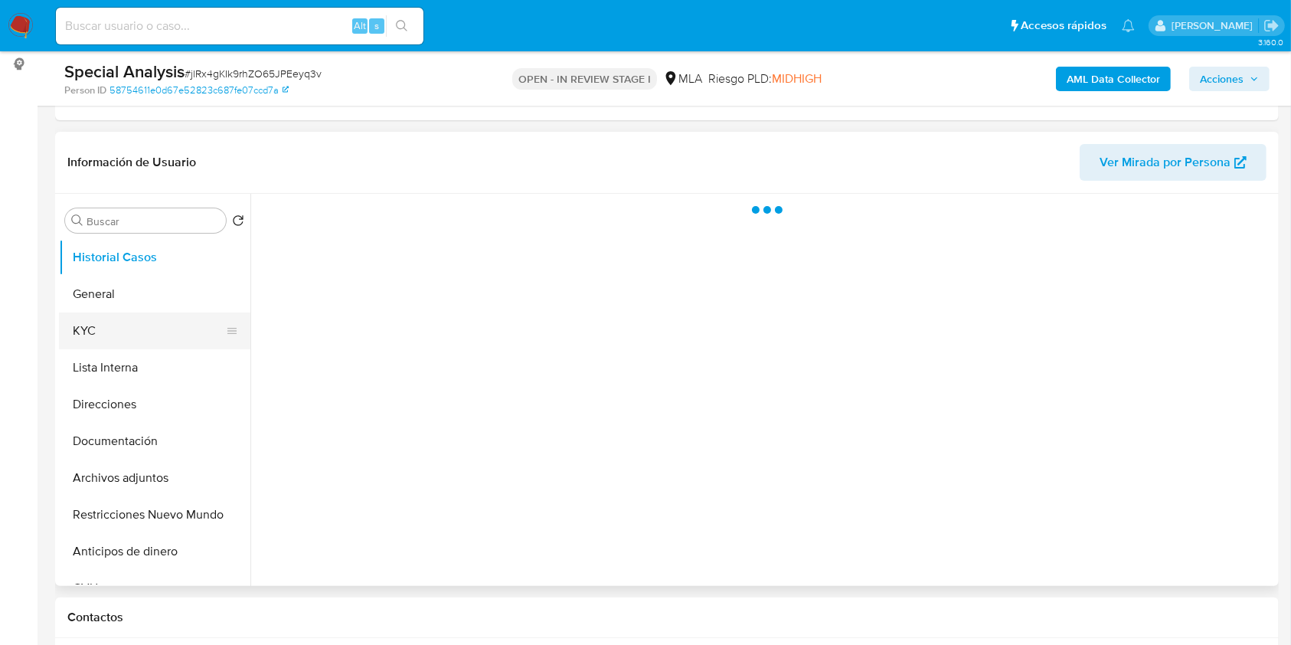
click at [121, 327] on button "KYC" at bounding box center [148, 330] width 179 height 37
select select "10"
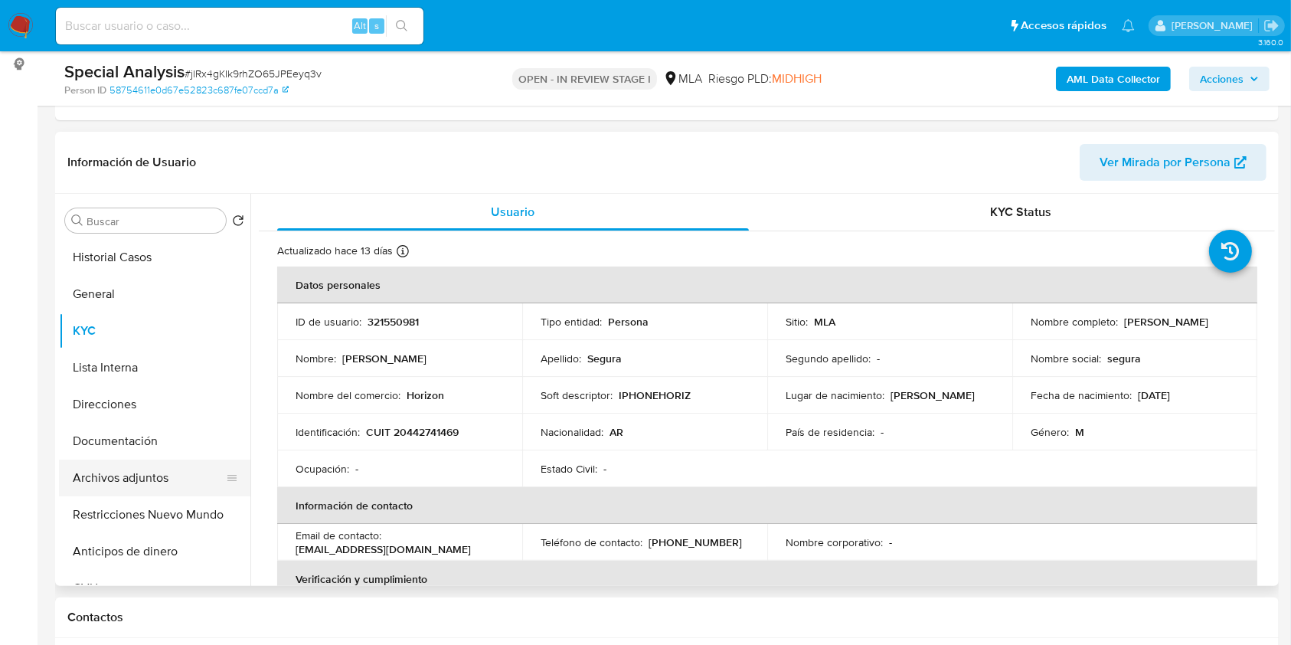
click at [154, 484] on button "Archivos adjuntos" at bounding box center [148, 478] width 179 height 37
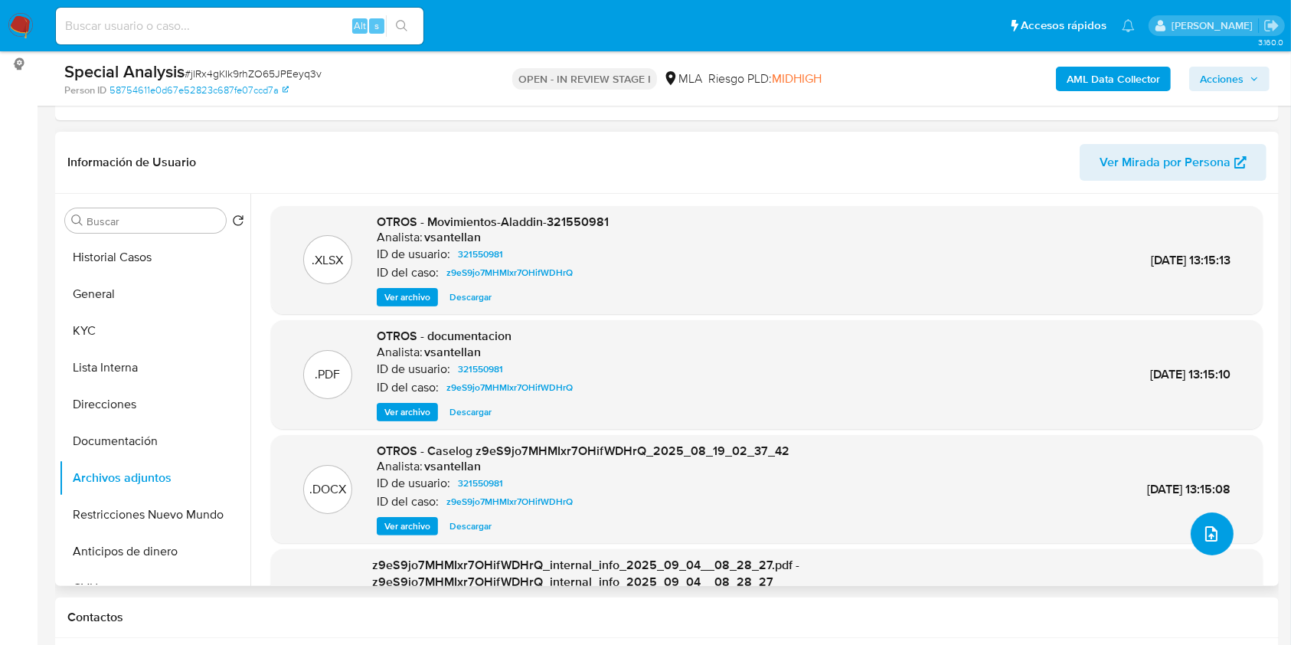
click at [1206, 525] on icon "upload-file" at bounding box center [1211, 534] width 18 height 18
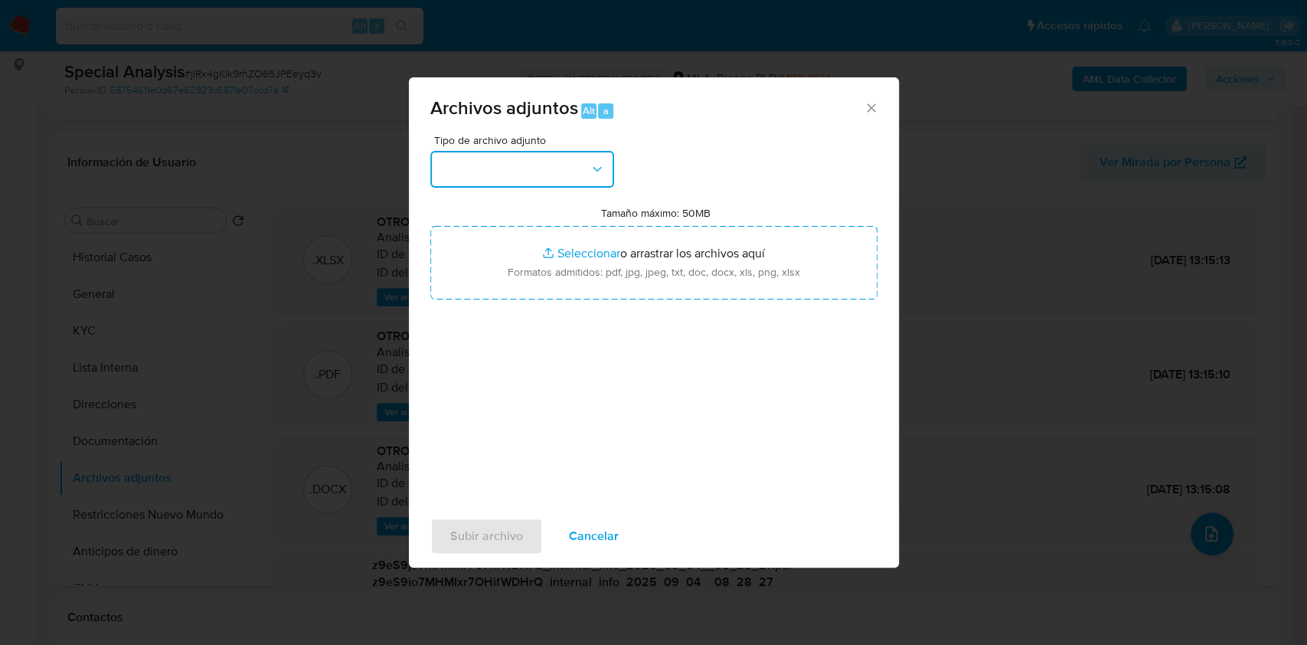
click at [570, 177] on button "button" at bounding box center [522, 169] width 184 height 37
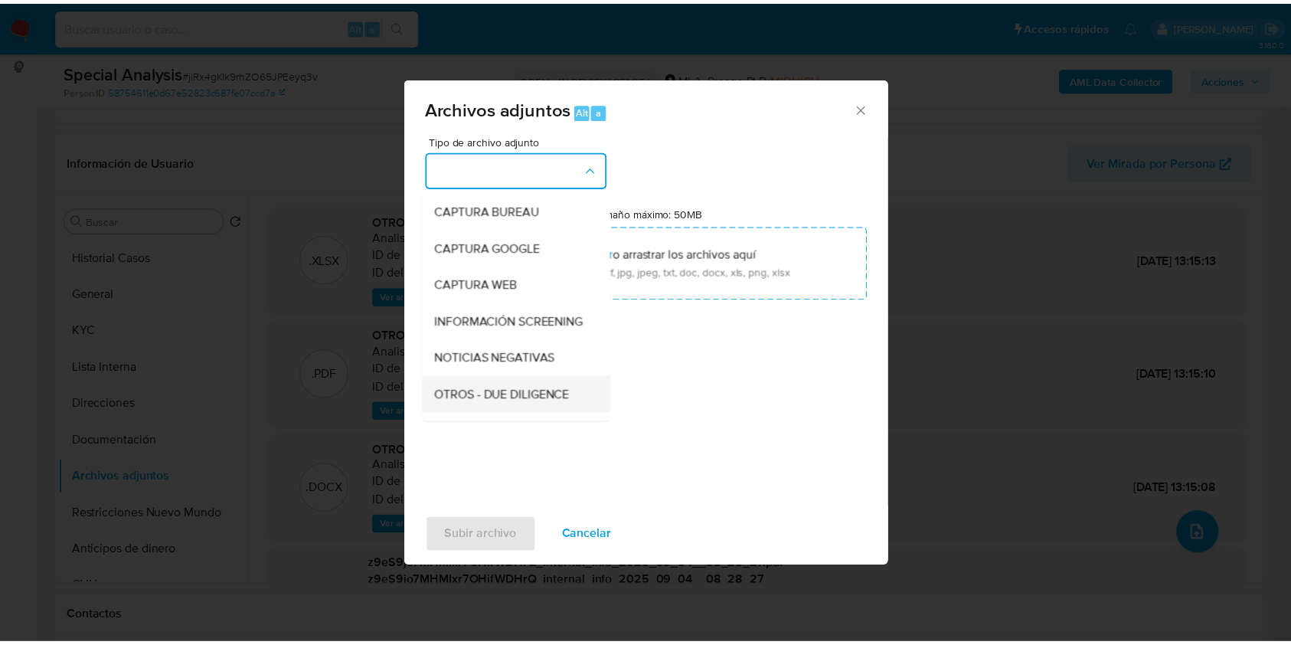
scroll to position [102, 0]
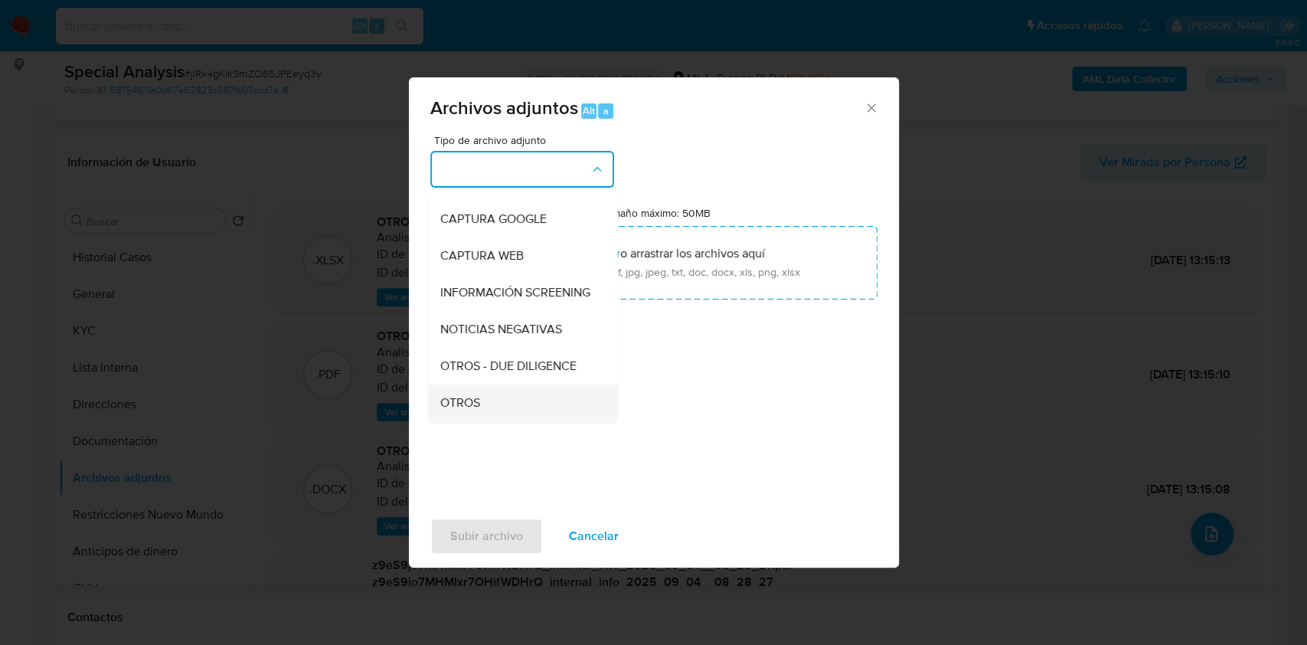
click at [502, 413] on div "OTROS" at bounding box center [518, 402] width 156 height 37
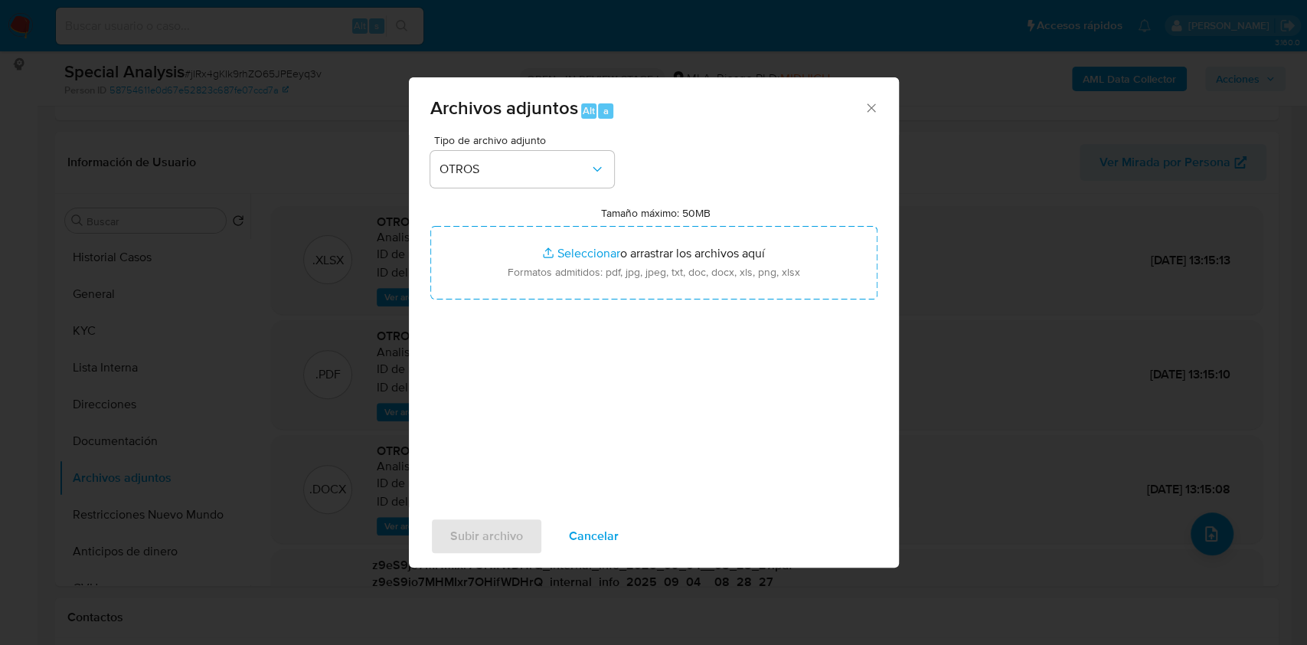
click at [665, 190] on div "Tipo de archivo adjunto OTROS Tamaño máximo: 50MB Seleccionar archivos Seleccio…" at bounding box center [653, 315] width 447 height 361
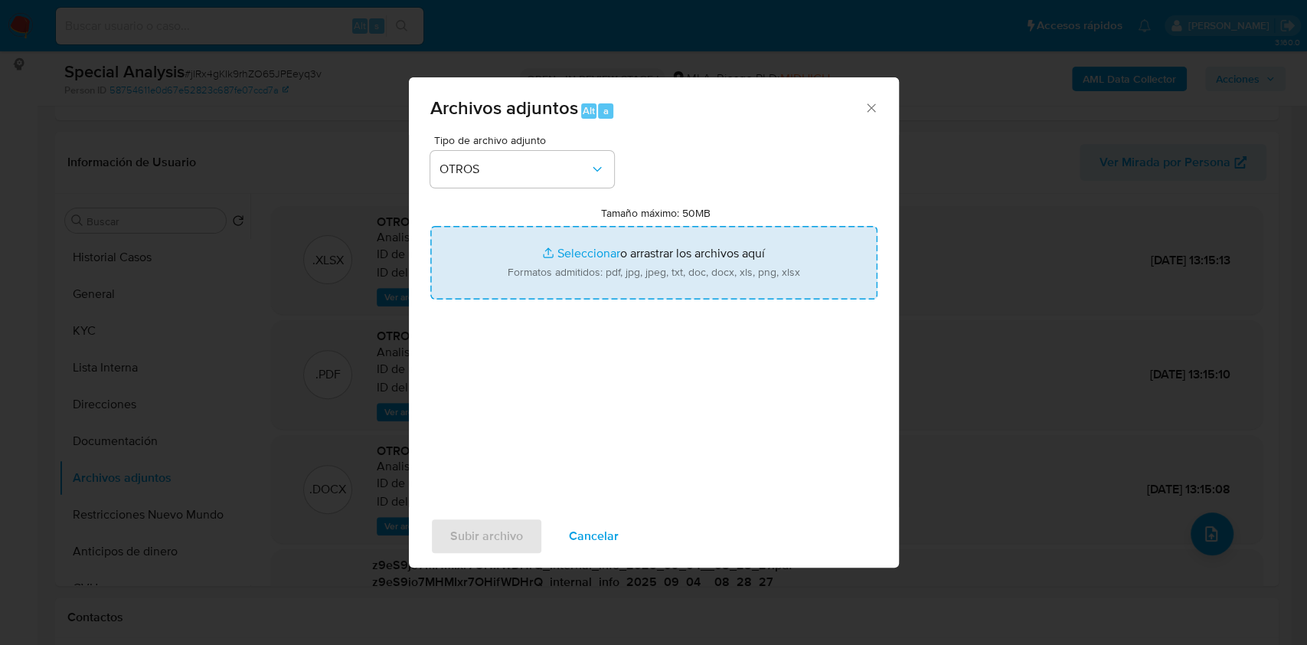
click at [637, 260] on input "Tamaño máximo: 50MB Seleccionar archivos" at bounding box center [653, 263] width 447 height 74
type input "C:\fakepath\Documentacion post bloqueo-[PERSON_NAME].pdf"
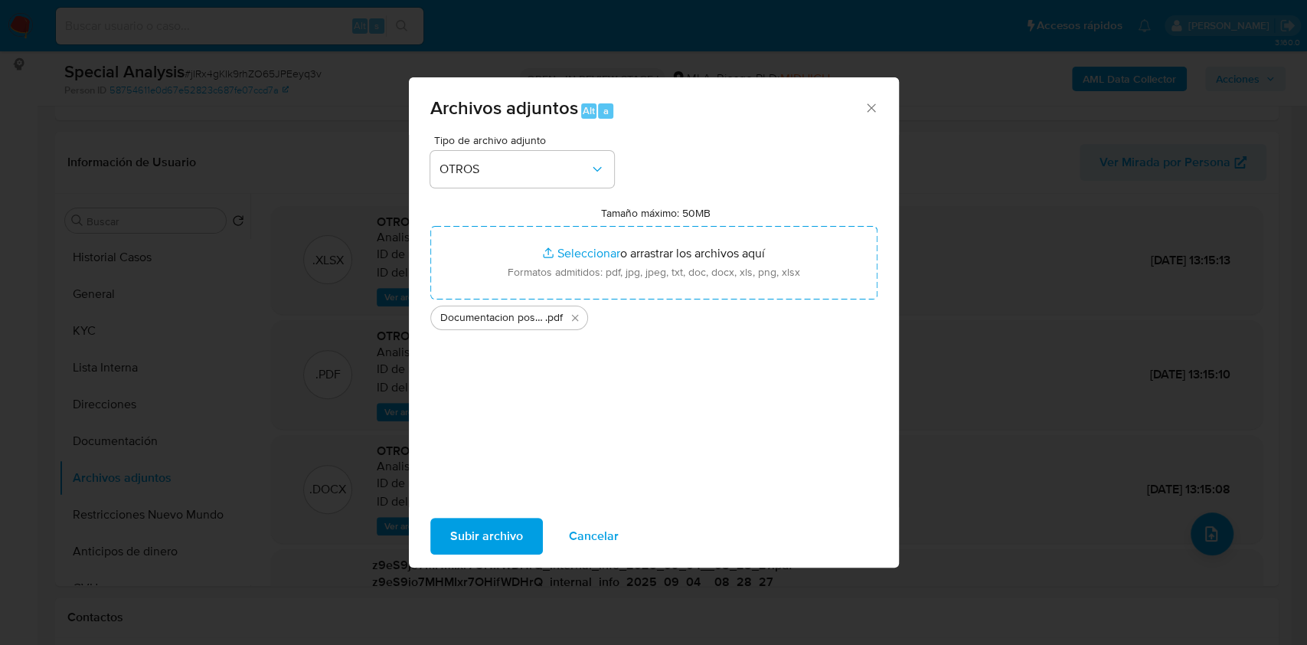
drag, startPoint x: 515, startPoint y: 530, endPoint x: 351, endPoint y: 562, distance: 167.0
click at [515, 530] on span "Subir archivo" at bounding box center [486, 536] width 73 height 34
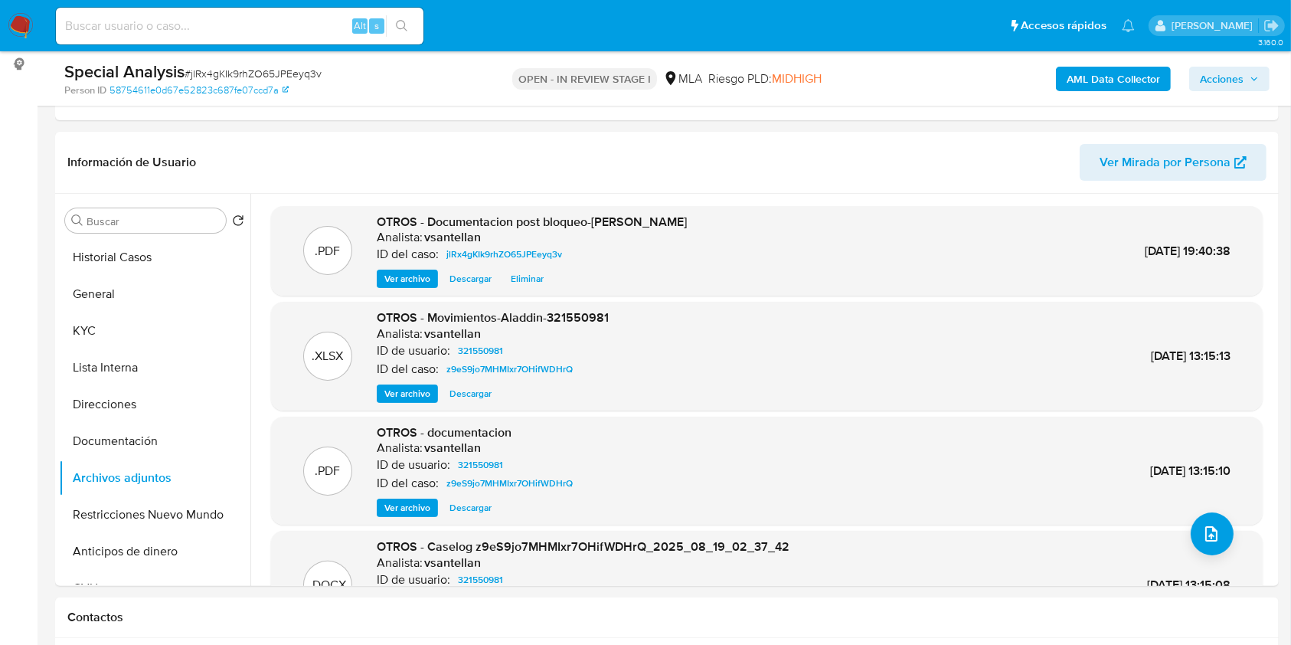
click at [1248, 80] on span "Acciones" at bounding box center [1229, 78] width 59 height 21
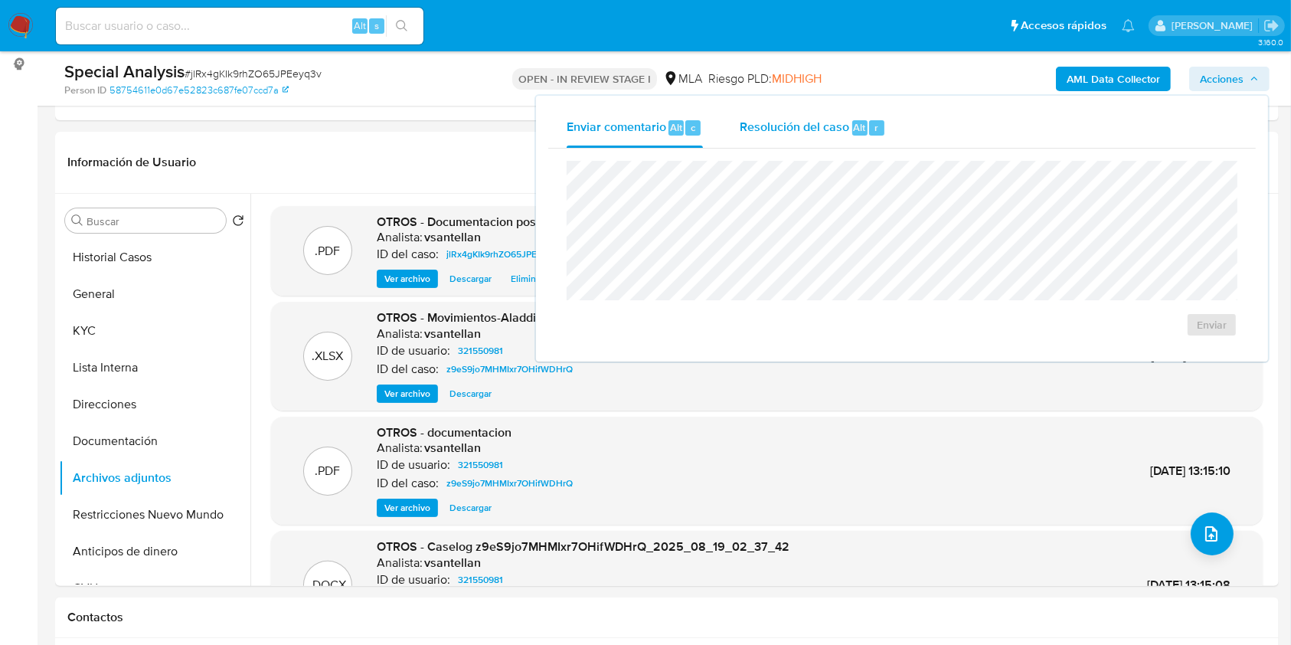
click at [846, 126] on span "Resolución del caso" at bounding box center [795, 127] width 110 height 18
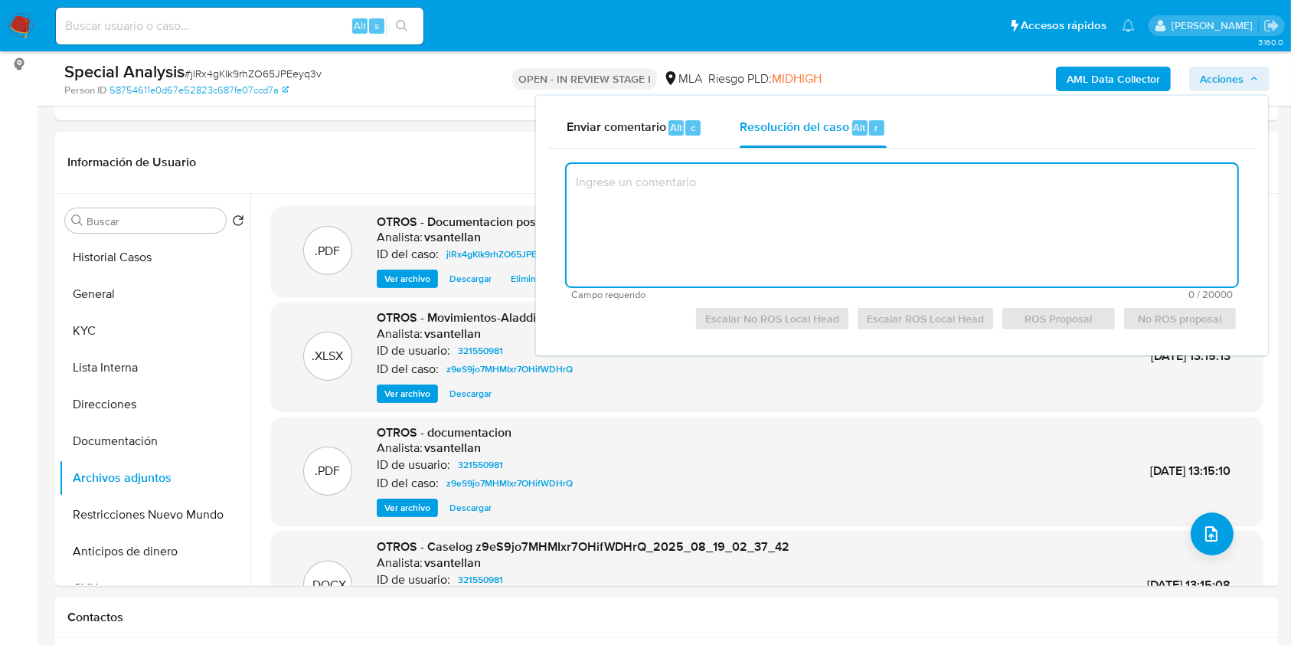
click at [962, 236] on textarea at bounding box center [902, 225] width 671 height 123
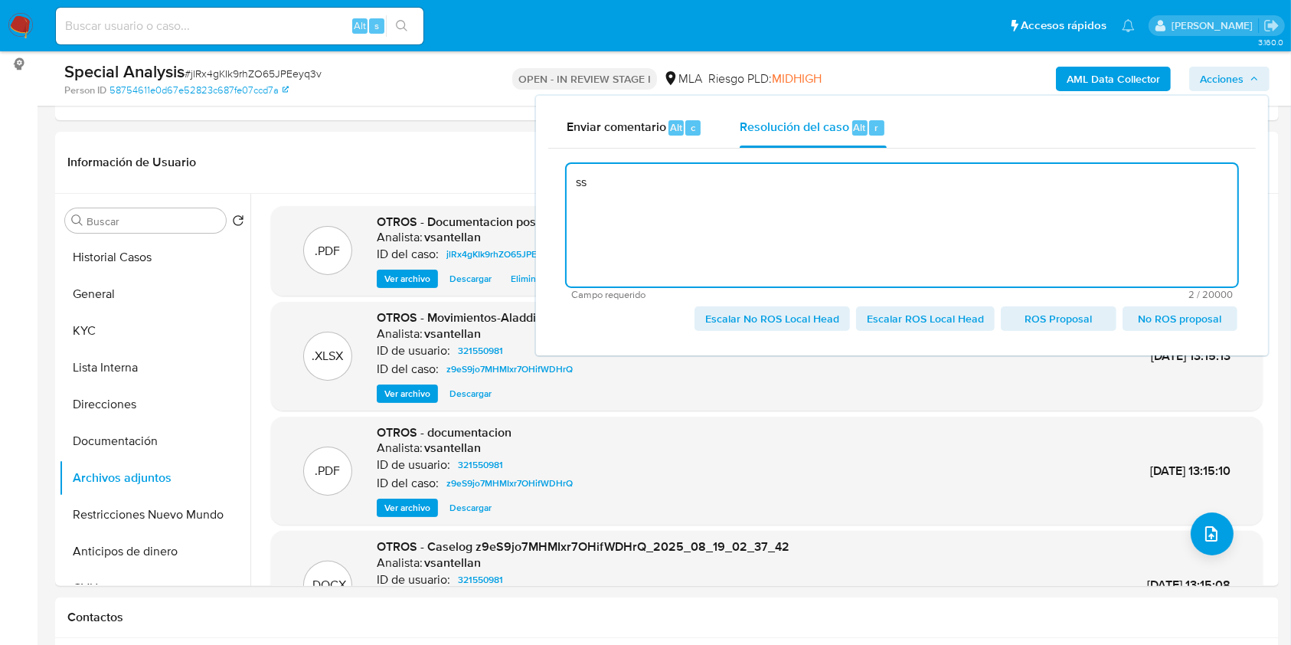
type textarea "s"
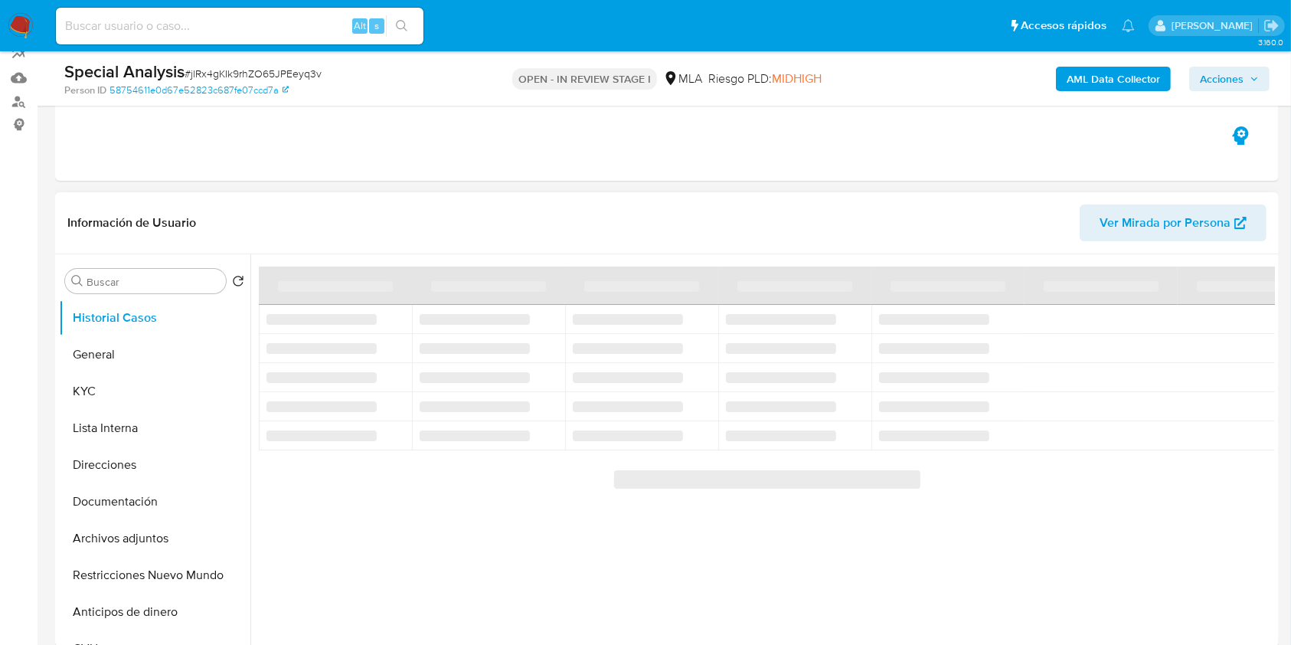
select select "10"
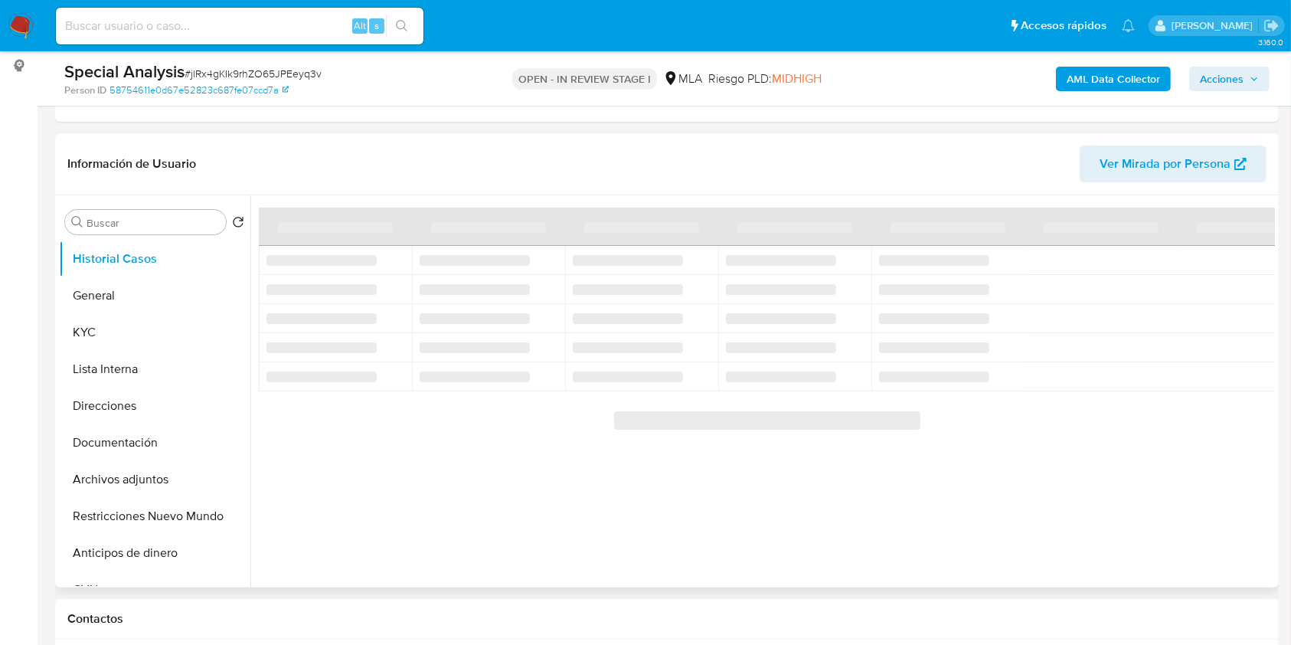
scroll to position [204, 0]
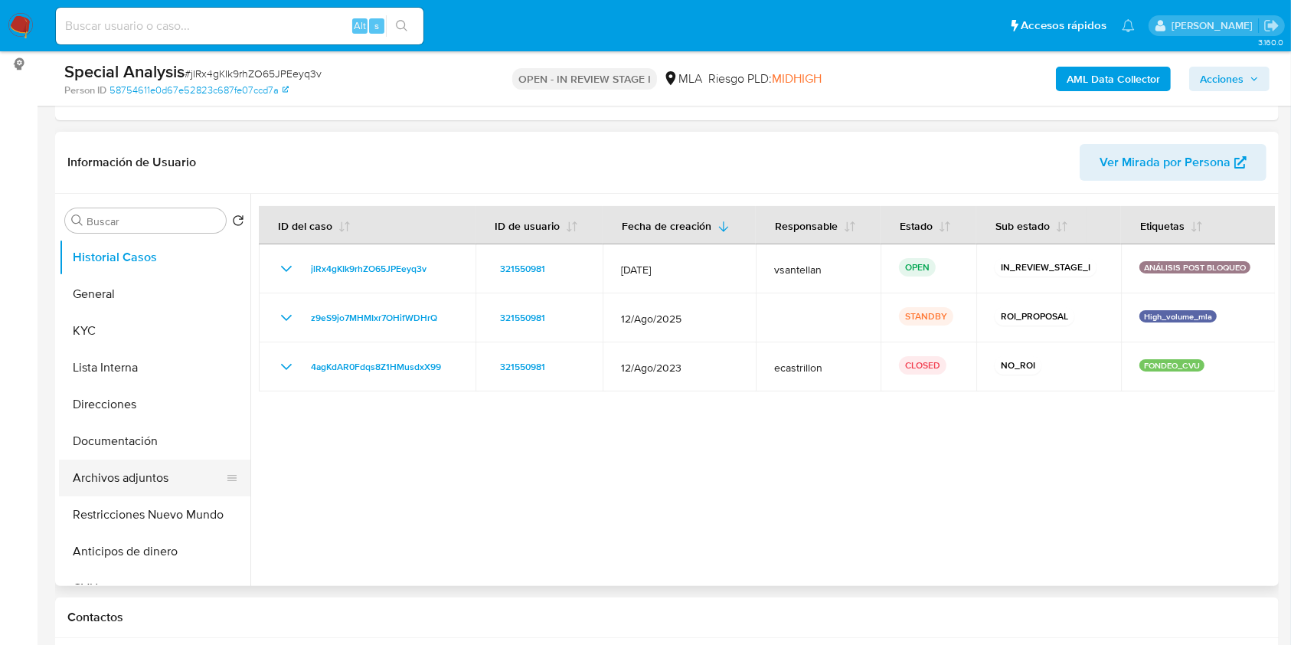
click at [159, 482] on button "Archivos adjuntos" at bounding box center [148, 478] width 179 height 37
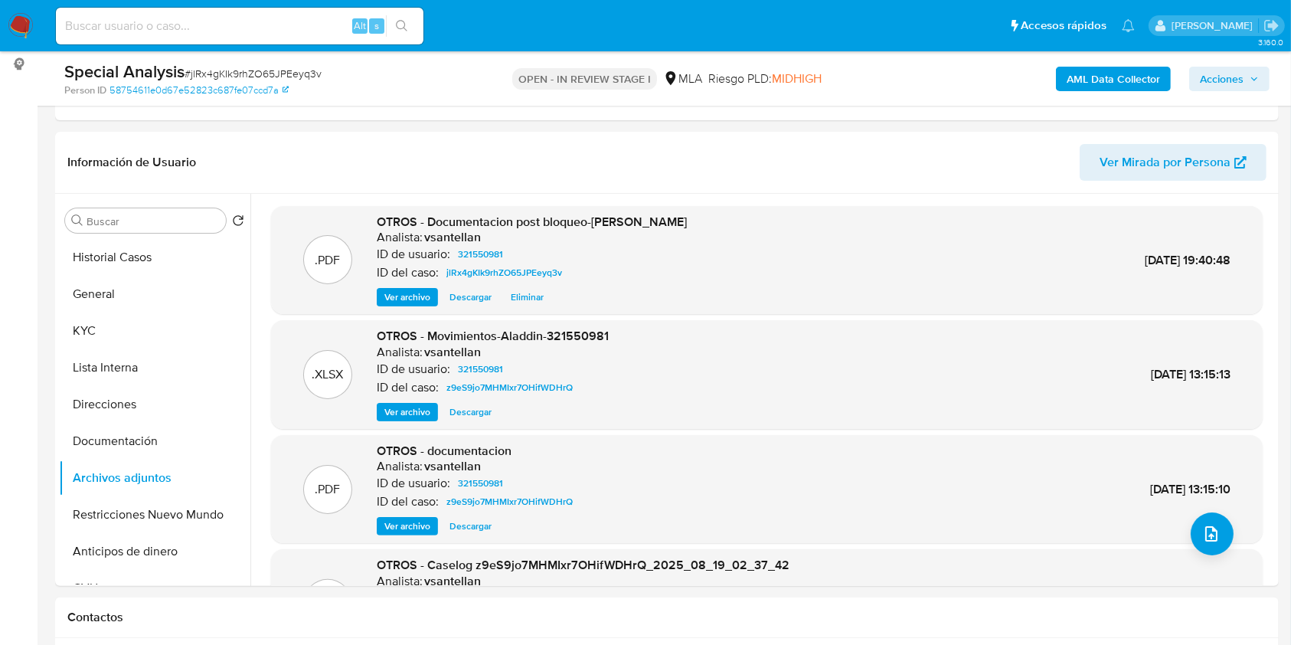
click at [1254, 70] on span "Acciones" at bounding box center [1229, 78] width 59 height 21
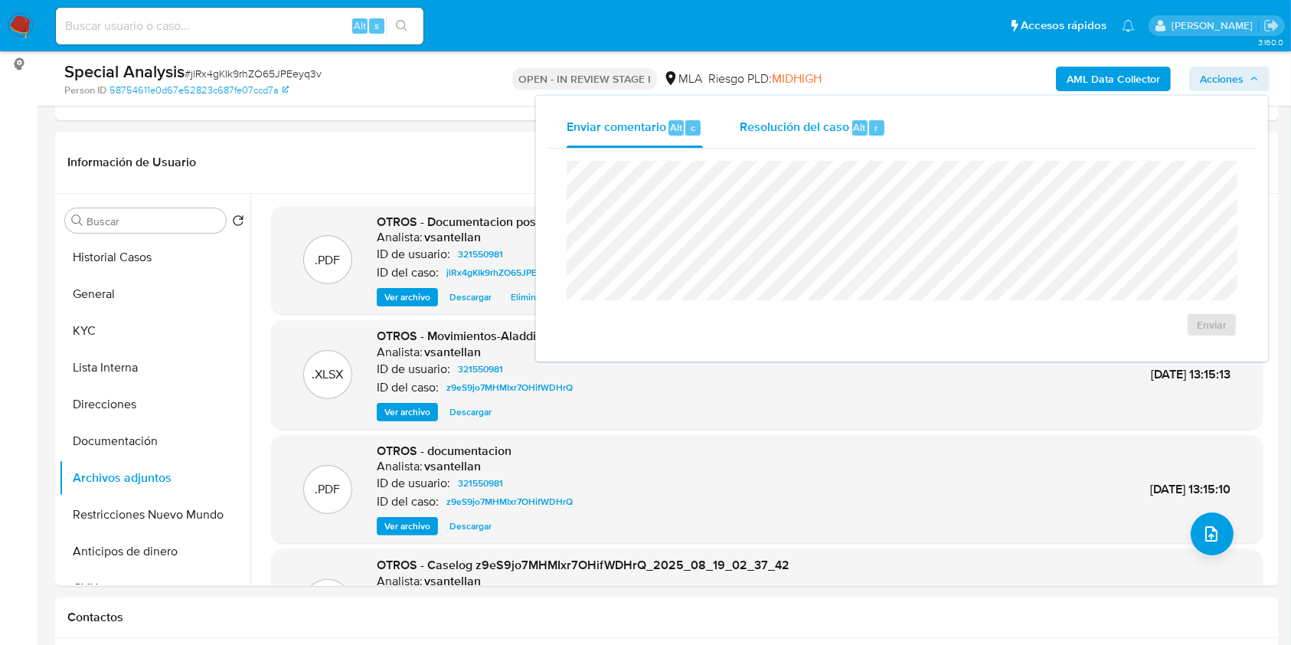
drag, startPoint x: 903, startPoint y: 140, endPoint x: 895, endPoint y: 138, distance: 8.7
click at [902, 140] on button "Resolución del caso Alt r" at bounding box center [812, 128] width 183 height 40
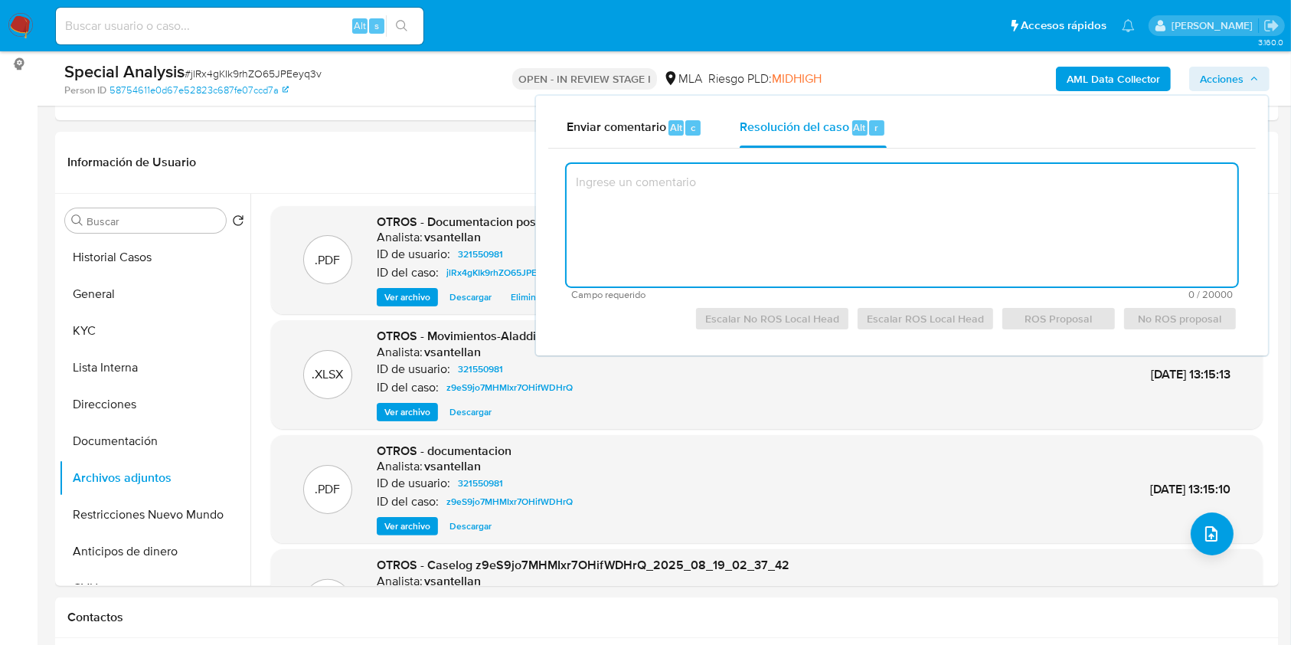
click at [893, 218] on textarea at bounding box center [902, 225] width 671 height 123
click at [680, 127] on span "Alt" at bounding box center [676, 127] width 12 height 15
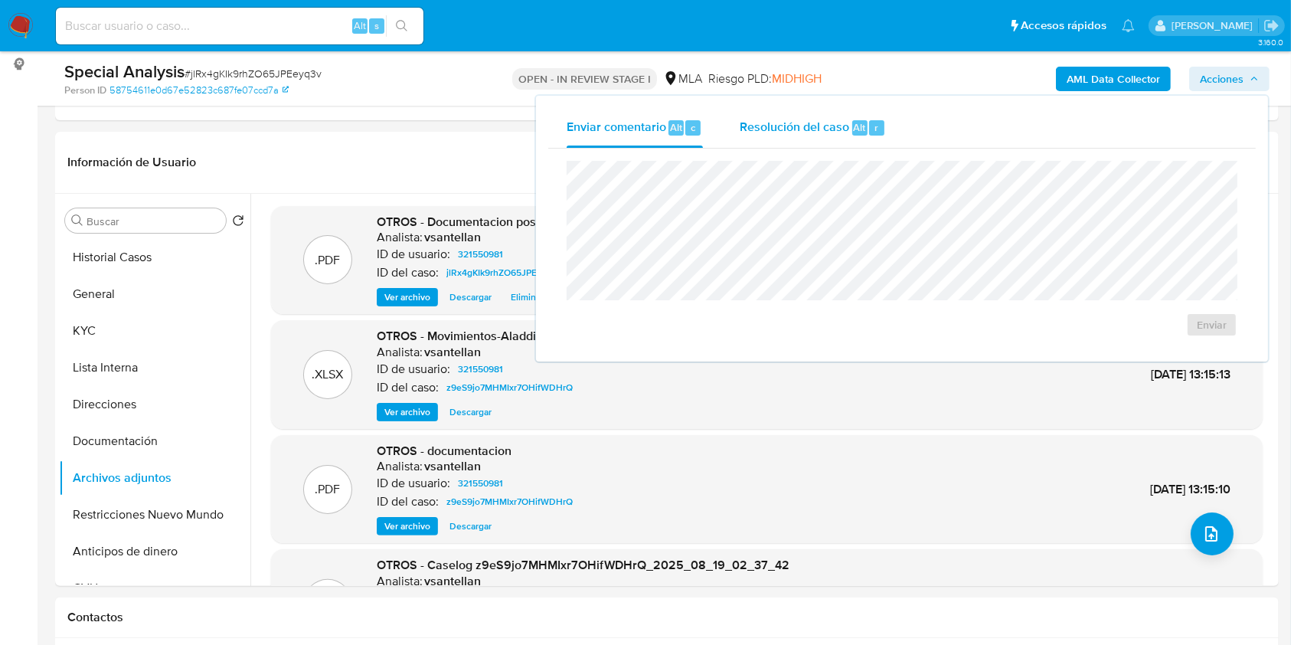
click at [793, 122] on span "Resolución del caso" at bounding box center [795, 127] width 110 height 18
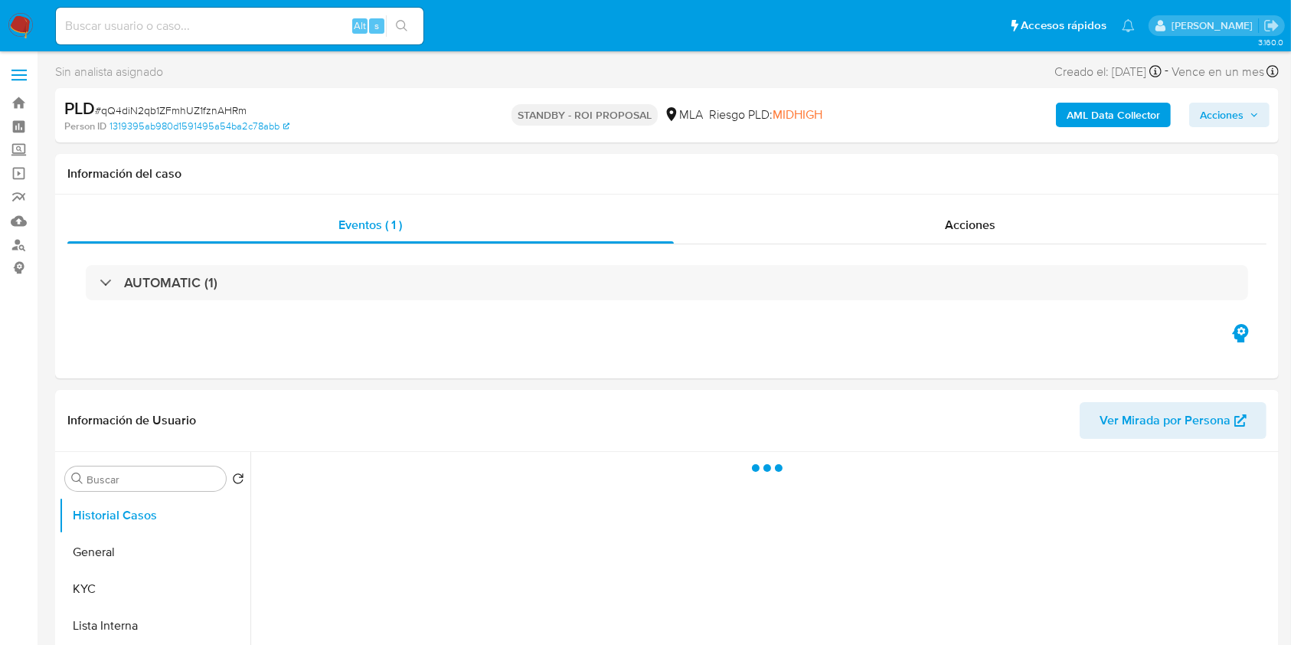
select select "10"
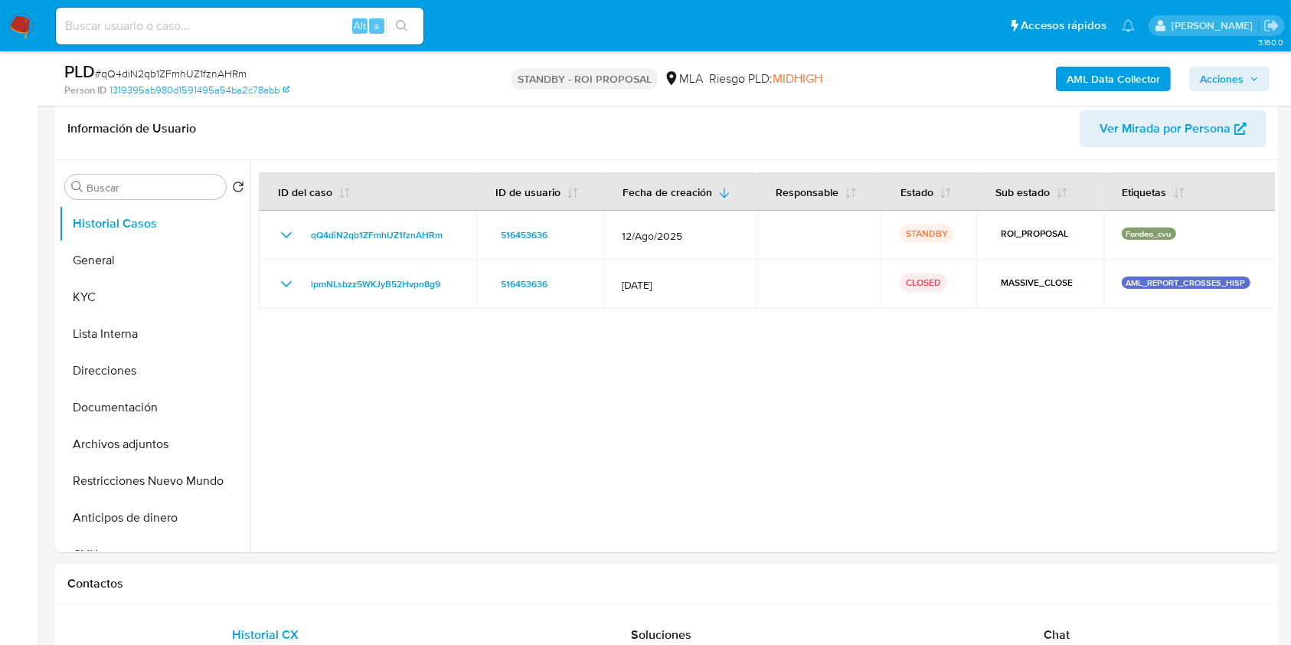
scroll to position [306, 0]
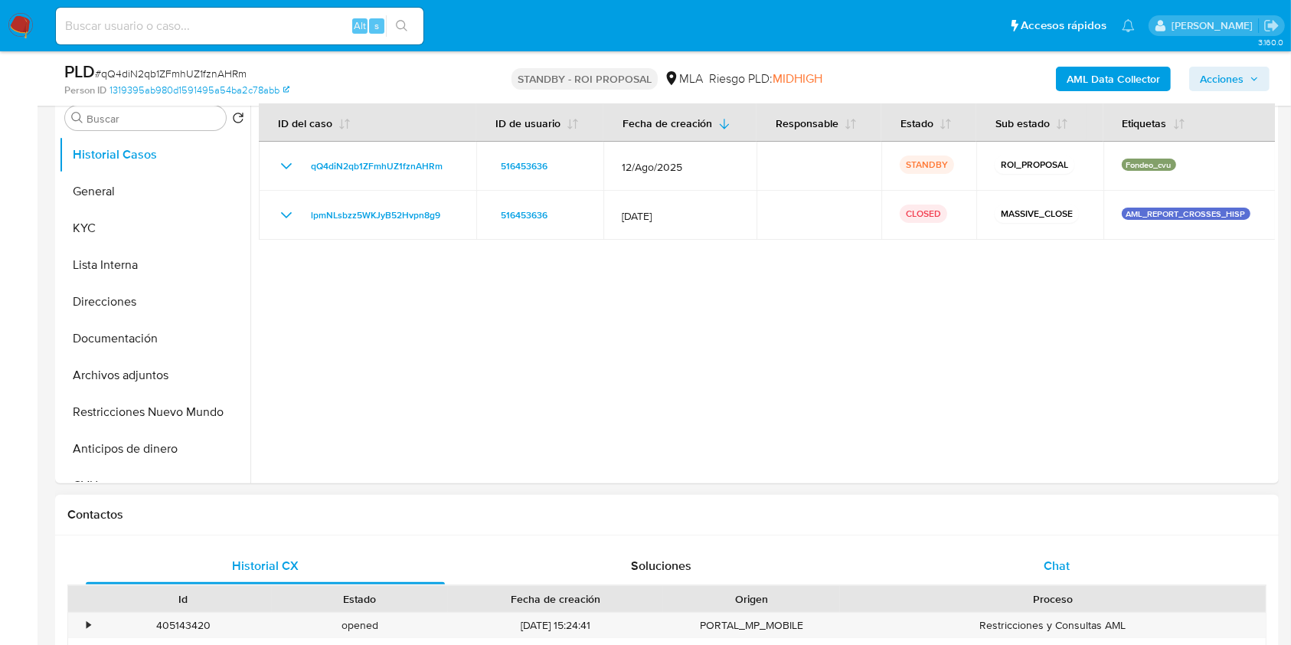
click at [1096, 571] on div "Chat" at bounding box center [1057, 566] width 359 height 37
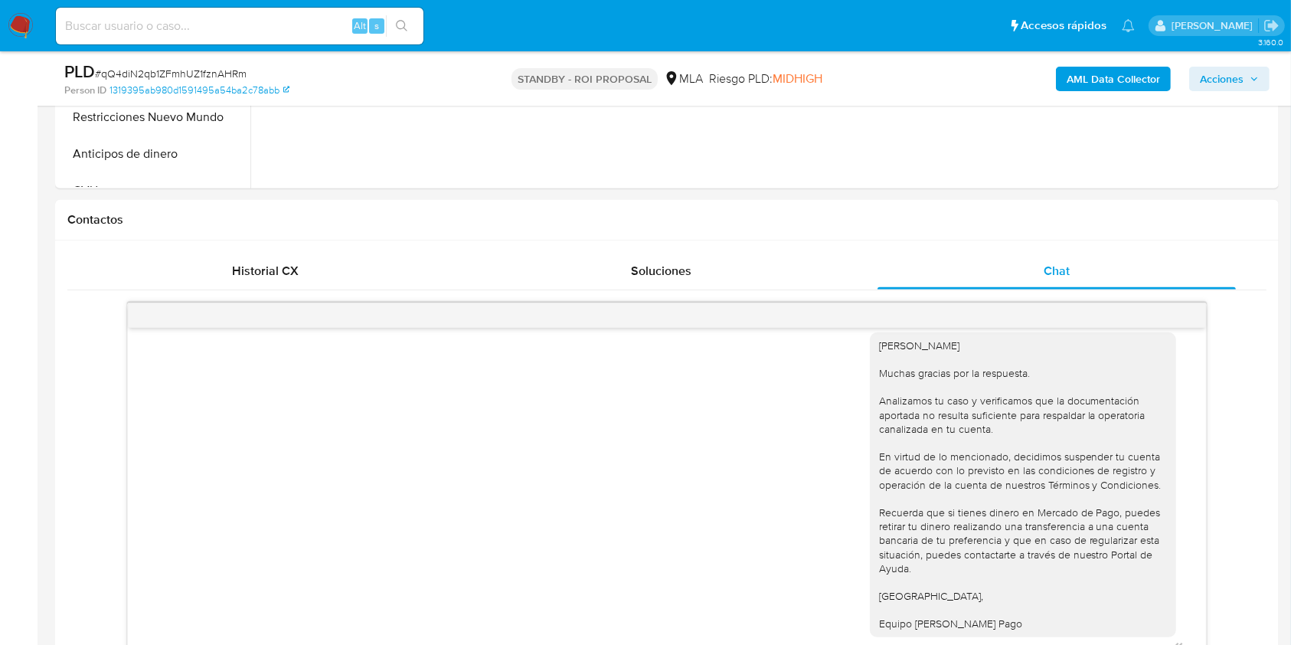
scroll to position [470, 0]
